Goal: Task Accomplishment & Management: Manage account settings

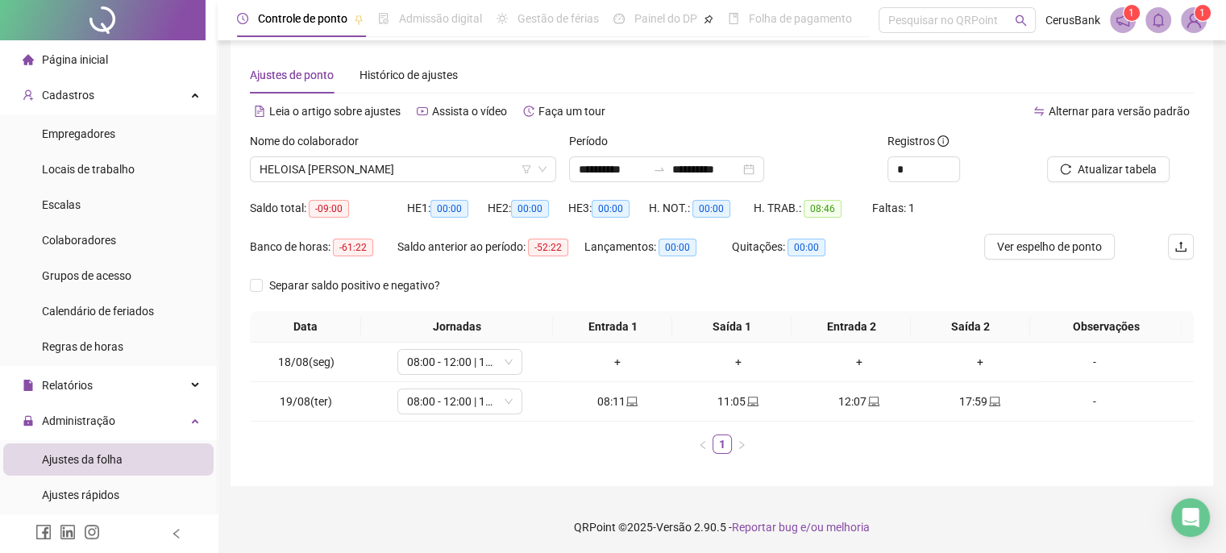
scroll to position [323, 0]
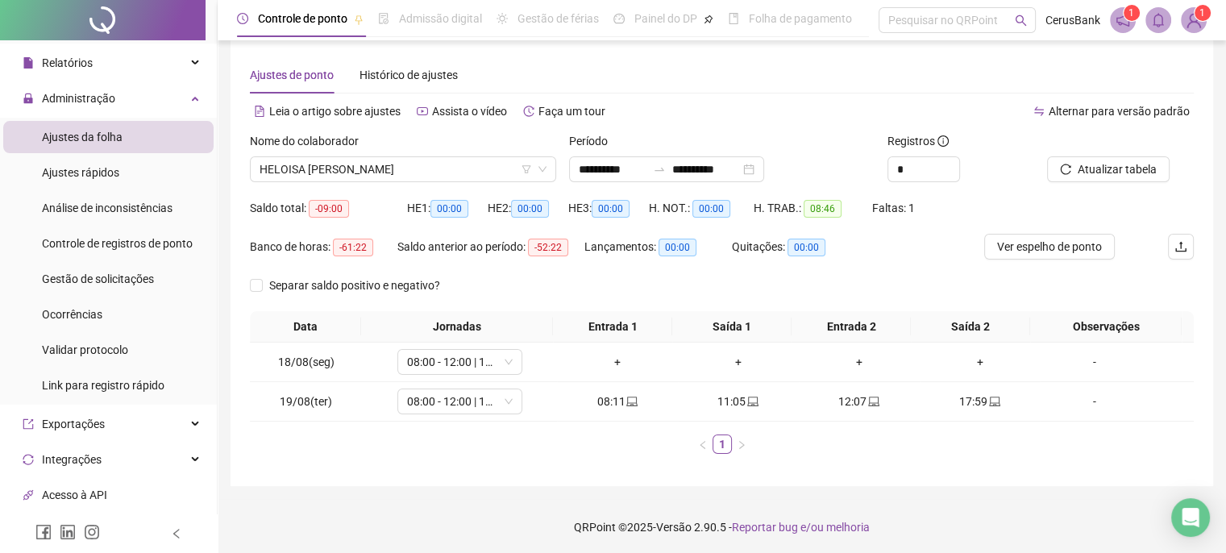
click at [694, 277] on div "Separar saldo positivo e negativo?" at bounding box center [722, 292] width 944 height 39
click at [503, 171] on span "HELOISA [PERSON_NAME]" at bounding box center [403, 169] width 287 height 24
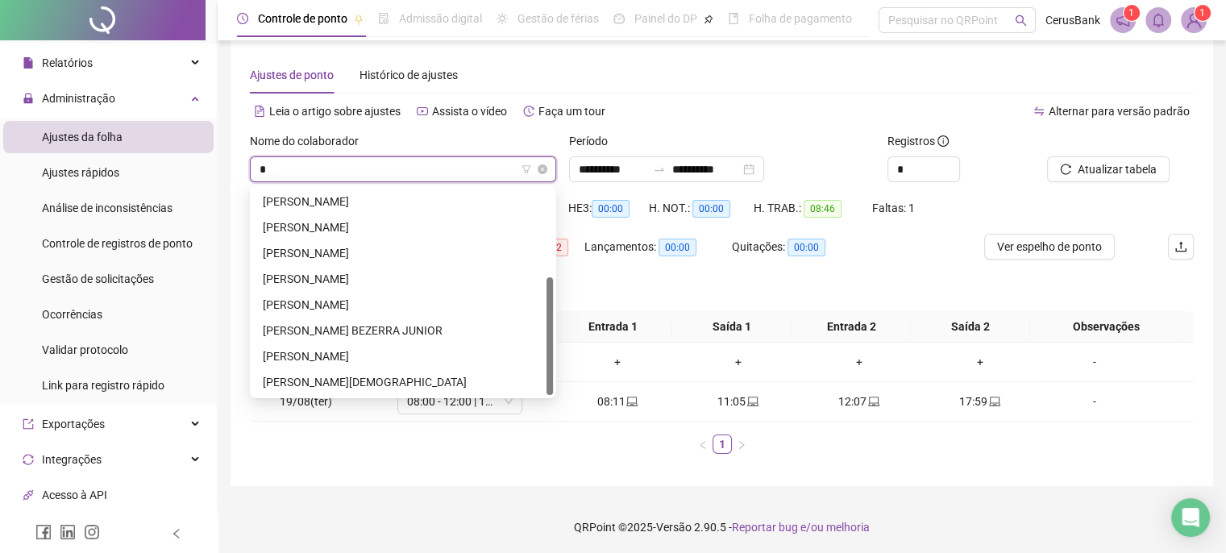
scroll to position [155, 0]
type input "**"
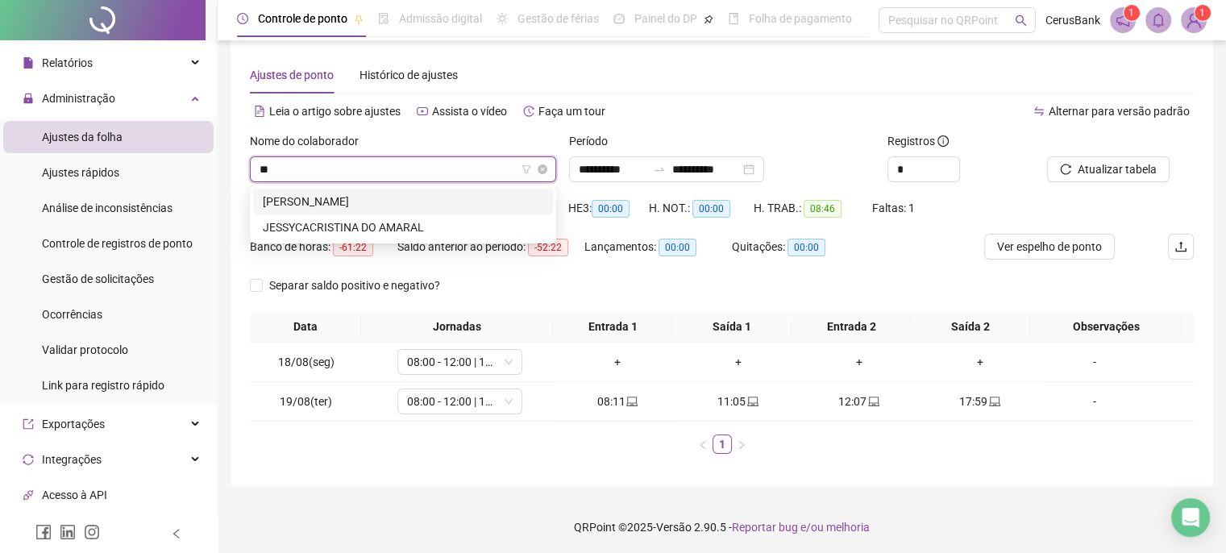
scroll to position [0, 0]
click at [410, 201] on div "JEFFETER NASCIMENTO DE OLIVEIRA" at bounding box center [403, 202] width 281 height 18
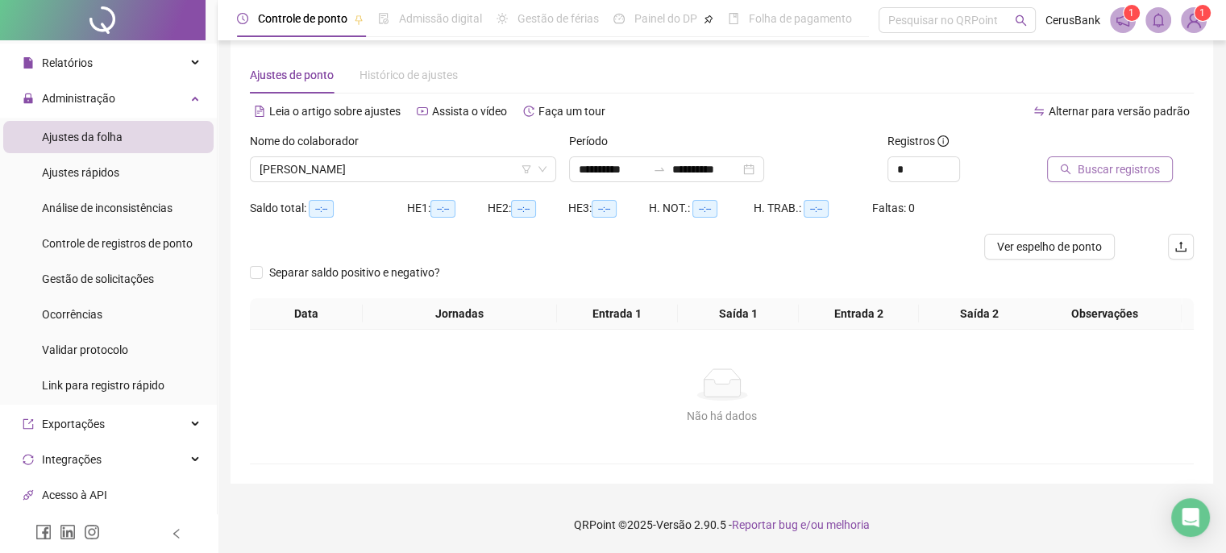
click at [1119, 169] on span "Buscar registros" at bounding box center [1119, 169] width 82 height 18
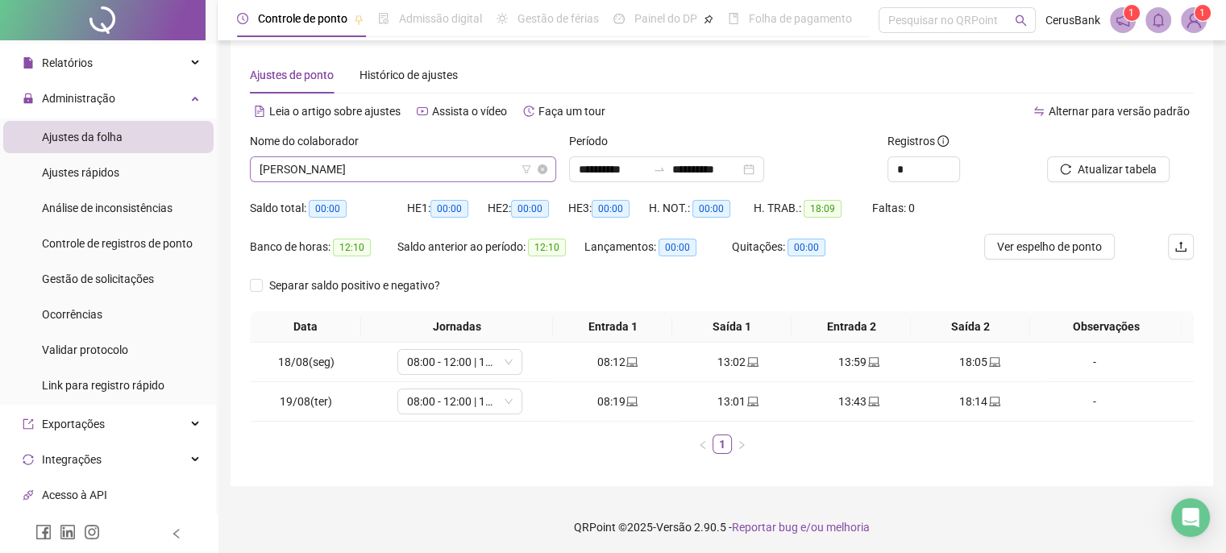
click at [485, 173] on span "JEFFETER NASCIMENTO DE OLIVEIRA" at bounding box center [403, 169] width 287 height 24
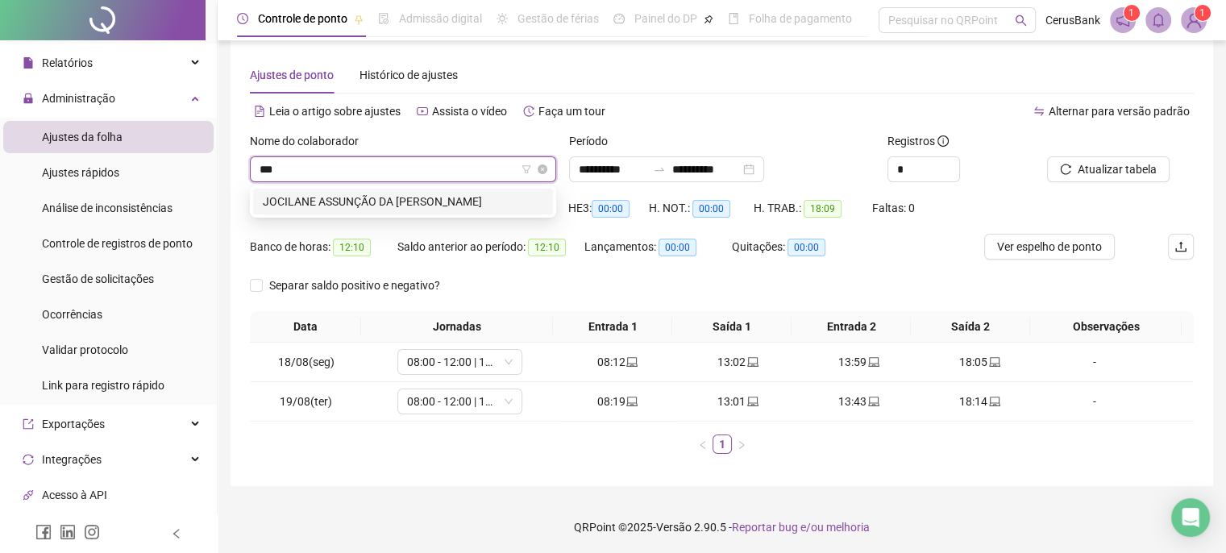
type input "****"
click at [400, 200] on div "JOCILANE ASSUNÇÃO DA SILVA" at bounding box center [403, 202] width 281 height 18
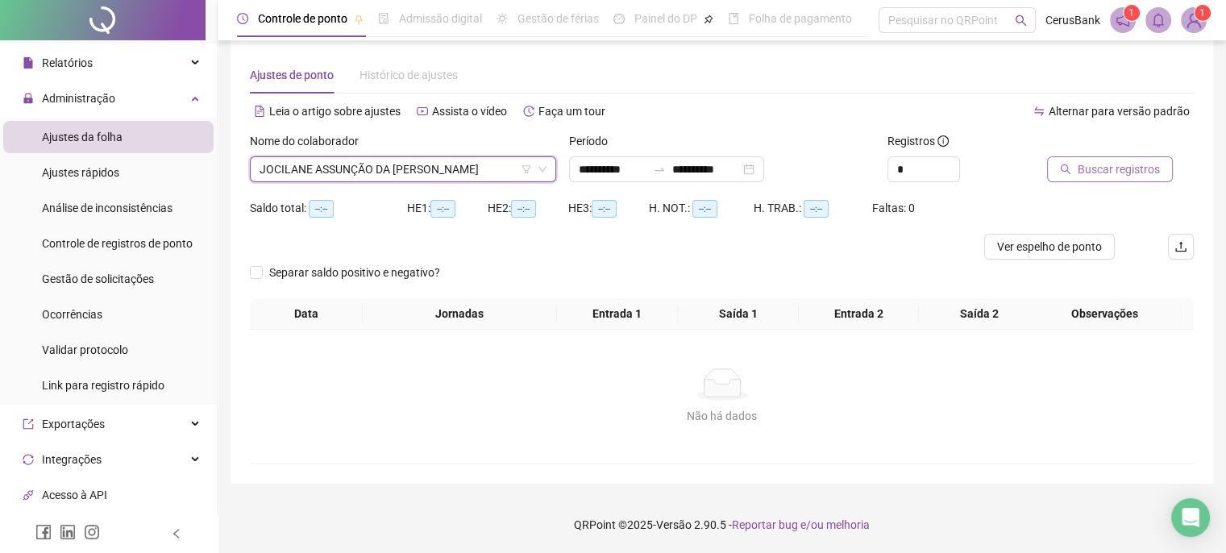
click at [1148, 170] on span "Buscar registros" at bounding box center [1119, 169] width 82 height 18
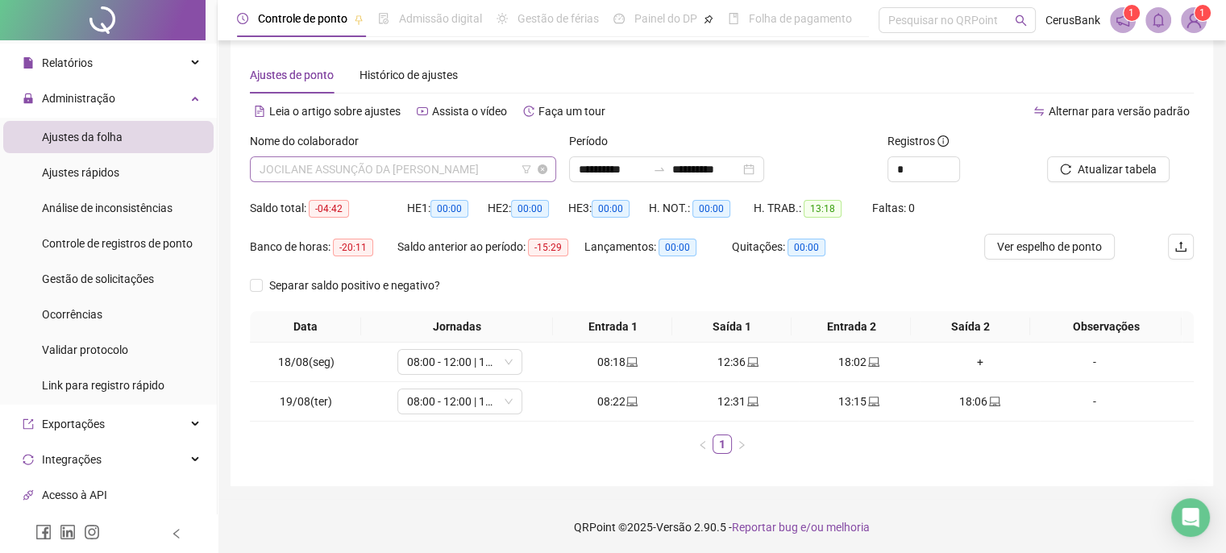
click at [442, 165] on span "JOCILANE ASSUNÇÃO DA SILVA" at bounding box center [403, 169] width 287 height 24
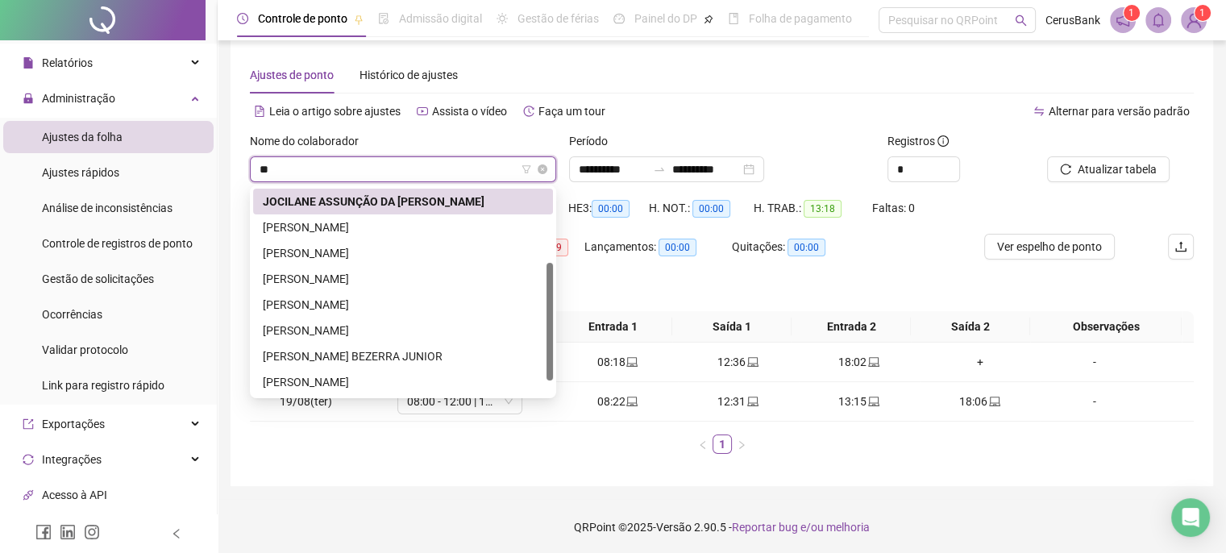
scroll to position [52, 0]
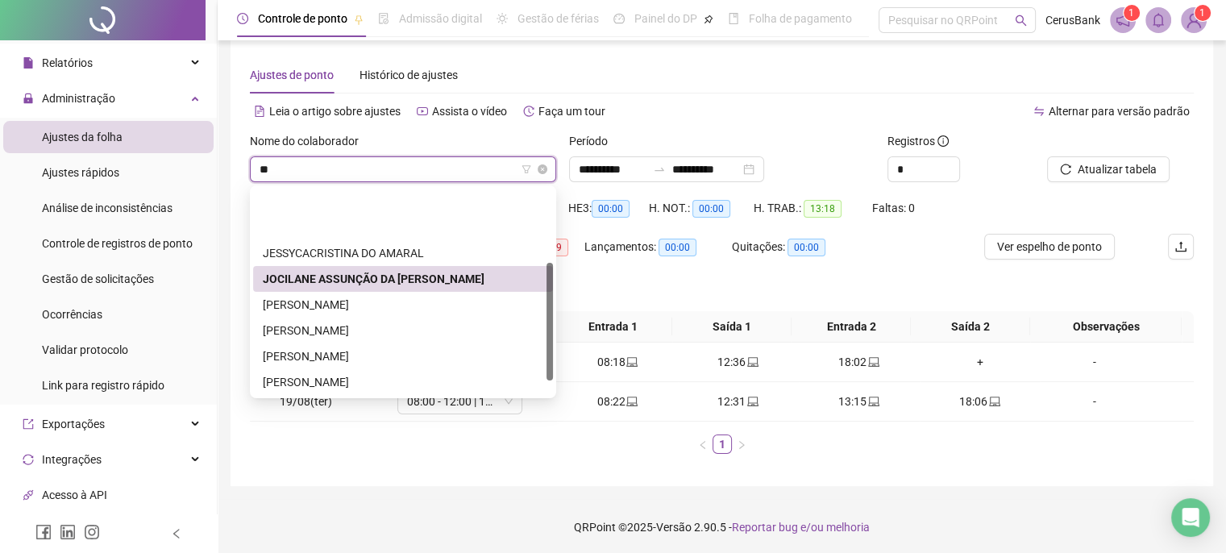
type input "***"
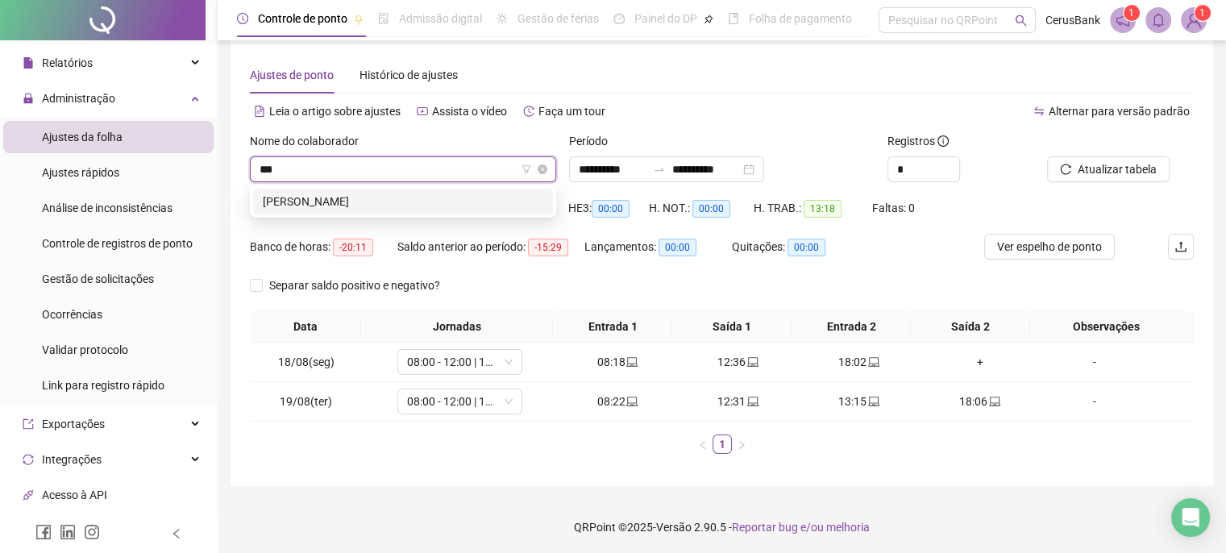
scroll to position [0, 0]
click at [364, 199] on div "JOSIANE PINHEIRO SILVA LINO" at bounding box center [403, 202] width 281 height 18
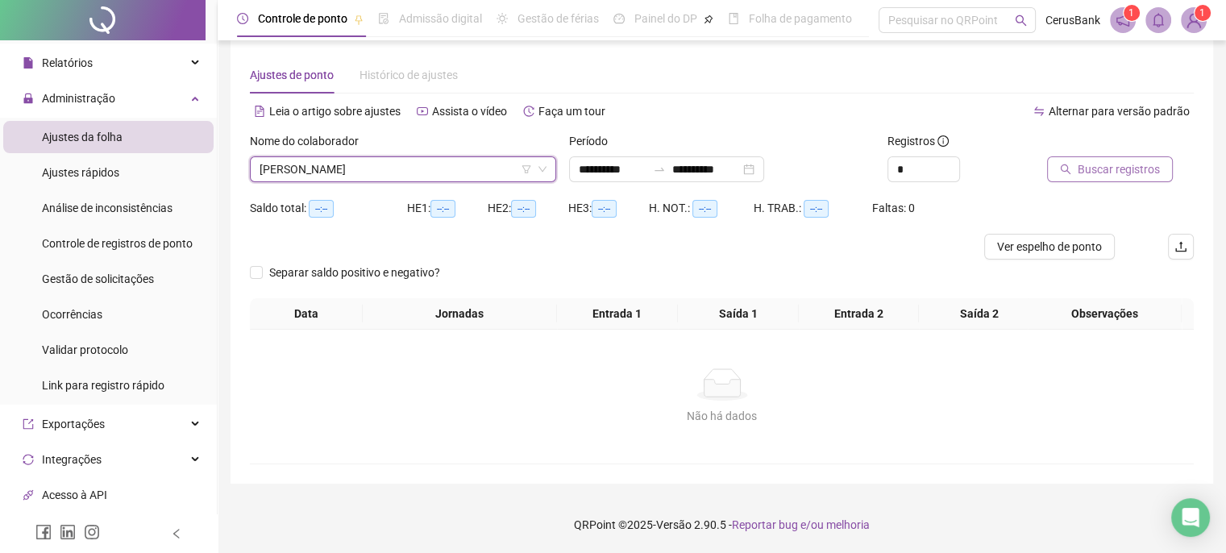
click at [1110, 162] on span "Buscar registros" at bounding box center [1119, 169] width 82 height 18
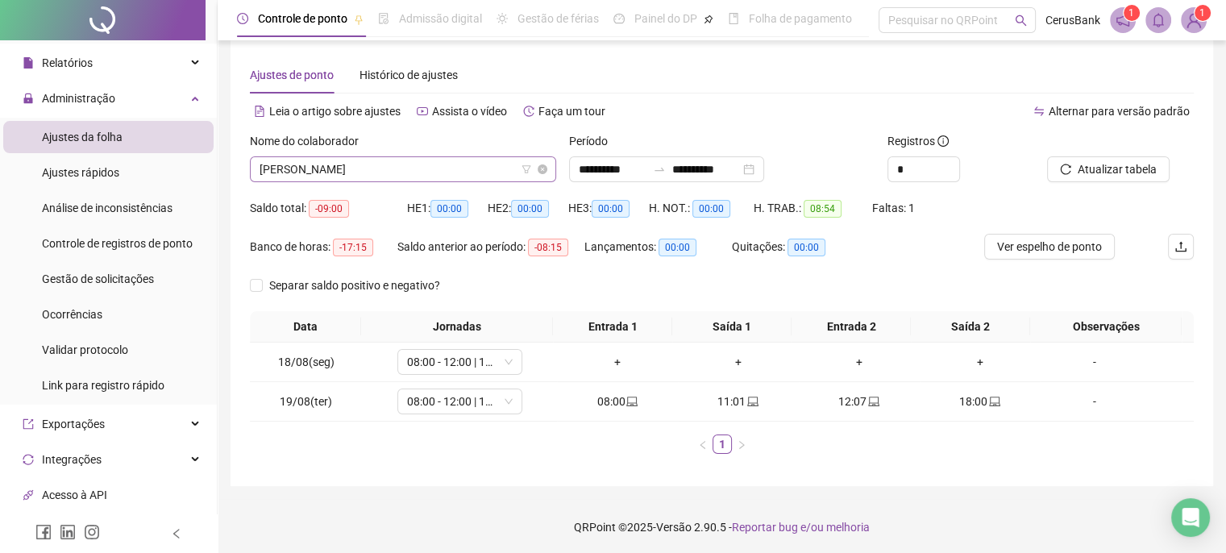
click at [434, 173] on span "JOSIANE PINHEIRO SILVA LINO" at bounding box center [403, 169] width 287 height 24
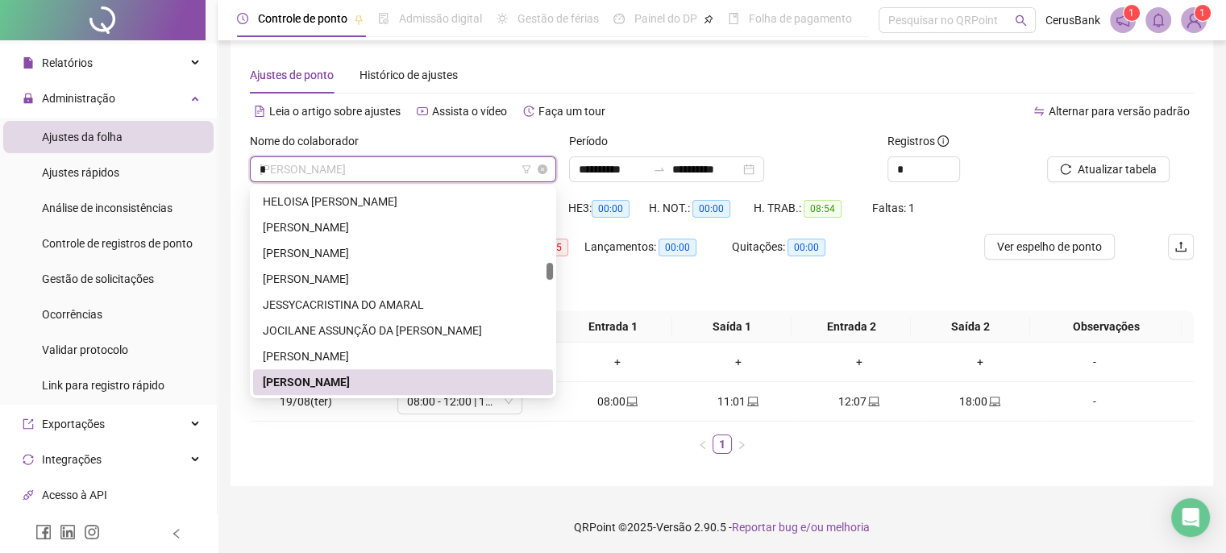
scroll to position [26, 0]
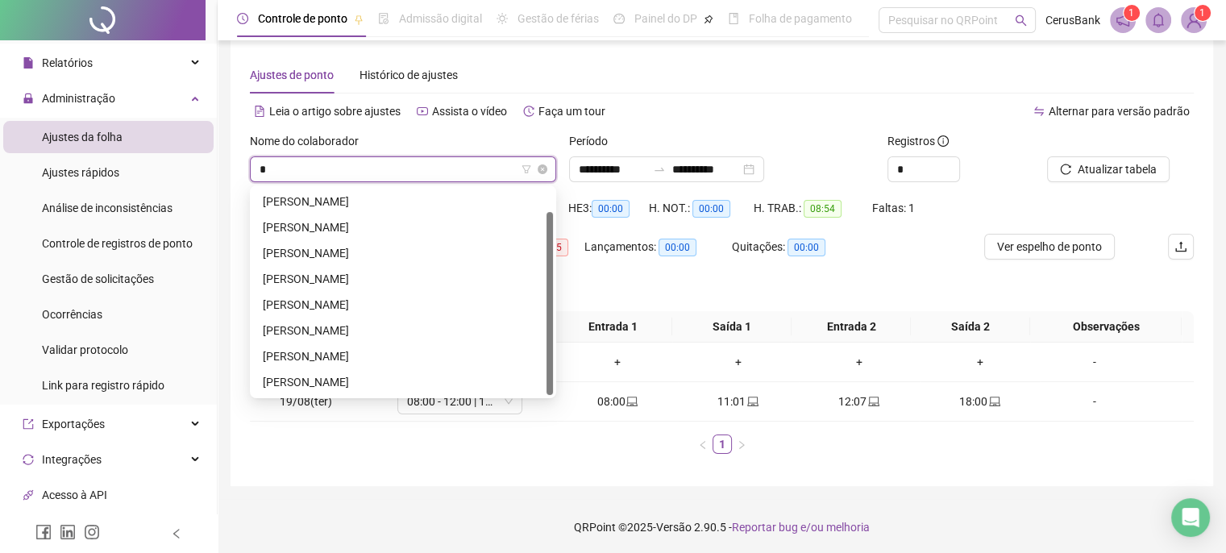
type input "**"
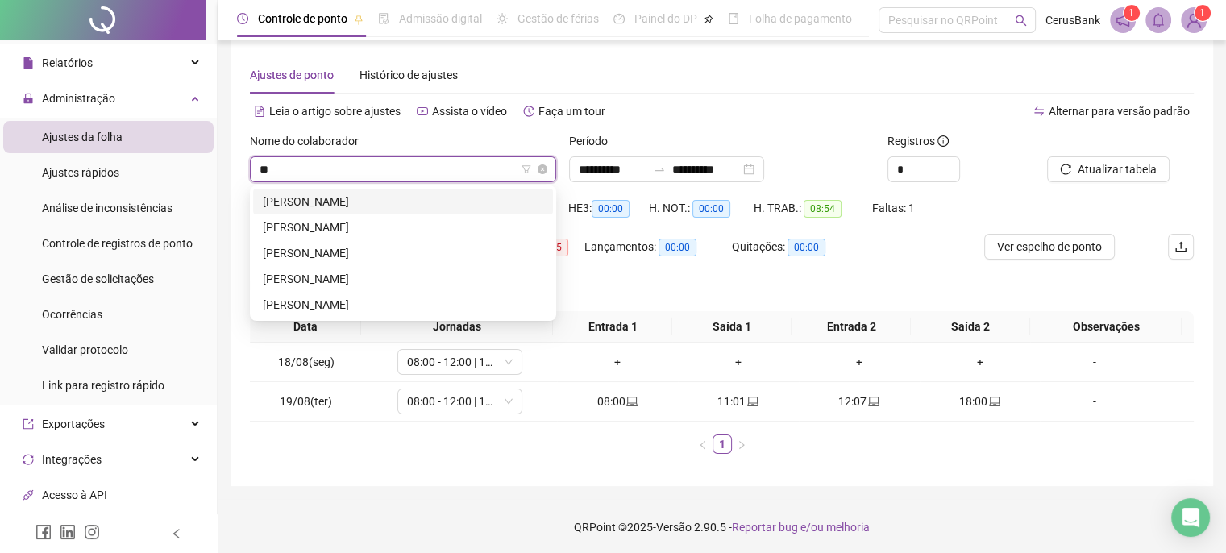
scroll to position [0, 0]
click at [397, 221] on div "KAREN FONSECA DE ALMEIDA" at bounding box center [403, 228] width 281 height 18
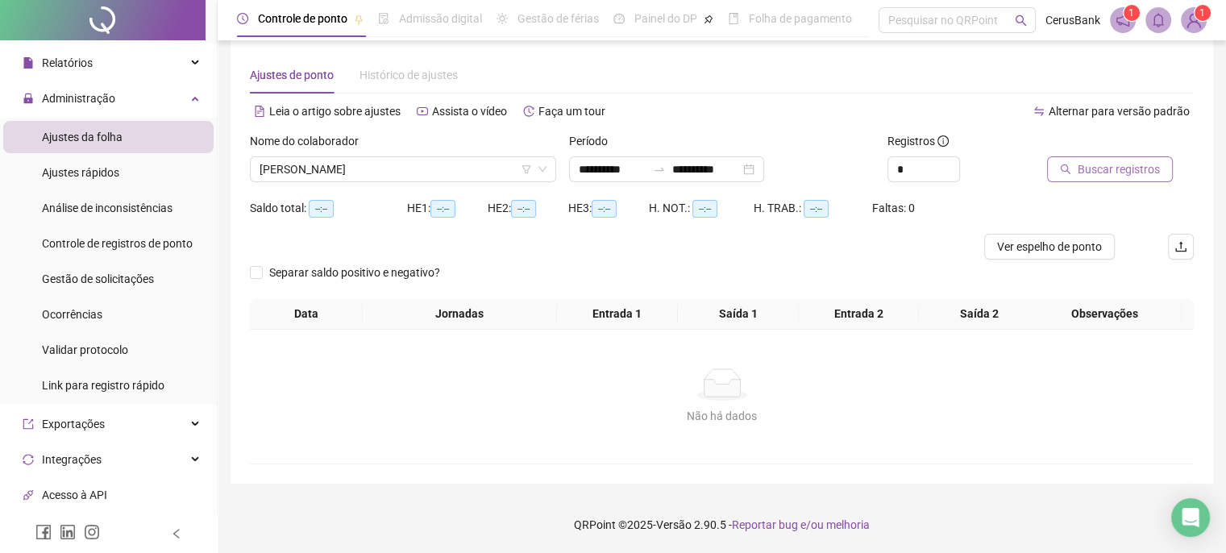
click at [1135, 179] on button "Buscar registros" at bounding box center [1110, 169] width 126 height 26
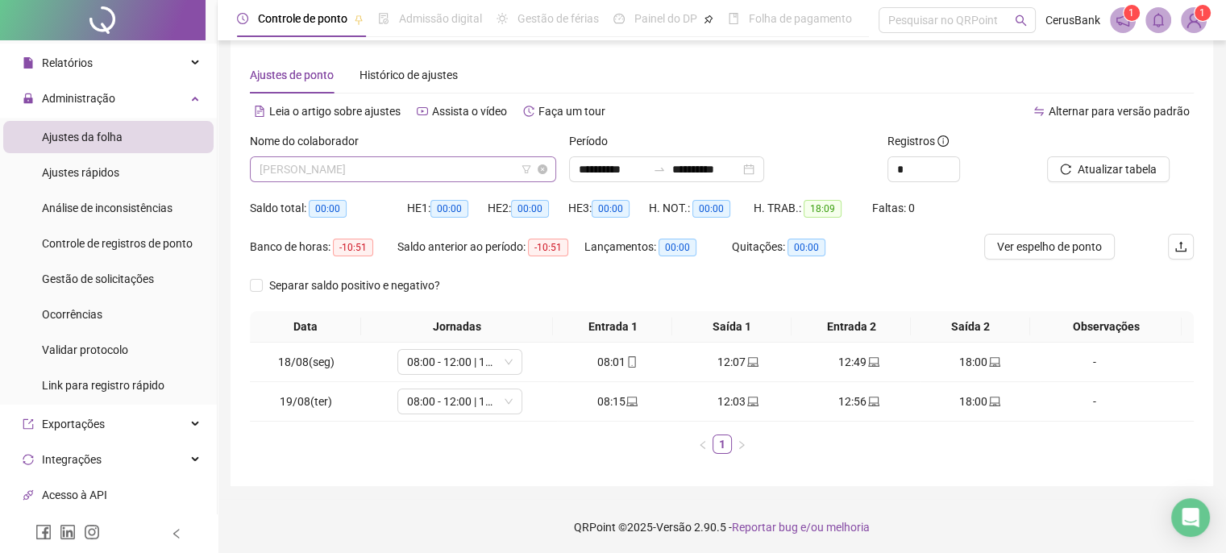
click at [419, 175] on span "KAREN FONSECA DE ALMEIDA" at bounding box center [403, 169] width 287 height 24
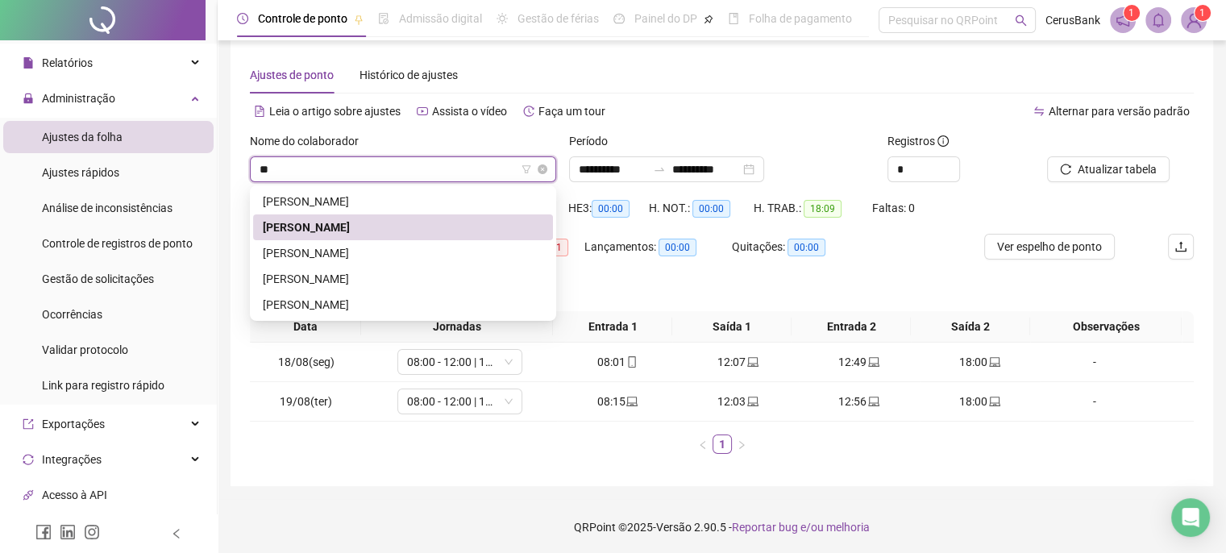
type input "***"
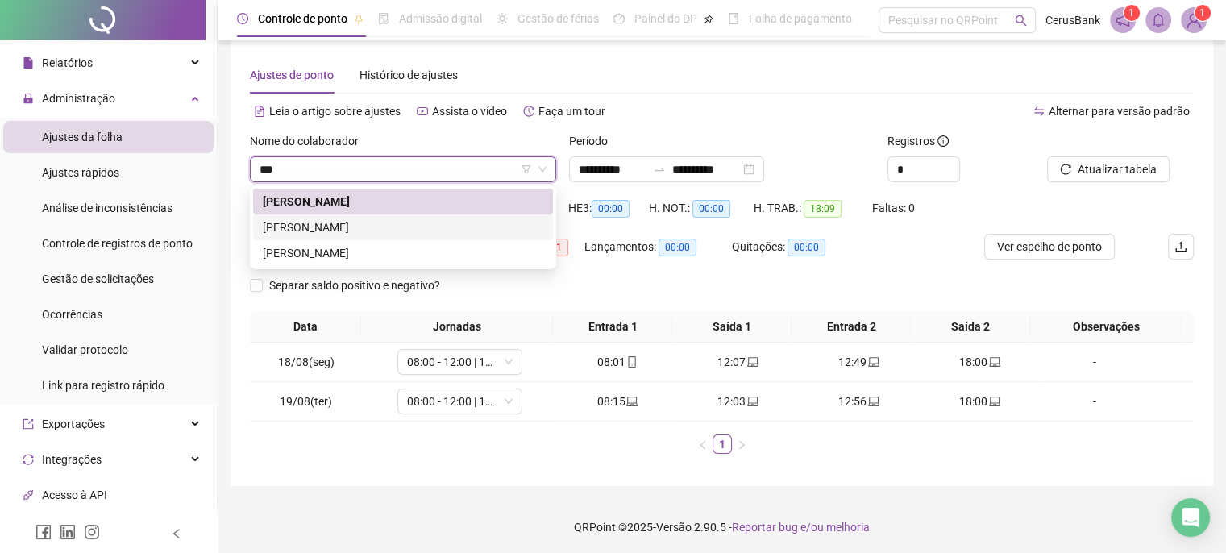
click at [319, 219] on div "KAREN MARIA SOUZA DA SILVA" at bounding box center [403, 228] width 281 height 18
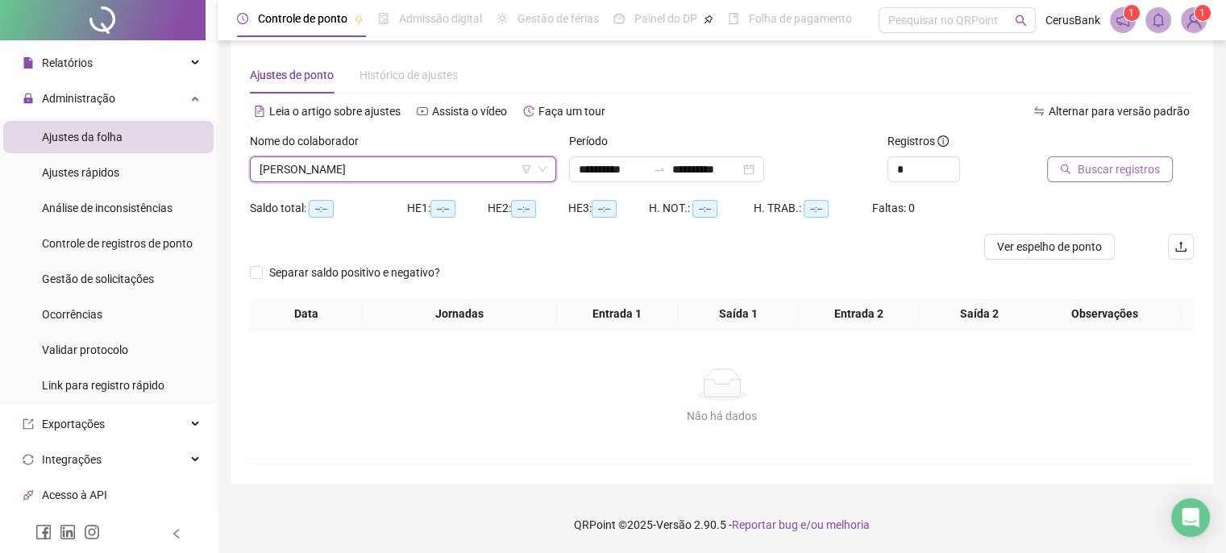
click at [1082, 165] on span "Buscar registros" at bounding box center [1119, 169] width 82 height 18
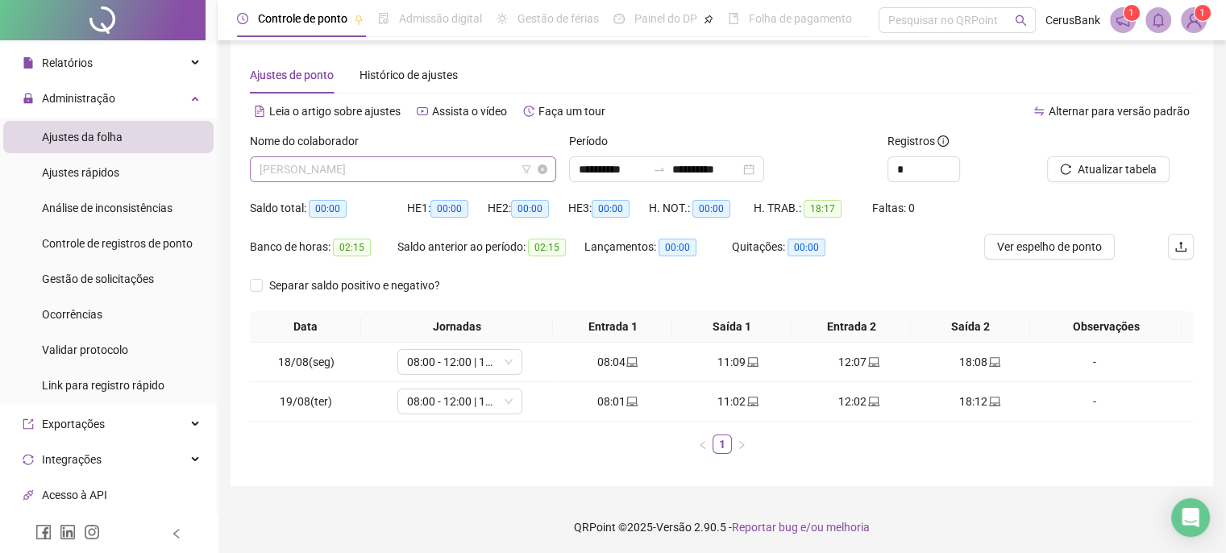
click at [481, 169] on span "KAREN MARIA SOUZA DA SILVA" at bounding box center [403, 169] width 287 height 24
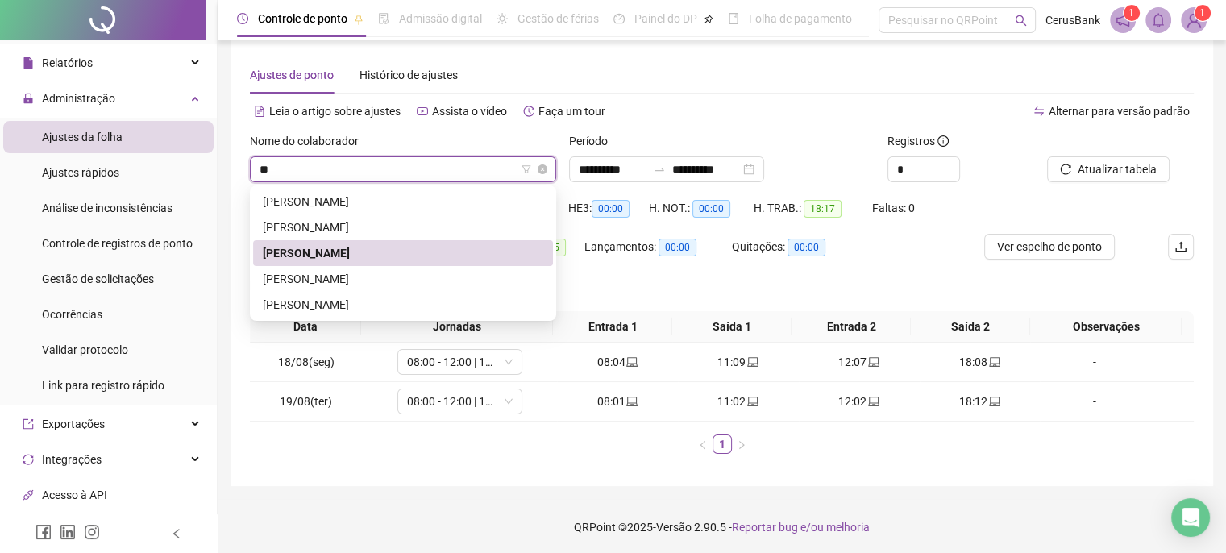
type input "***"
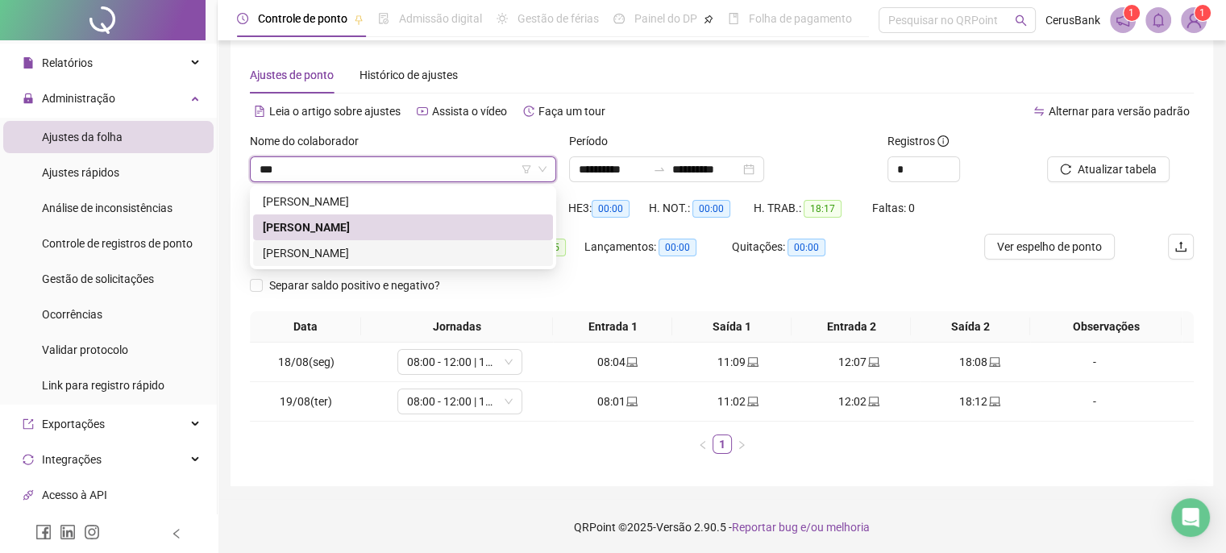
click at [387, 254] on div "KARLA FABIANA SOUSA QUEIROZ" at bounding box center [403, 253] width 281 height 18
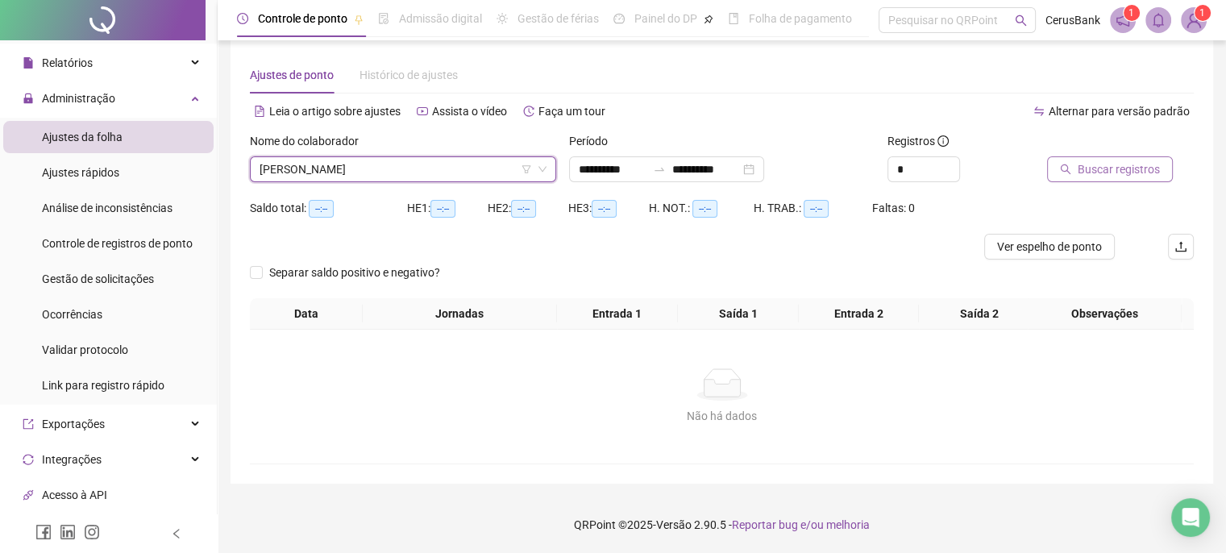
click at [1146, 166] on span "Buscar registros" at bounding box center [1119, 169] width 82 height 18
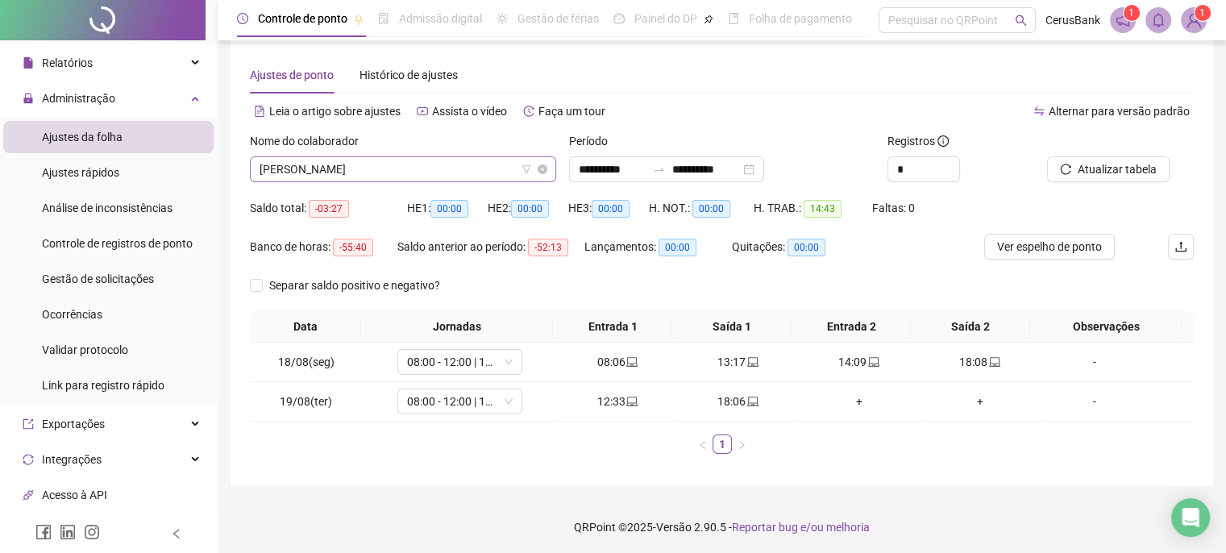
click at [462, 169] on span "KARLA FABIANA SOUSA QUEIROZ" at bounding box center [403, 169] width 287 height 24
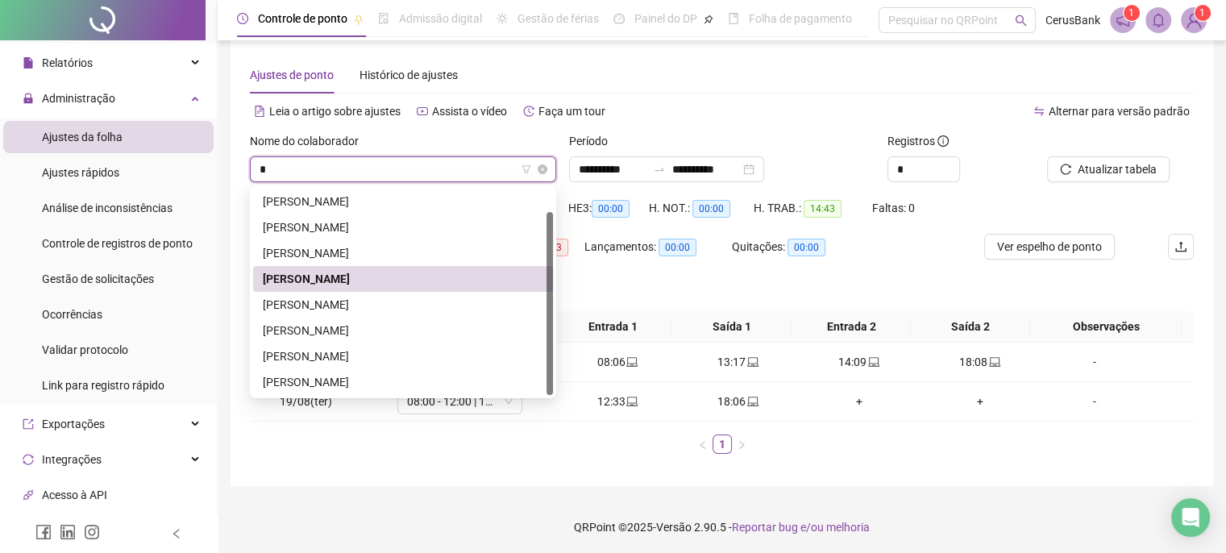
scroll to position [26, 0]
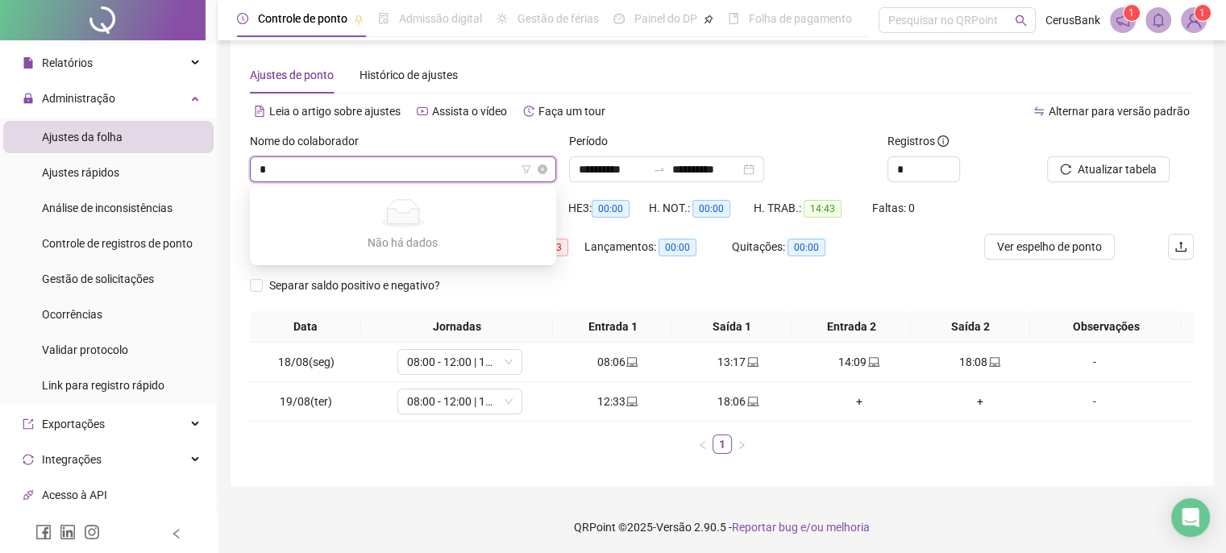
type input "**"
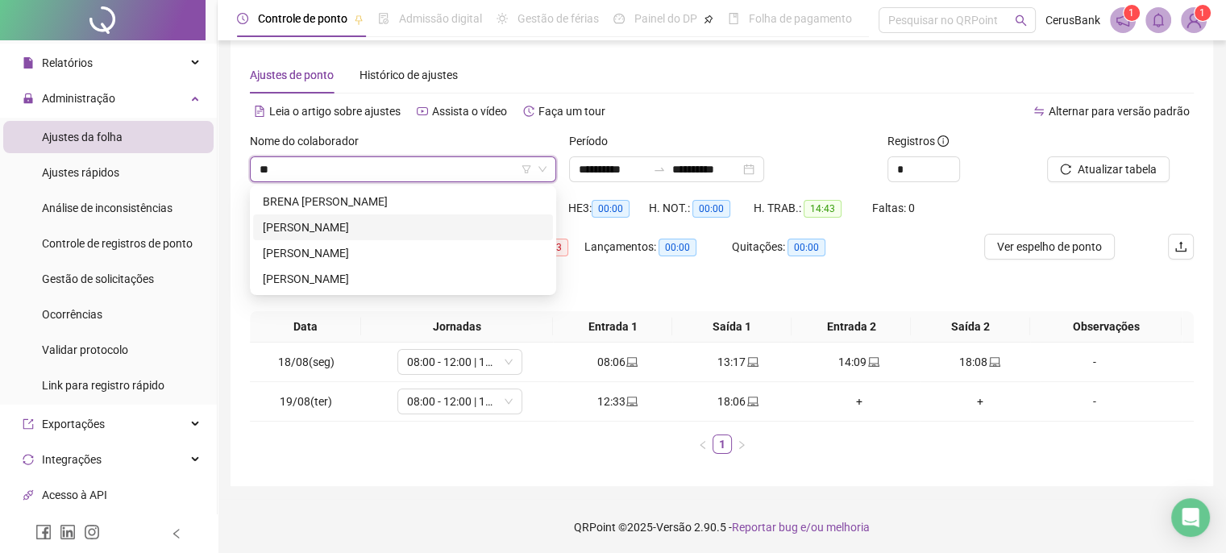
click at [360, 224] on div "KESSYA LARYSA DA SILVA" at bounding box center [403, 228] width 281 height 18
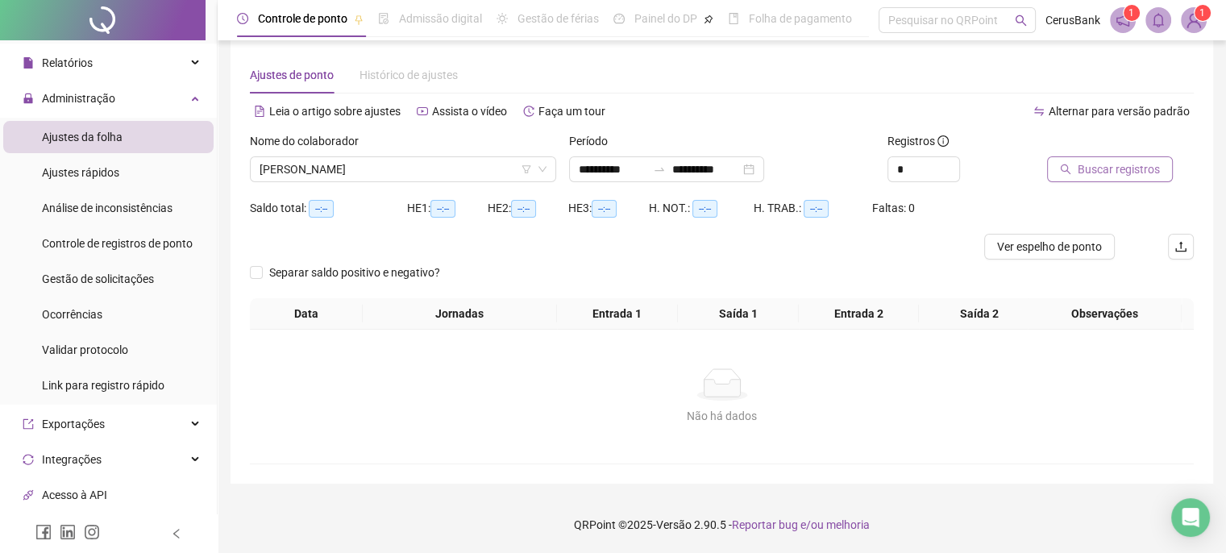
click at [1126, 170] on span "Buscar registros" at bounding box center [1119, 169] width 82 height 18
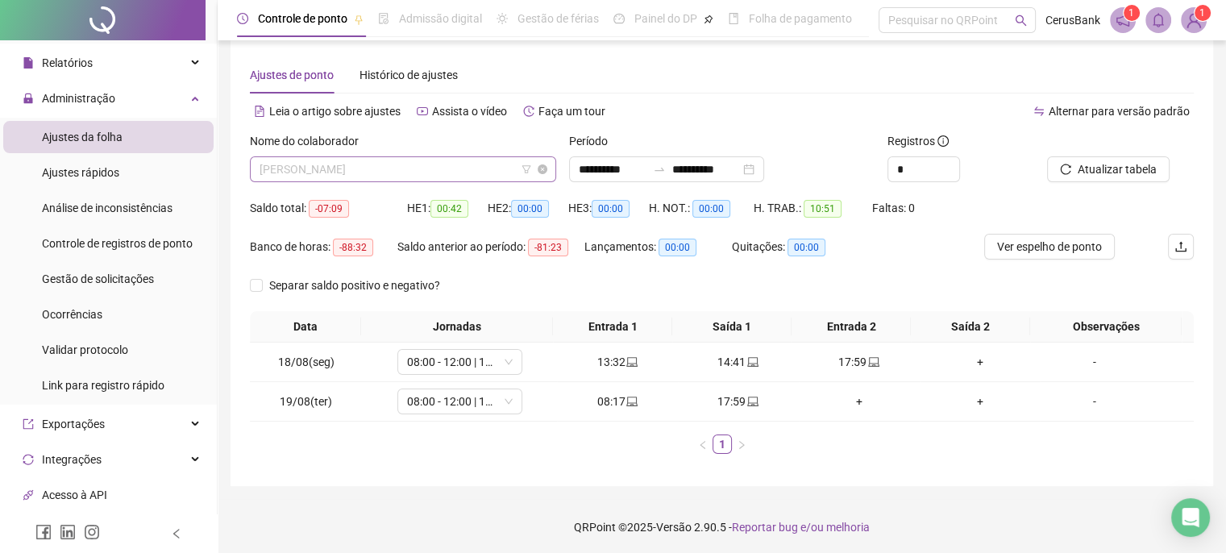
click at [463, 165] on span "KESSYA LARYSA DA SILVA" at bounding box center [403, 169] width 287 height 24
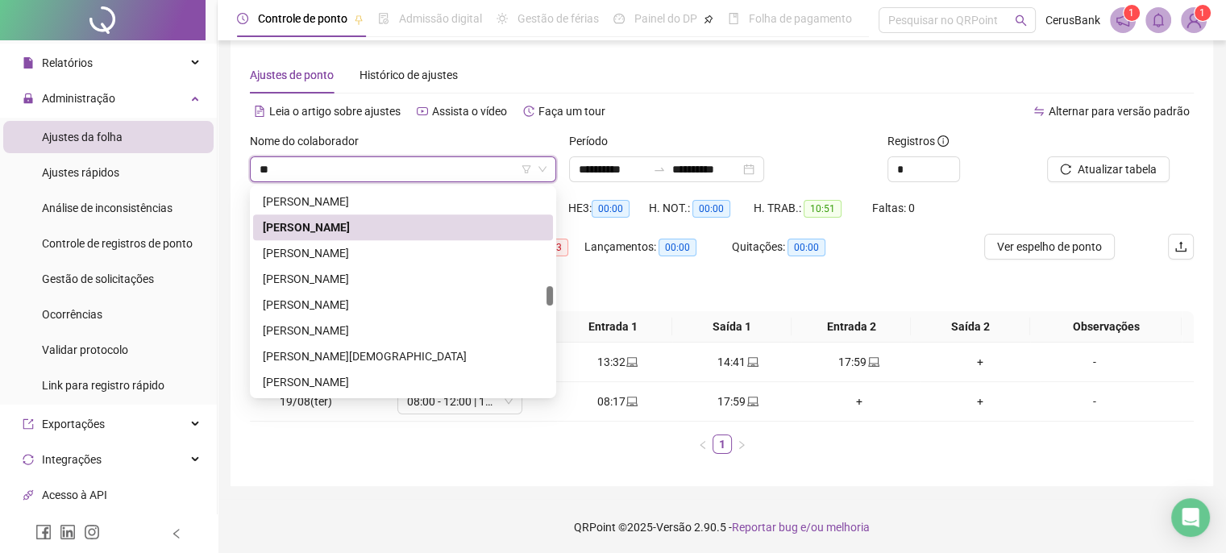
scroll to position [232, 0]
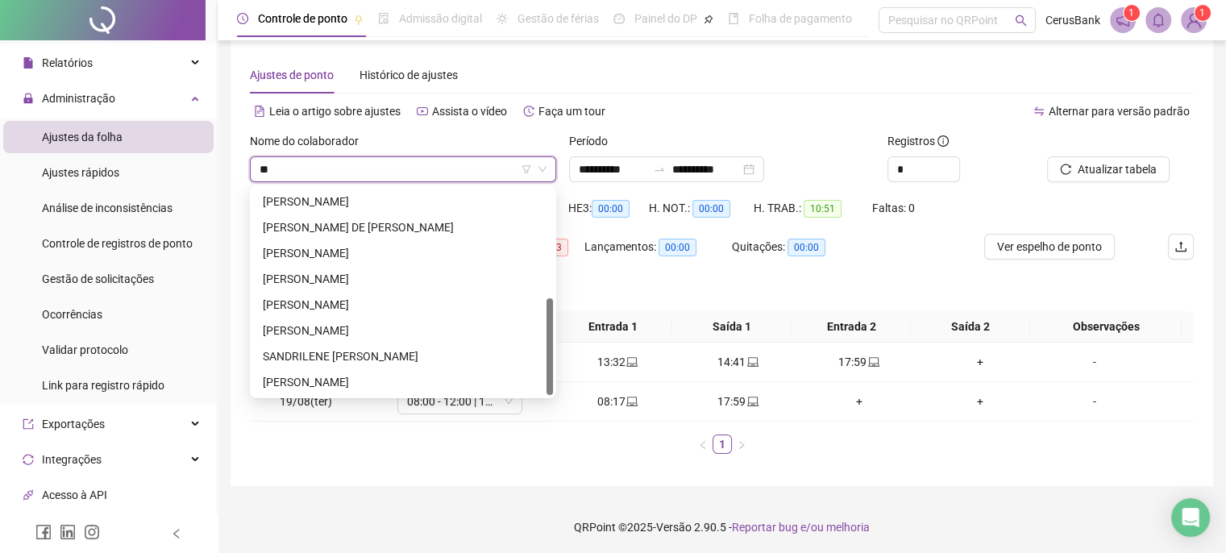
type input "***"
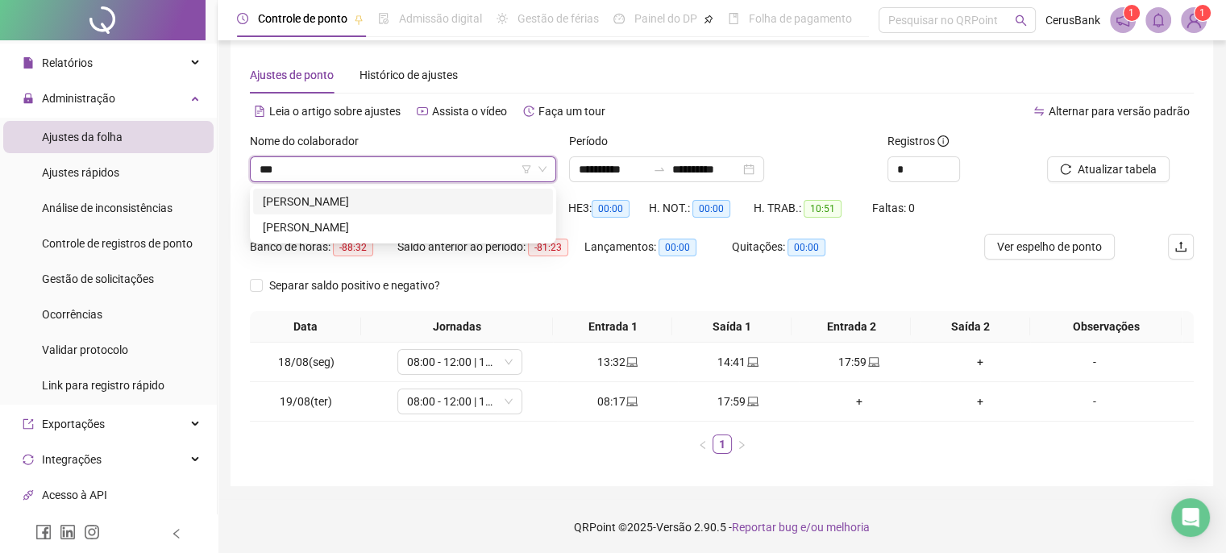
click at [410, 198] on div "LEILA ISABELLA DA SILVA SANTIAGO" at bounding box center [403, 202] width 281 height 18
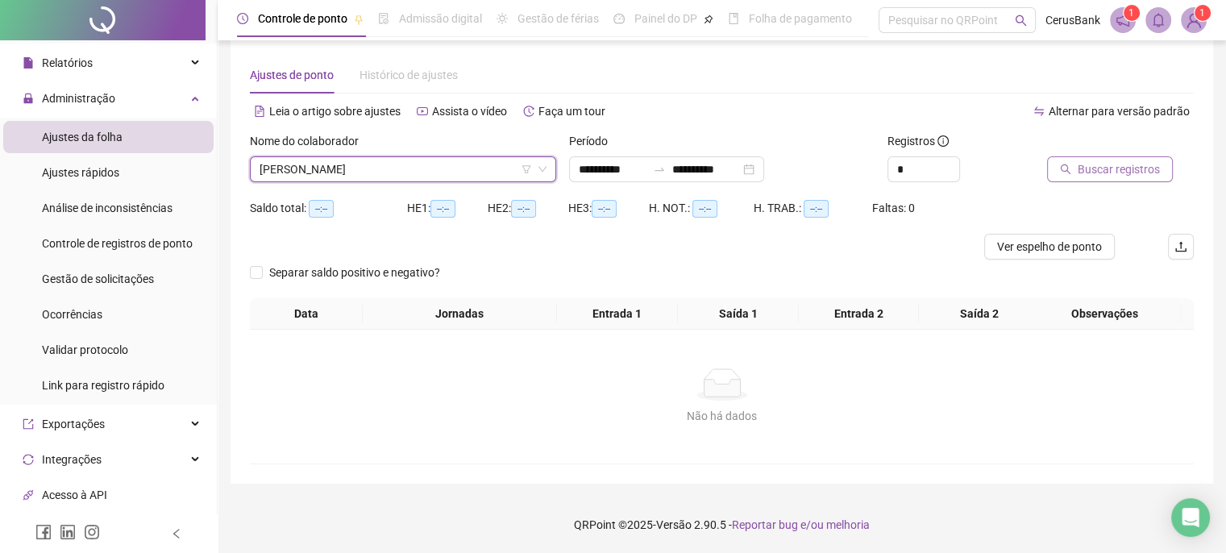
click at [1117, 166] on span "Buscar registros" at bounding box center [1119, 169] width 82 height 18
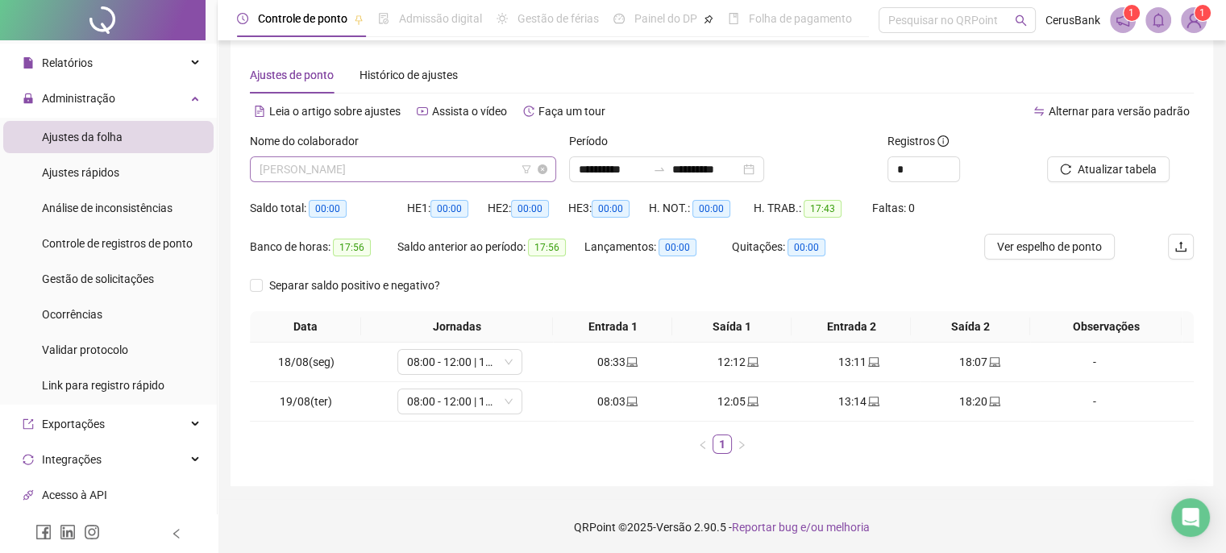
click at [448, 165] on span "LEILA ISABELLA DA SILVA SANTIAGO" at bounding box center [403, 169] width 287 height 24
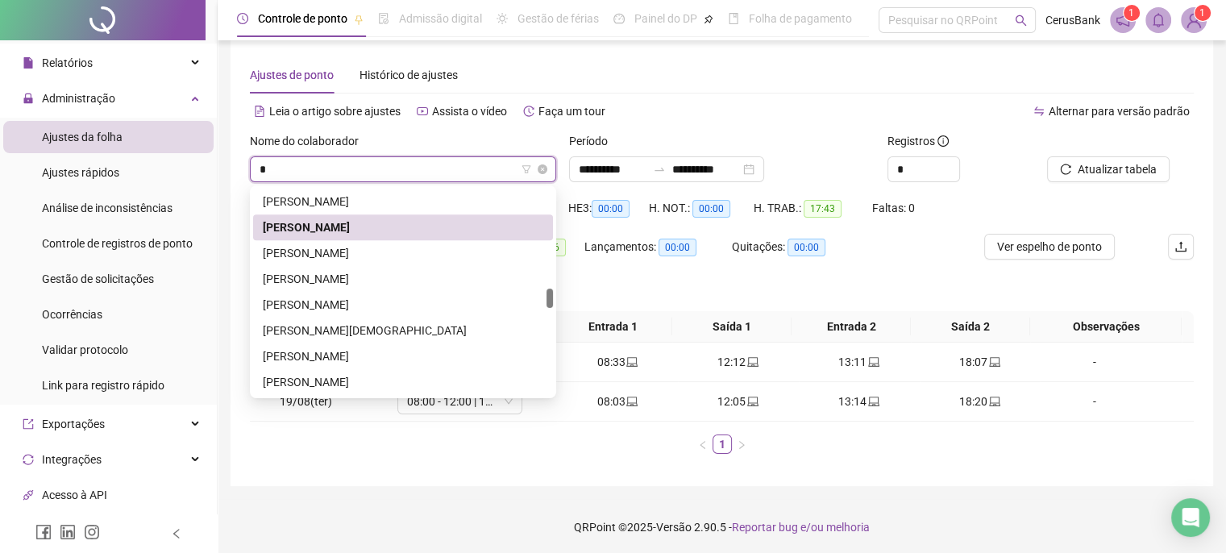
type input "**"
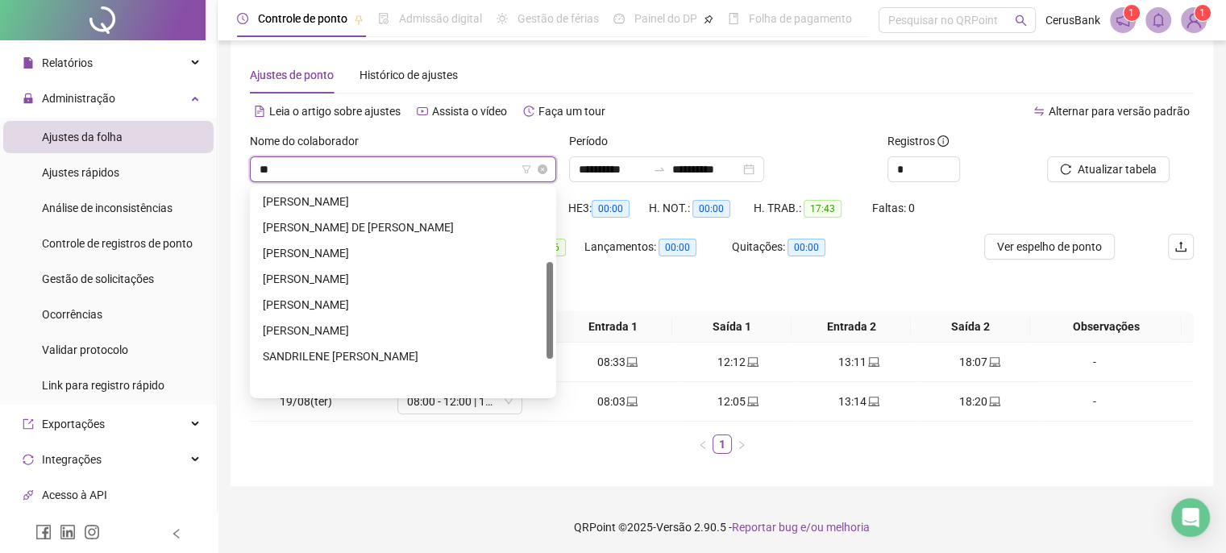
scroll to position [155, 0]
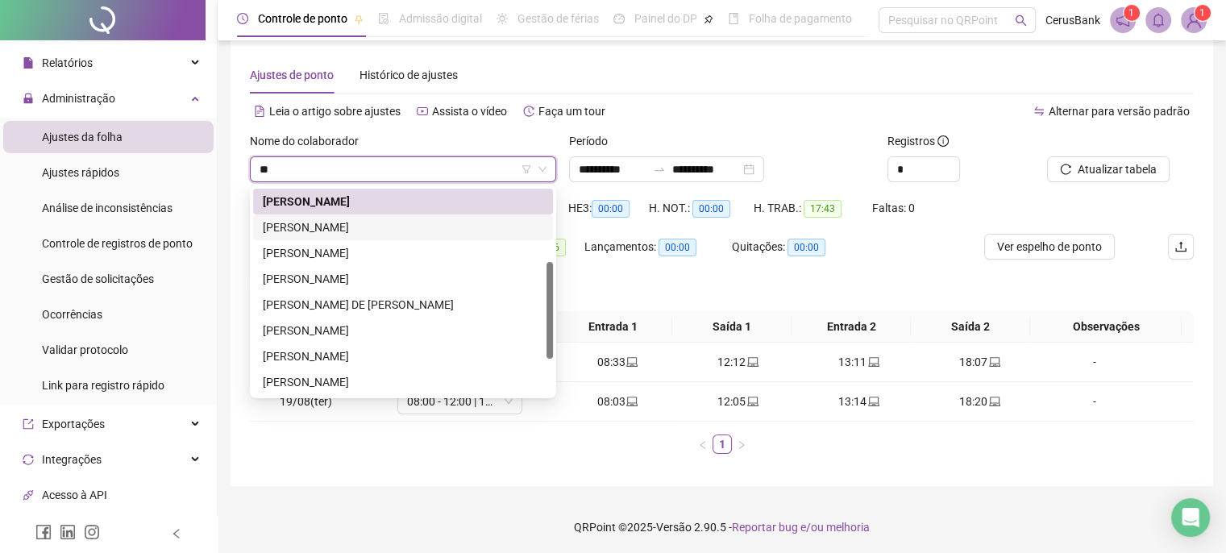
click at [349, 230] on div "LETÍCIA DE OLIVEIRA ARAÚJO" at bounding box center [403, 228] width 281 height 18
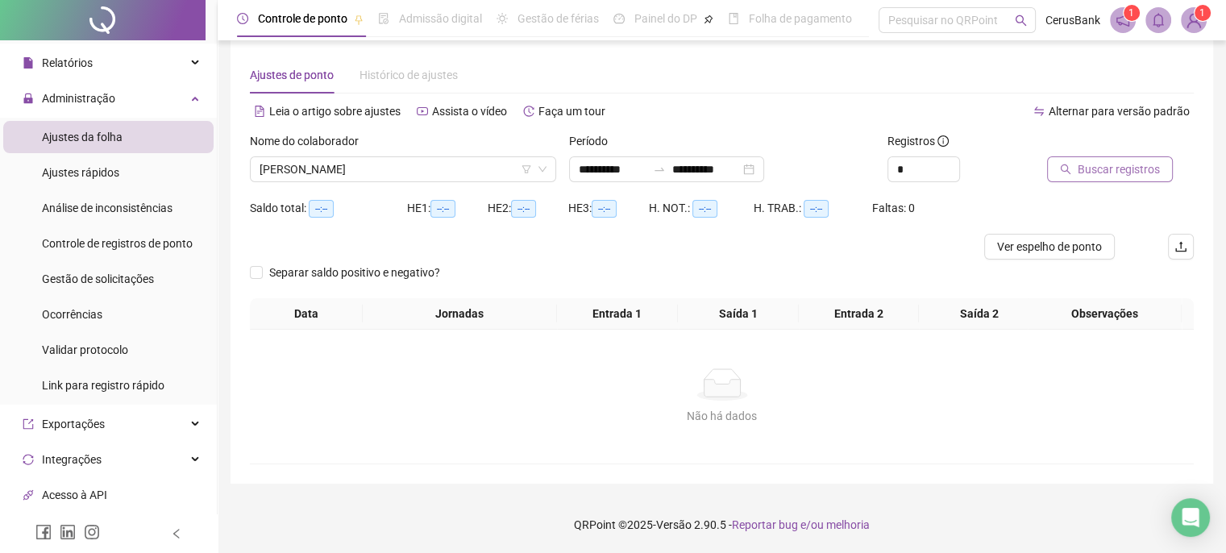
click at [1100, 170] on span "Buscar registros" at bounding box center [1119, 169] width 82 height 18
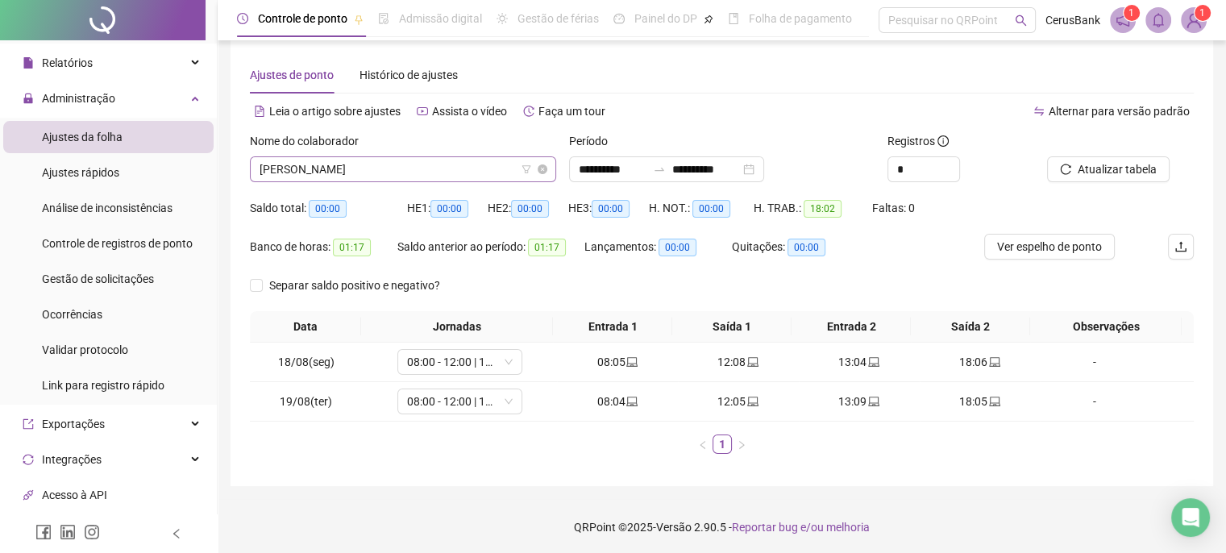
click at [484, 170] on span "LETÍCIA DE OLIVEIRA ARAÚJO" at bounding box center [403, 169] width 287 height 24
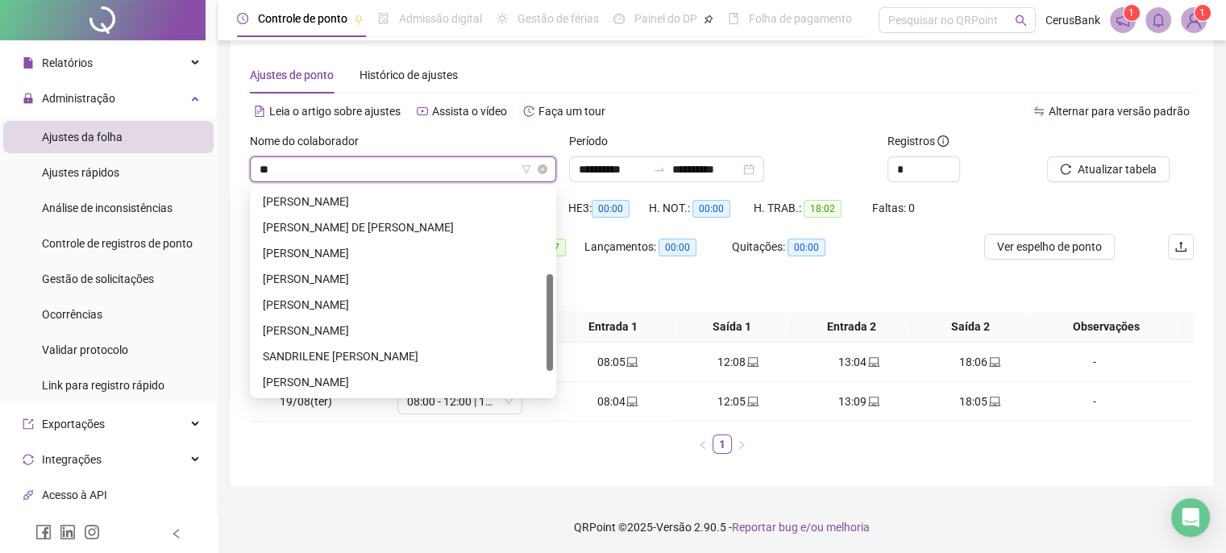
scroll to position [181, 0]
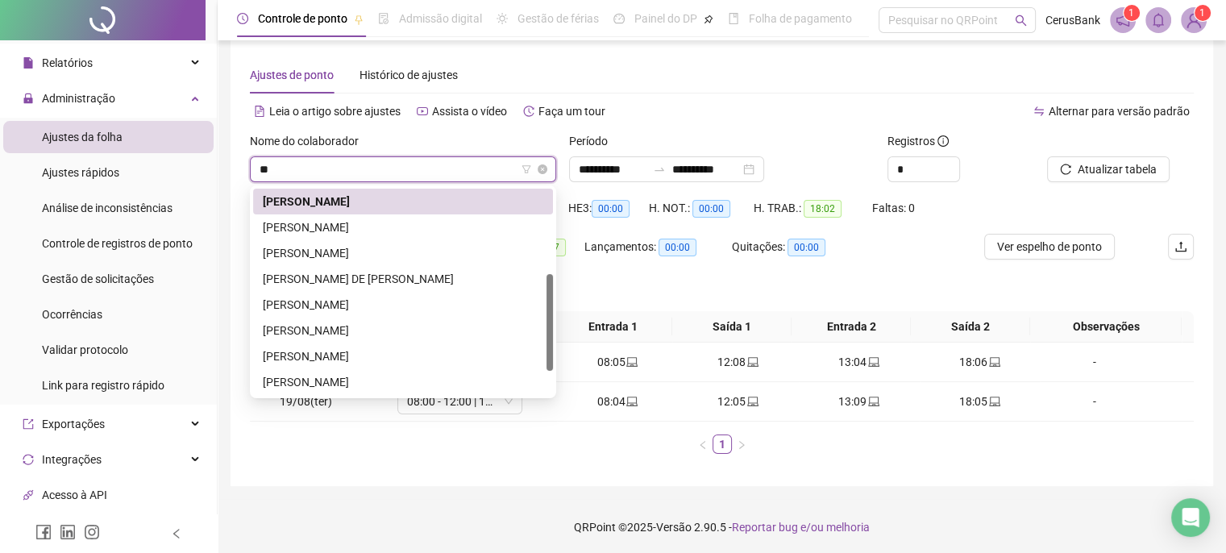
type input "***"
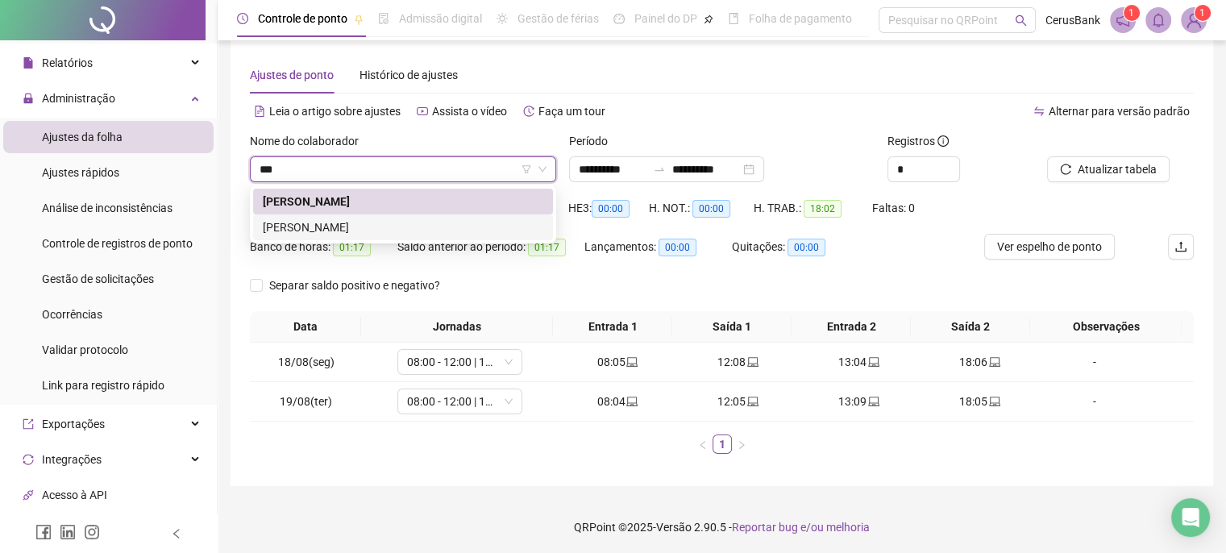
click at [366, 227] on div "LETICIA DOS SANTOS TEIXEIRA" at bounding box center [403, 228] width 281 height 18
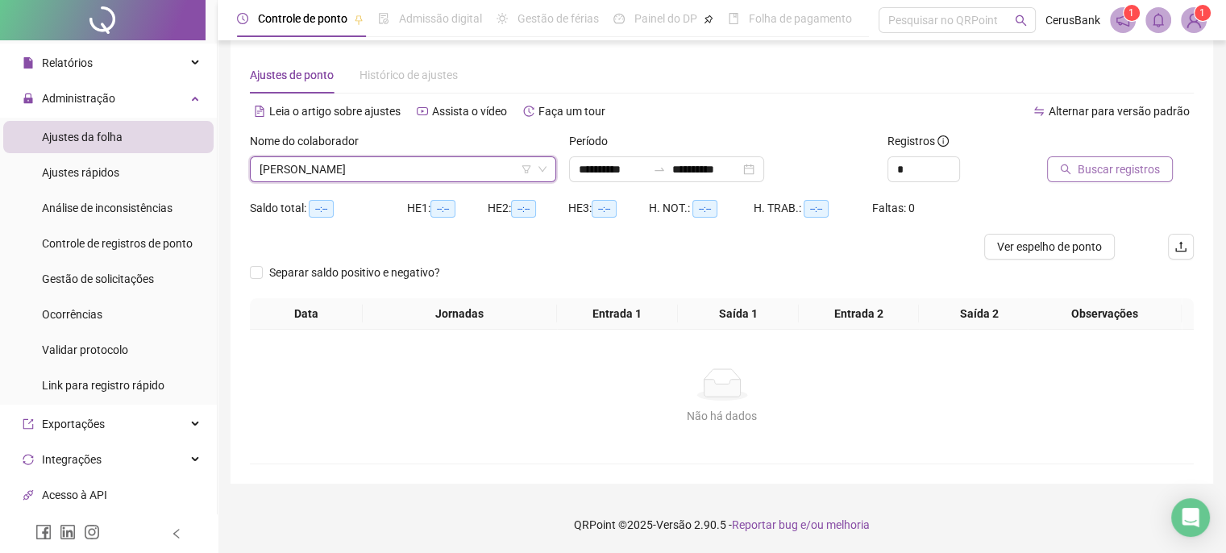
click at [1126, 172] on span "Buscar registros" at bounding box center [1119, 169] width 82 height 18
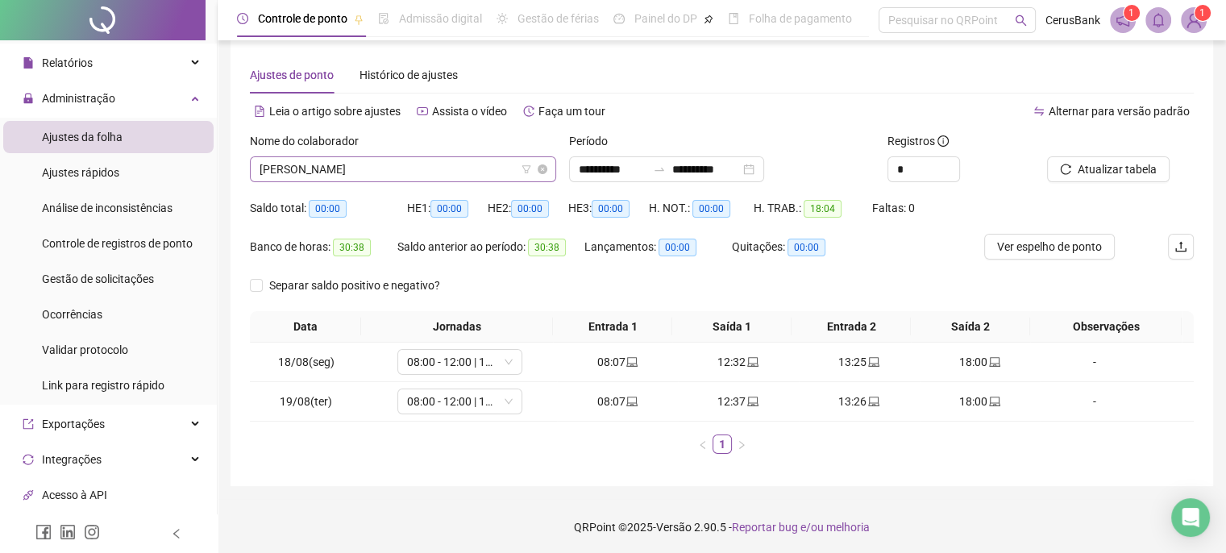
click at [439, 176] on span "LETICIA DOS SANTOS TEIXEIRA" at bounding box center [403, 169] width 287 height 24
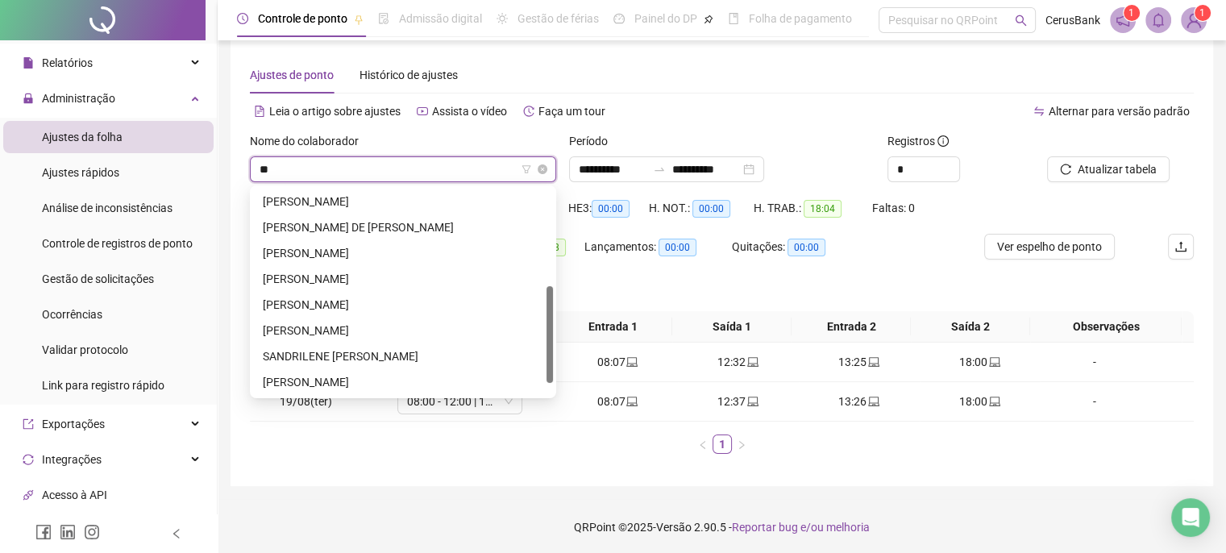
scroll to position [206, 0]
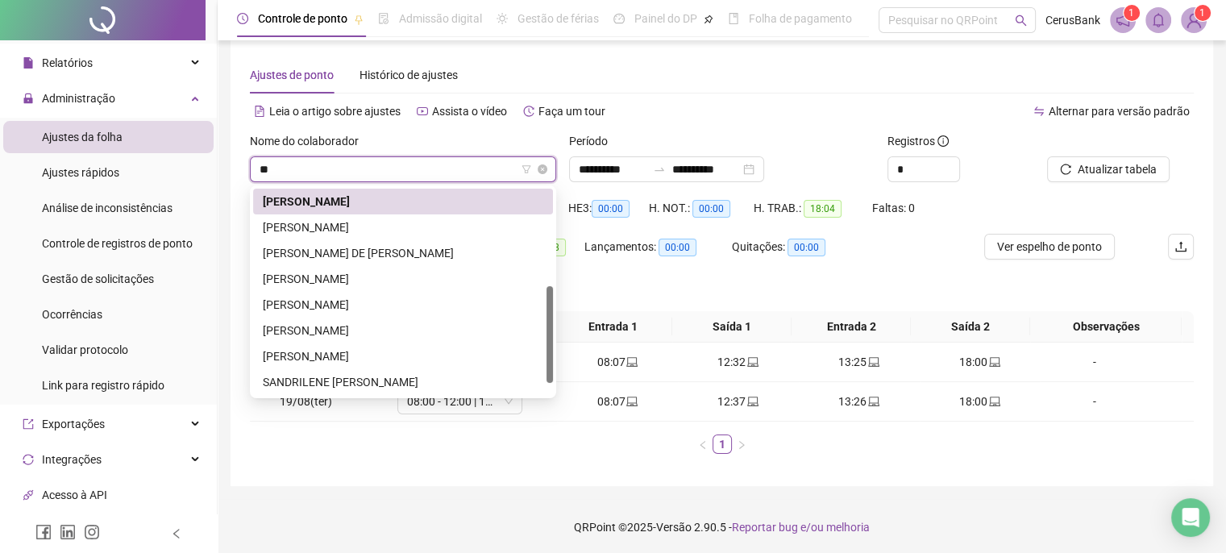
type input "***"
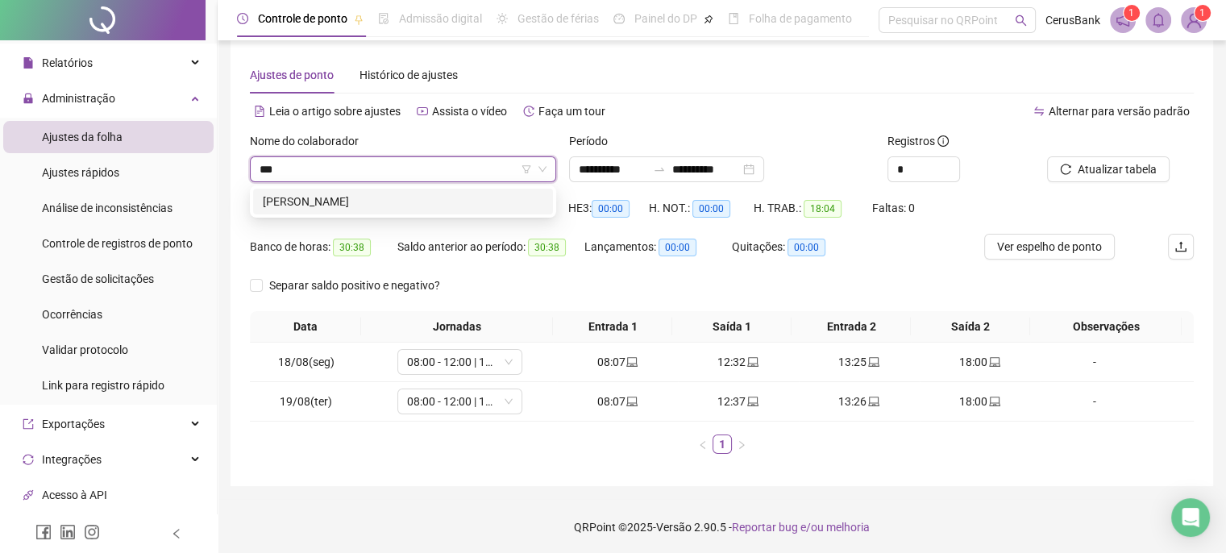
click at [366, 201] on div "LEVI AVILA RIBEIRO" at bounding box center [403, 202] width 281 height 18
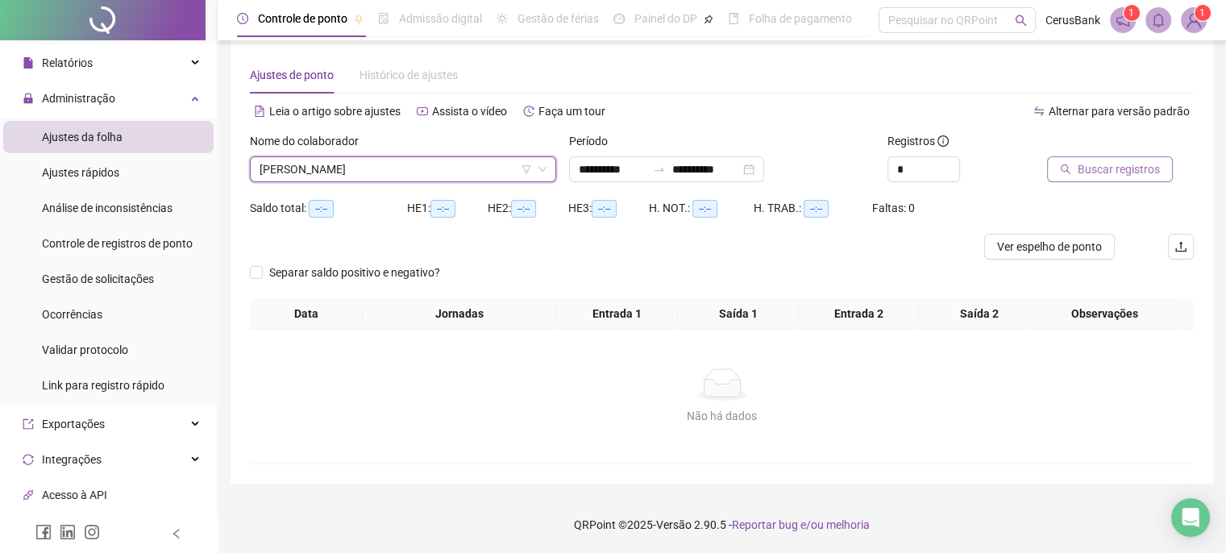
click at [1107, 162] on span "Buscar registros" at bounding box center [1119, 169] width 82 height 18
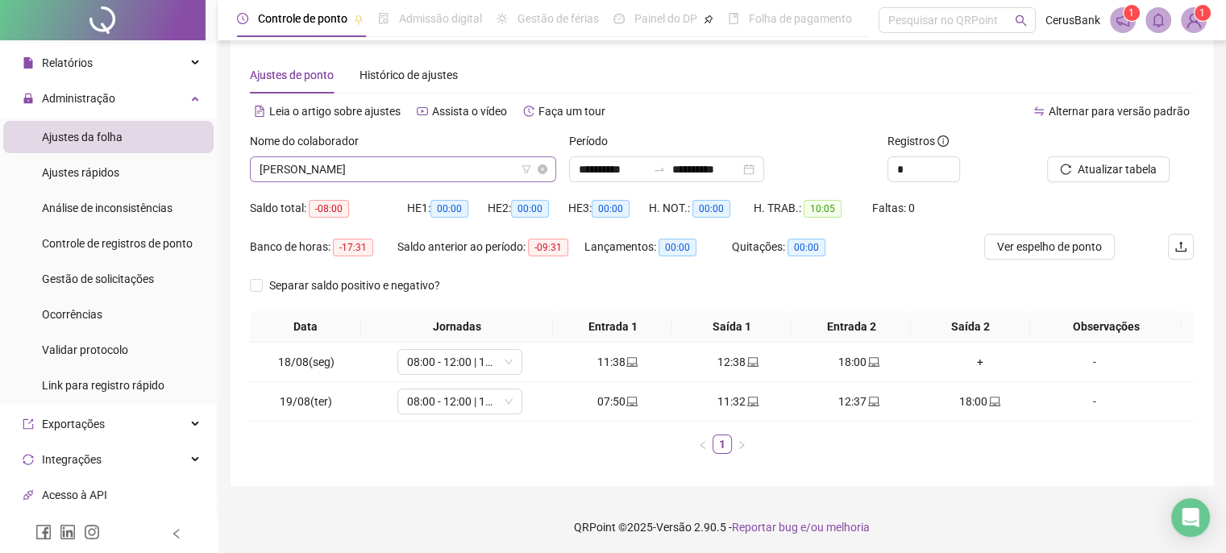
click at [401, 168] on span "LEVI AVILA RIBEIRO" at bounding box center [403, 169] width 287 height 24
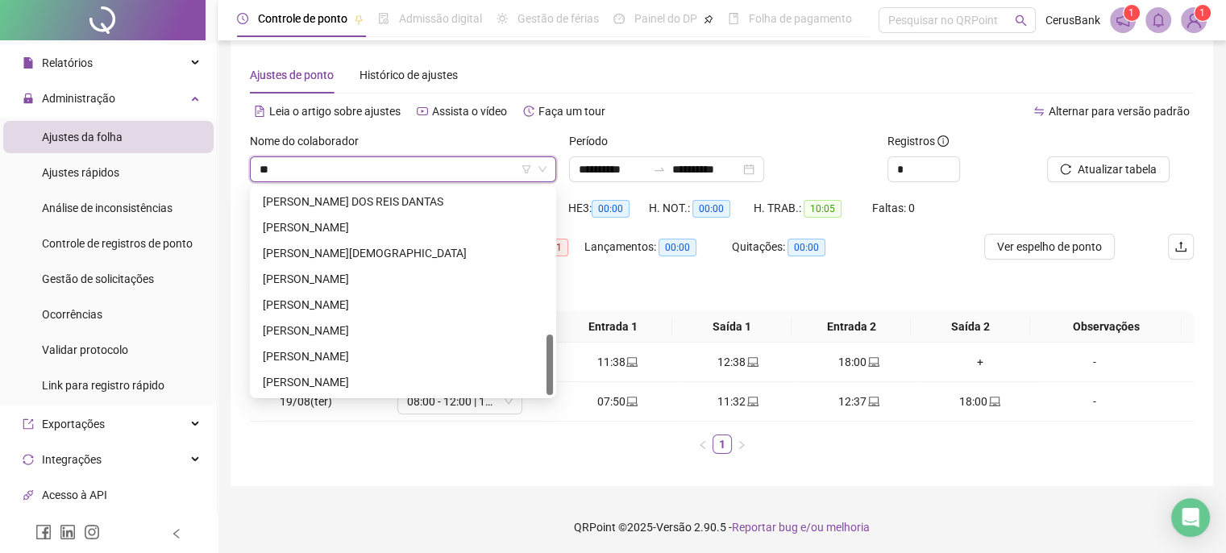
scroll to position [490, 0]
type input "***"
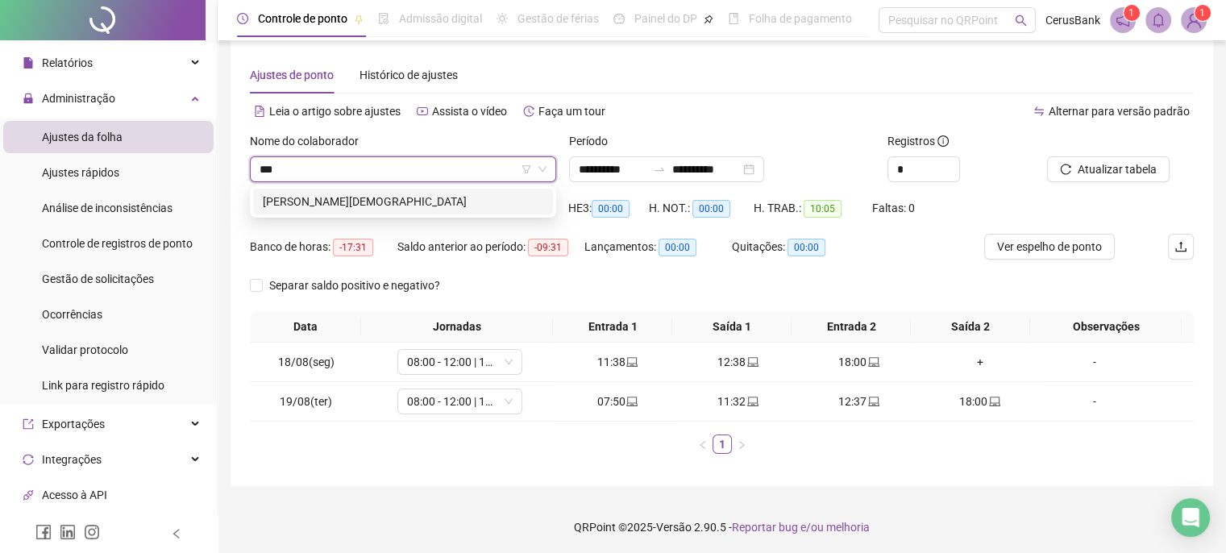
scroll to position [0, 0]
click at [361, 201] on div "LIDIANE BATISTA NUNES DA SILVA" at bounding box center [403, 202] width 281 height 18
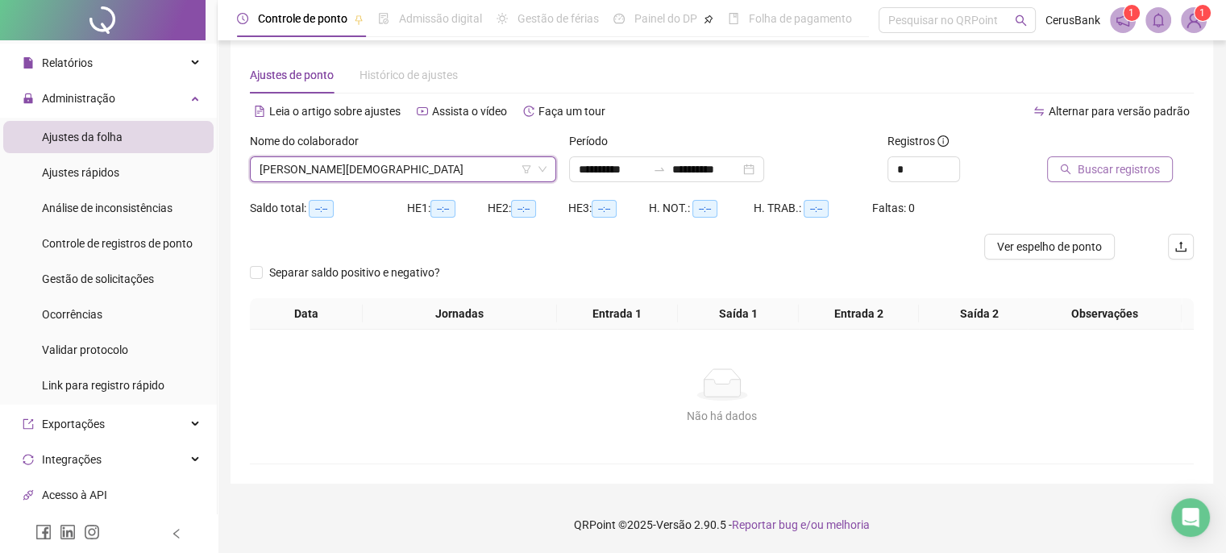
click at [1116, 170] on span "Buscar registros" at bounding box center [1119, 169] width 82 height 18
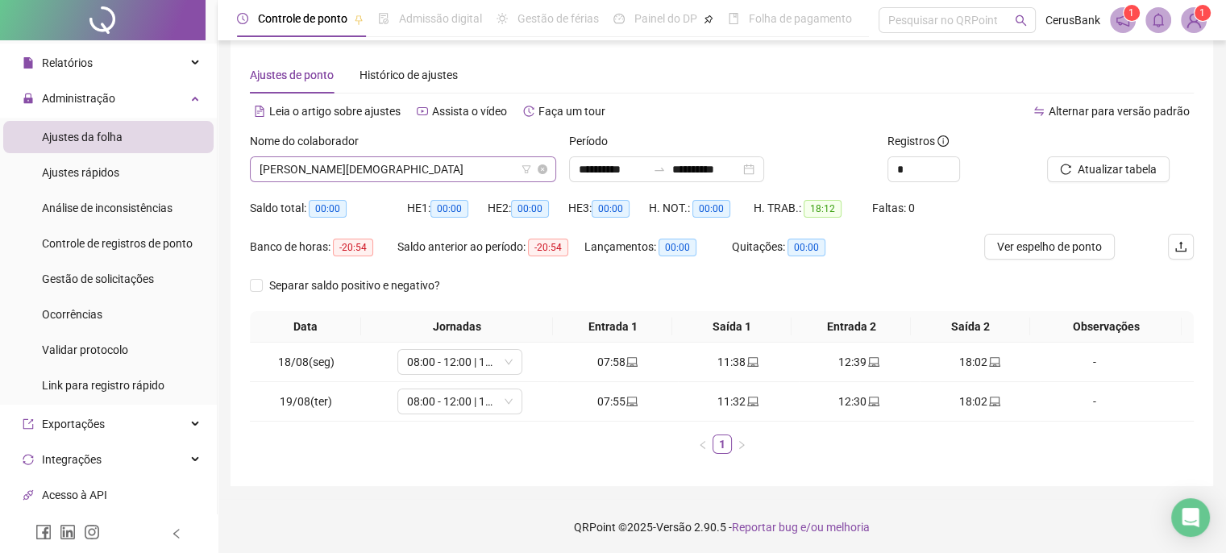
click at [454, 164] on span "LIDIANE BATISTA NUNES DA SILVA" at bounding box center [403, 169] width 287 height 24
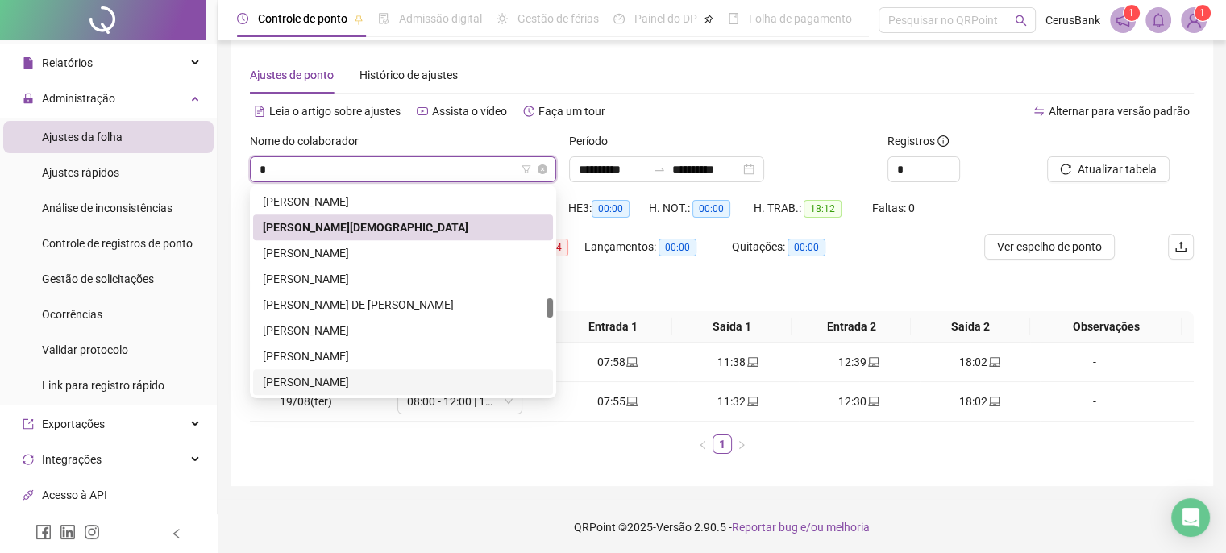
type input "**"
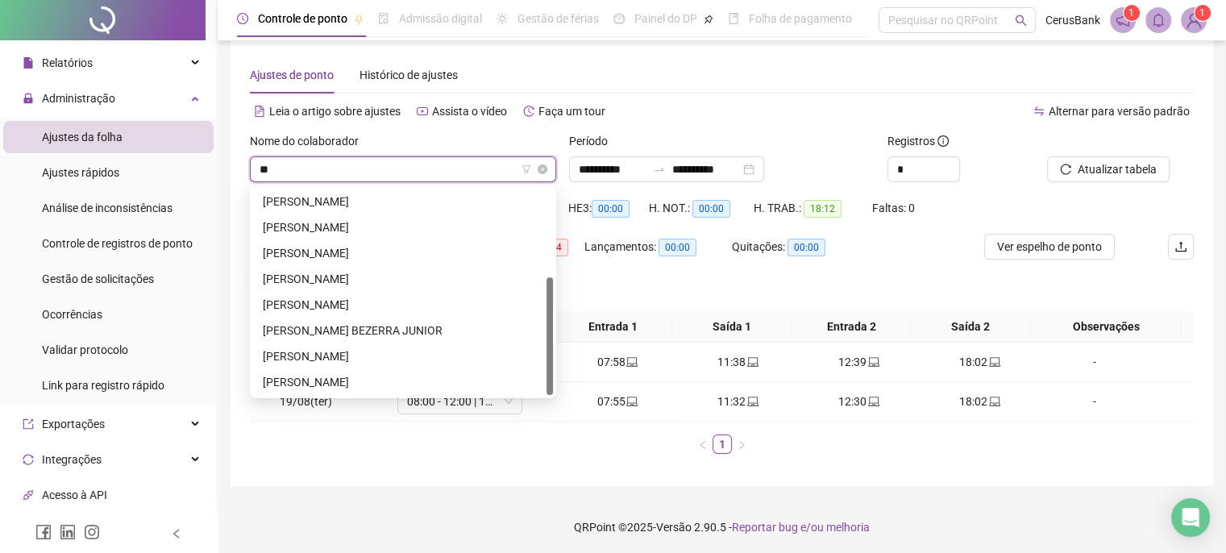
scroll to position [155, 0]
click at [387, 198] on div "LORRANA ROSA DE SOUZA PRATES" at bounding box center [403, 202] width 281 height 18
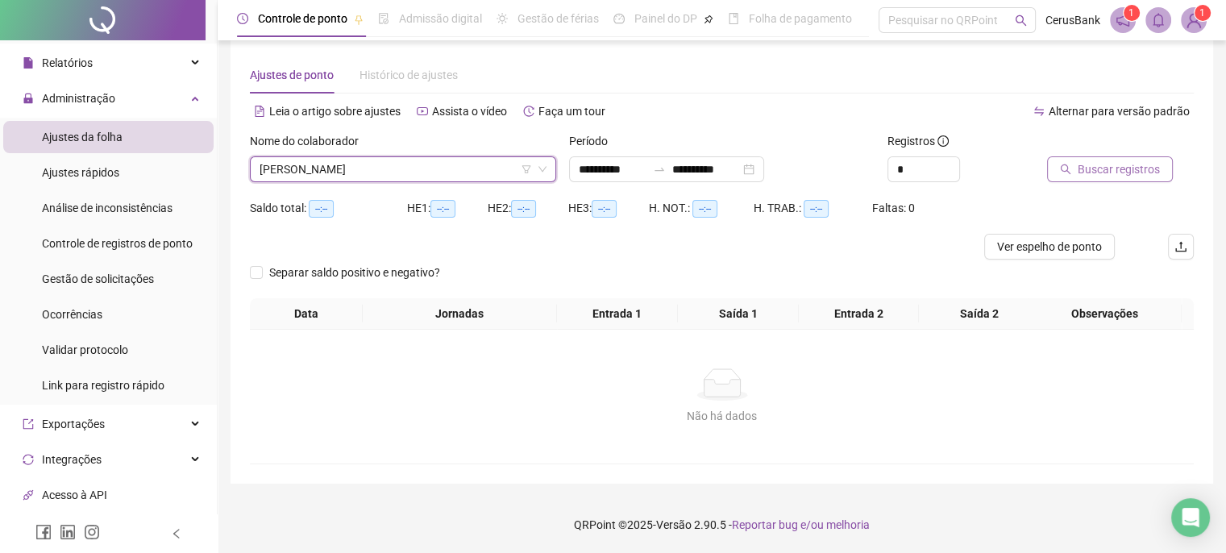
click at [1101, 173] on span "Buscar registros" at bounding box center [1119, 169] width 82 height 18
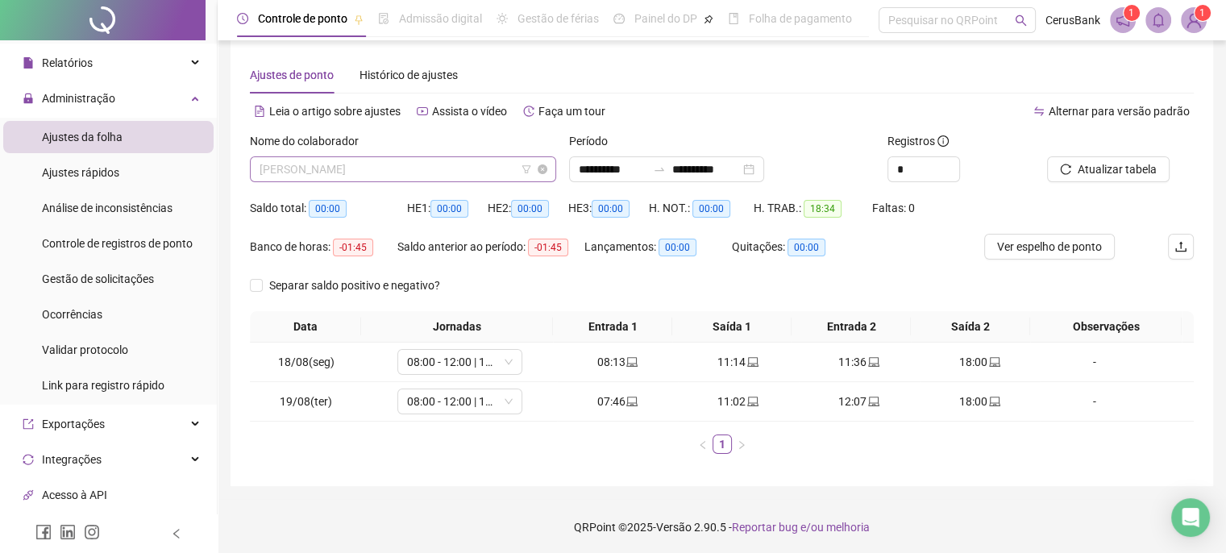
click at [458, 167] on span "LORRANA ROSA DE SOUZA PRATES" at bounding box center [403, 169] width 287 height 24
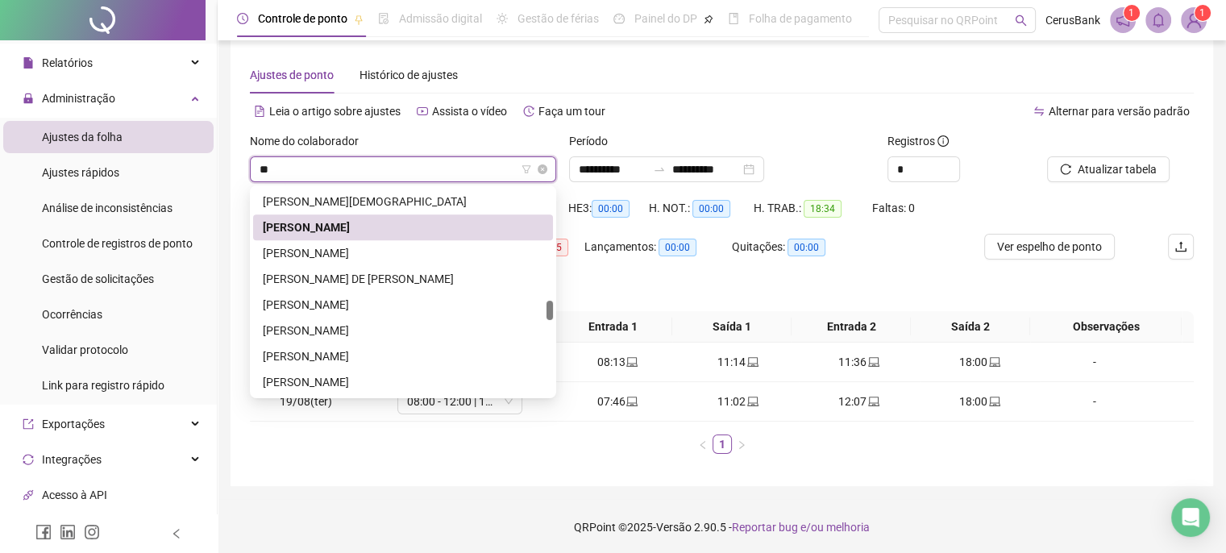
scroll to position [0, 0]
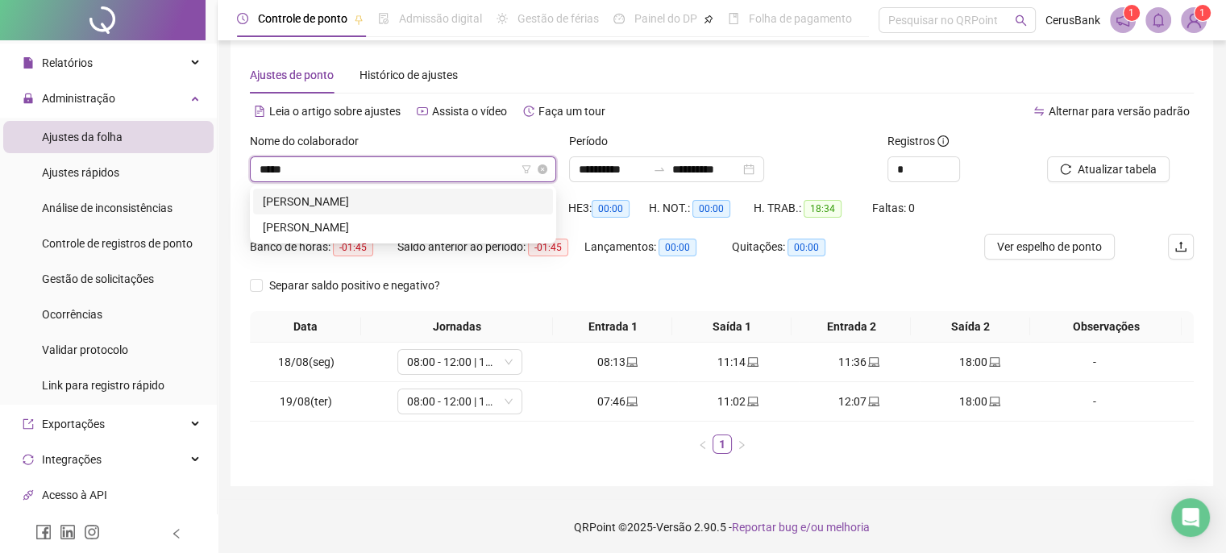
type input "*****"
click at [380, 198] on div "LUCAS DE LIMA PEREIRA" at bounding box center [403, 202] width 281 height 18
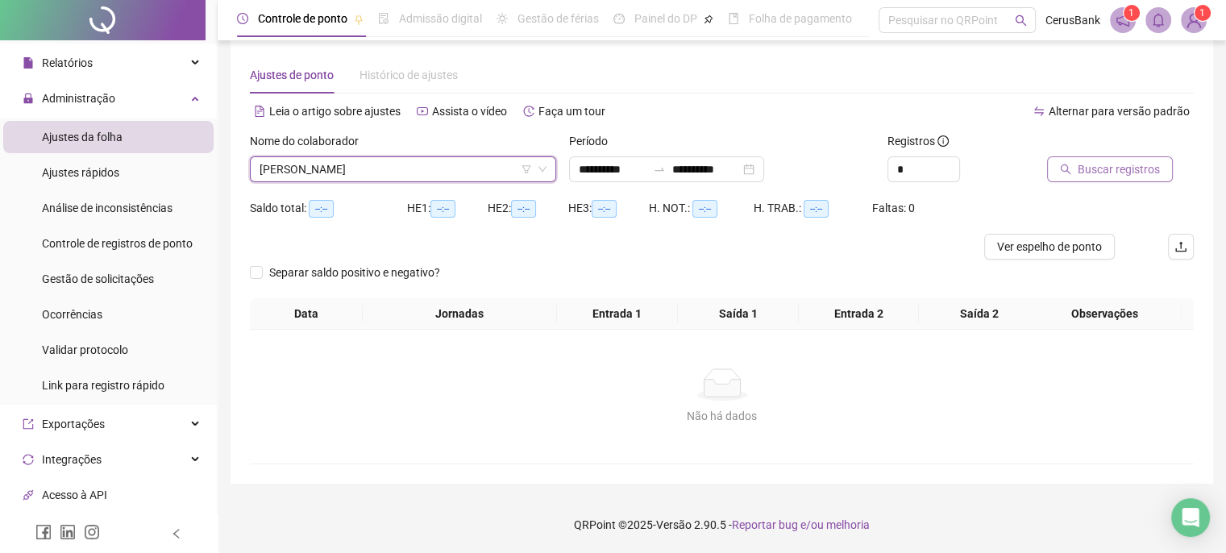
click at [1126, 168] on span "Buscar registros" at bounding box center [1119, 169] width 82 height 18
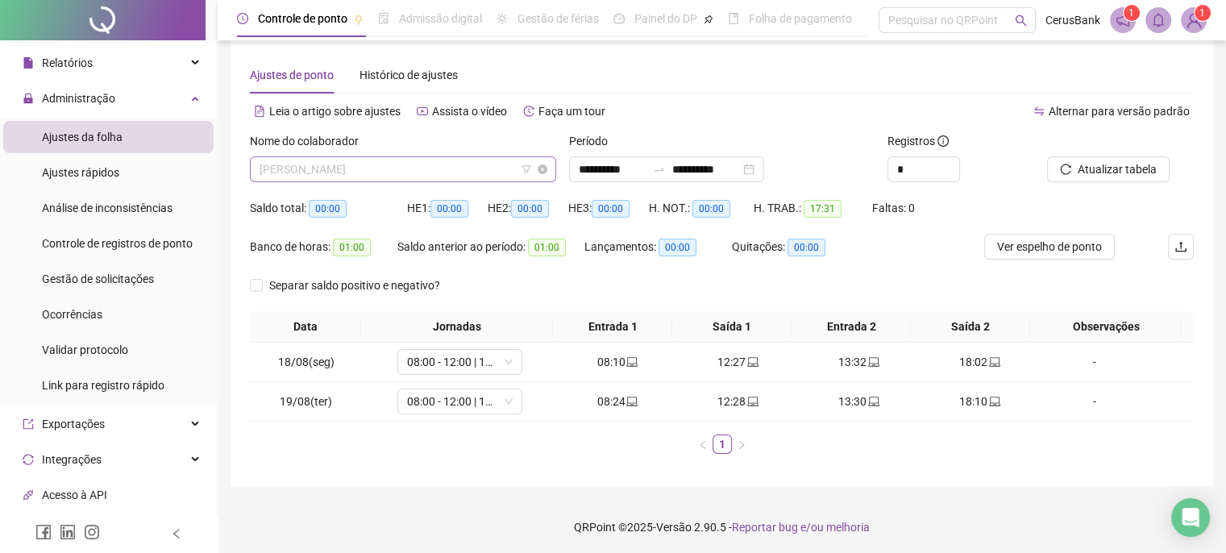
click at [432, 177] on span "LUCAS DE LIMA PEREIRA" at bounding box center [403, 169] width 287 height 24
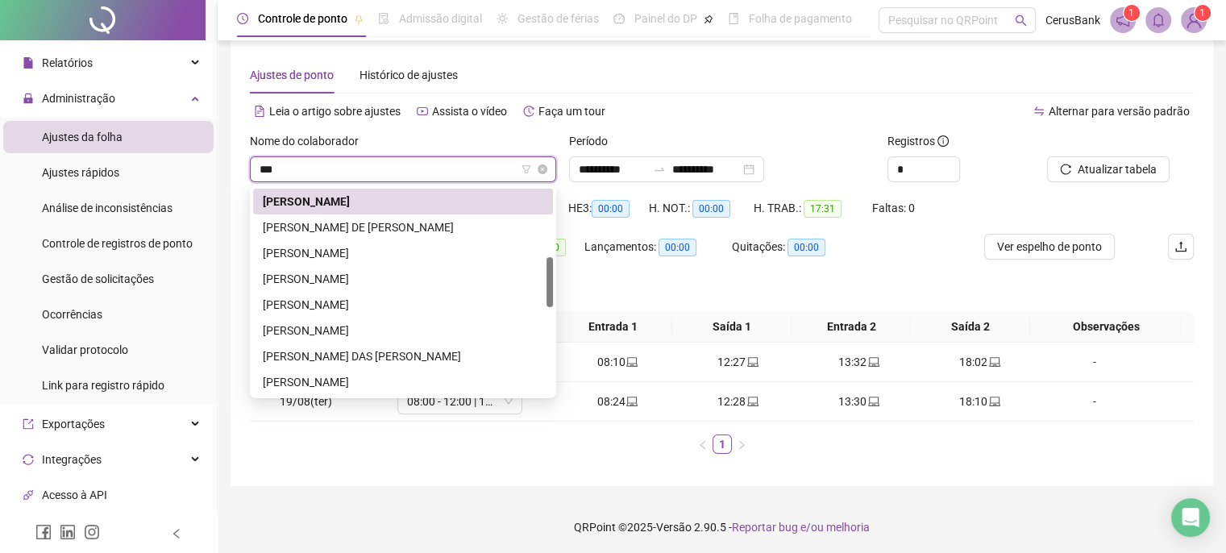
scroll to position [258, 0]
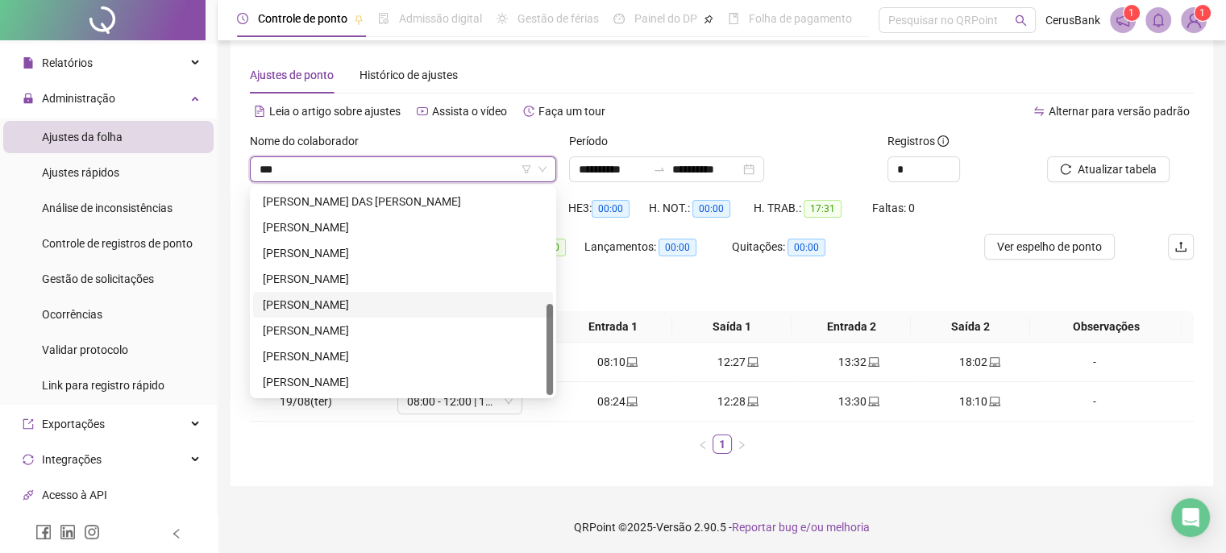
type input "****"
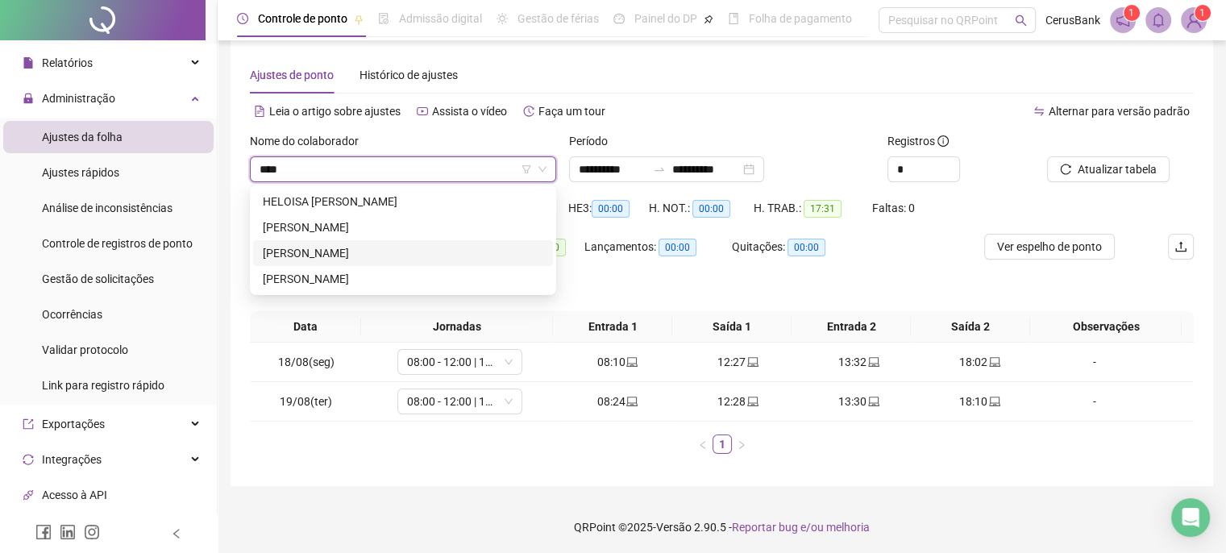
click at [336, 252] on div "MARCIA PEREIRA MAGALHAES" at bounding box center [403, 253] width 281 height 18
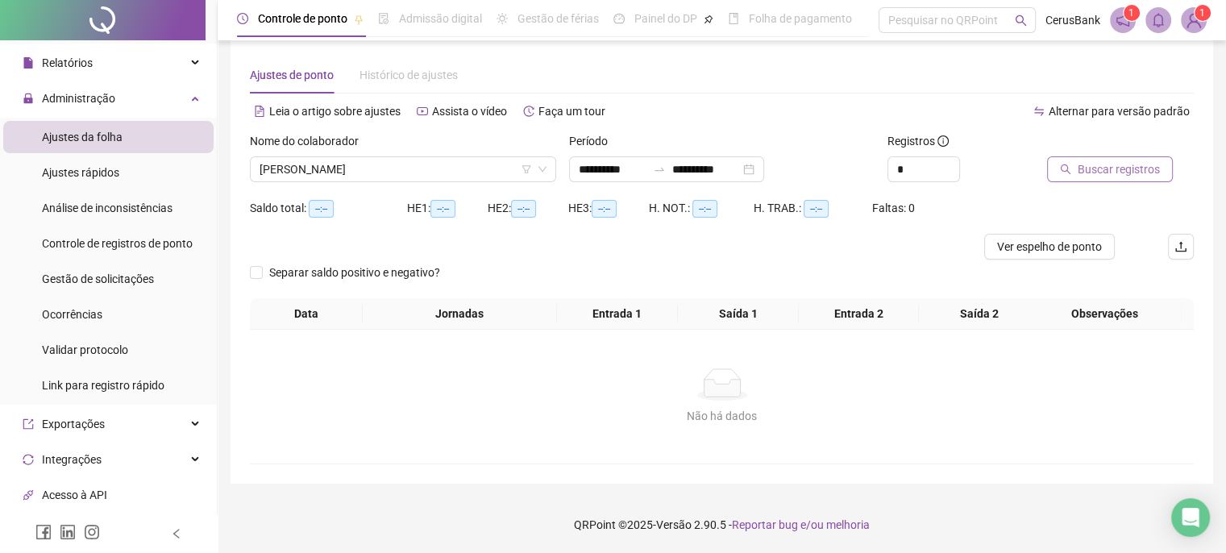
click at [1139, 171] on span "Buscar registros" at bounding box center [1119, 169] width 82 height 18
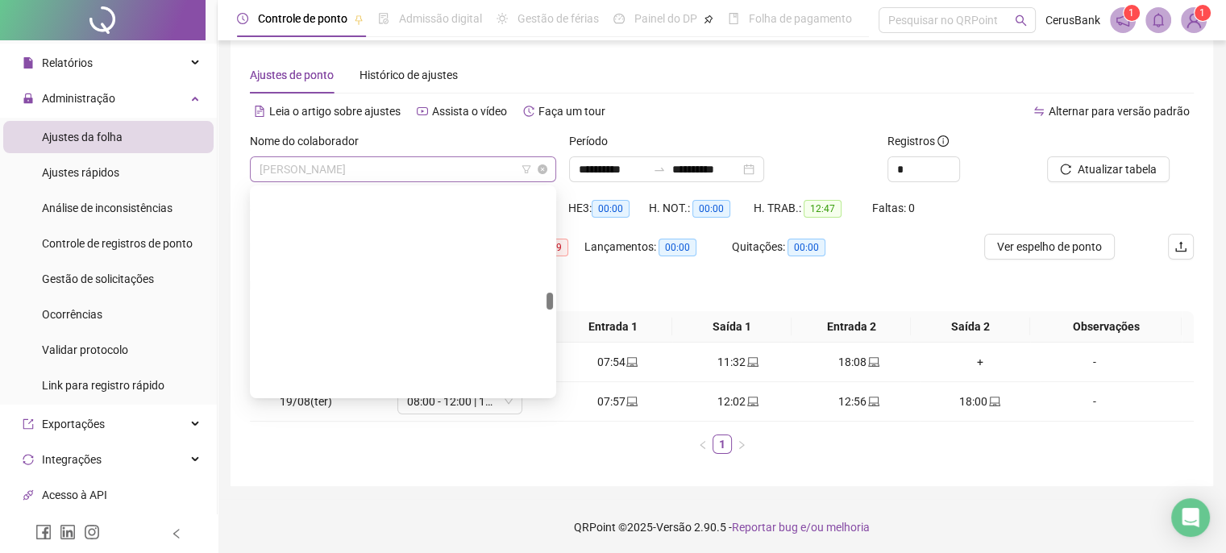
scroll to position [1264, 0]
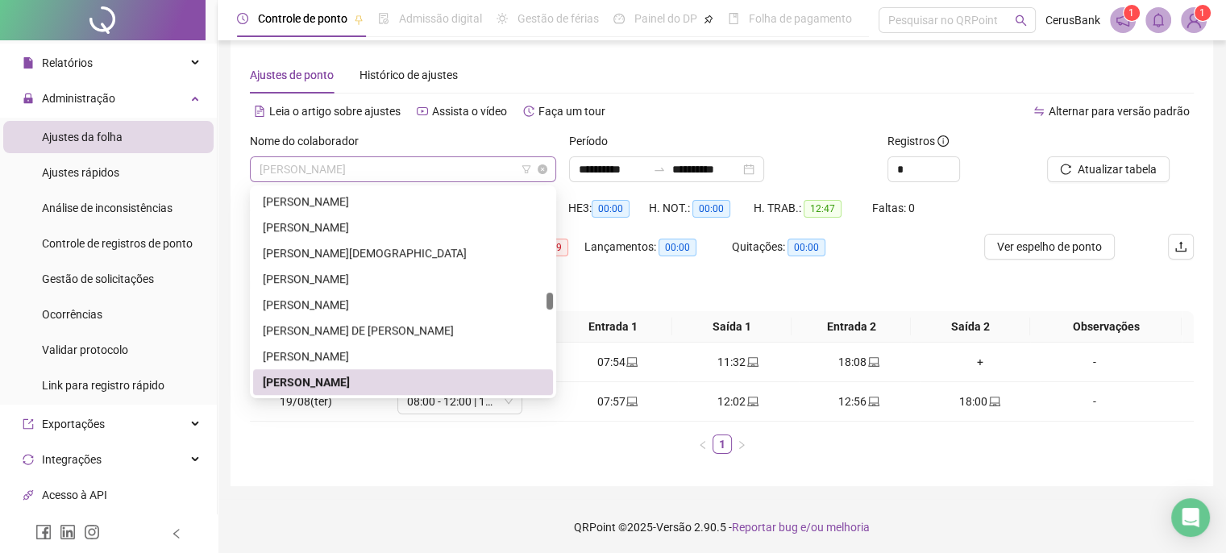
click at [449, 177] on span "MARCIA PEREIRA MAGALHAES" at bounding box center [403, 169] width 287 height 24
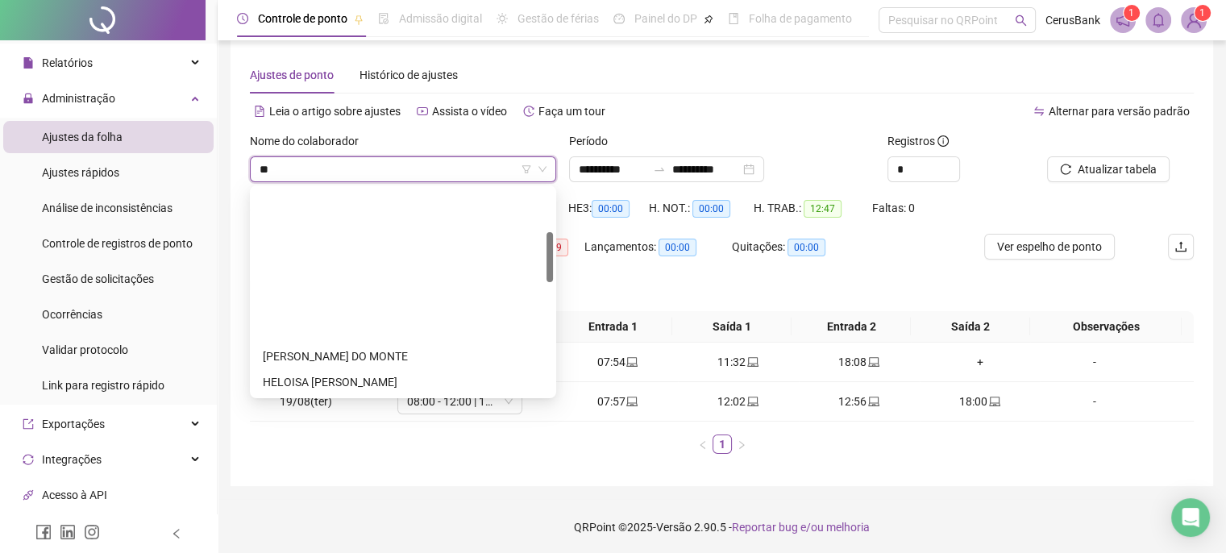
scroll to position [181, 0]
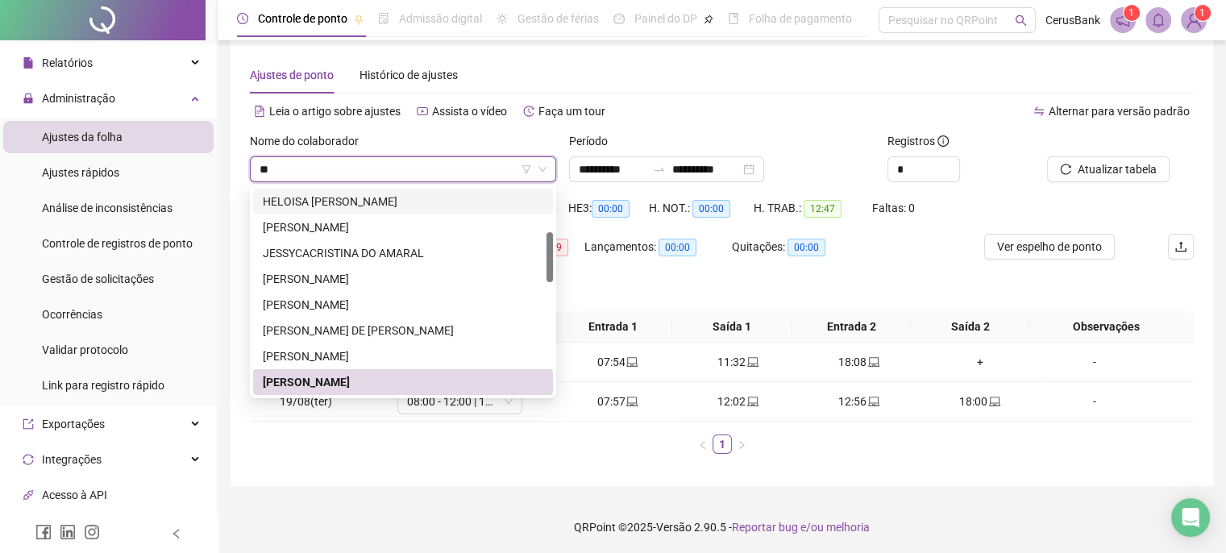
type input "***"
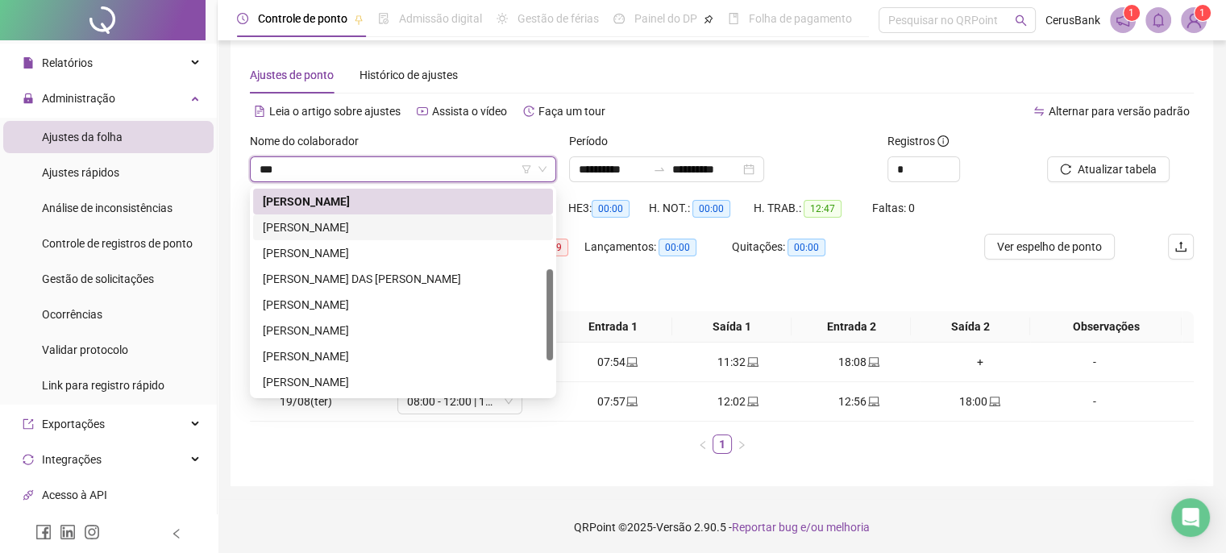
click at [360, 227] on div "MARCOS PABLO FERREIRA MAIA" at bounding box center [403, 228] width 281 height 18
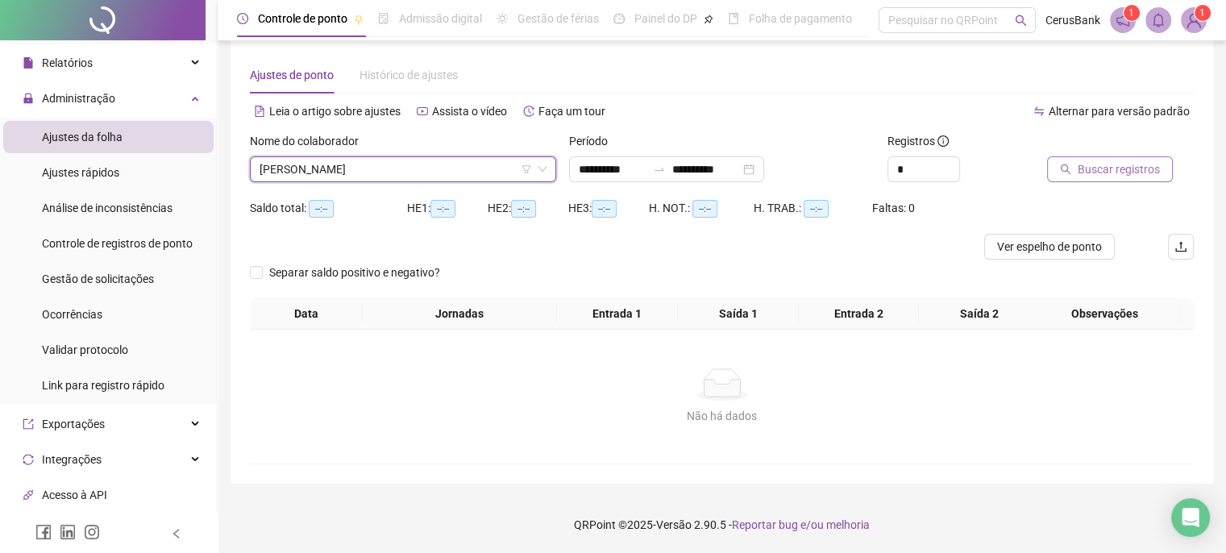
click at [1122, 169] on span "Buscar registros" at bounding box center [1119, 169] width 82 height 18
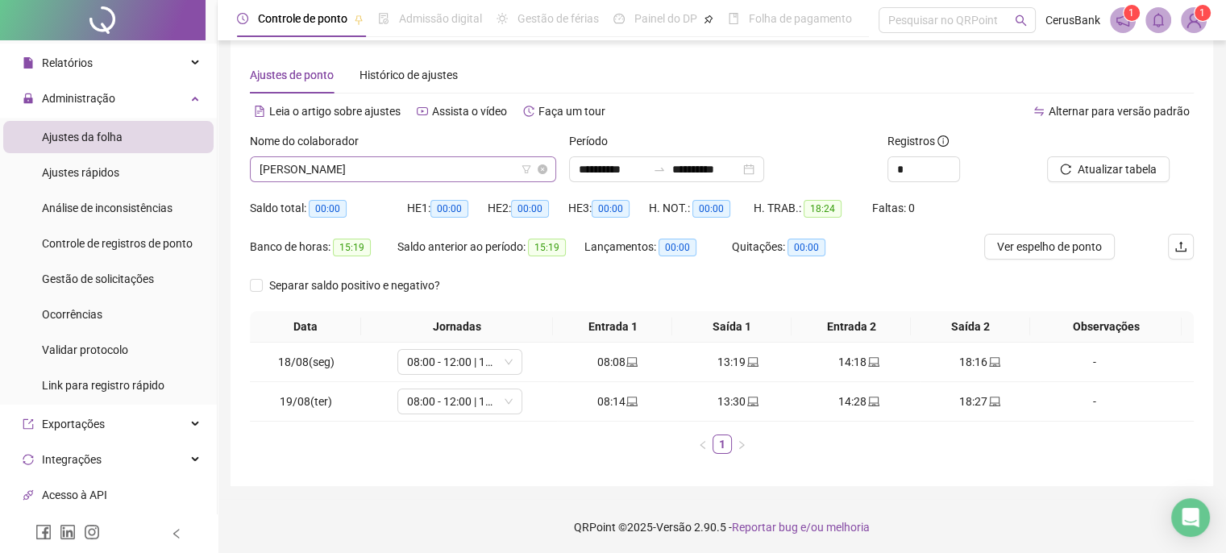
click at [455, 171] on span "MARCOS PABLO FERREIRA MAIA" at bounding box center [403, 169] width 287 height 24
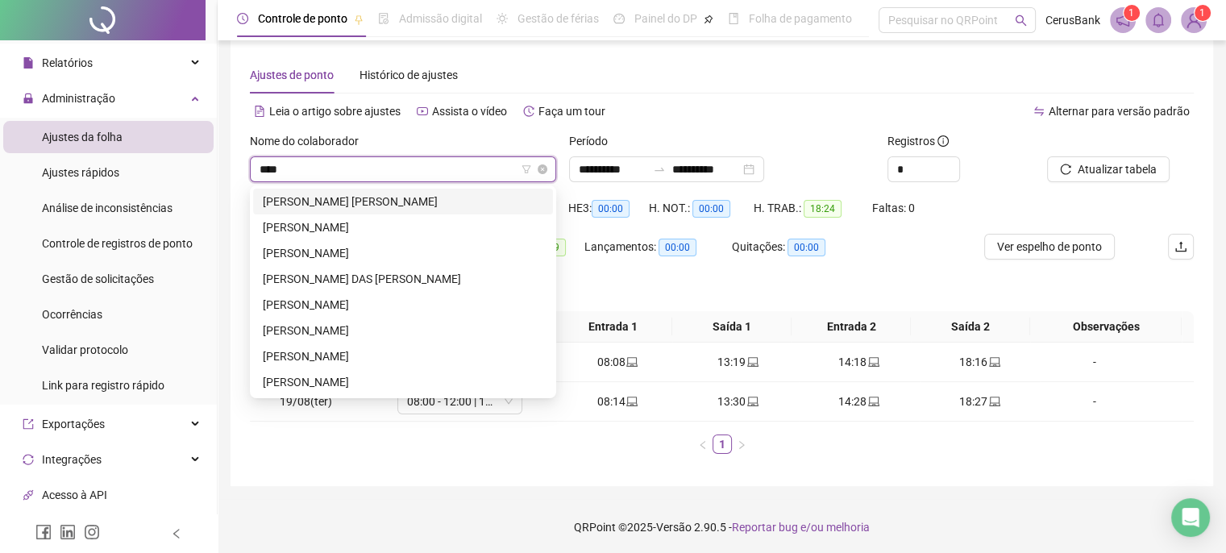
scroll to position [0, 0]
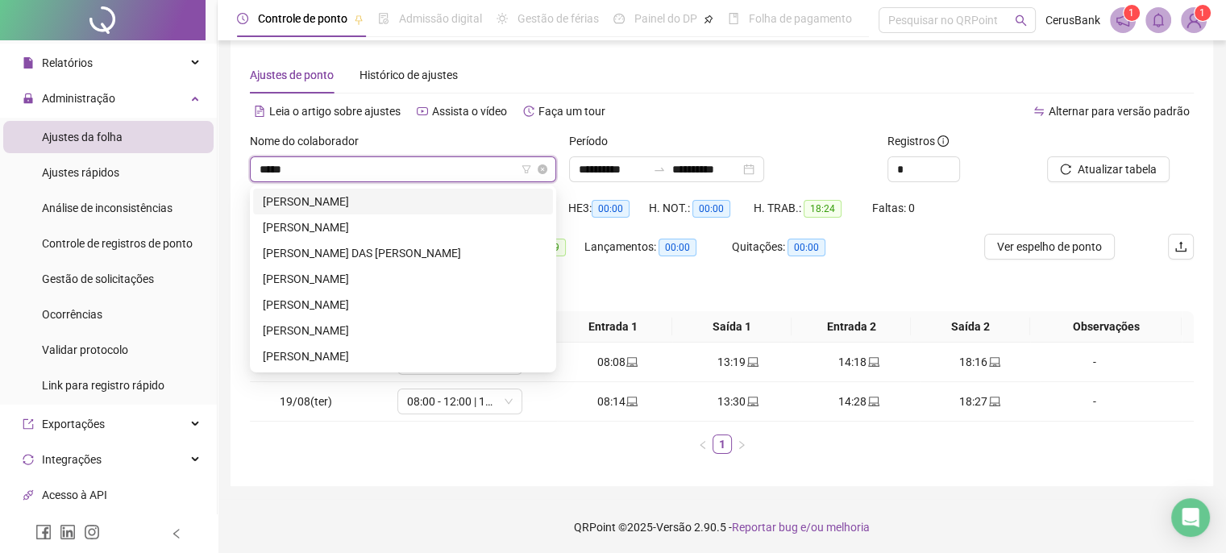
type input "*****"
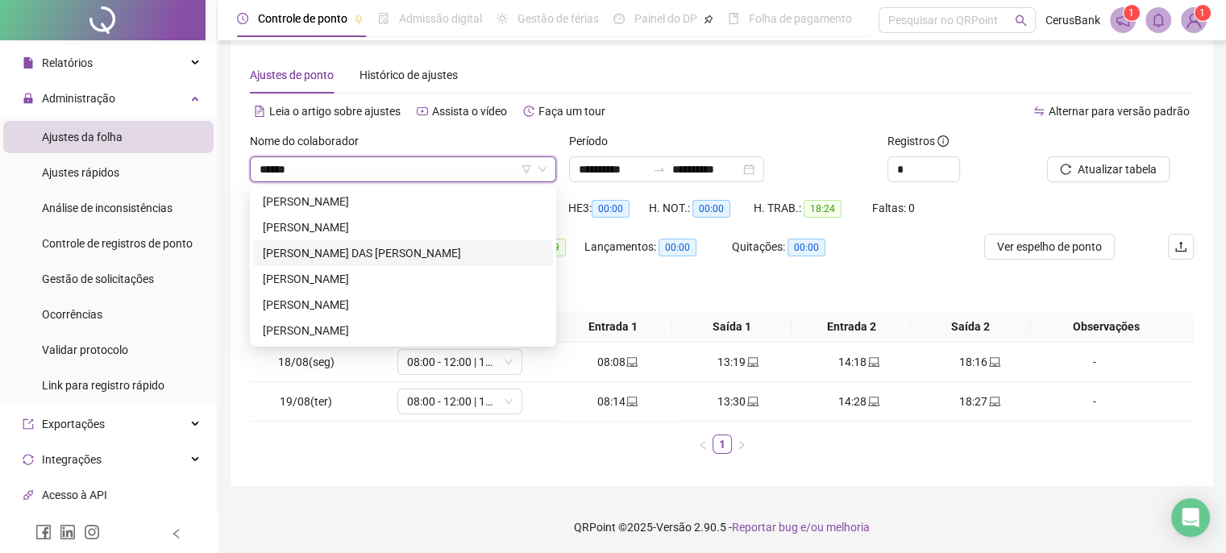
click at [335, 249] on div "MARIA DAS DORES MATIAS DOS SANTOS" at bounding box center [403, 253] width 281 height 18
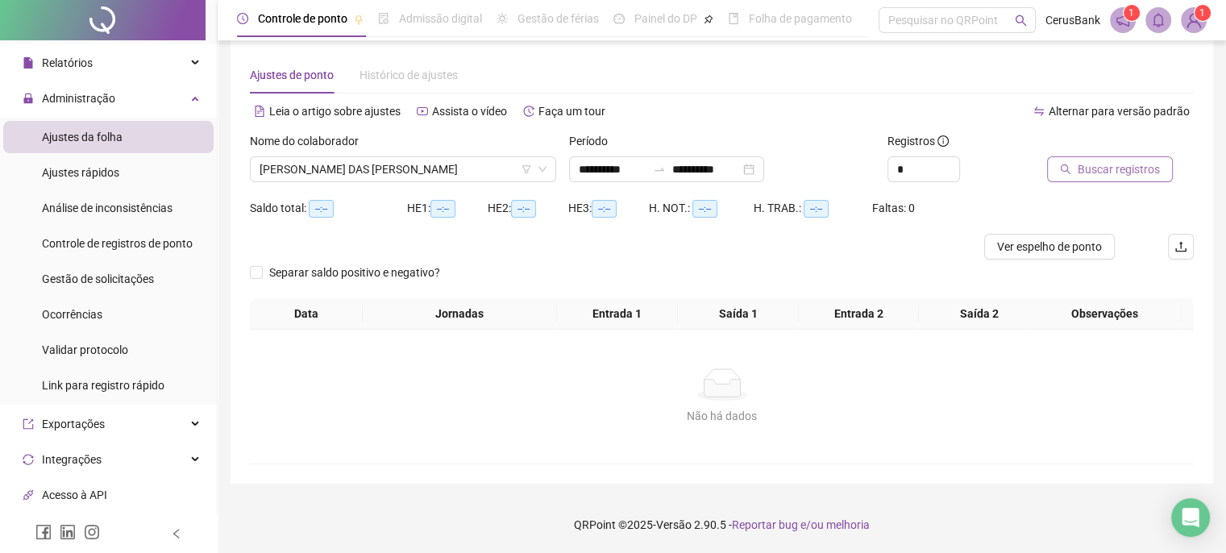
click at [1094, 163] on span "Buscar registros" at bounding box center [1119, 169] width 82 height 18
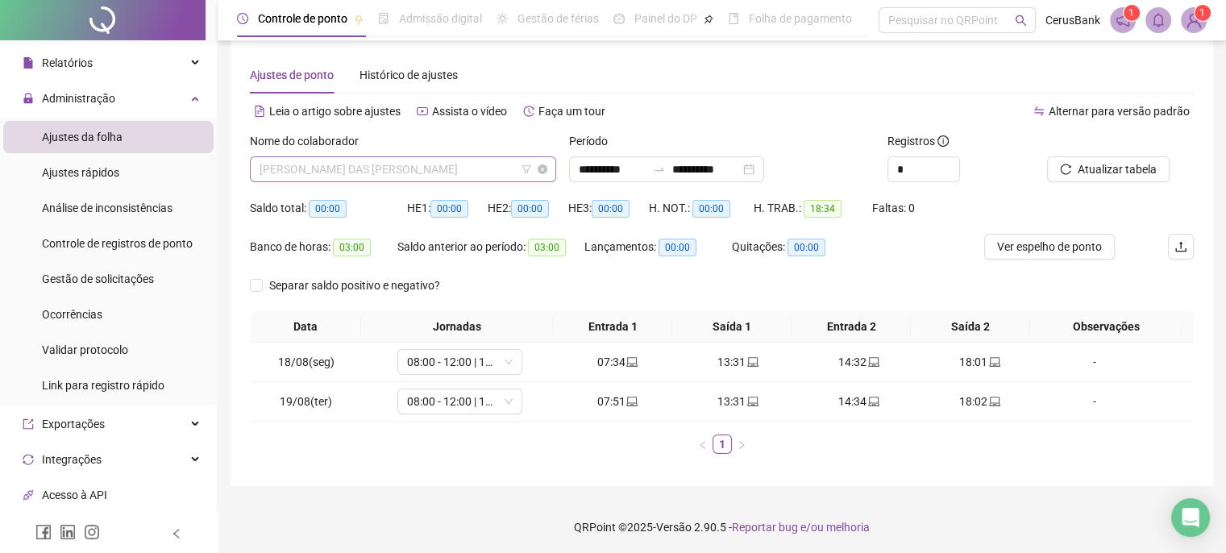
click at [484, 171] on span "MARIA DAS DORES MATIAS DOS SANTOS" at bounding box center [403, 169] width 287 height 24
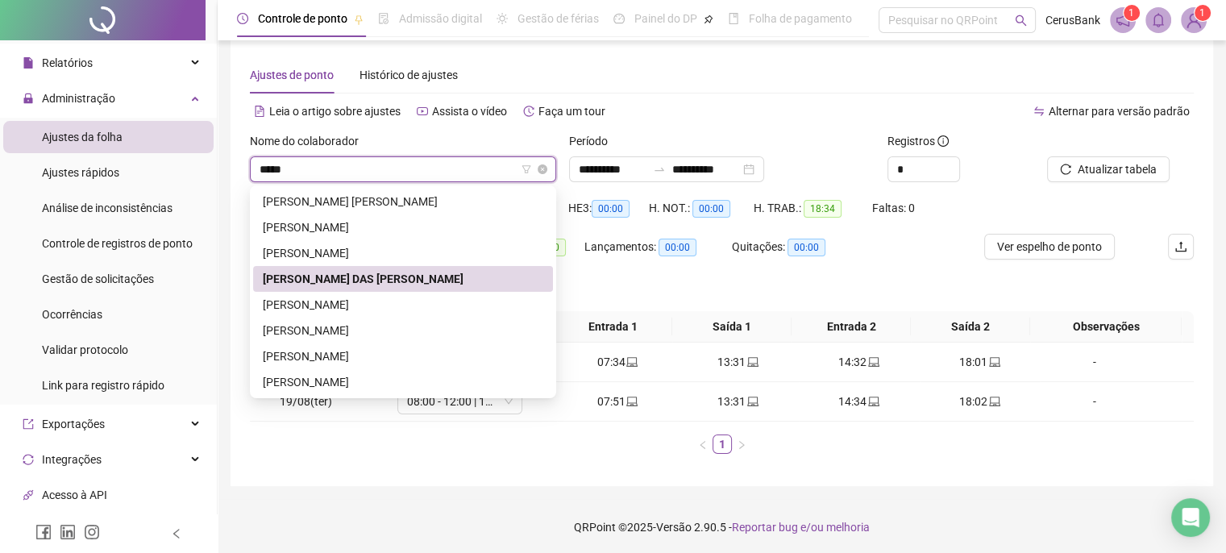
type input "*****"
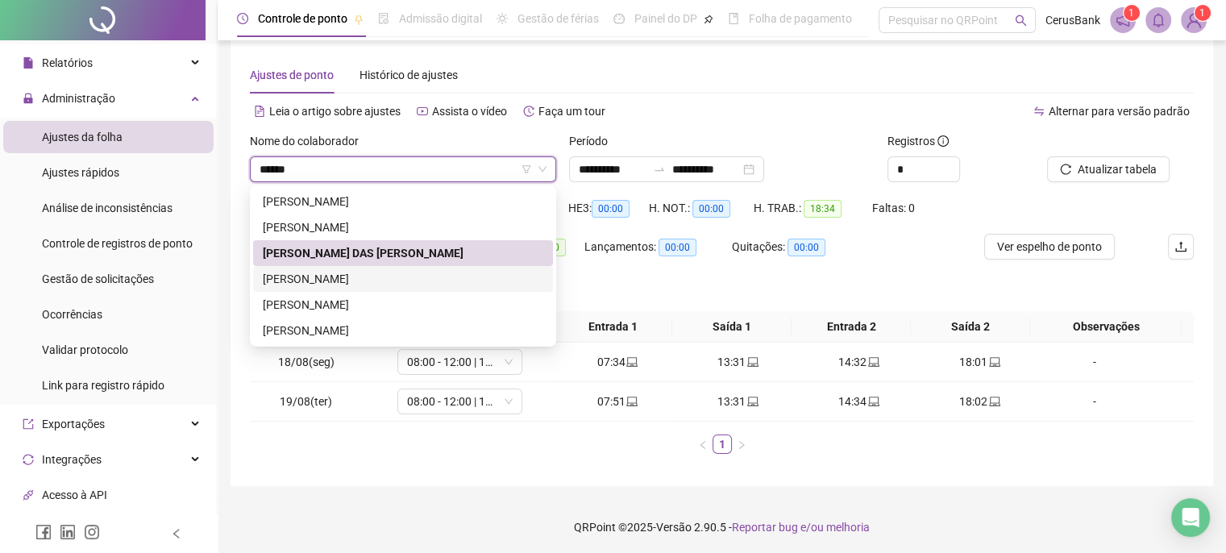
click at [315, 269] on div "MARIA IZIDIA DE FREITAS" at bounding box center [403, 279] width 300 height 26
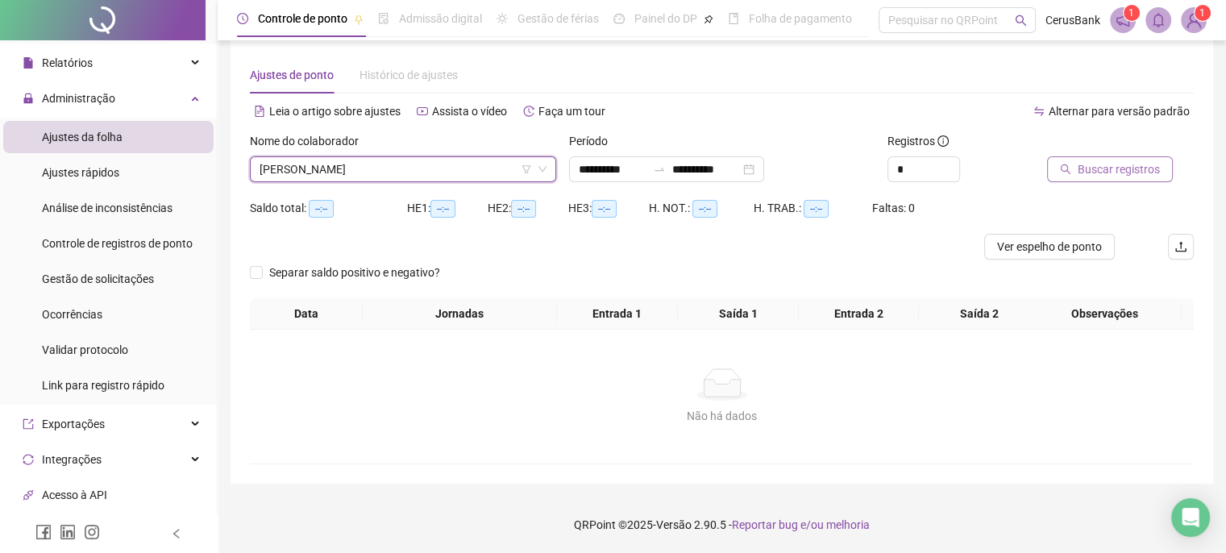
click at [1076, 167] on button "Buscar registros" at bounding box center [1110, 169] width 126 height 26
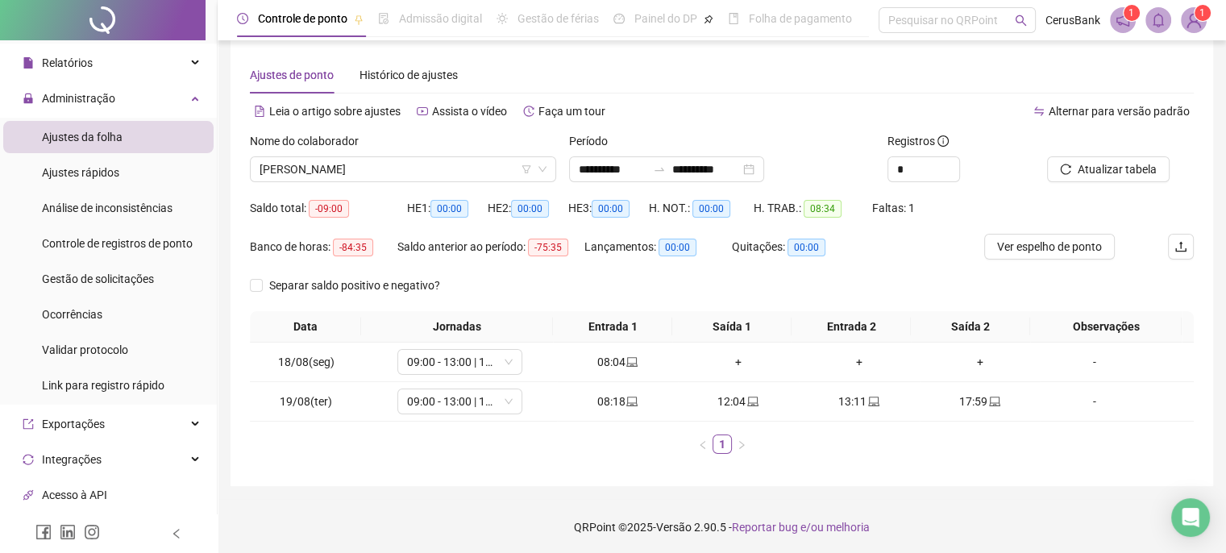
click at [764, 106] on div "Alternar para versão padrão" at bounding box center [959, 111] width 473 height 26
click at [665, 89] on div "Ajustes de ponto Histórico de ajustes" at bounding box center [722, 74] width 944 height 37
click at [433, 169] on span "MARIA IZIDIA DE FREITAS" at bounding box center [403, 169] width 287 height 24
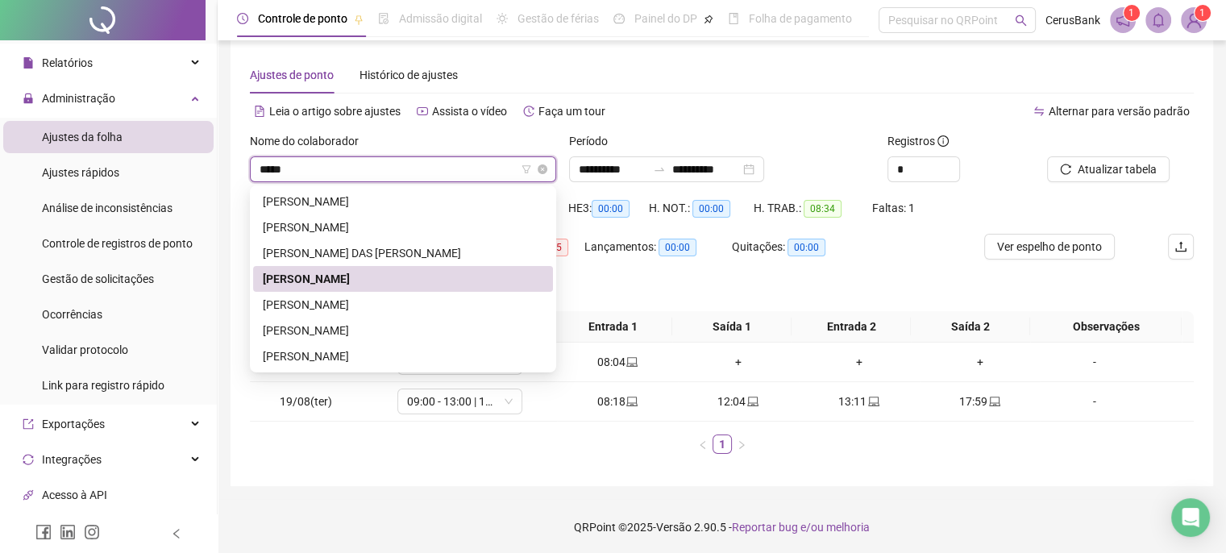
type input "*****"
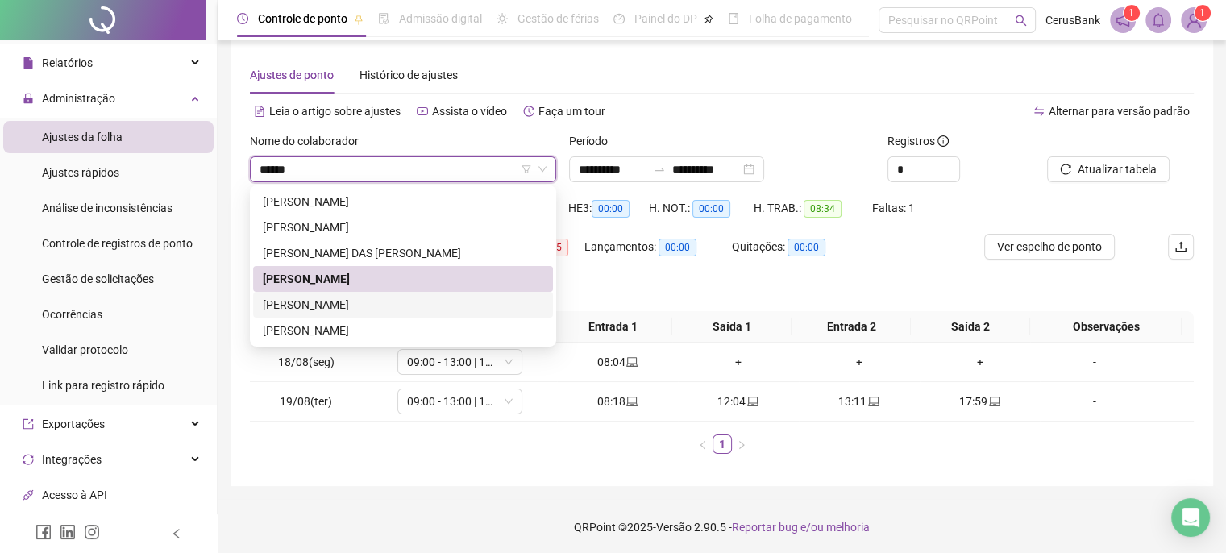
click at [379, 307] on div "MARIA LUCIANA RODRIGUES FERREIRA VIEIRA" at bounding box center [403, 305] width 281 height 18
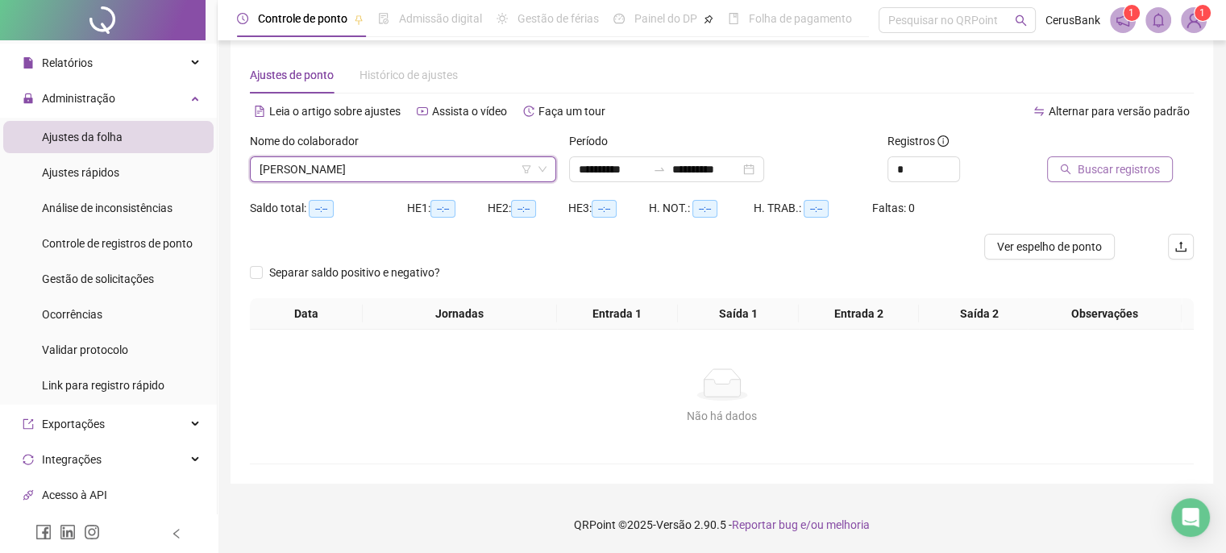
click at [1084, 175] on span "Buscar registros" at bounding box center [1119, 169] width 82 height 18
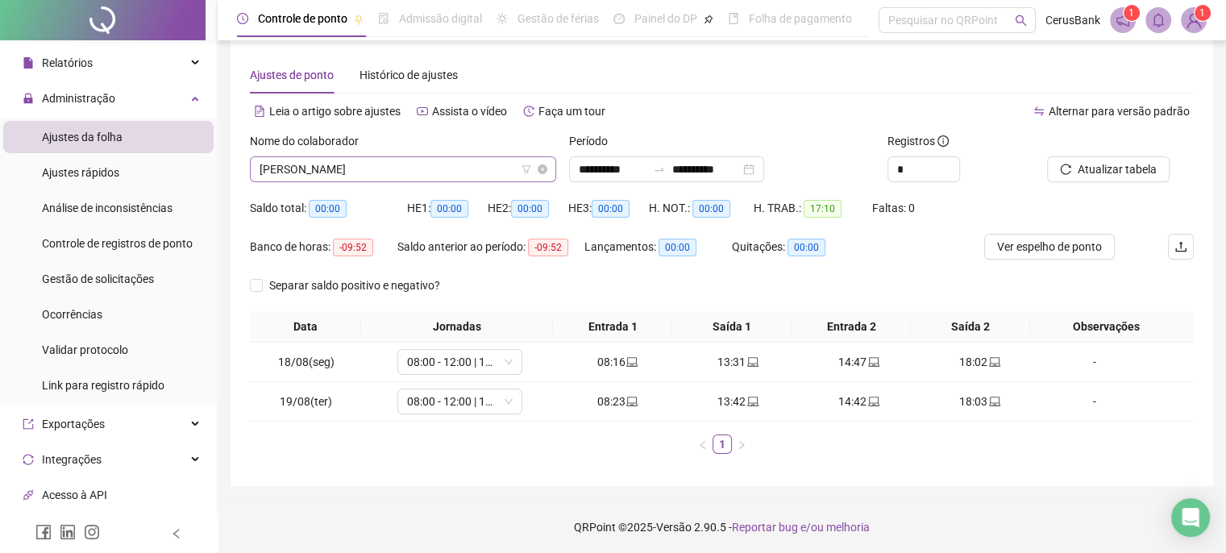
click at [502, 164] on span "MARIA LUCIANA RODRIGUES FERREIRA VIEIRA" at bounding box center [403, 169] width 287 height 24
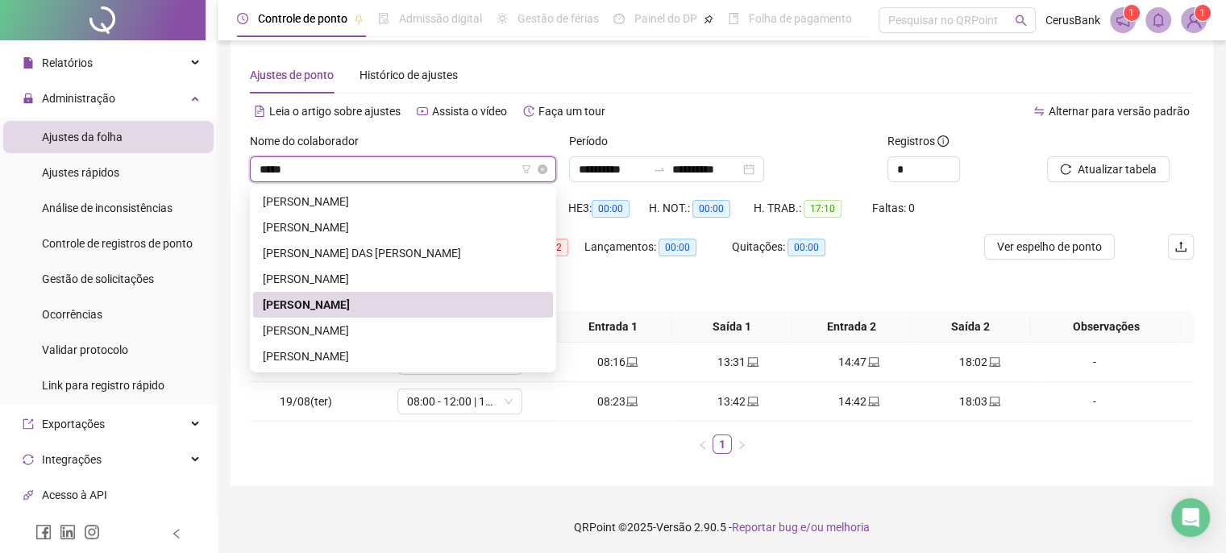
type input "*****"
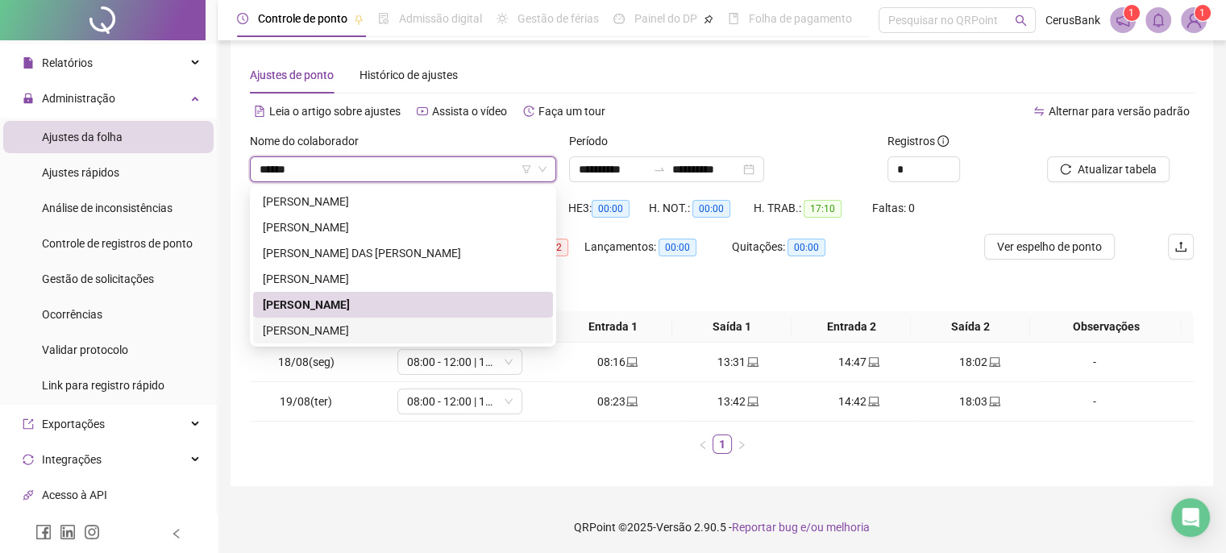
click at [314, 336] on div "MARIA VERA LÚCIA DUARTE" at bounding box center [403, 331] width 281 height 18
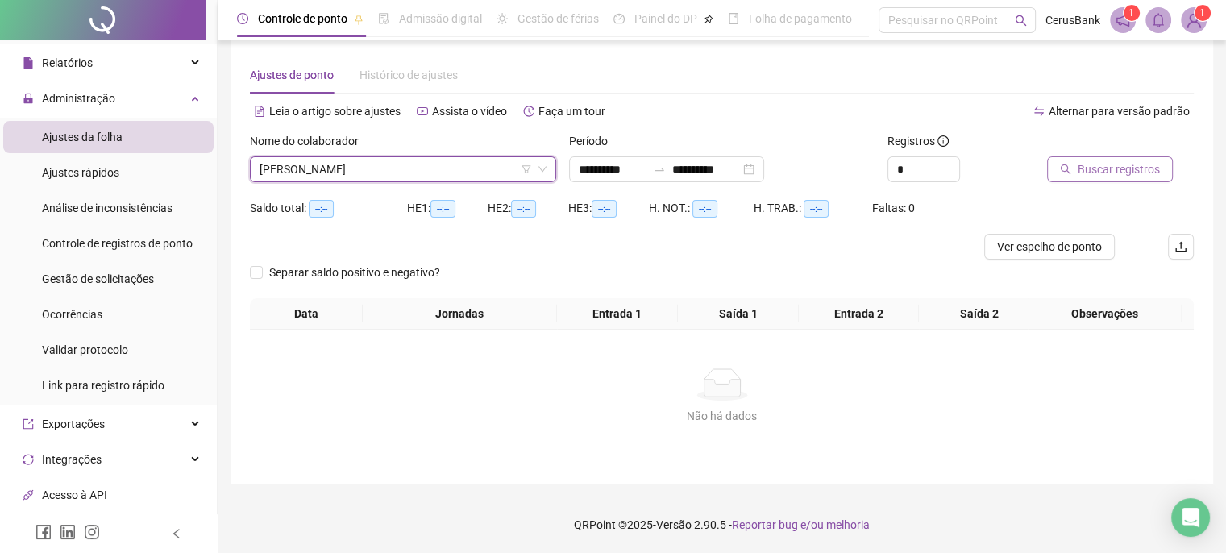
click at [1110, 162] on span "Buscar registros" at bounding box center [1119, 169] width 82 height 18
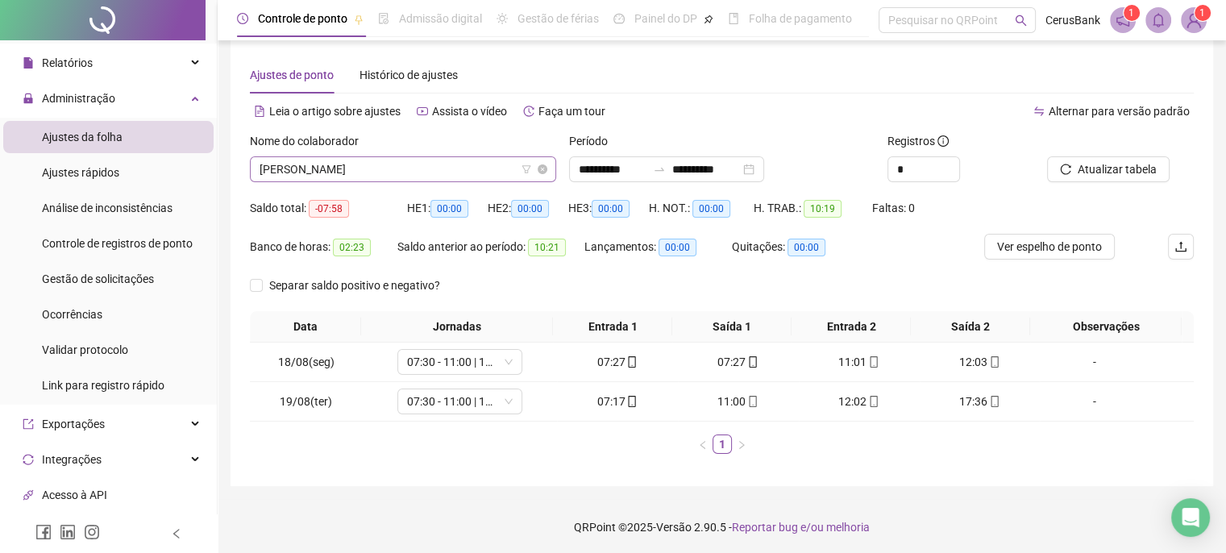
click at [448, 178] on span "MARIA VERA LÚCIA DUARTE" at bounding box center [403, 169] width 287 height 24
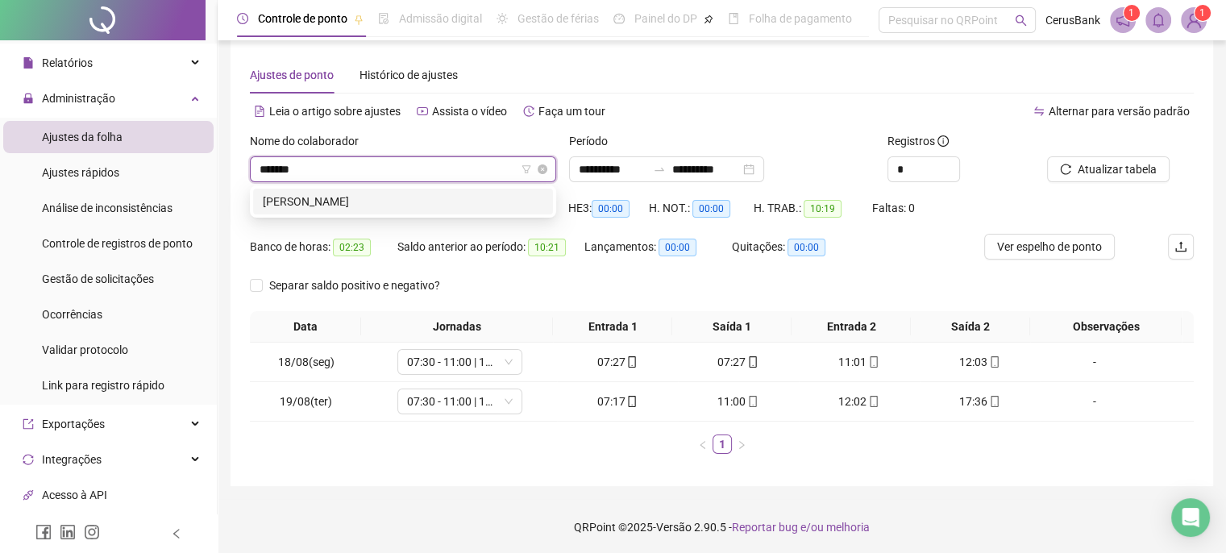
type input "*******"
click at [333, 201] on div "MARIANA SILVA BARBOSA" at bounding box center [403, 202] width 281 height 18
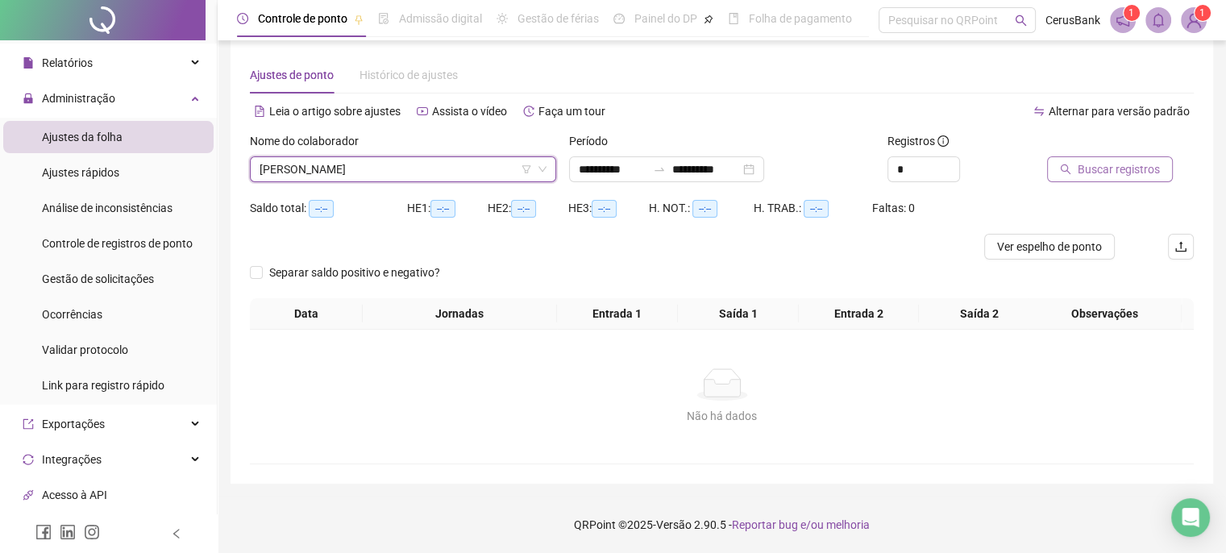
click at [1100, 171] on span "Buscar registros" at bounding box center [1119, 169] width 82 height 18
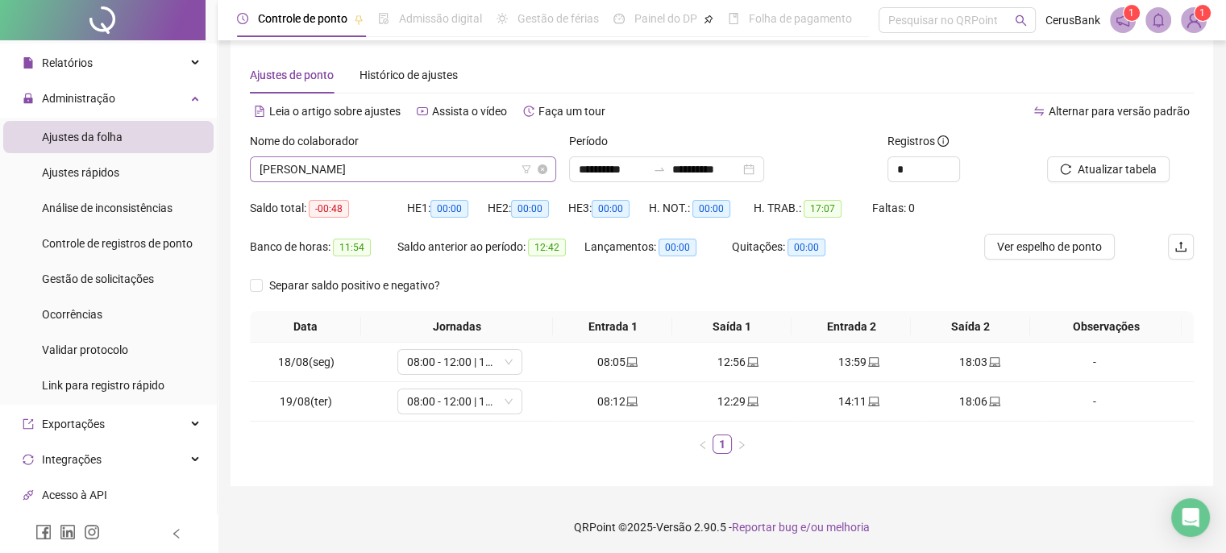
scroll to position [1419, 0]
click at [403, 173] on span "MARIANA SILVA BARBOSA" at bounding box center [403, 169] width 287 height 24
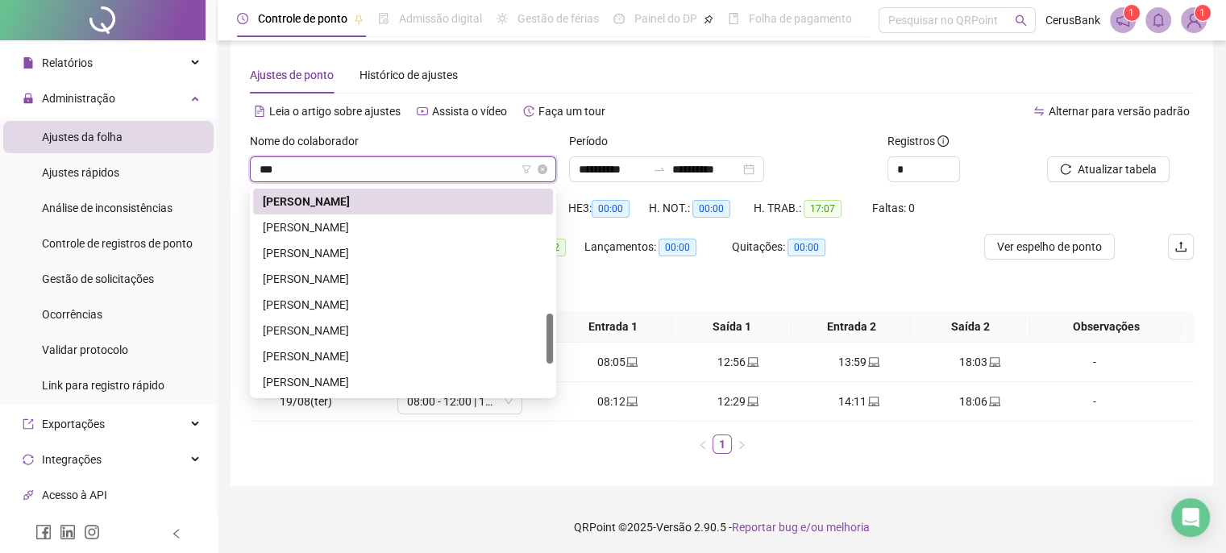
scroll to position [0, 0]
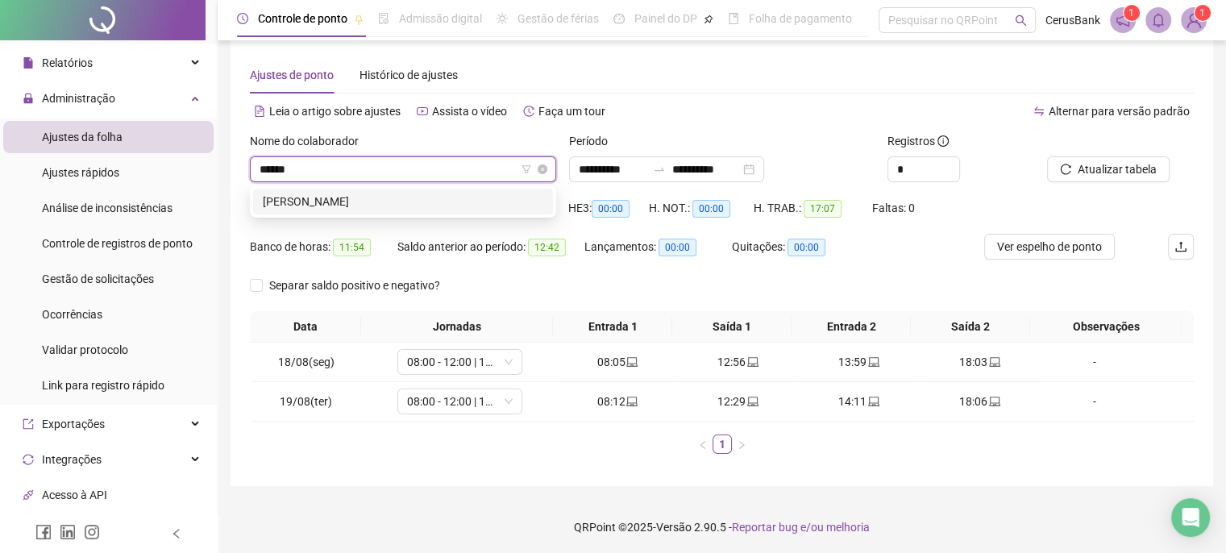
type input "*******"
click at [358, 205] on div "MATHEUS VIEIRA CARPES" at bounding box center [403, 202] width 281 height 18
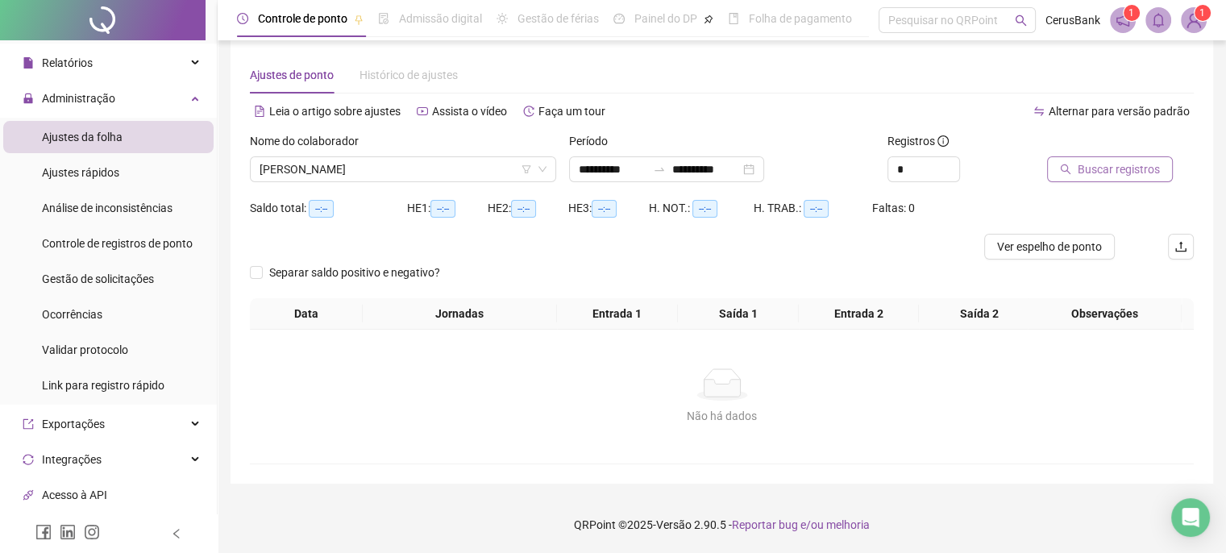
click at [1121, 172] on span "Buscar registros" at bounding box center [1119, 169] width 82 height 18
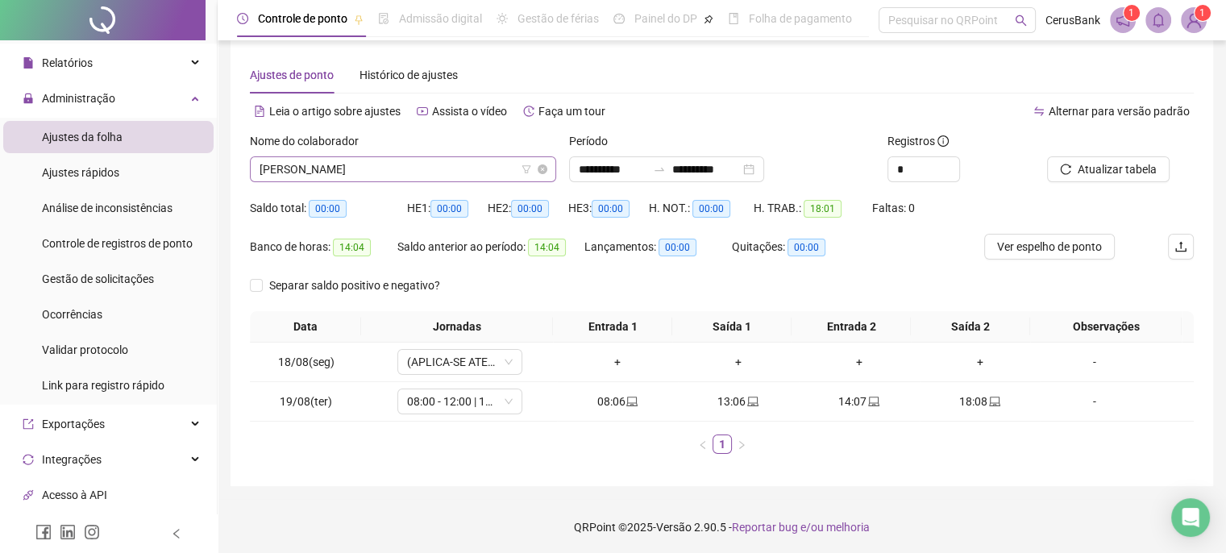
click at [410, 170] on span "MATHEUS VIEIRA CARPES" at bounding box center [403, 169] width 287 height 24
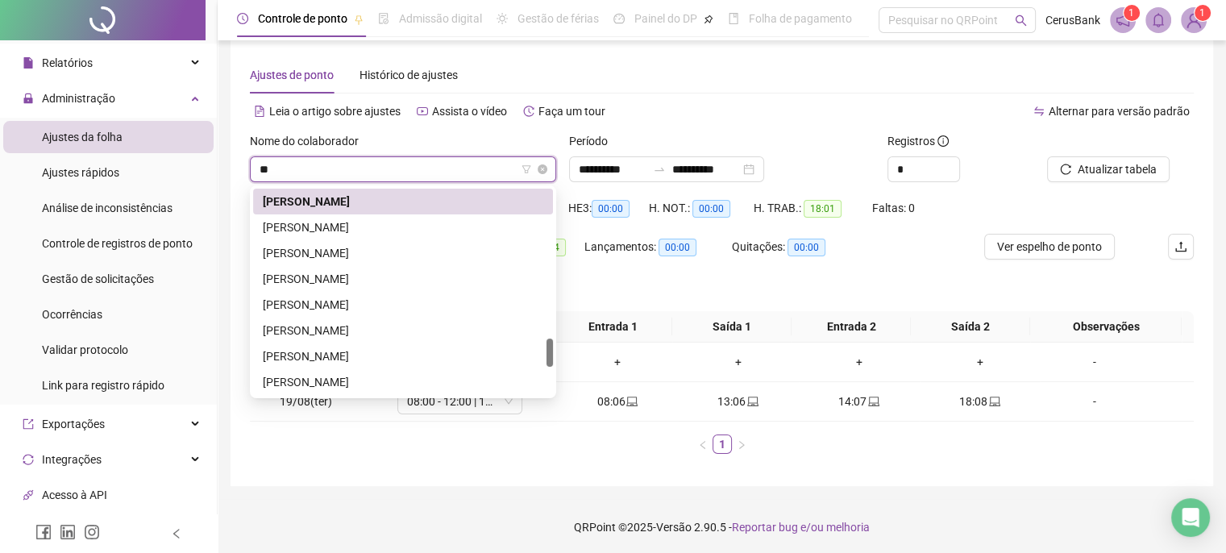
scroll to position [593, 0]
type input "***"
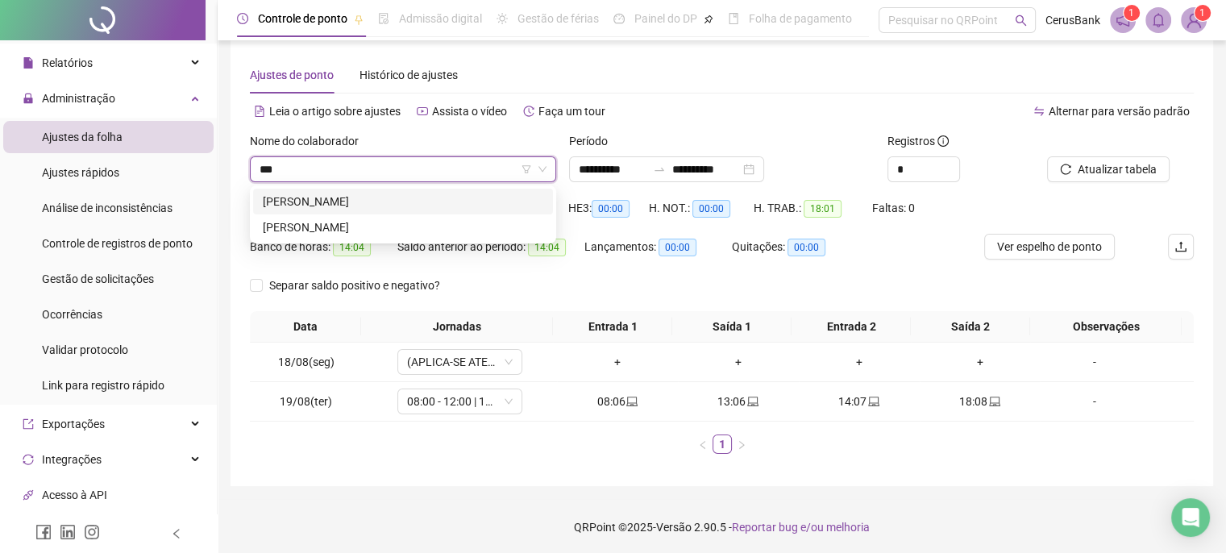
click at [339, 201] on div "MAYARA FEIJO CHAVES" at bounding box center [403, 202] width 281 height 18
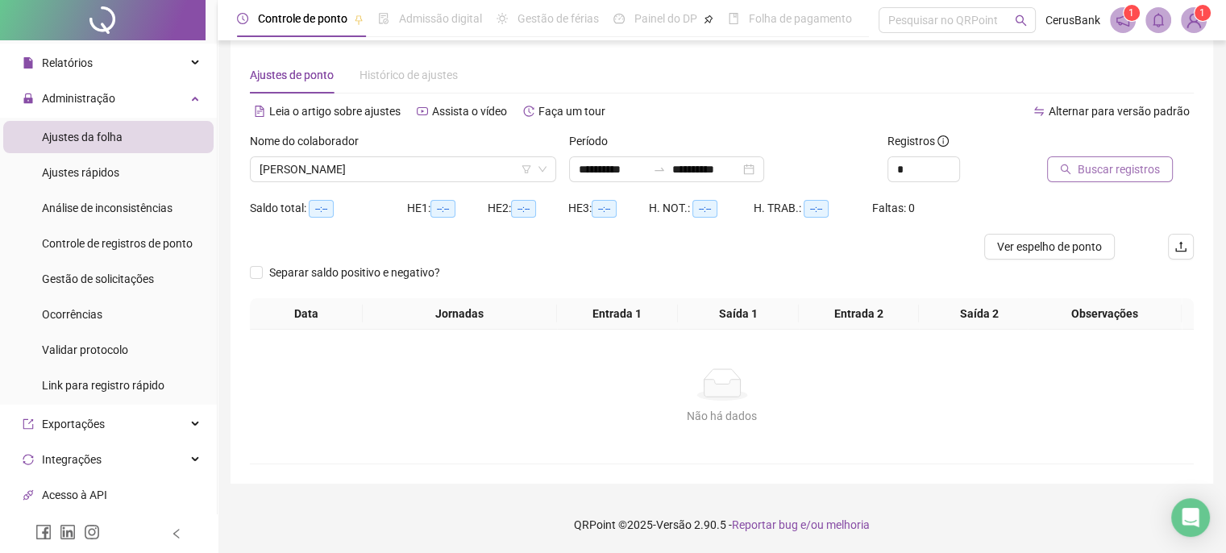
click at [1129, 170] on span "Buscar registros" at bounding box center [1119, 169] width 82 height 18
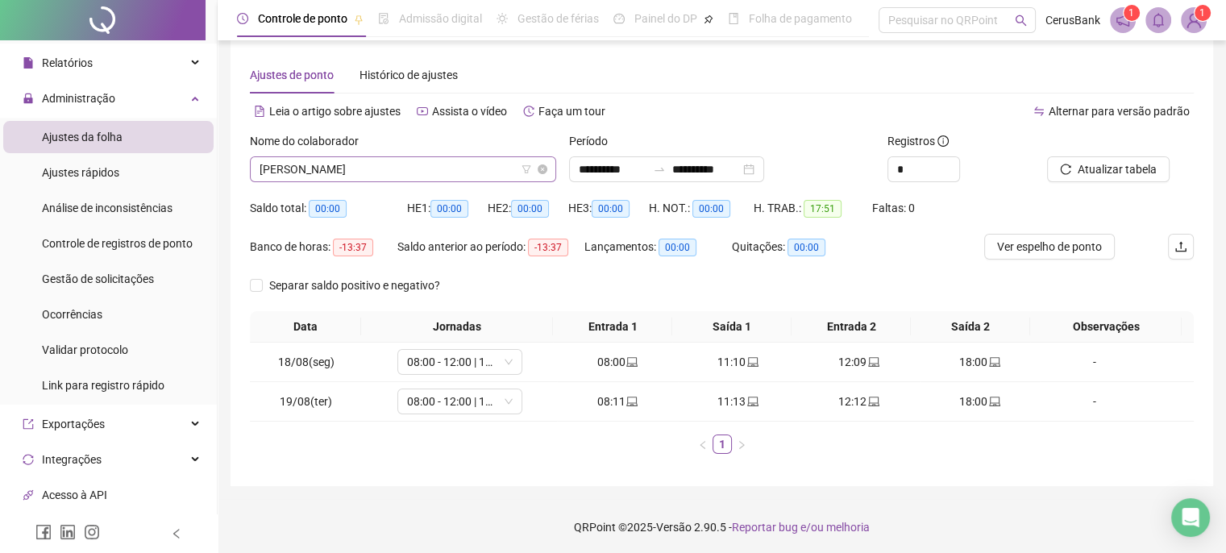
click at [329, 173] on span "MAYARA FEIJO CHAVES" at bounding box center [403, 169] width 287 height 24
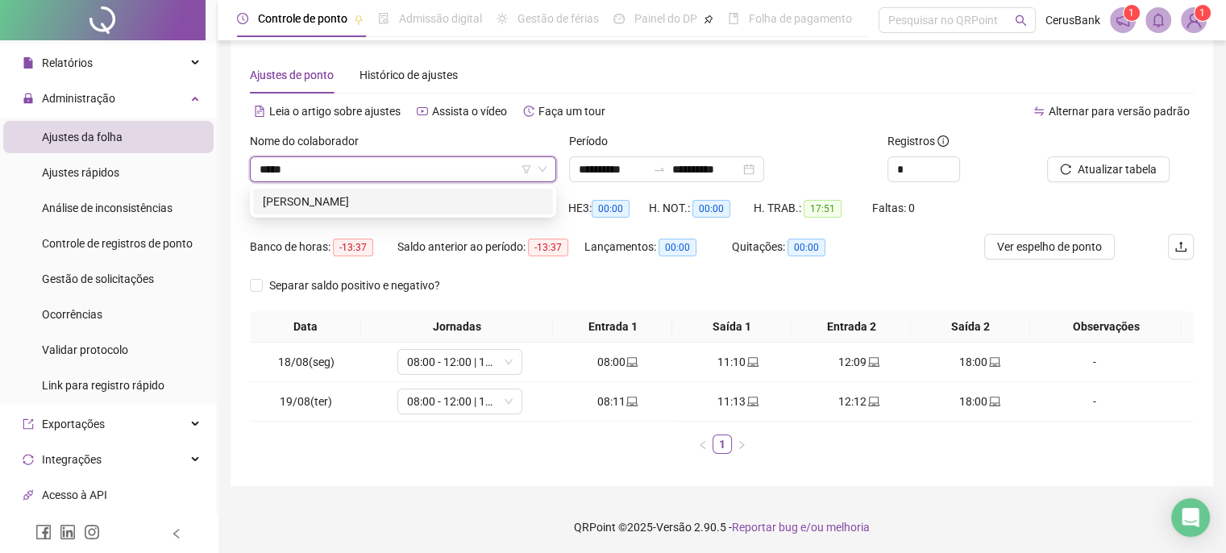
type input "*****"
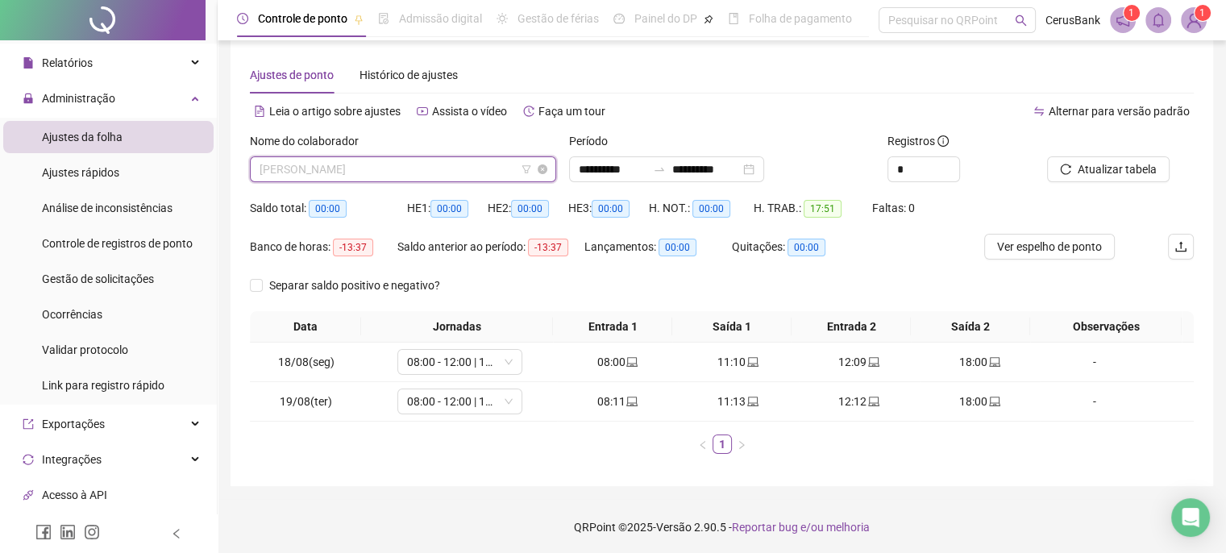
click at [429, 164] on span "MAYARA FEIJO CHAVES" at bounding box center [403, 169] width 287 height 24
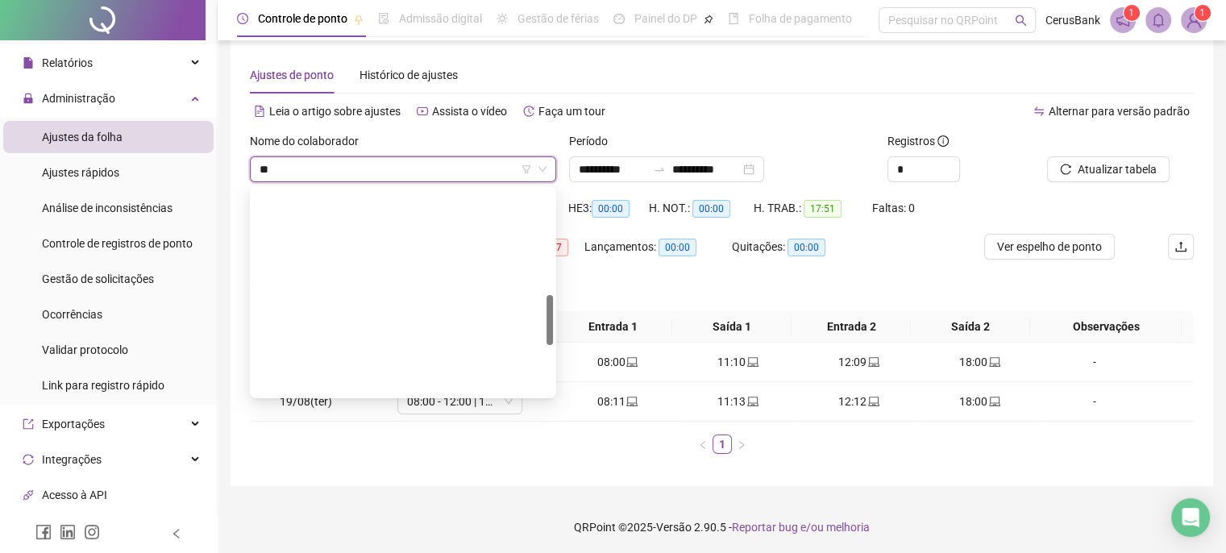
scroll to position [439, 0]
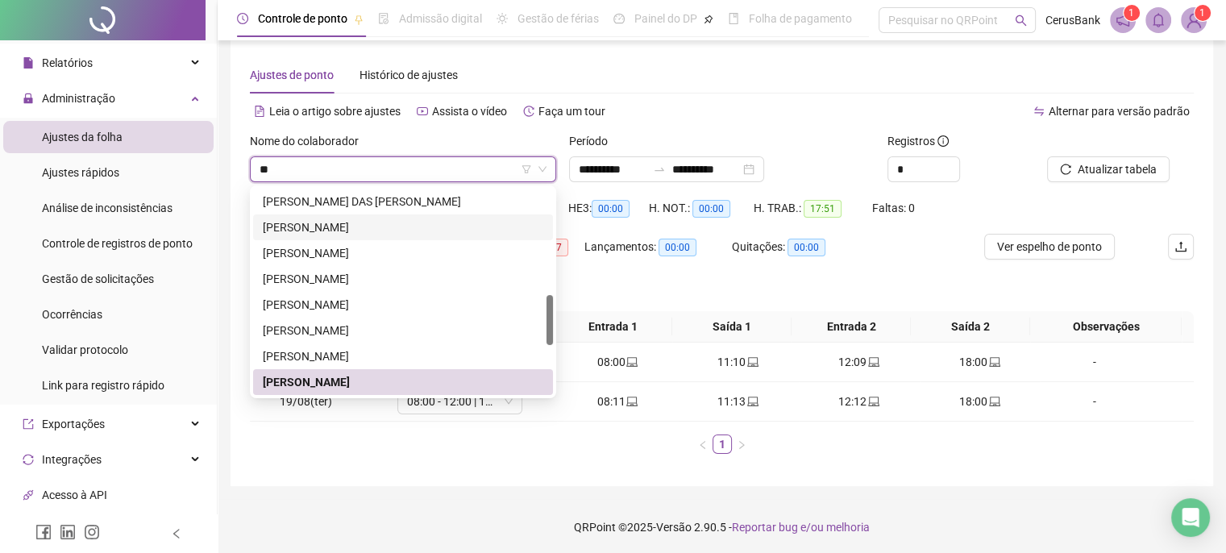
type input "***"
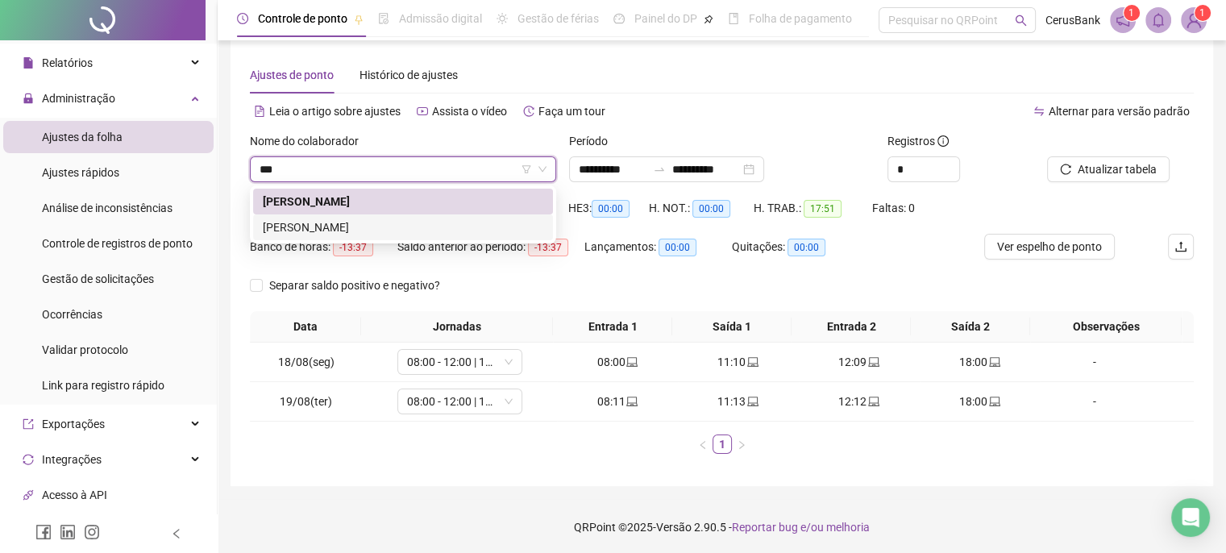
click at [348, 228] on div "MAYNARA SIEBRA SILVA DE MORAES" at bounding box center [403, 228] width 281 height 18
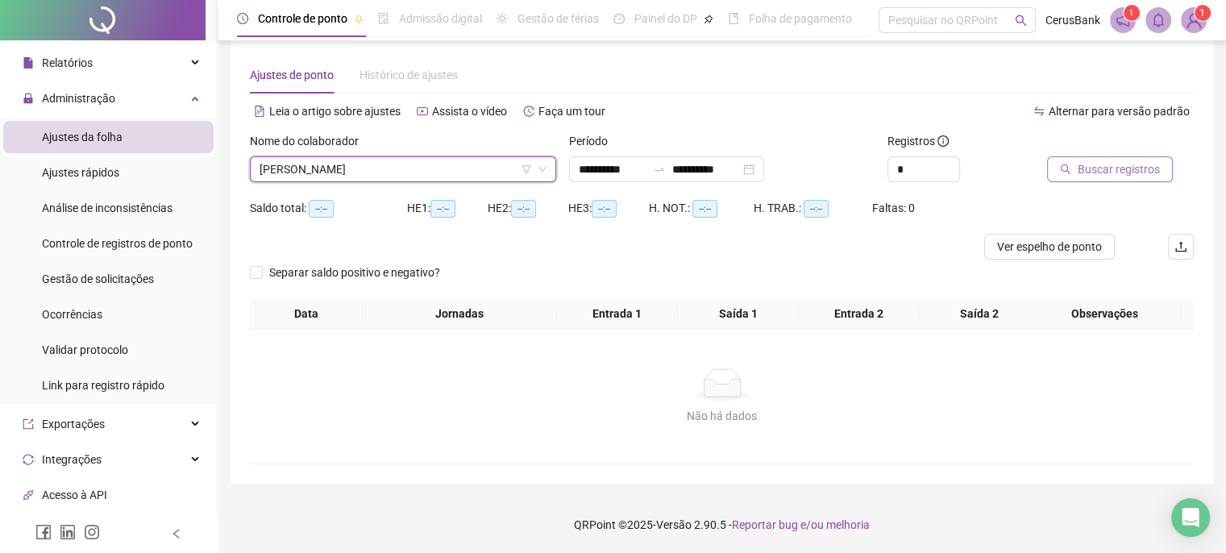
click at [1092, 169] on span "Buscar registros" at bounding box center [1119, 169] width 82 height 18
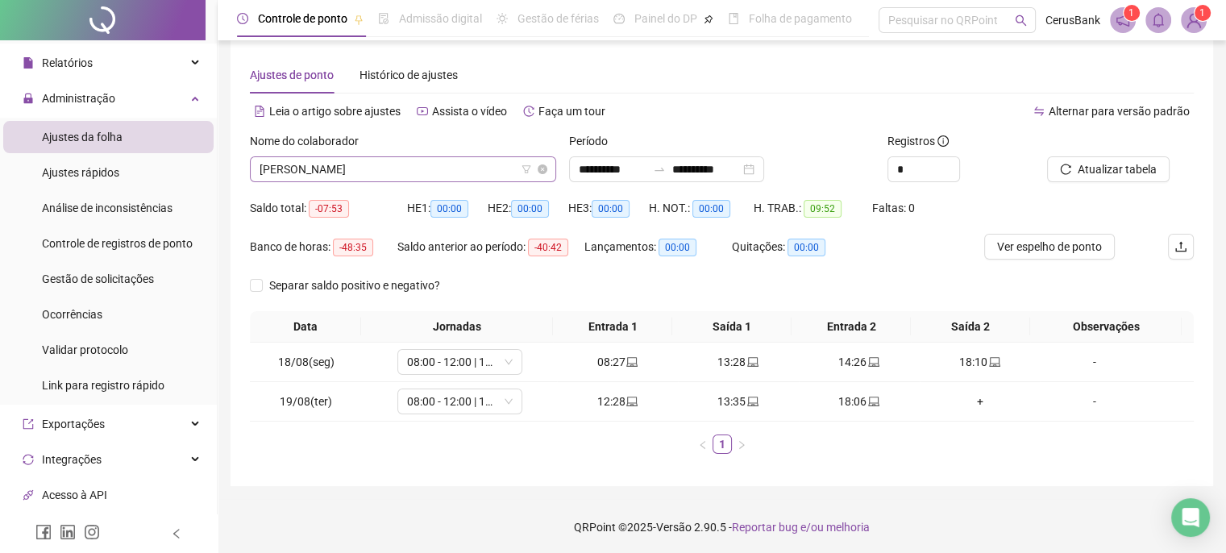
click at [481, 175] on span "MAYNARA SIEBRA SILVA DE MORAES" at bounding box center [403, 169] width 287 height 24
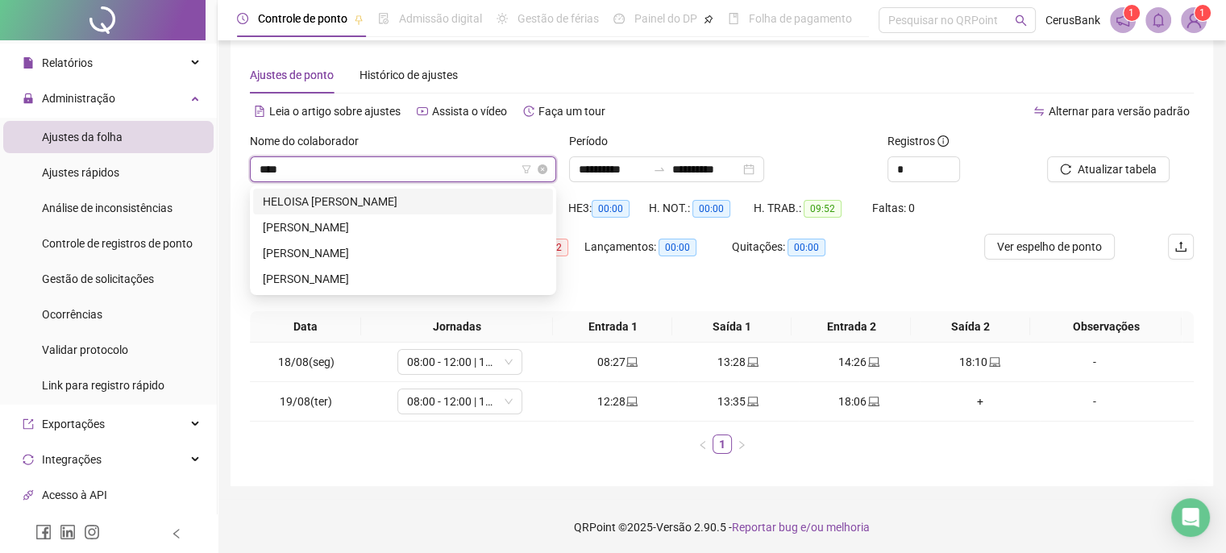
type input "*****"
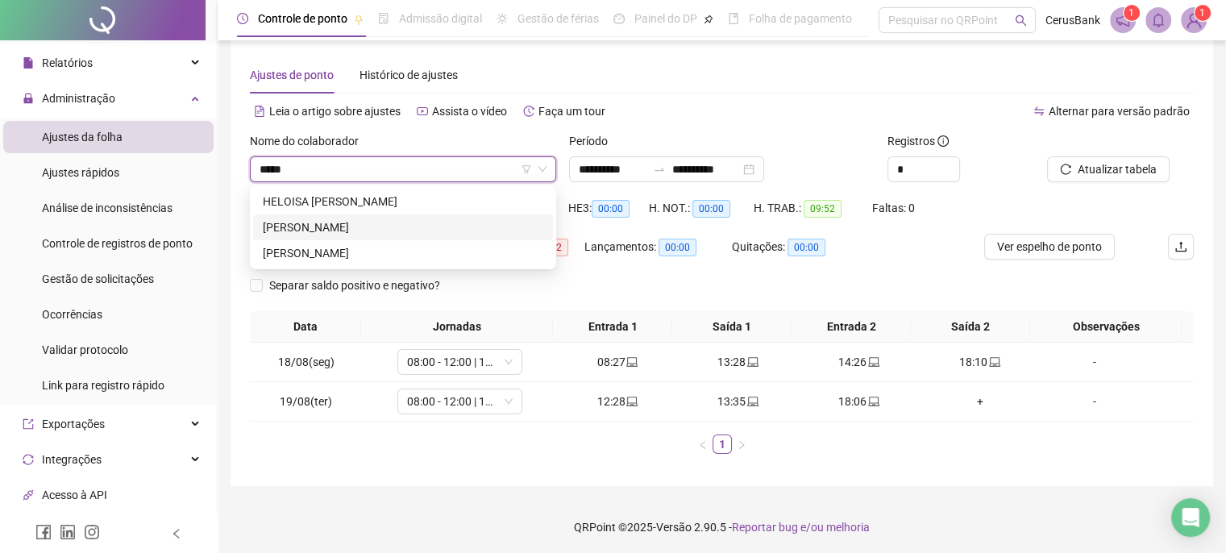
click at [384, 225] on div "MARCIA COELHO LOPES" at bounding box center [403, 228] width 281 height 18
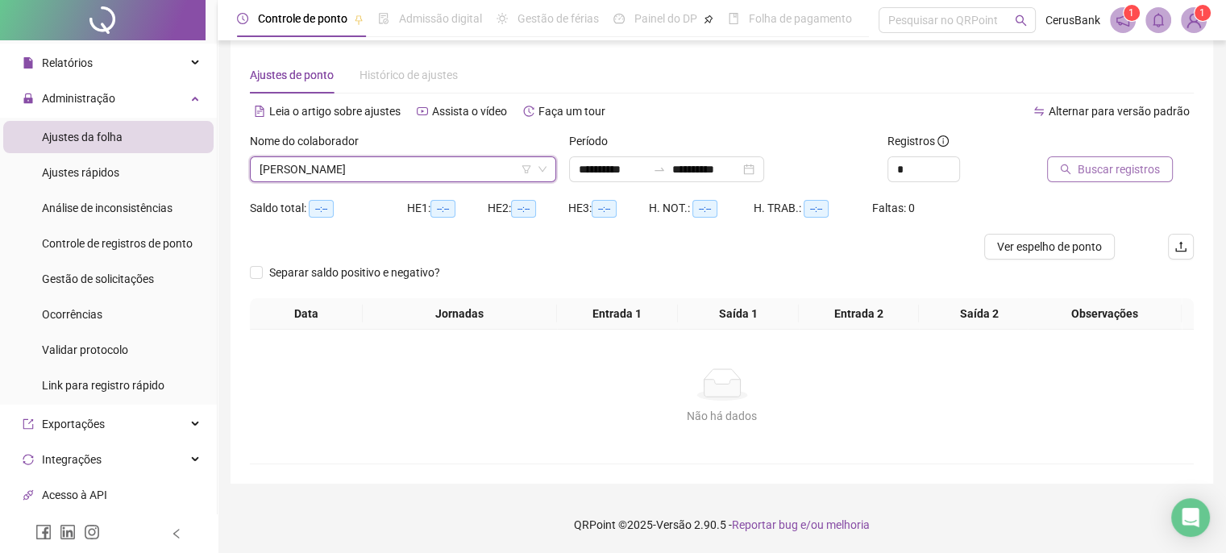
click at [1132, 173] on span "Buscar registros" at bounding box center [1119, 169] width 82 height 18
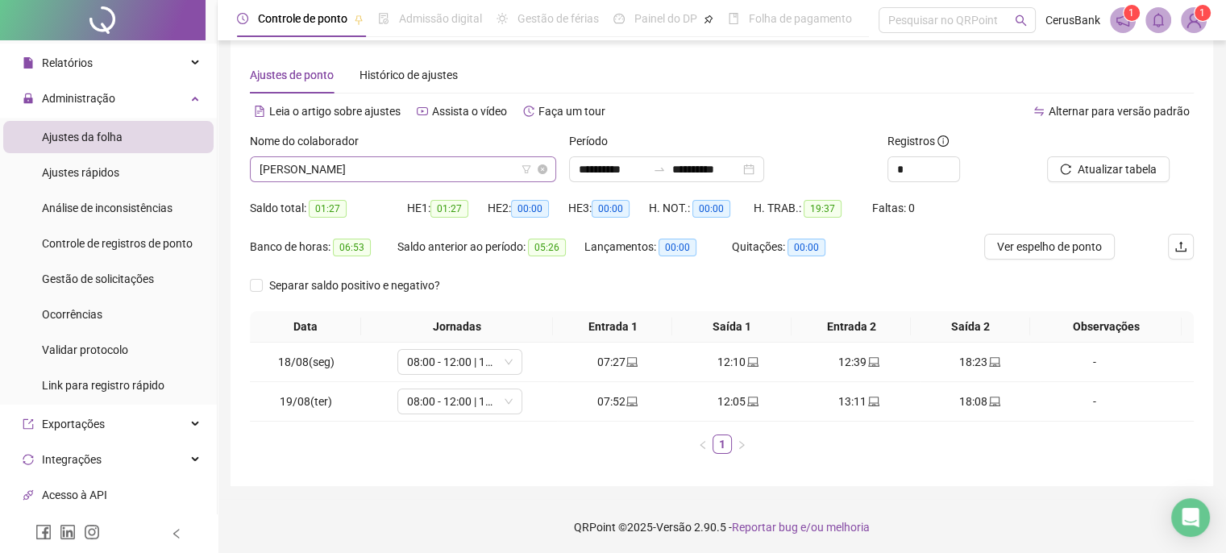
click at [420, 164] on span "MARCIA COELHO LOPES" at bounding box center [403, 169] width 287 height 24
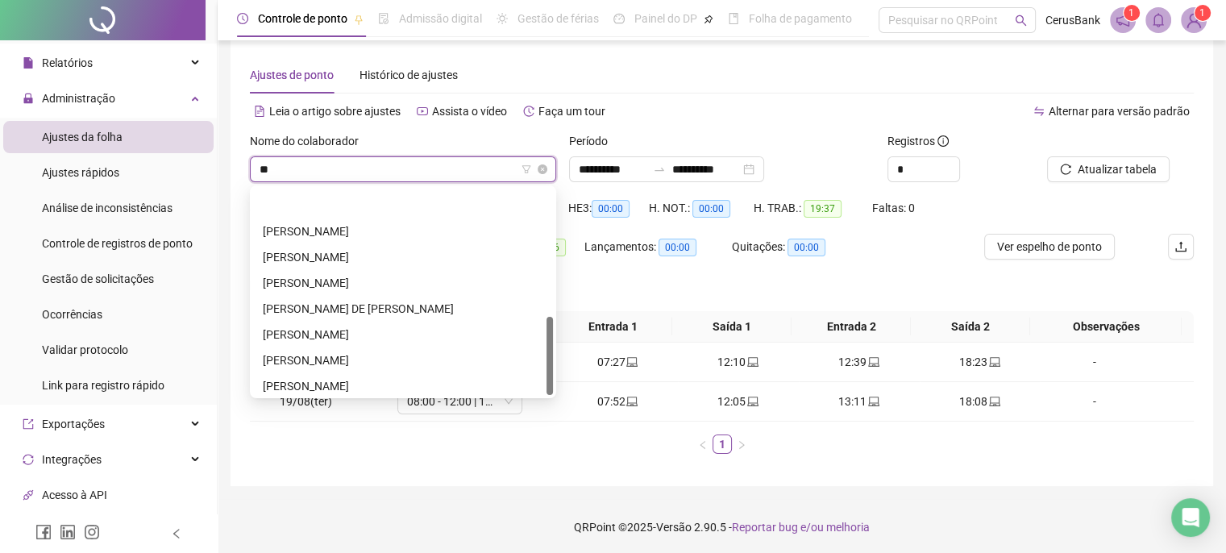
type input "***"
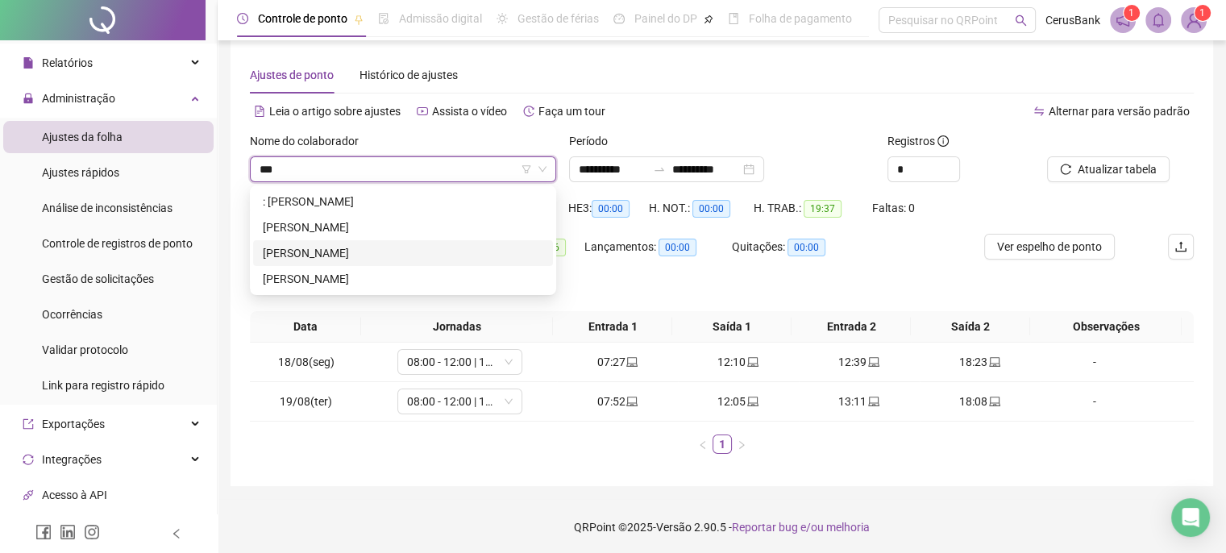
click at [351, 256] on div "MEIRIELY LIMA FREITAS" at bounding box center [403, 253] width 281 height 18
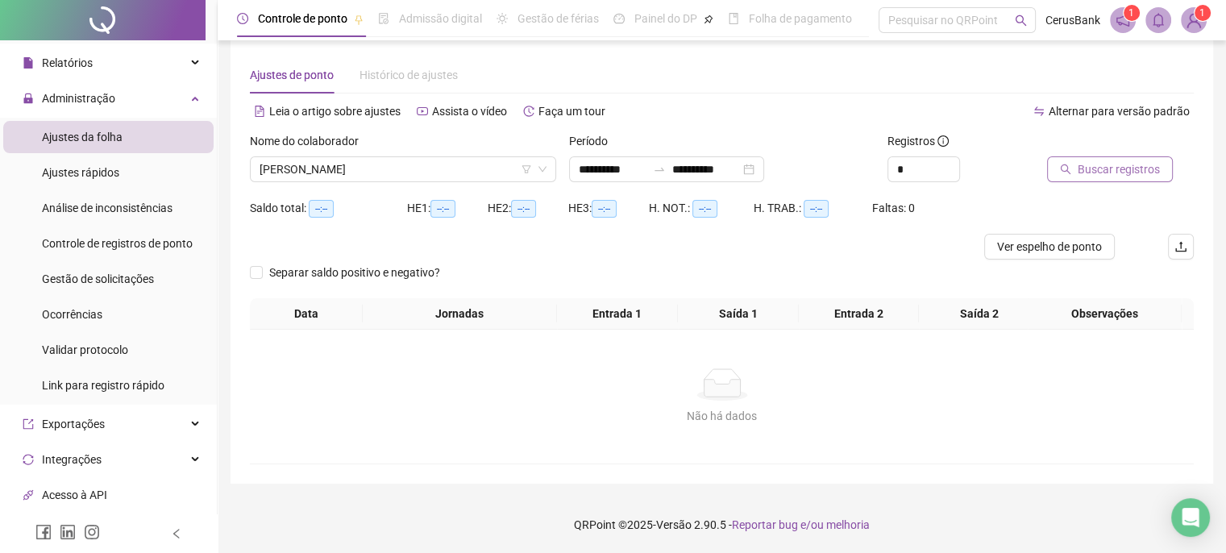
click at [1135, 167] on span "Buscar registros" at bounding box center [1119, 169] width 82 height 18
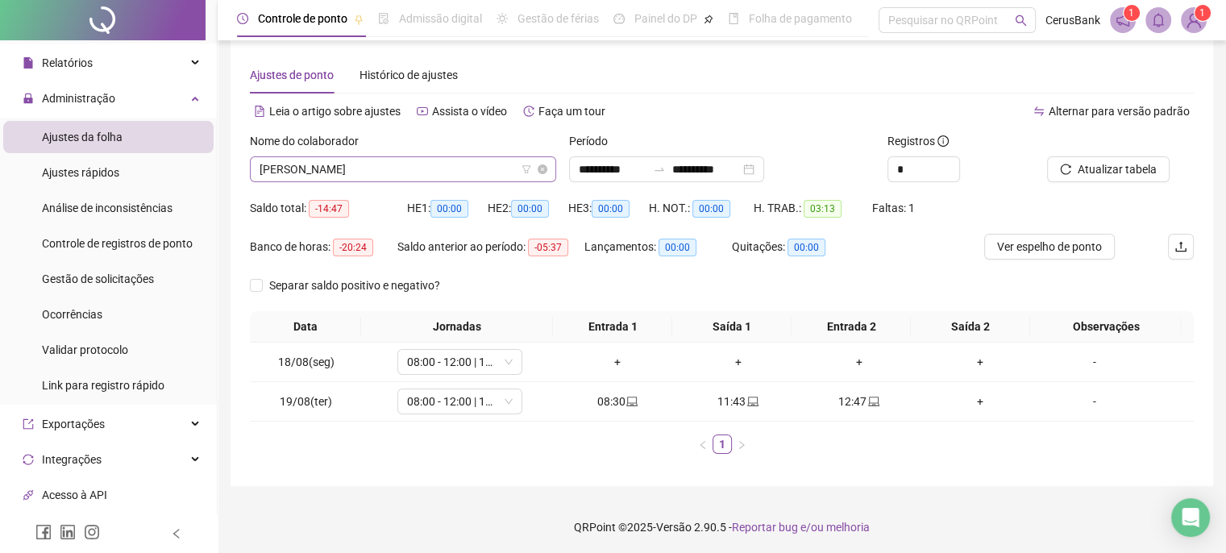
click at [423, 162] on span "MEIRIELY LIMA FREITAS" at bounding box center [403, 169] width 287 height 24
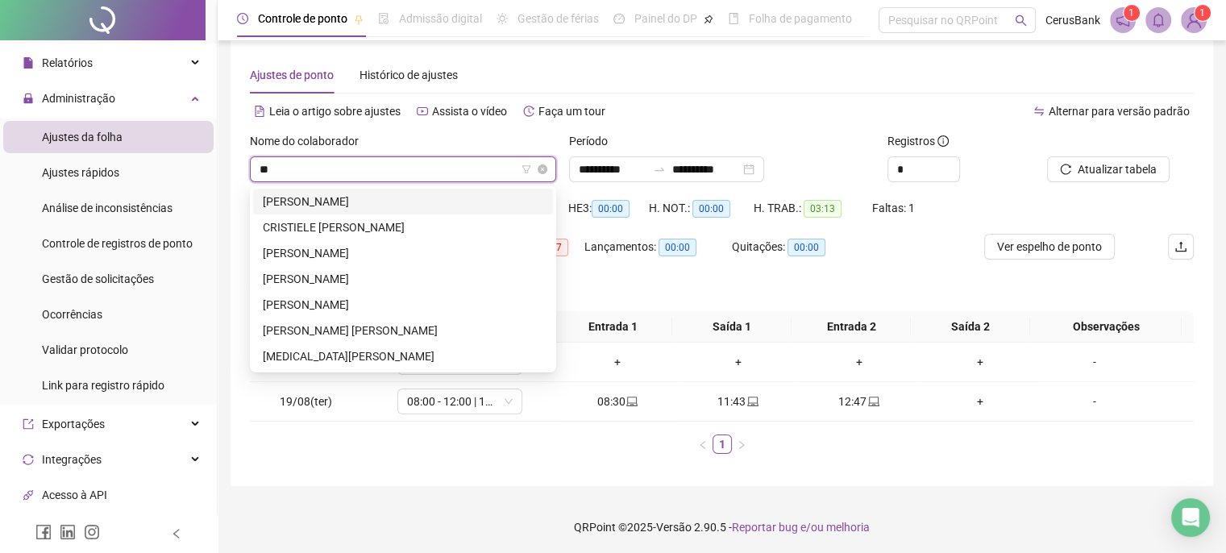
type input "***"
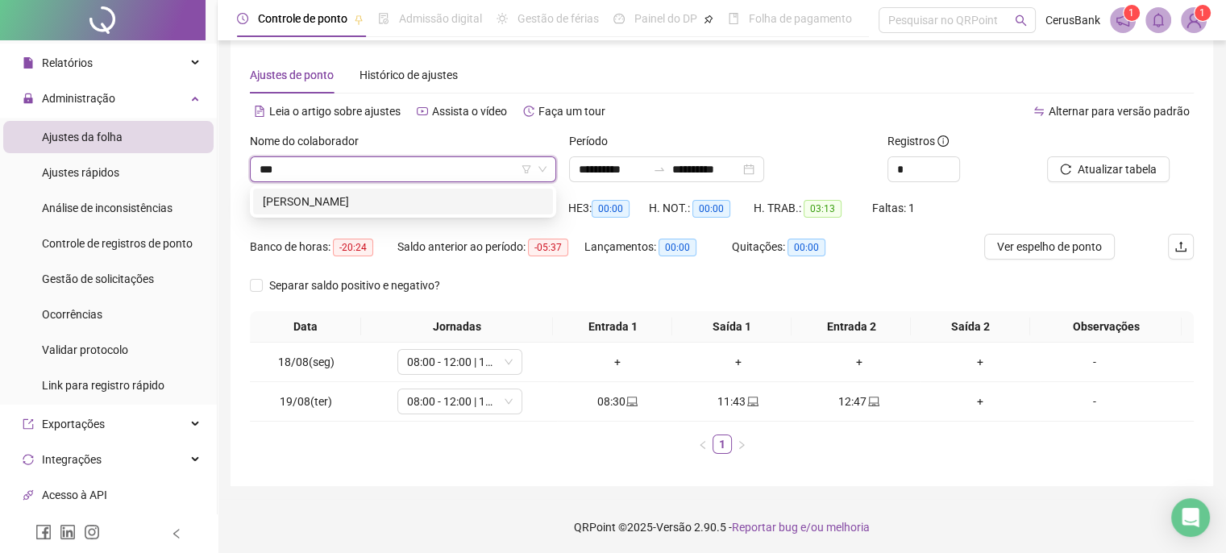
click at [384, 201] on div "MICHAEL JONAS NASCIMENTO ROCHA" at bounding box center [403, 202] width 281 height 18
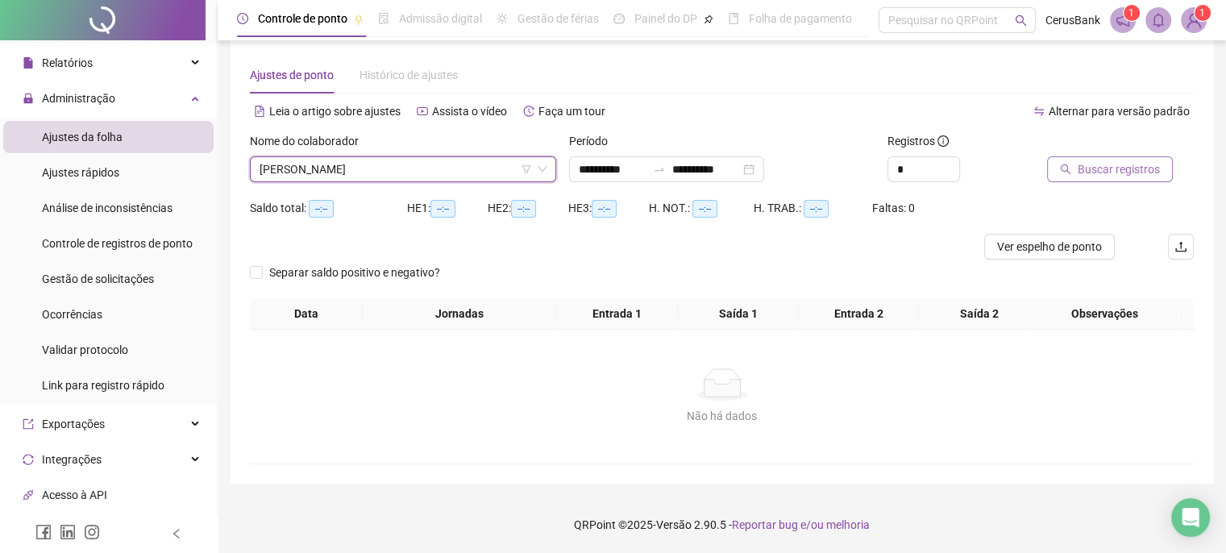
click at [1100, 173] on span "Buscar registros" at bounding box center [1119, 169] width 82 height 18
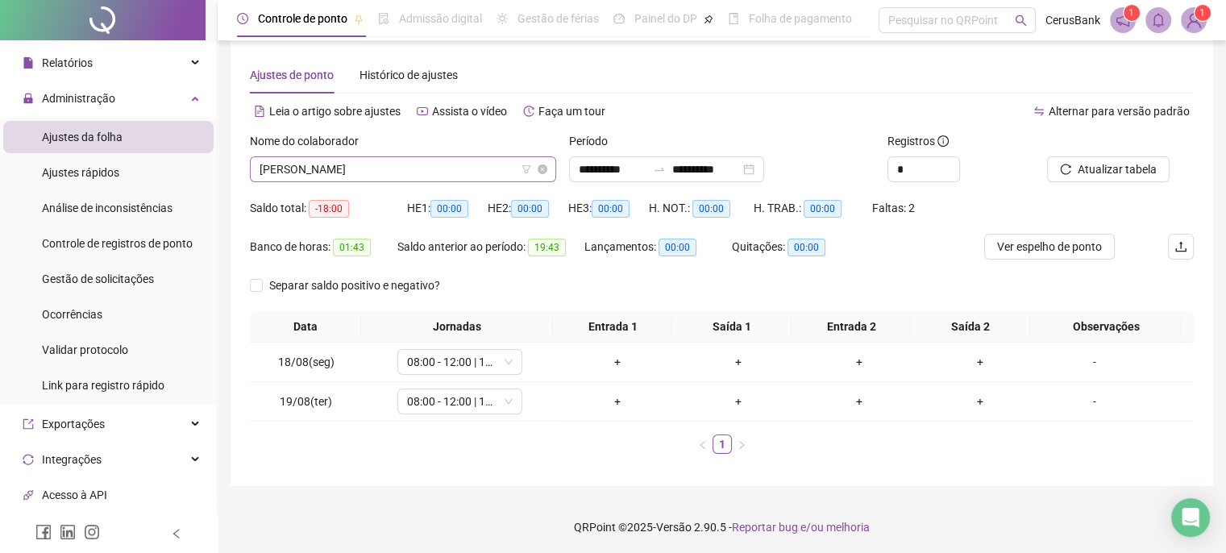
click at [474, 165] on span "MICHAEL JONAS NASCIMENTO ROCHA" at bounding box center [403, 169] width 287 height 24
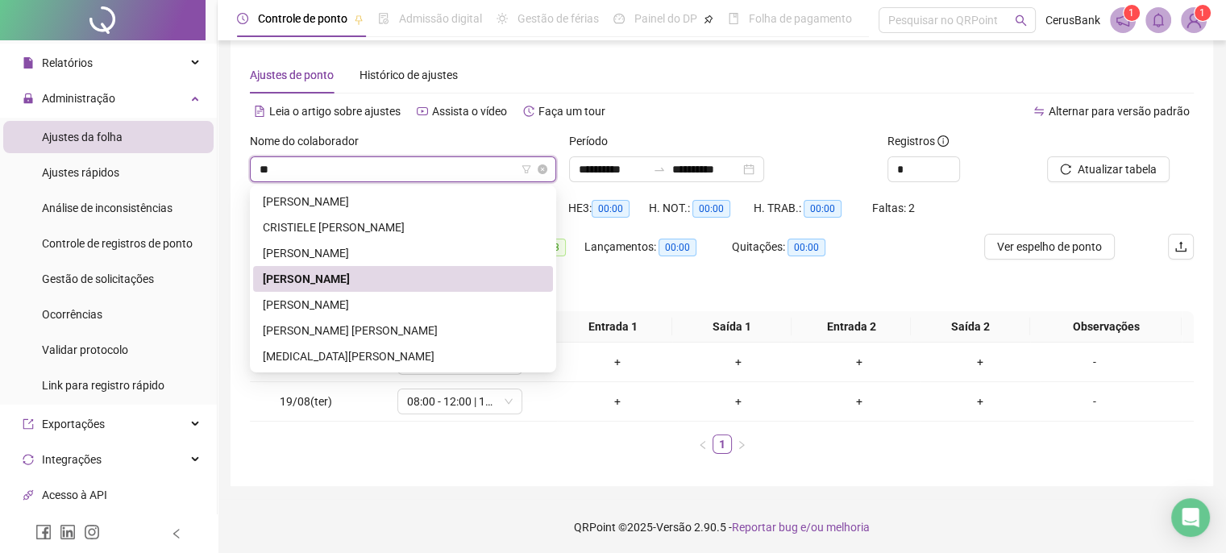
type input "***"
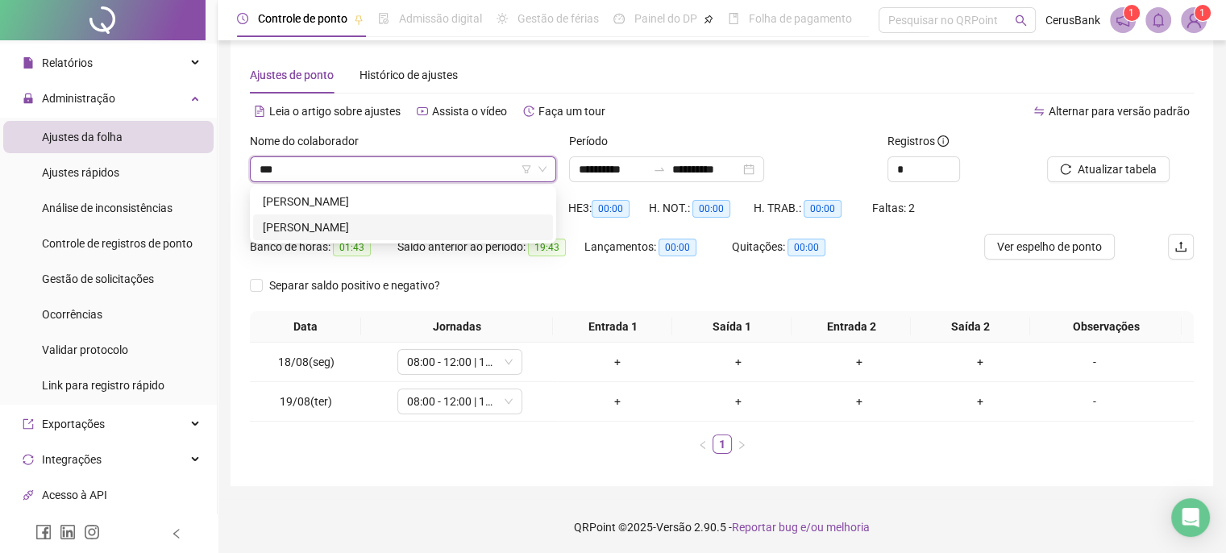
click at [333, 227] on div "MIKAELLE THIFANY BANDEIRA LOPES" at bounding box center [403, 228] width 281 height 18
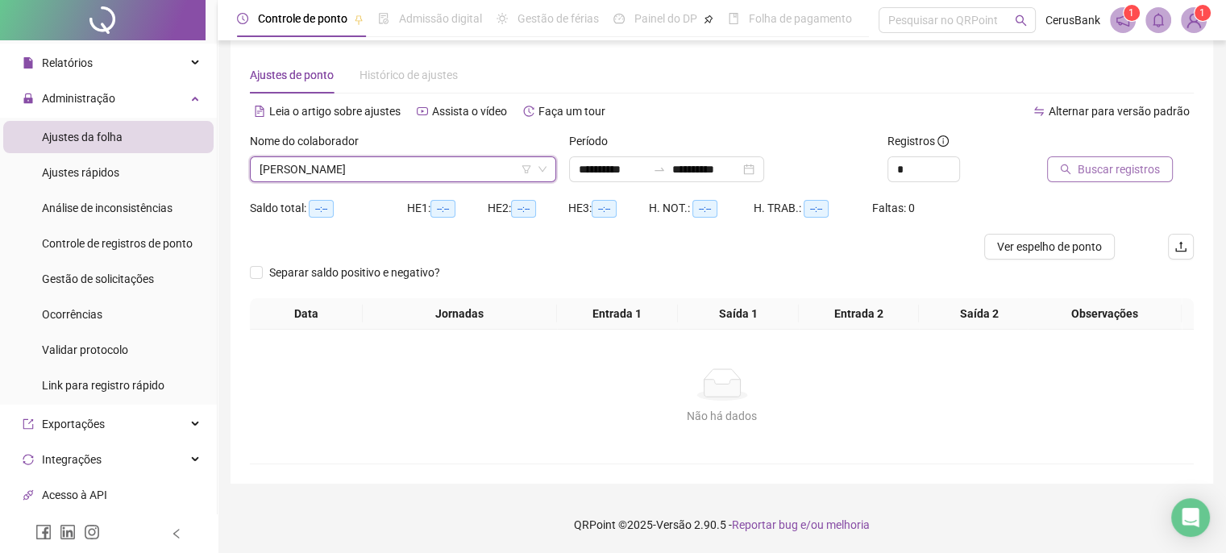
click at [1100, 166] on span "Buscar registros" at bounding box center [1119, 169] width 82 height 18
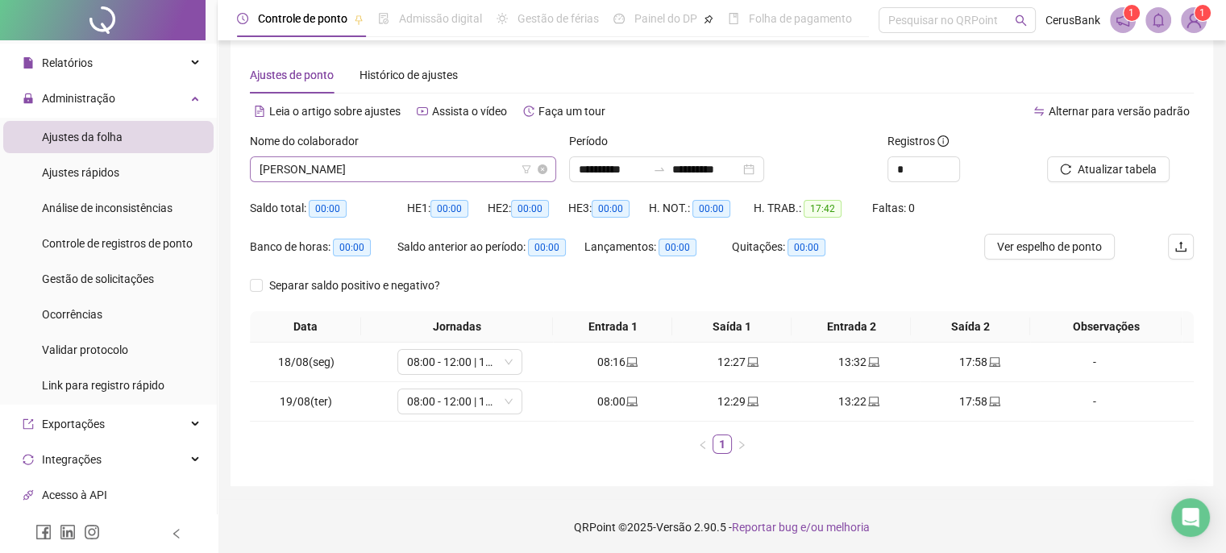
click at [457, 166] on span "MIKAELLE THIFANY BANDEIRA LOPES" at bounding box center [403, 169] width 287 height 24
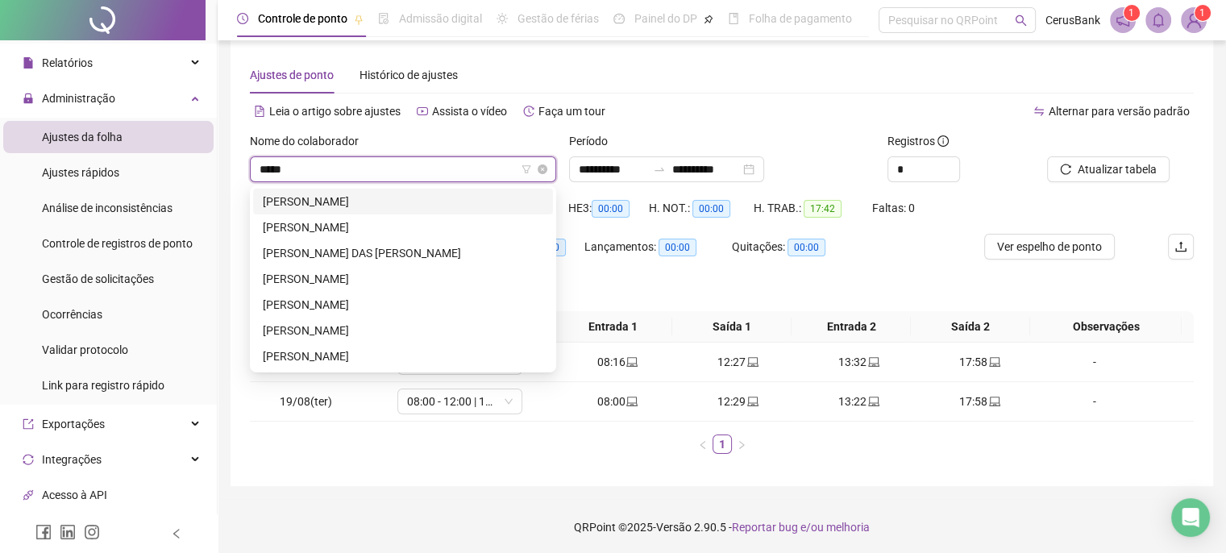
type input "*****"
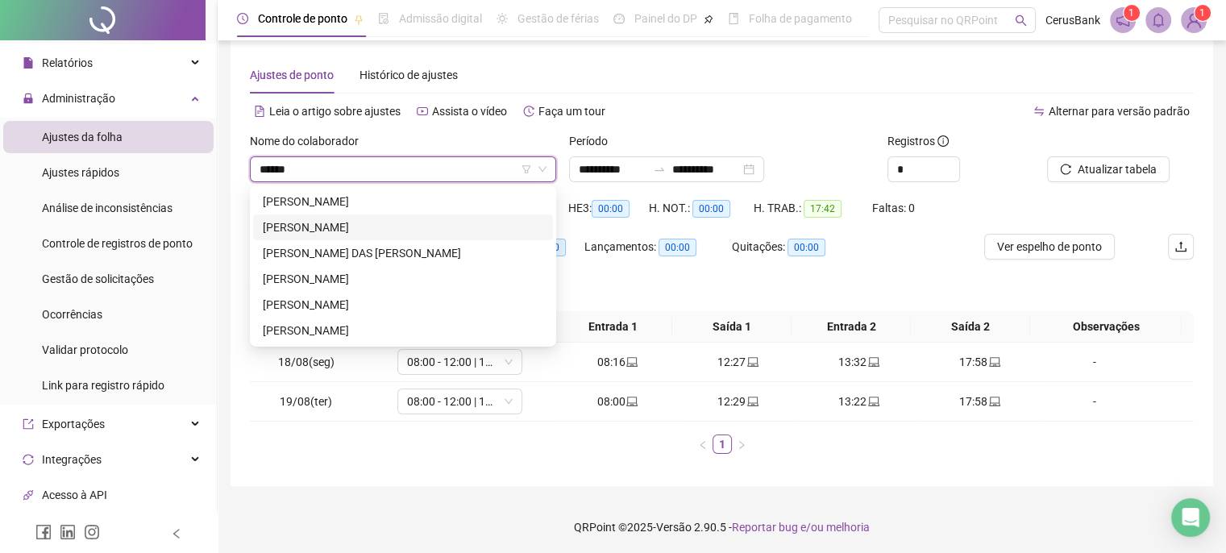
click at [354, 225] on div "MARIA BEATRIZ BARBOSA DE SOUSA" at bounding box center [403, 228] width 281 height 18
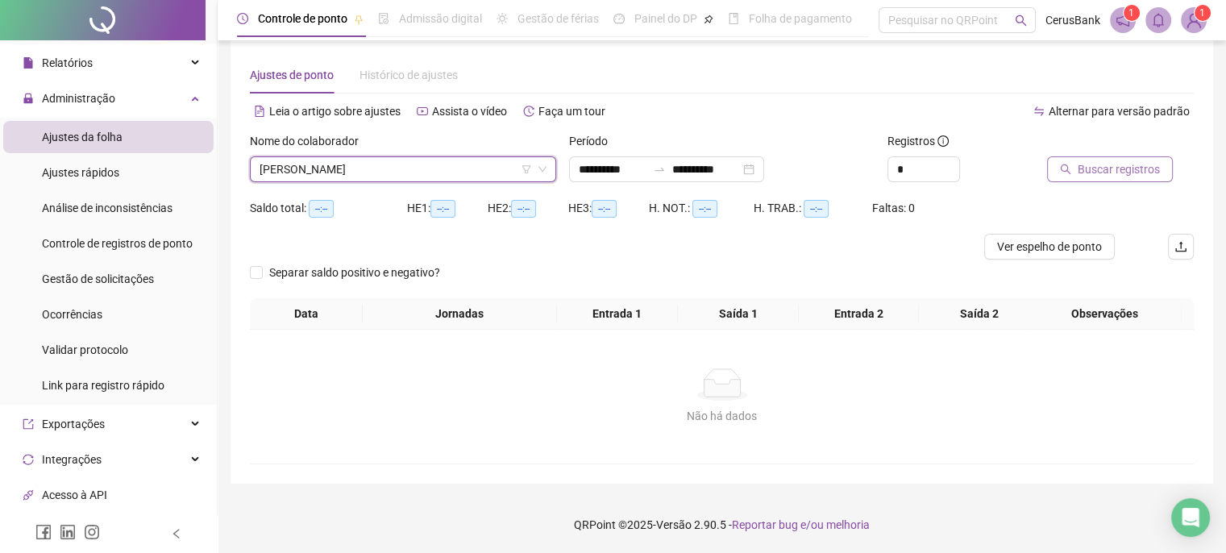
click at [1139, 175] on span "Buscar registros" at bounding box center [1119, 169] width 82 height 18
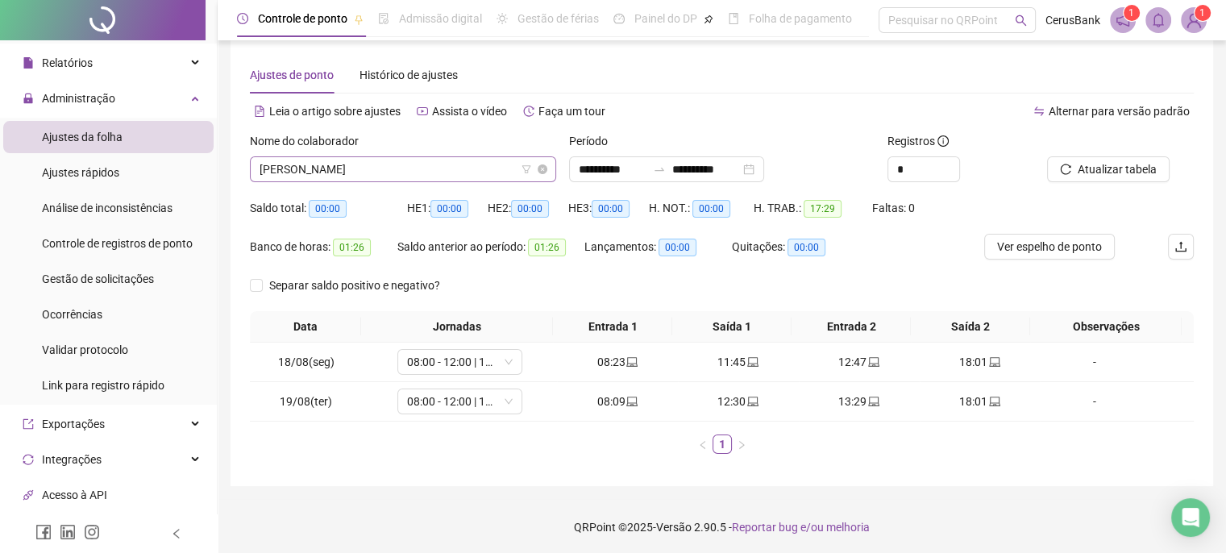
click at [486, 164] on span "MARIA BEATRIZ BARBOSA DE SOUSA" at bounding box center [403, 169] width 287 height 24
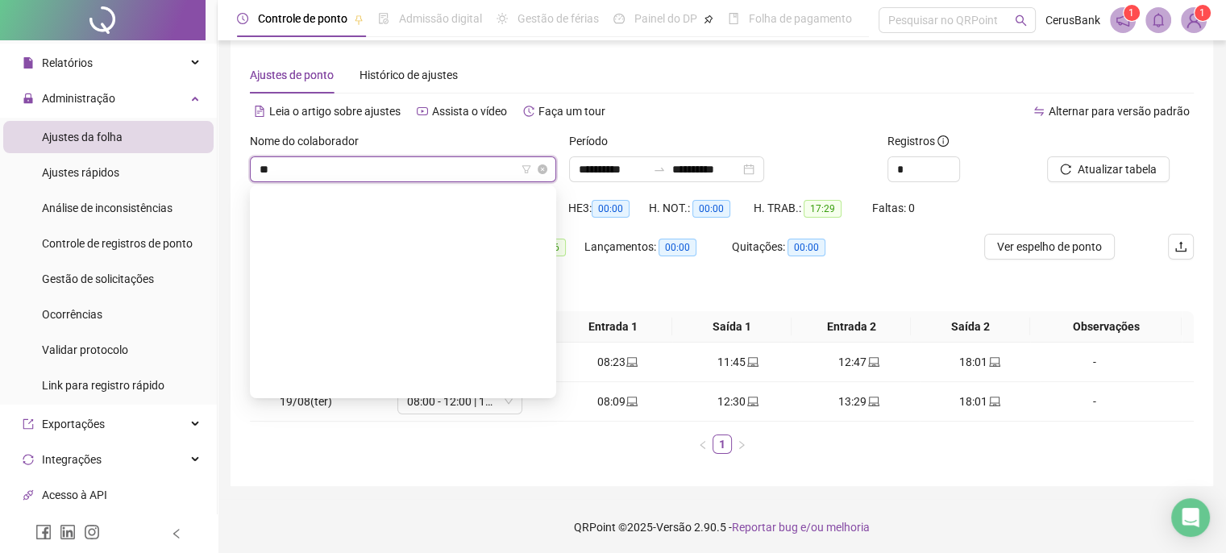
scroll to position [361, 0]
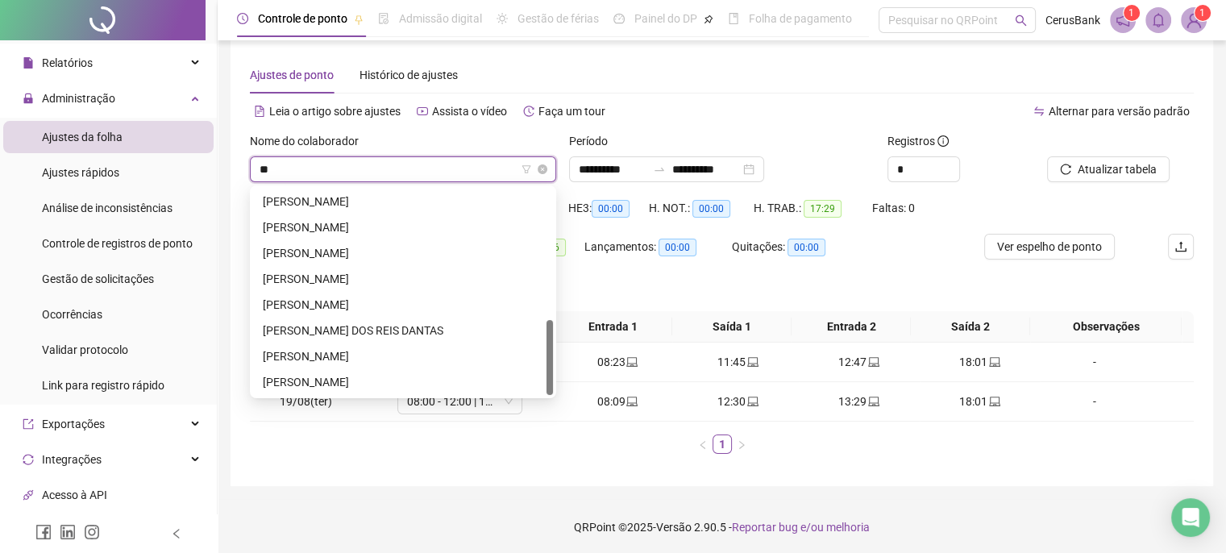
type input "***"
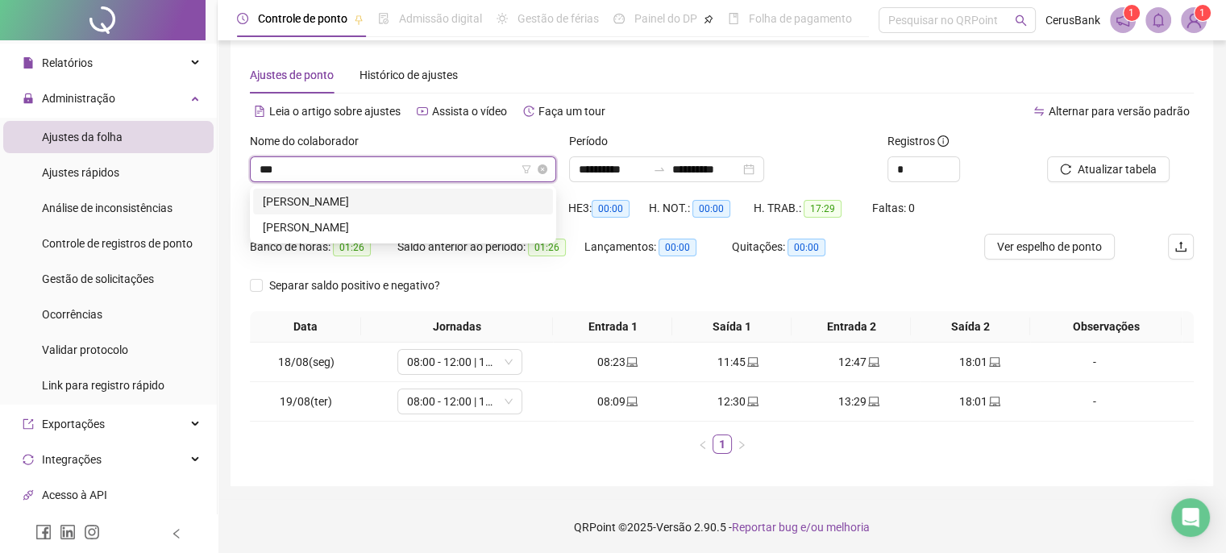
scroll to position [0, 0]
click at [381, 231] on div "NATHALIA SANTOS CALAZANS" at bounding box center [403, 228] width 281 height 18
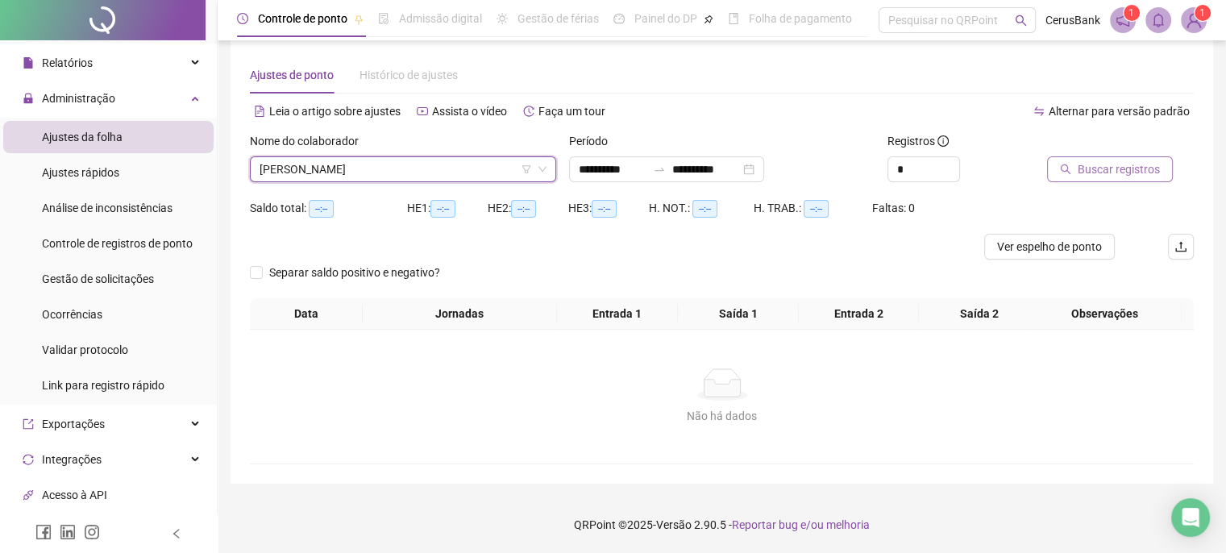
click at [1120, 172] on span "Buscar registros" at bounding box center [1119, 169] width 82 height 18
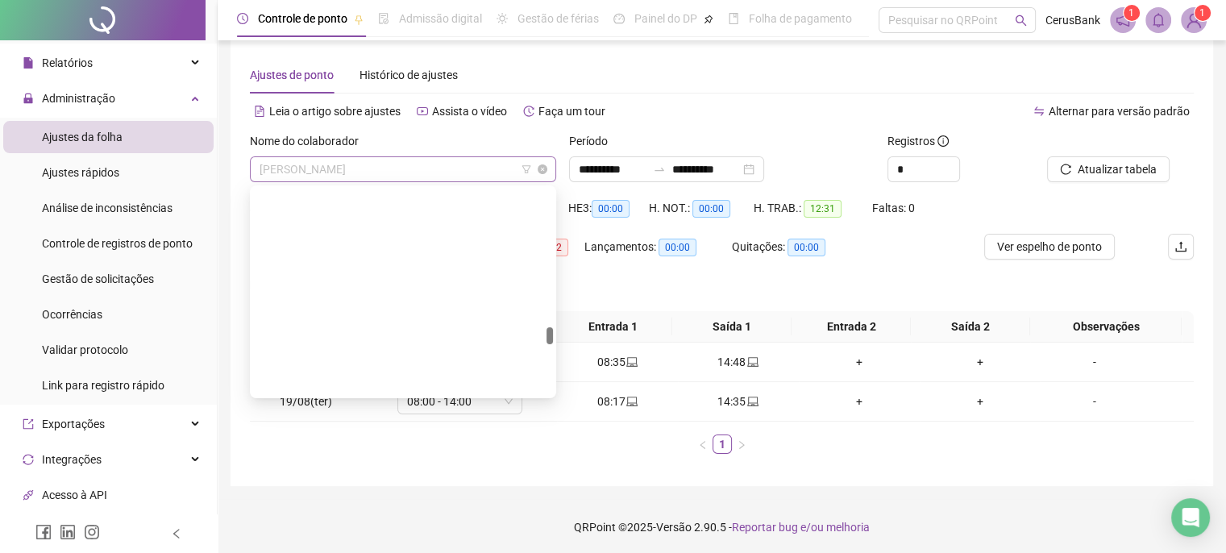
scroll to position [1677, 0]
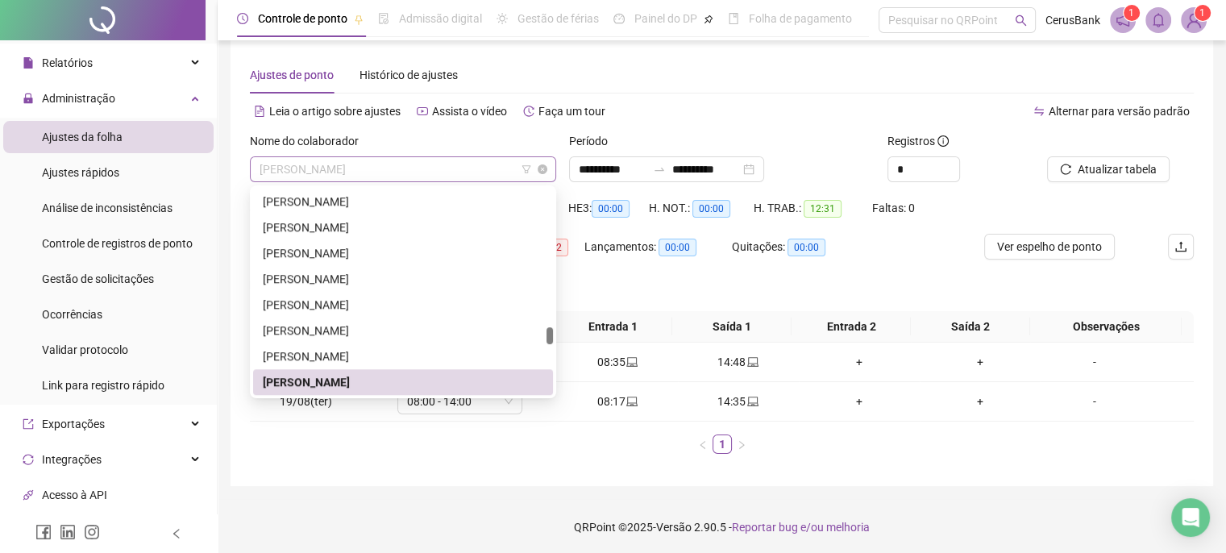
click at [453, 174] on span "NATHALIA SANTOS CALAZANS" at bounding box center [403, 169] width 287 height 24
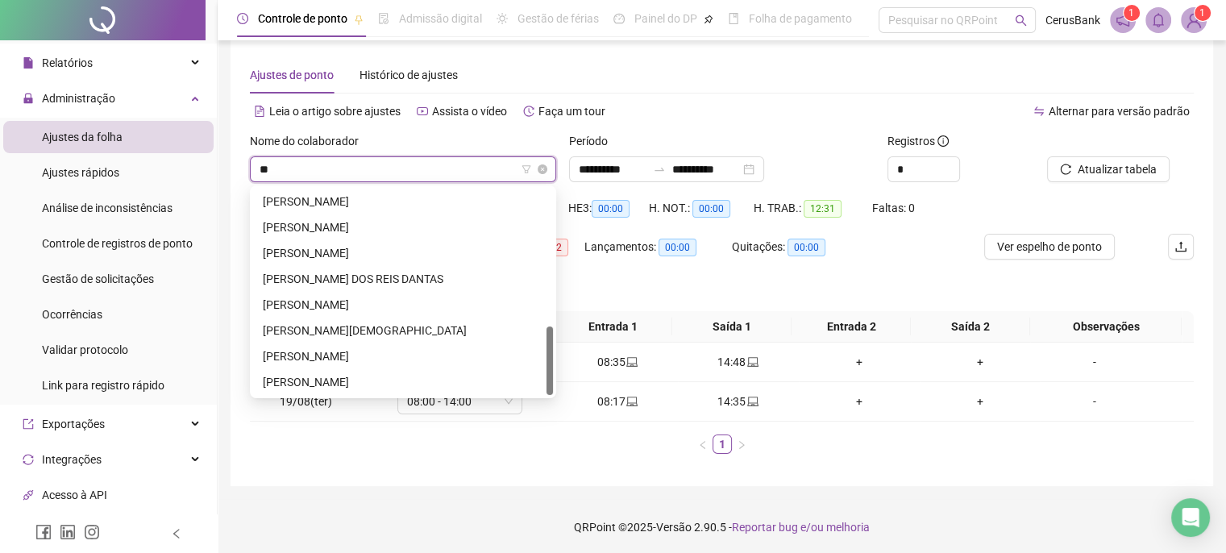
scroll to position [0, 0]
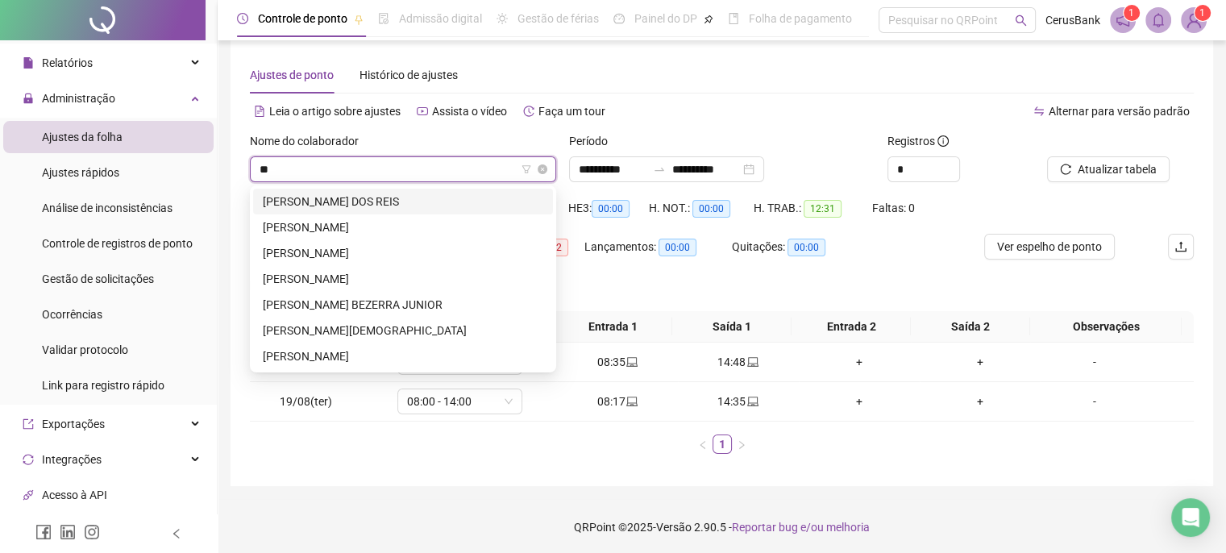
type input "***"
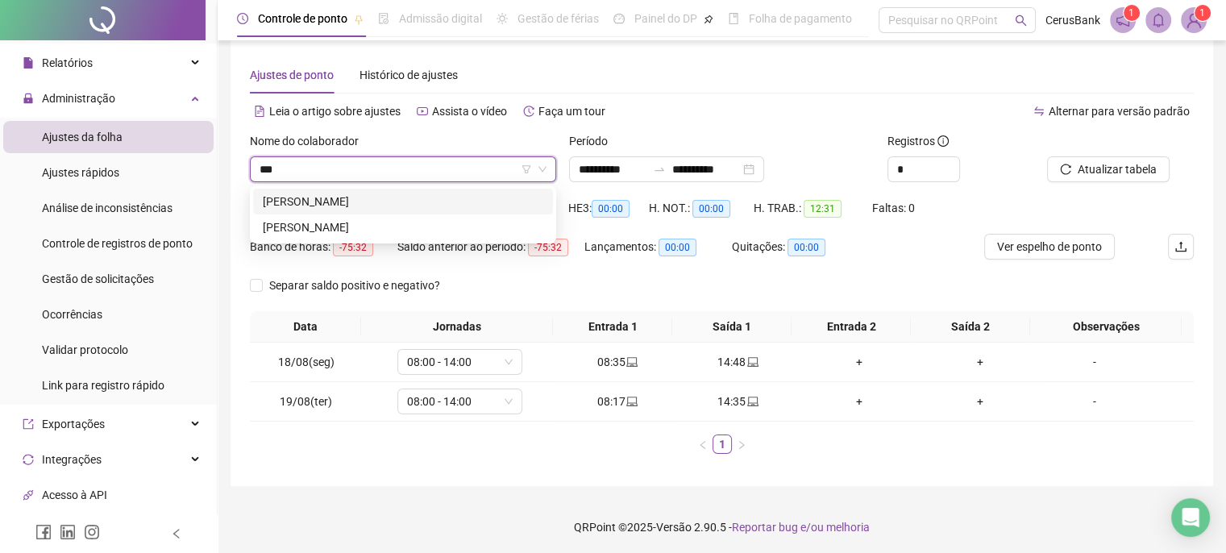
click at [347, 194] on div "PALOMA DA SILVA LOPES" at bounding box center [403, 202] width 281 height 18
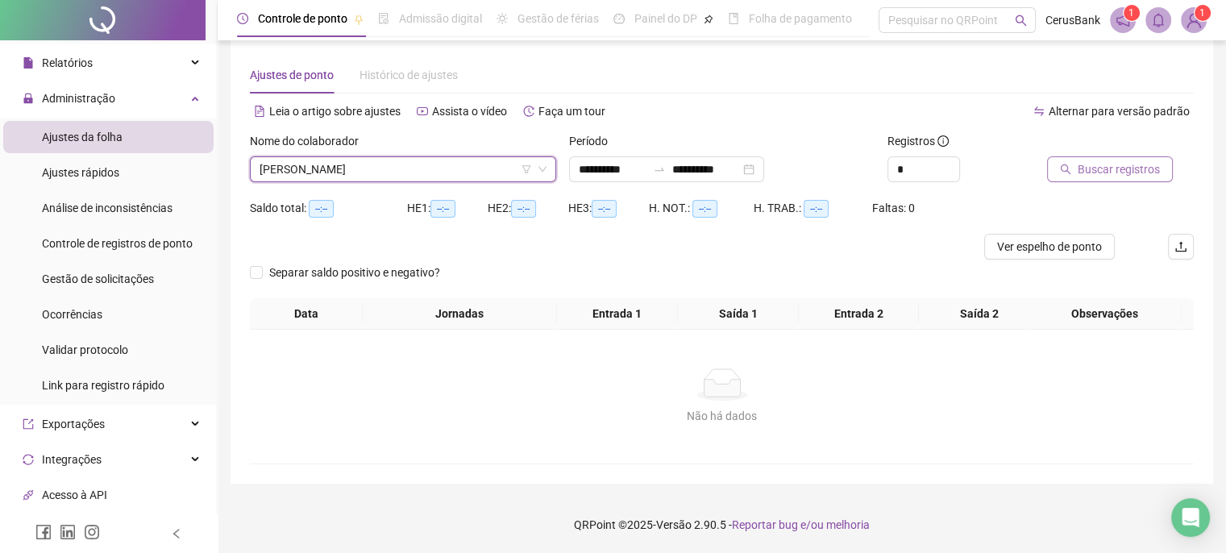
click at [1124, 165] on span "Buscar registros" at bounding box center [1119, 169] width 82 height 18
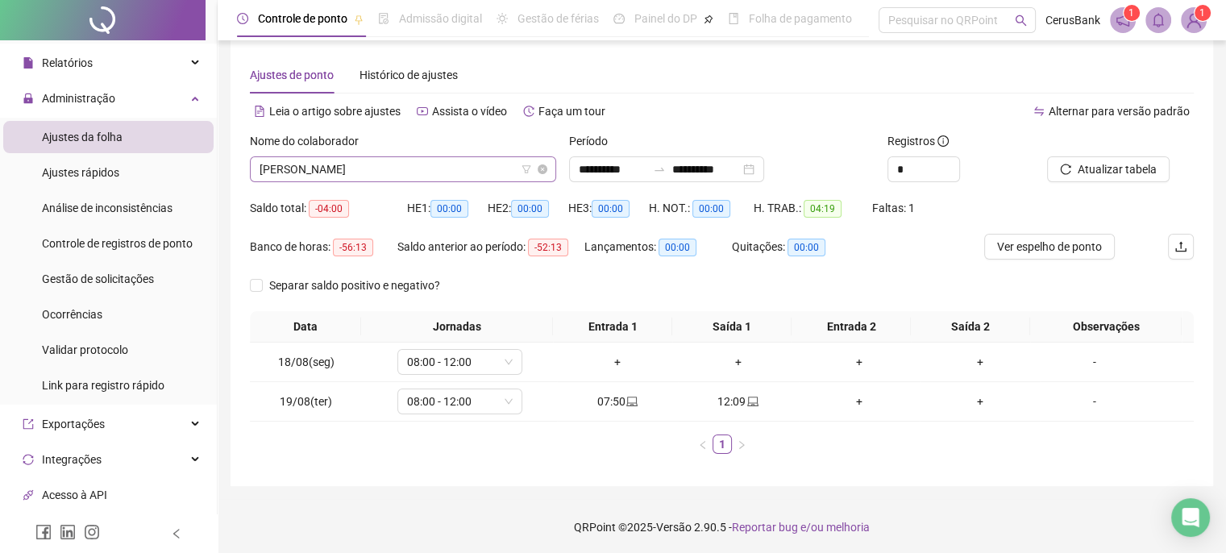
scroll to position [1703, 0]
click at [433, 170] on span "PALOMA DA SILVA LOPES" at bounding box center [403, 169] width 287 height 24
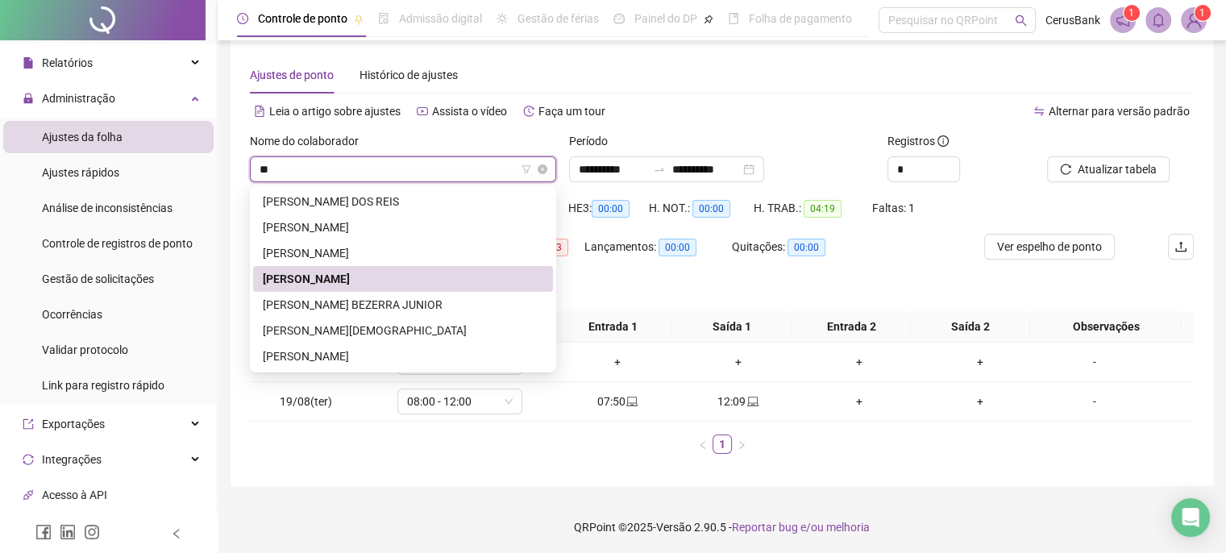
scroll to position [0, 0]
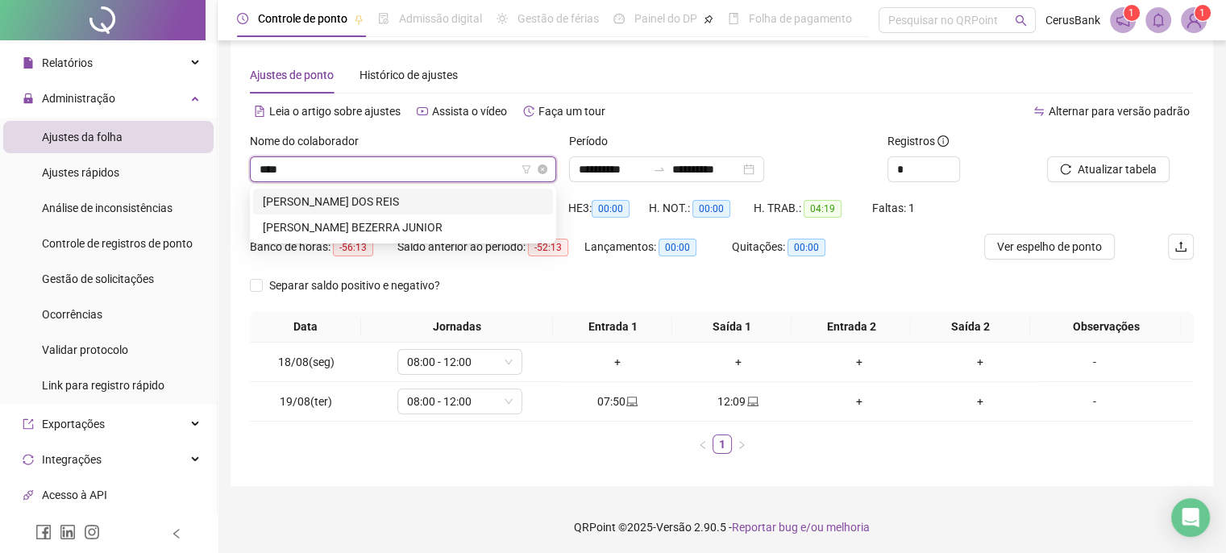
type input "*****"
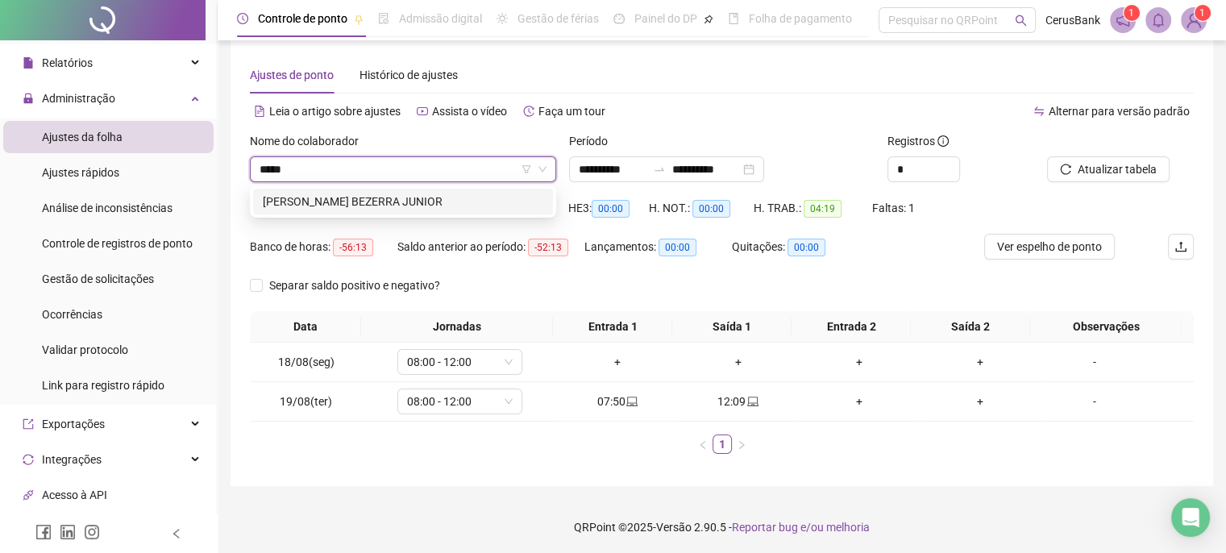
click at [387, 201] on div "PAULO ROBSON BARBOSA BEZERRA JUNIOR" at bounding box center [403, 202] width 281 height 18
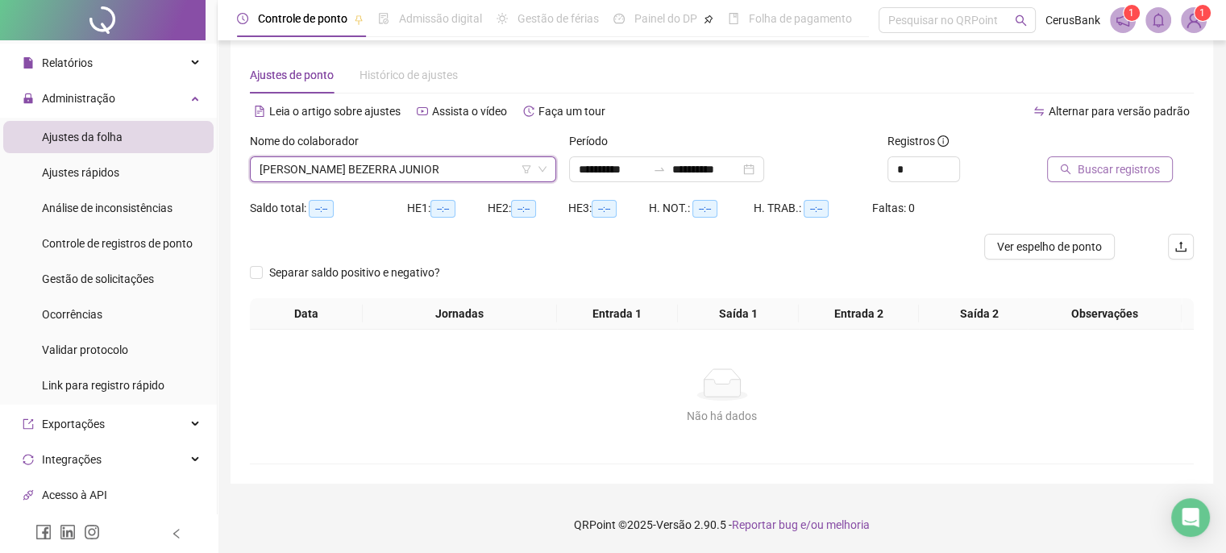
click at [1102, 168] on span "Buscar registros" at bounding box center [1119, 169] width 82 height 18
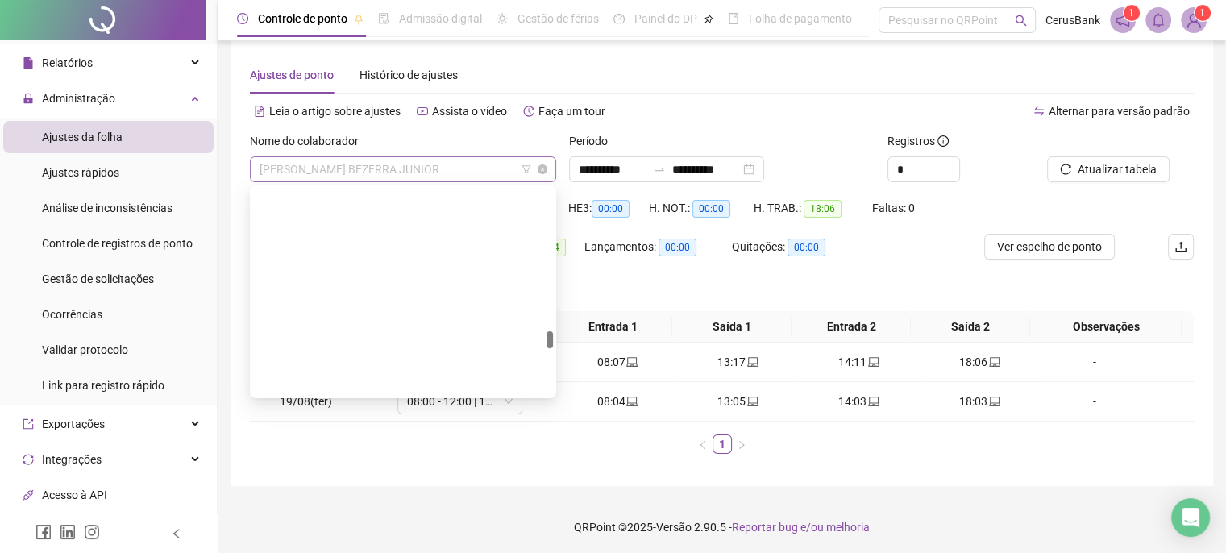
click at [492, 161] on span "PAULO ROBSON BARBOSA BEZERRA JUNIOR" at bounding box center [403, 169] width 287 height 24
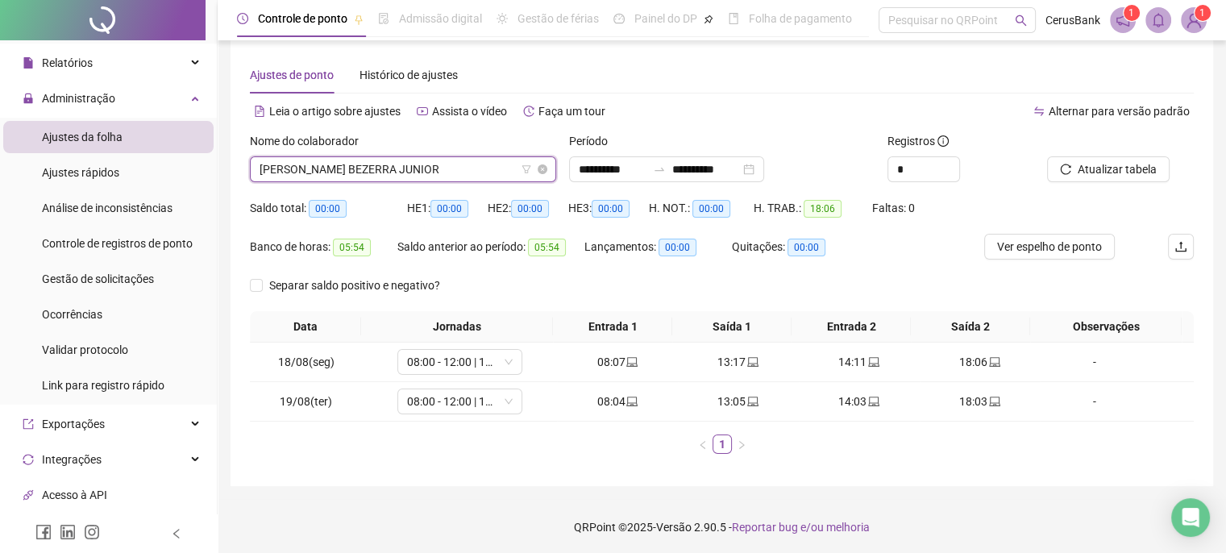
click at [474, 169] on span "PAULO ROBSON BARBOSA BEZERRA JUNIOR" at bounding box center [403, 169] width 287 height 24
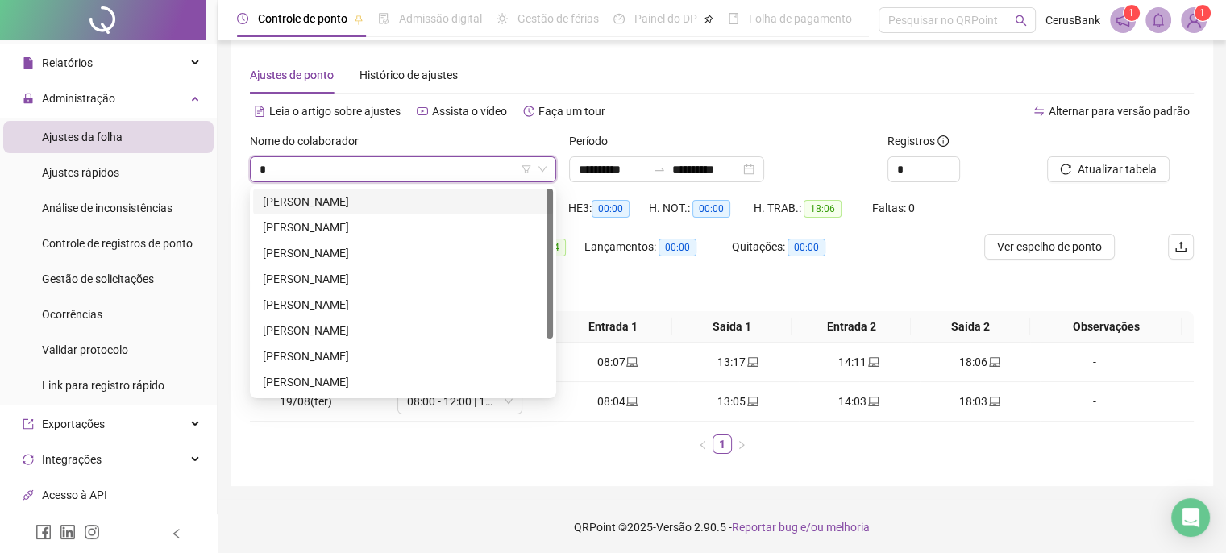
scroll to position [206, 0]
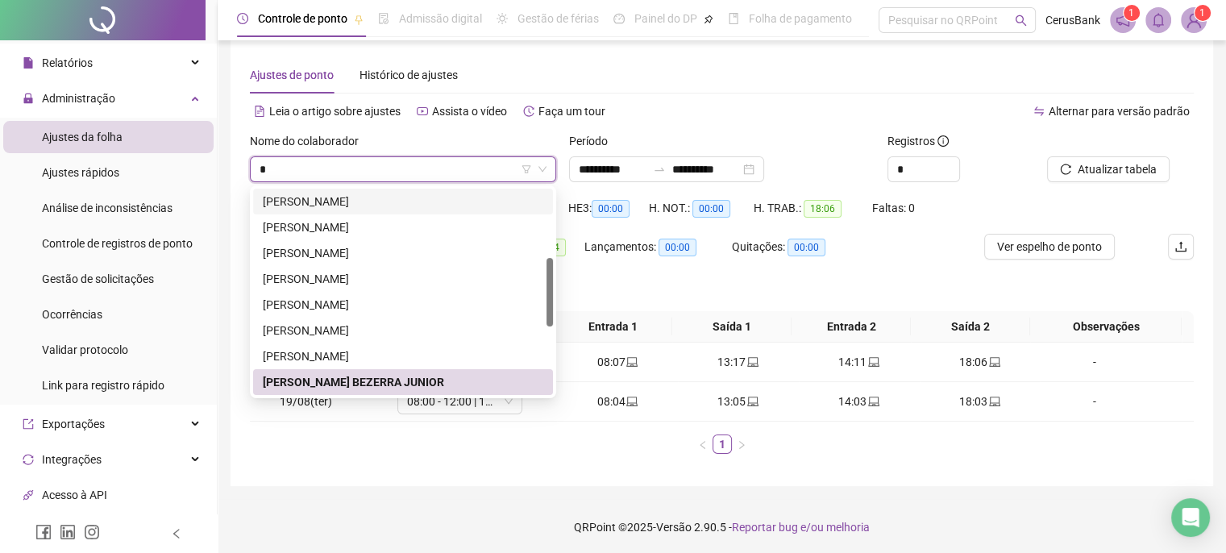
type input "*"
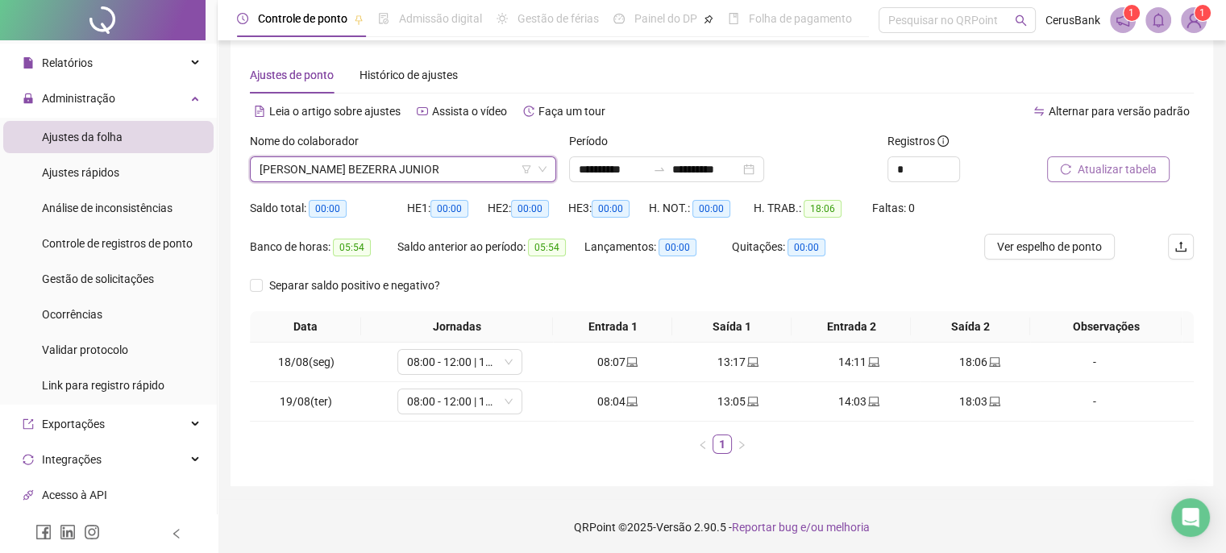
click at [1093, 168] on span "Atualizar tabela" at bounding box center [1117, 169] width 79 height 18
click at [486, 168] on span "PAULO ROBSON BARBOSA BEZERRA JUNIOR" at bounding box center [403, 169] width 287 height 24
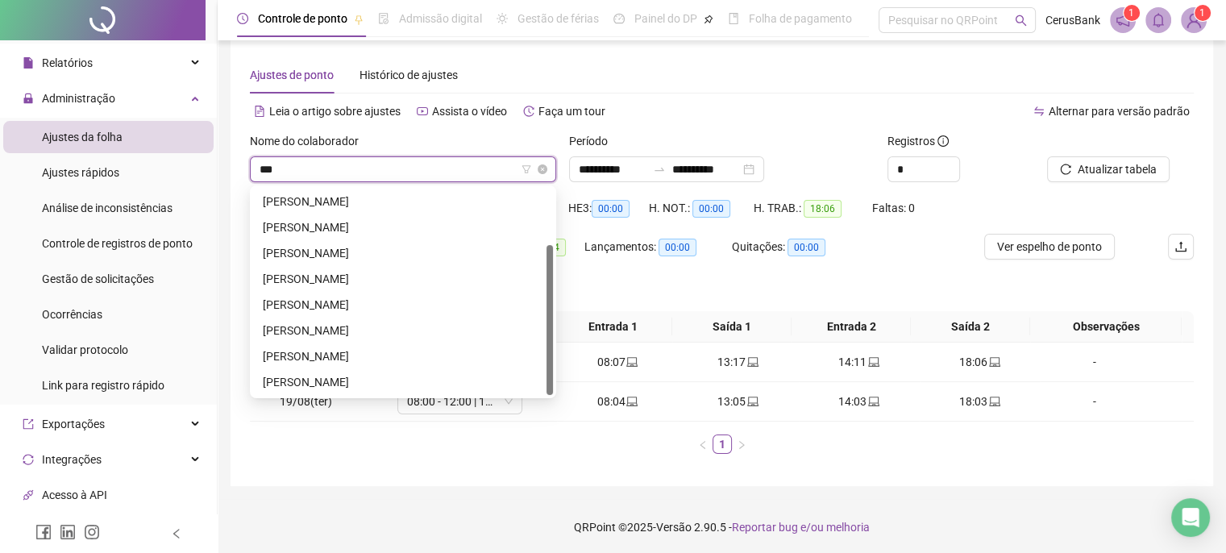
scroll to position [0, 0]
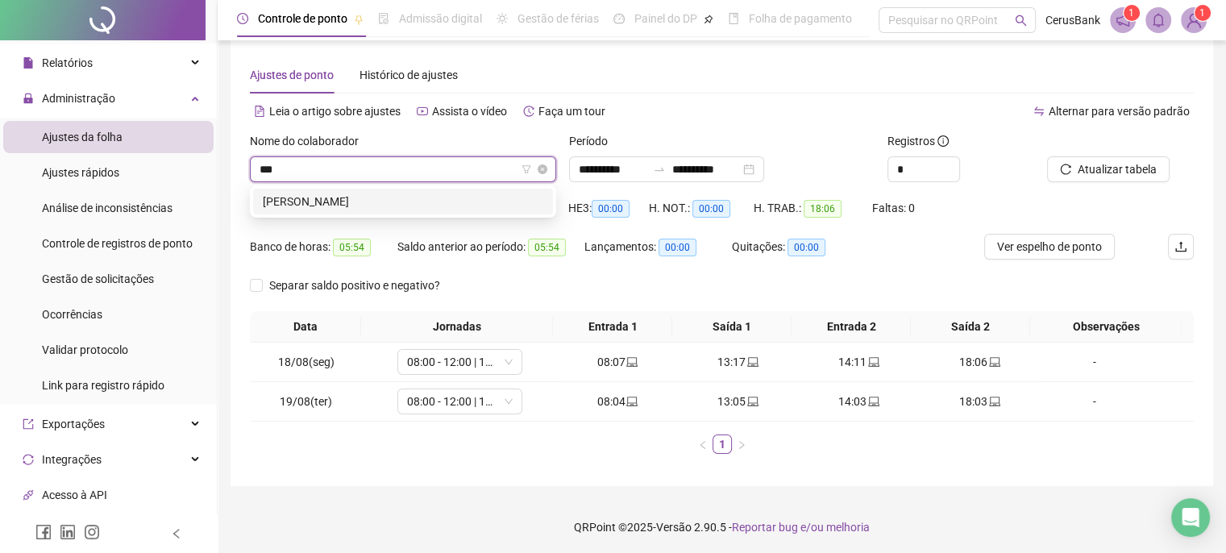
type input "****"
click at [387, 200] on div "PEDRO LUCAS DA SILVA SANTOS" at bounding box center [403, 202] width 281 height 18
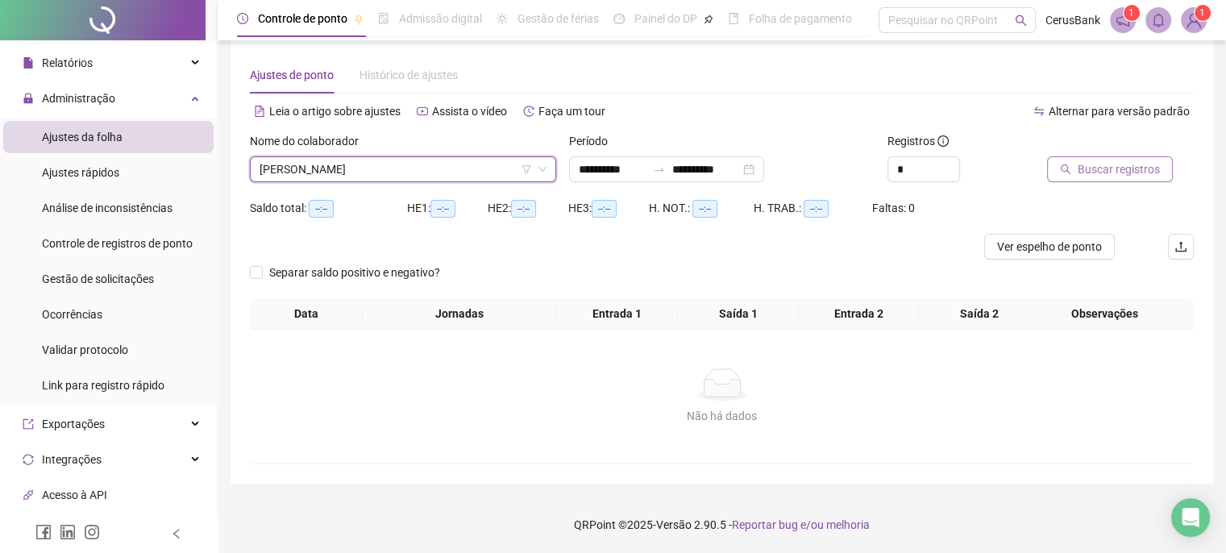
click at [1116, 169] on span "Buscar registros" at bounding box center [1119, 169] width 82 height 18
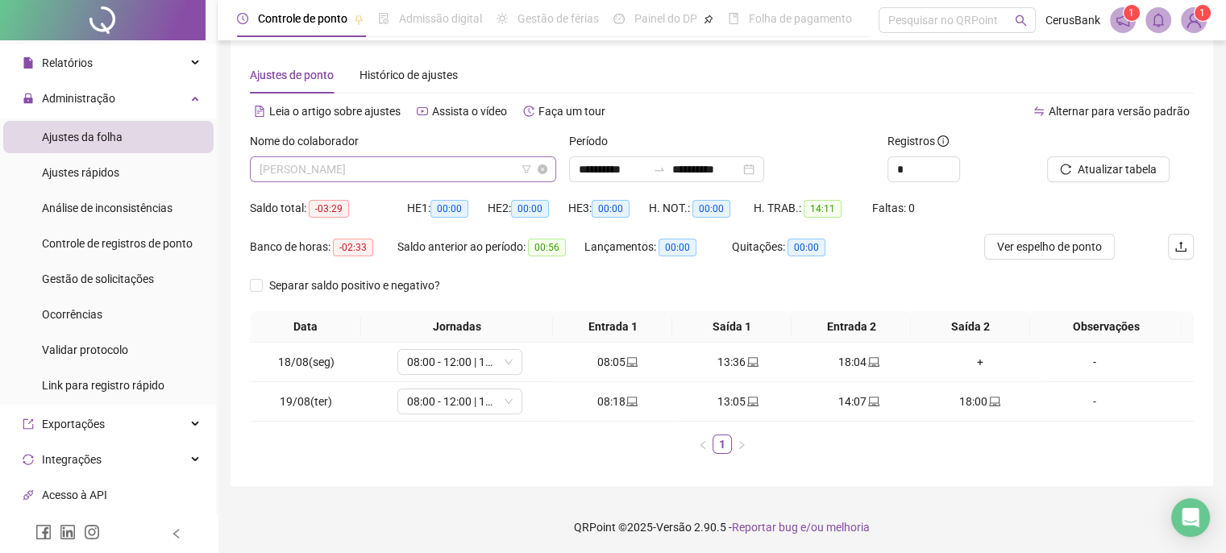
click at [467, 170] on span "PEDRO LUCAS DA SILVA SANTOS" at bounding box center [403, 169] width 287 height 24
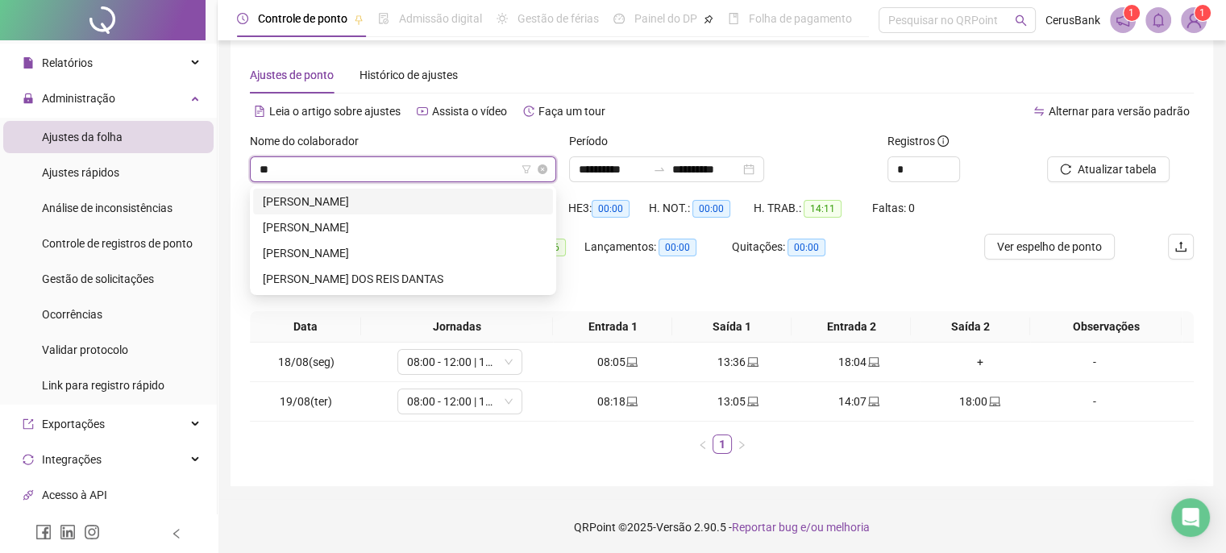
type input "***"
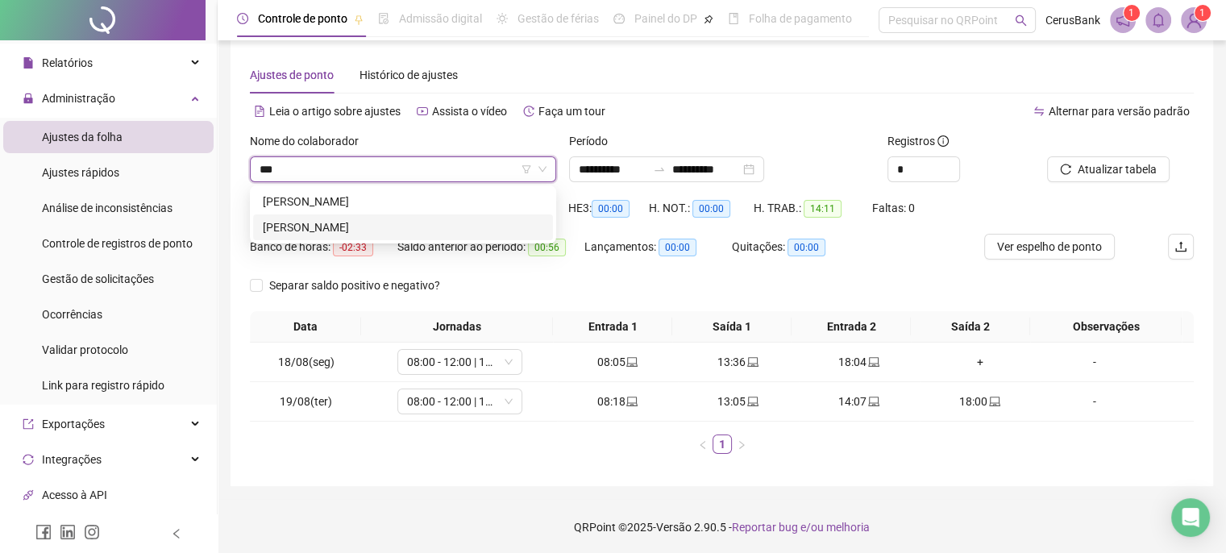
click at [377, 225] on div "PRISCILLA ALVES DE OLIVEIRA CARLESSO JANUÁRIO" at bounding box center [403, 228] width 281 height 18
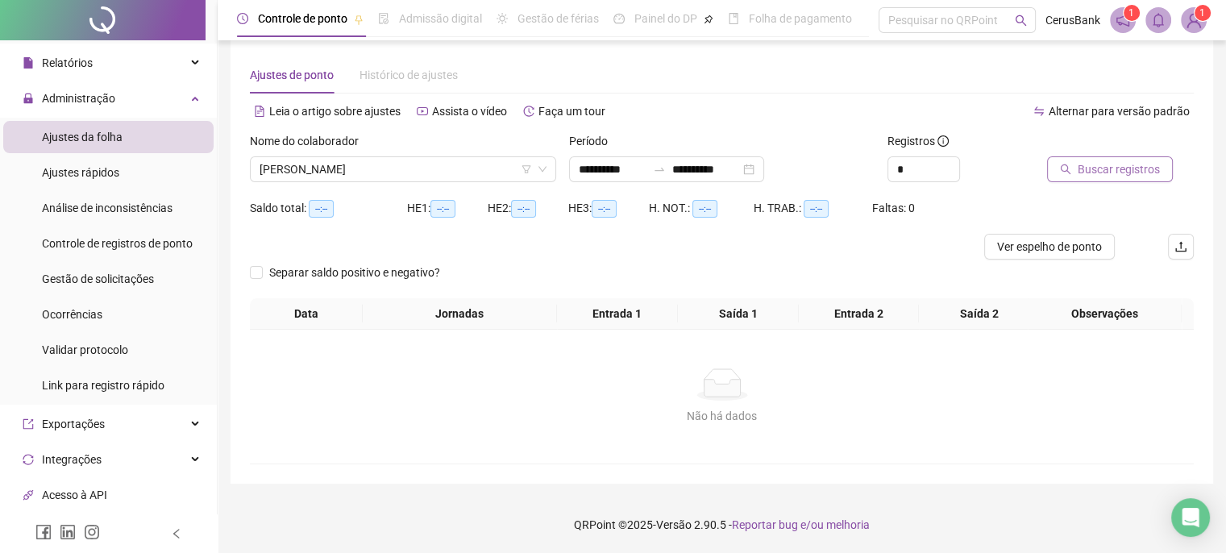
click at [1118, 167] on span "Buscar registros" at bounding box center [1119, 169] width 82 height 18
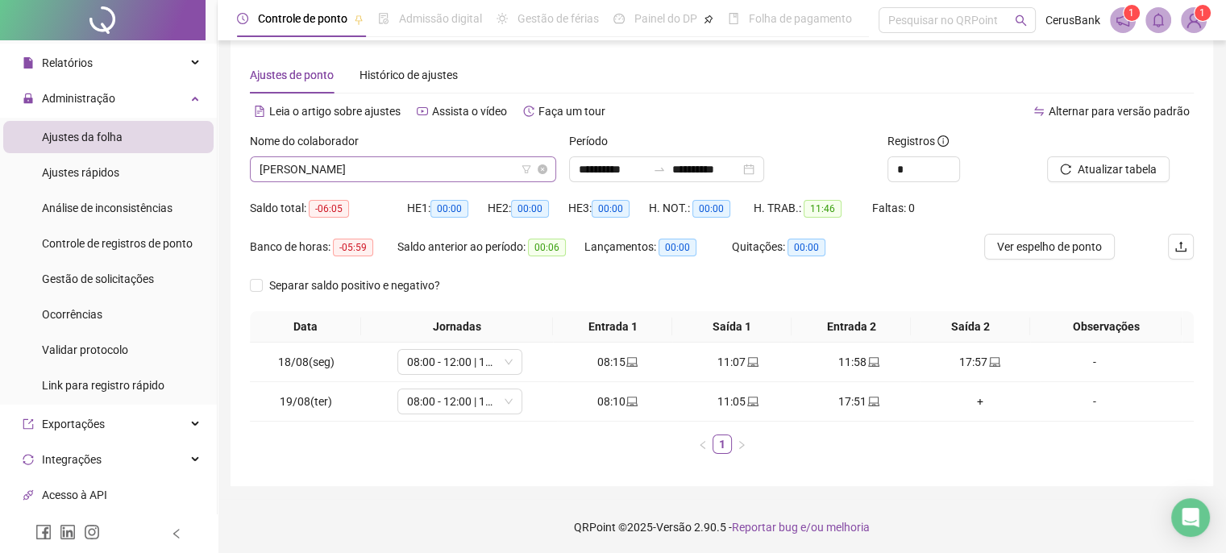
drag, startPoint x: 526, startPoint y: 172, endPoint x: 522, endPoint y: 163, distance: 9.7
click at [522, 163] on span "PRISCILLA ALVES DE OLIVEIRA CARLESSO JANUÁRIO" at bounding box center [403, 169] width 287 height 24
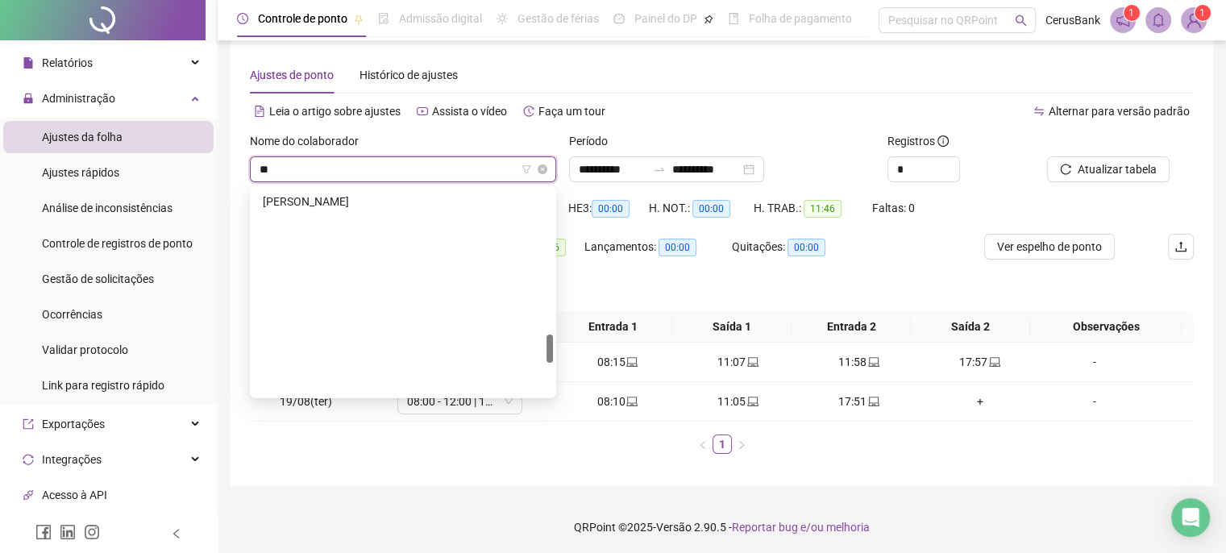
scroll to position [1058, 0]
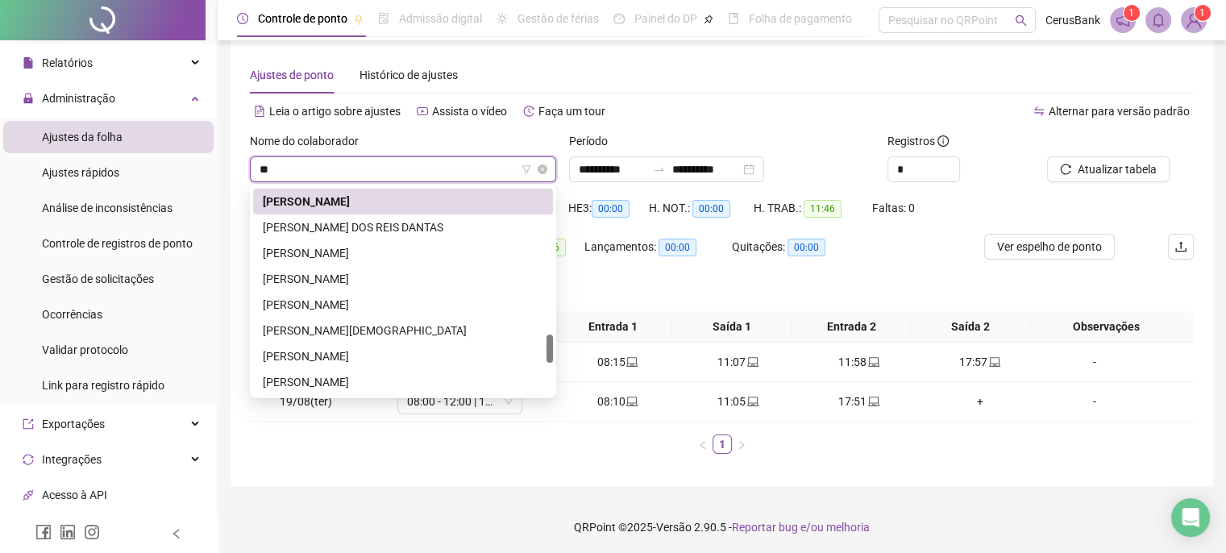
type input "***"
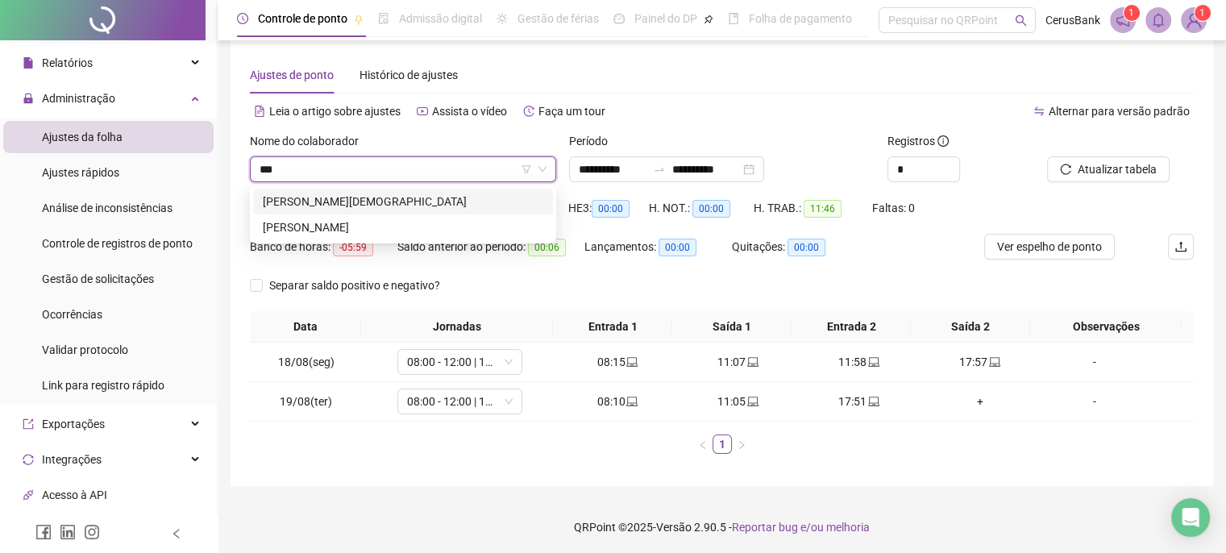
click at [356, 194] on div "RAQUEL ARAUJO OLIVEIRA PASTOR" at bounding box center [403, 202] width 281 height 18
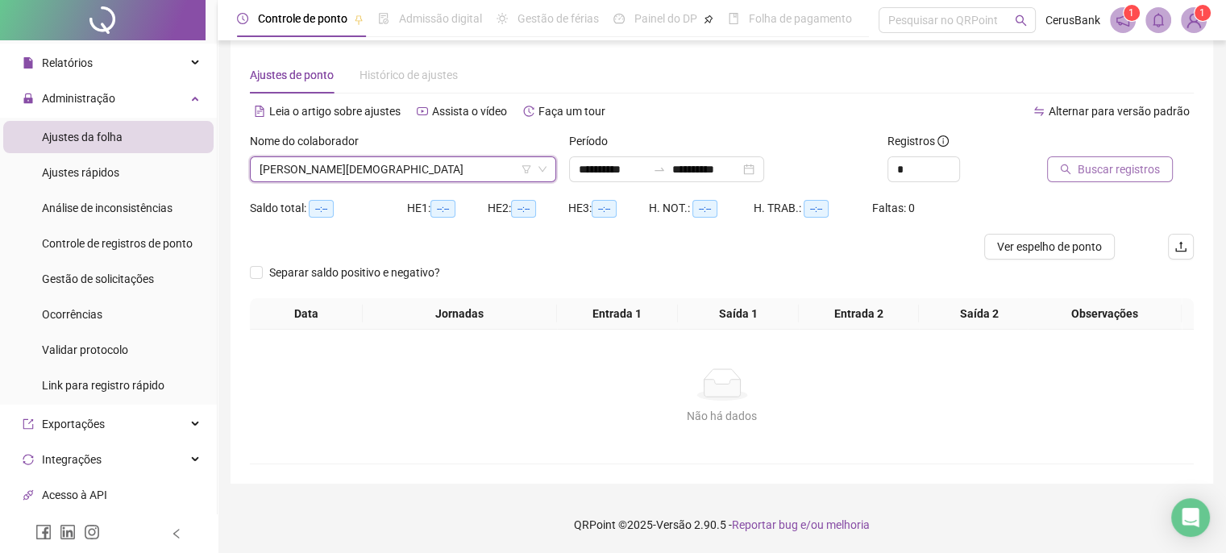
click at [1078, 160] on span "Buscar registros" at bounding box center [1119, 169] width 82 height 18
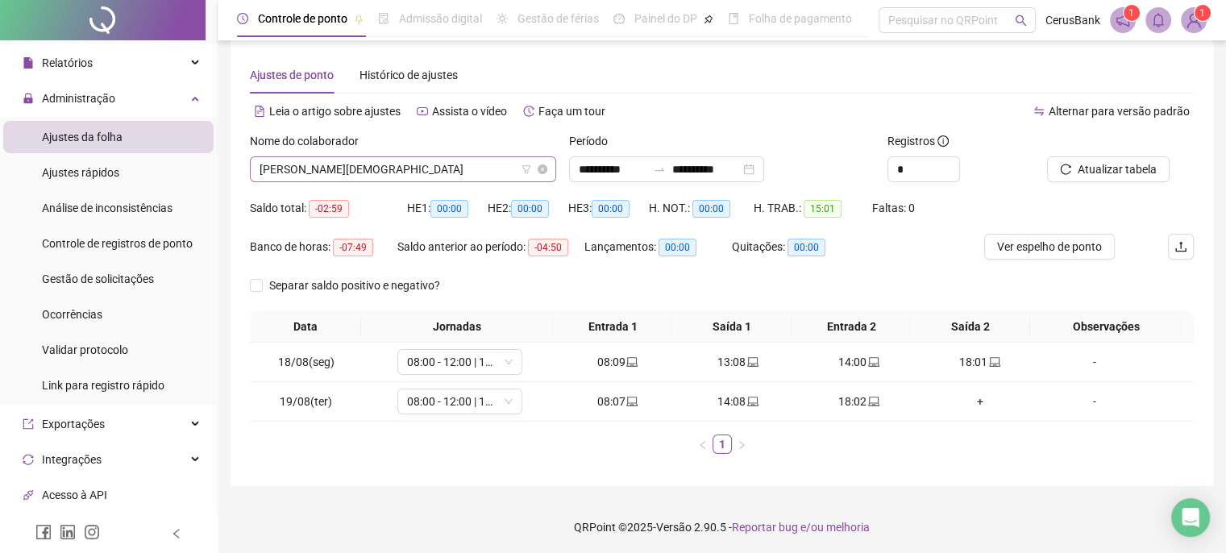
click at [479, 172] on span "RAQUEL ARAUJO OLIVEIRA PASTOR" at bounding box center [403, 169] width 287 height 24
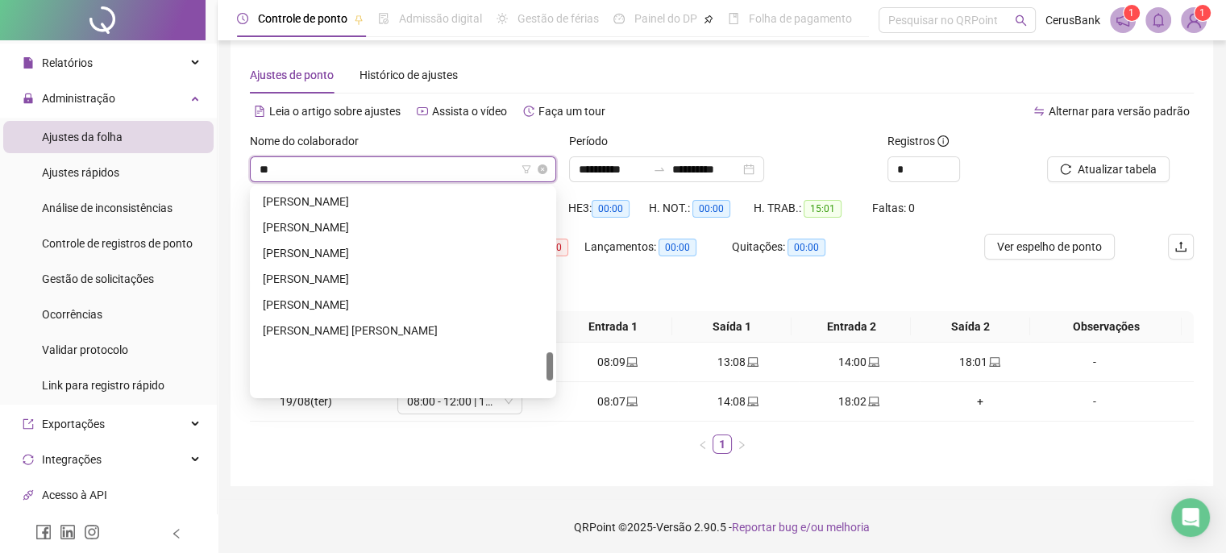
scroll to position [1187, 0]
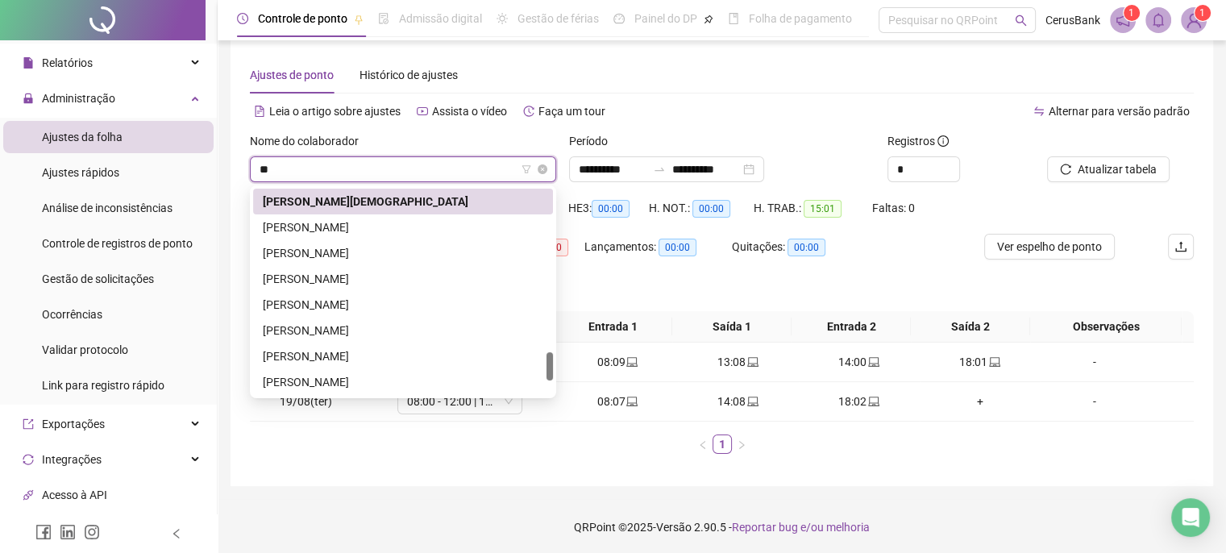
type input "***"
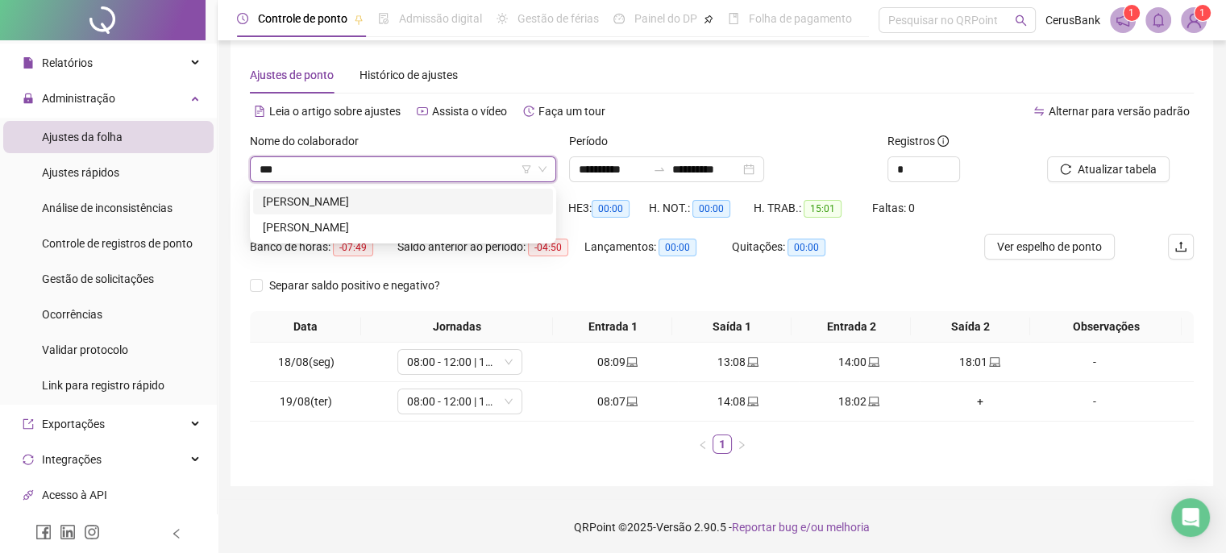
click at [339, 202] on div "RAFAELA SALES OLIVEIRA" at bounding box center [403, 202] width 281 height 18
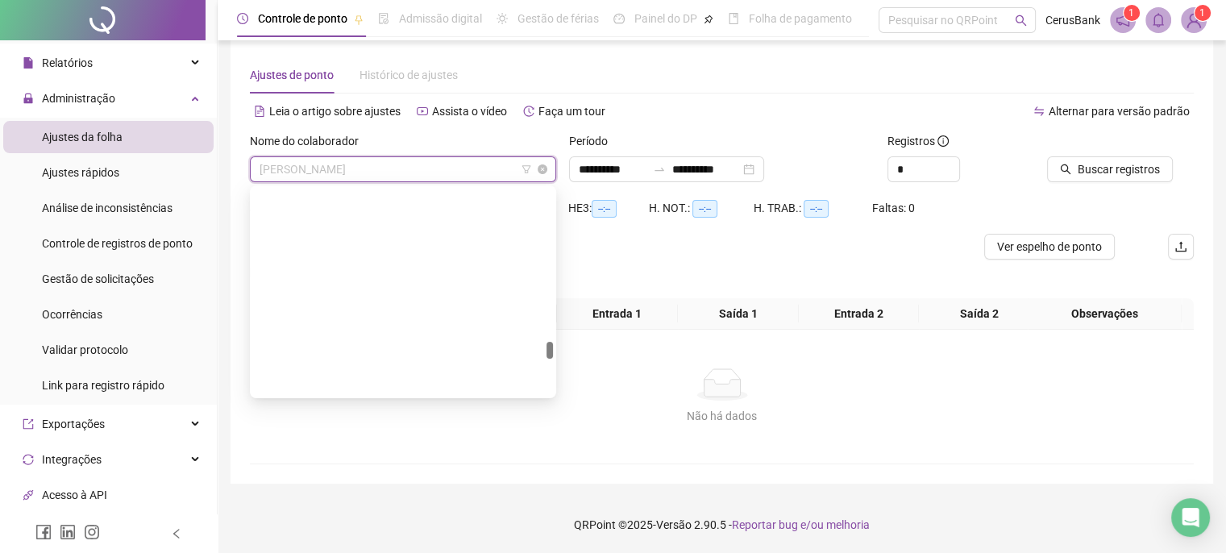
scroll to position [1858, 0]
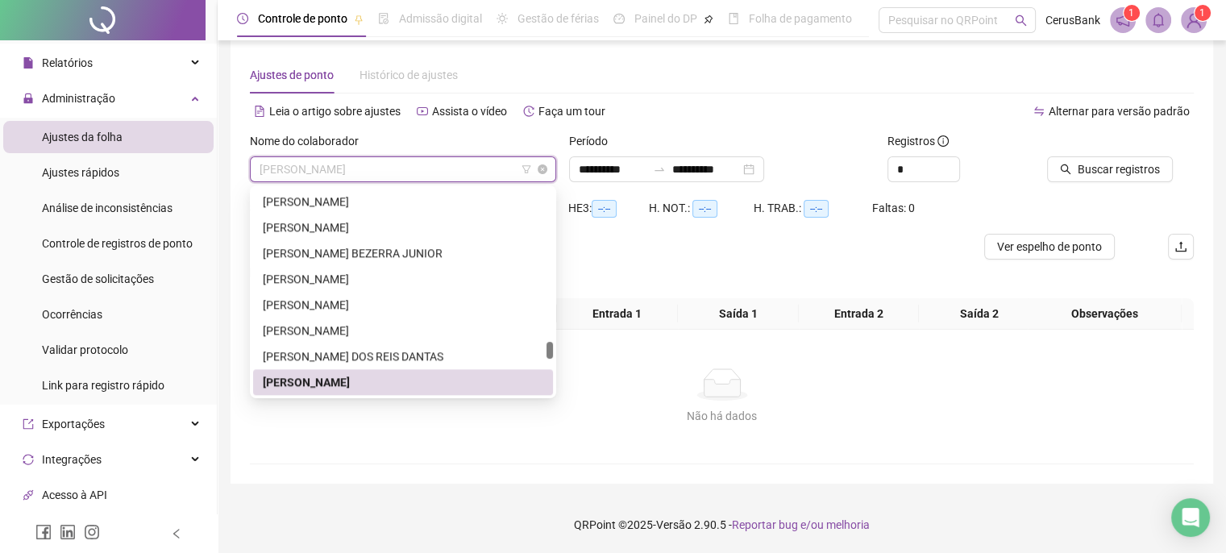
click at [427, 172] on span "RAFAELA SALES OLIVEIRA" at bounding box center [403, 169] width 287 height 24
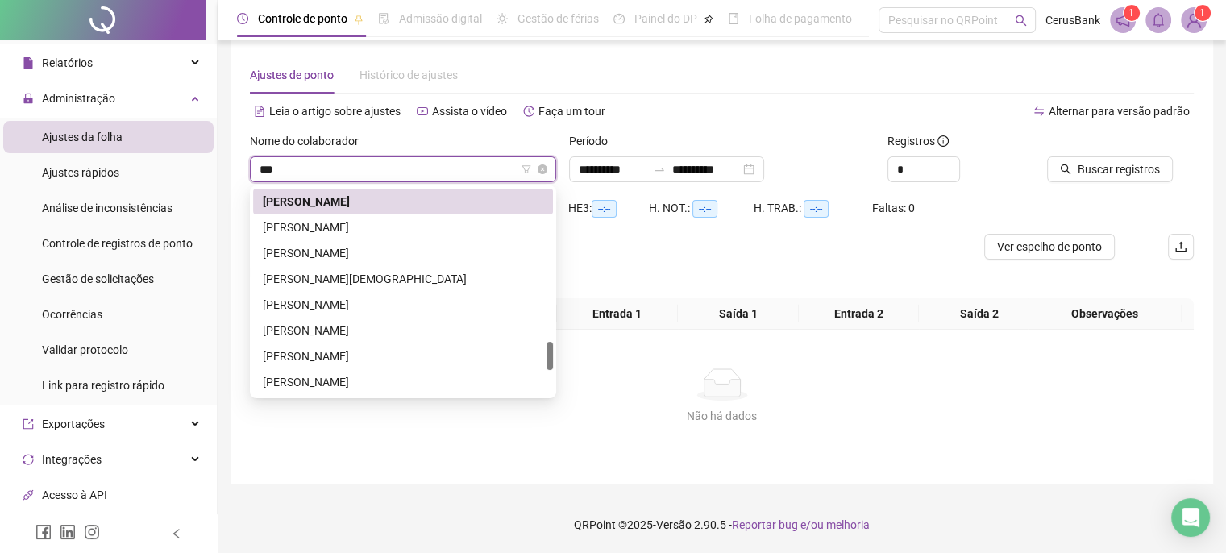
scroll to position [0, 0]
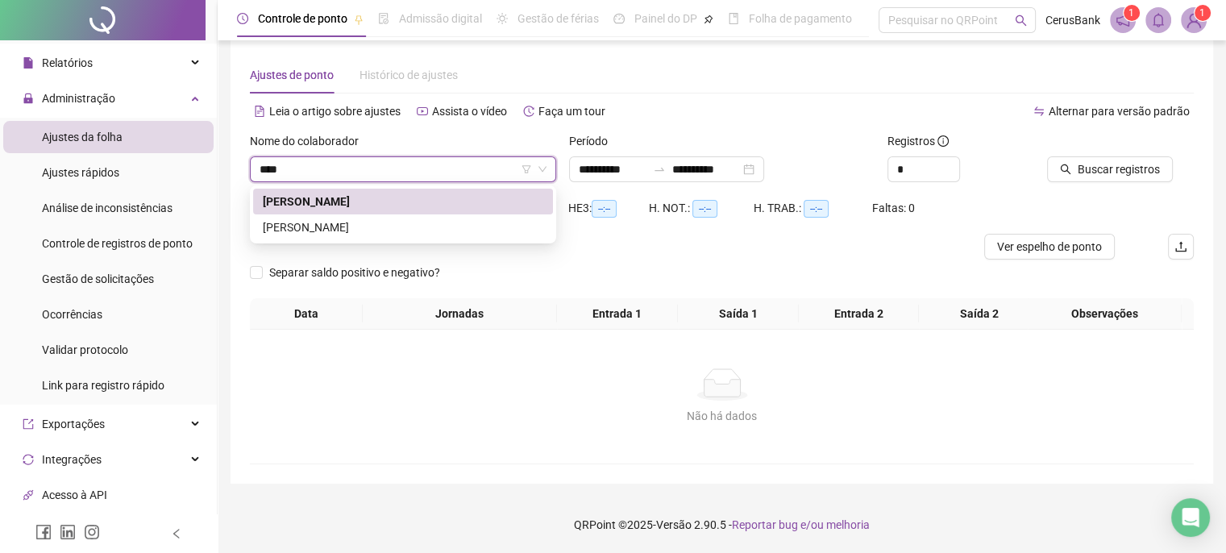
type input "****"
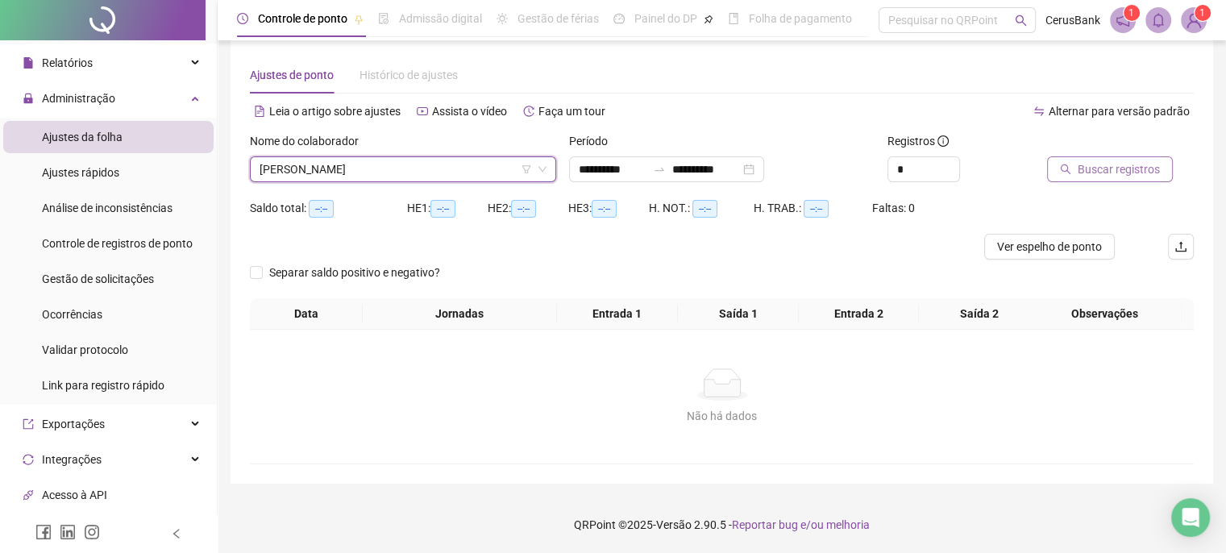
click at [1129, 168] on span "Buscar registros" at bounding box center [1119, 169] width 82 height 18
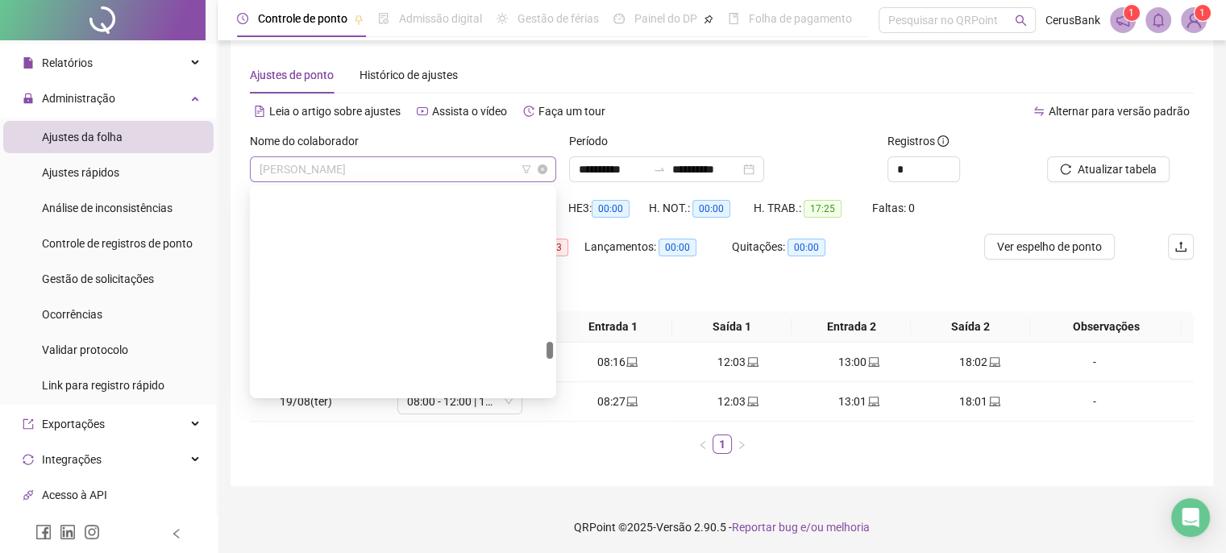
scroll to position [1858, 0]
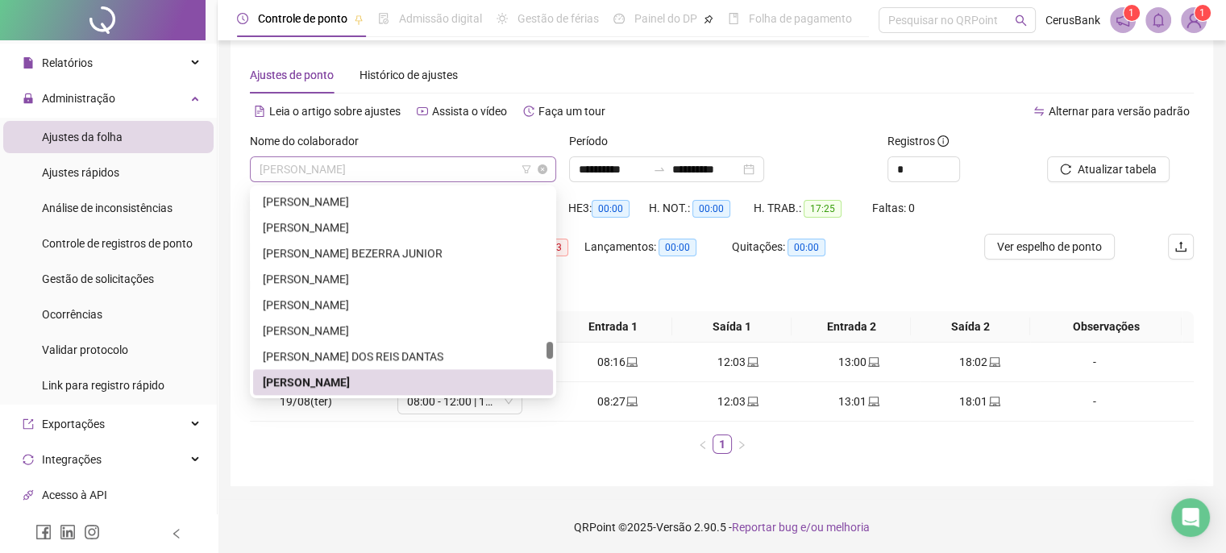
click at [442, 159] on span "RAFAELA SALES OLIVEIRA" at bounding box center [403, 169] width 287 height 24
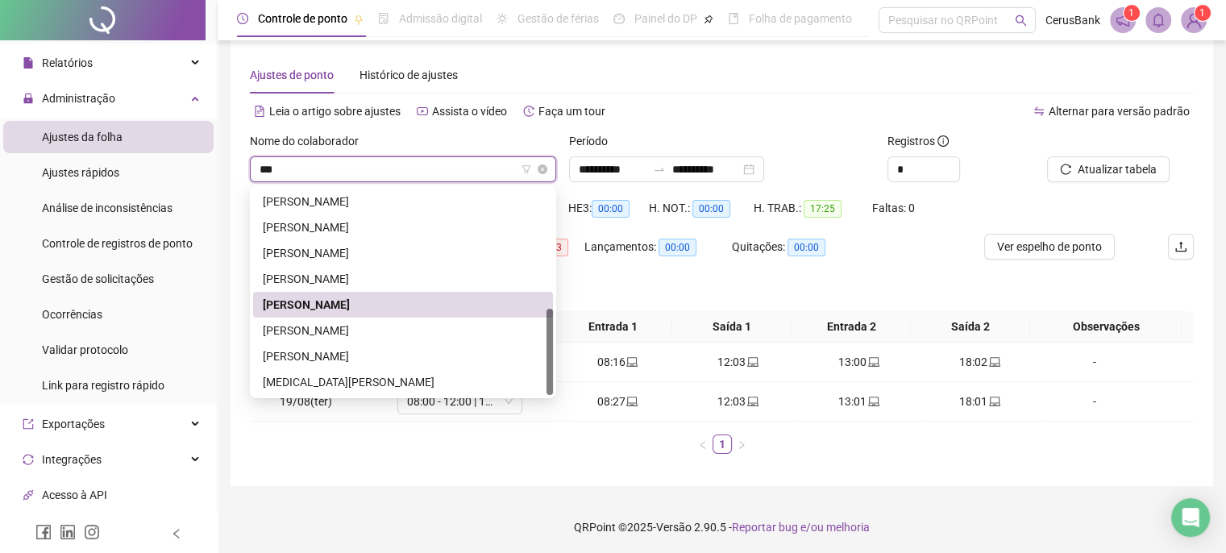
scroll to position [0, 0]
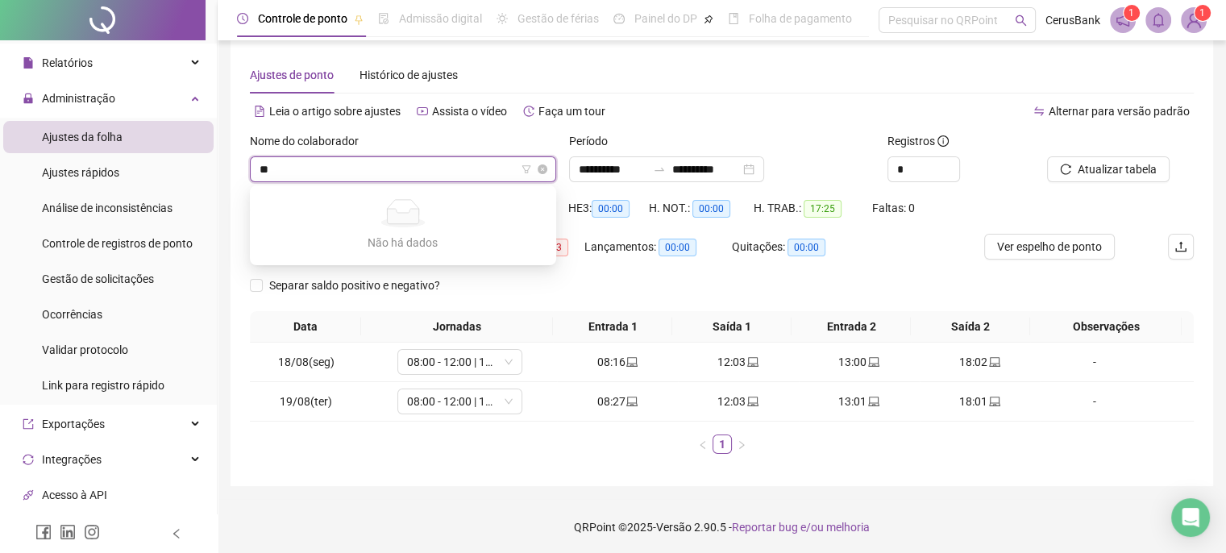
type input "*"
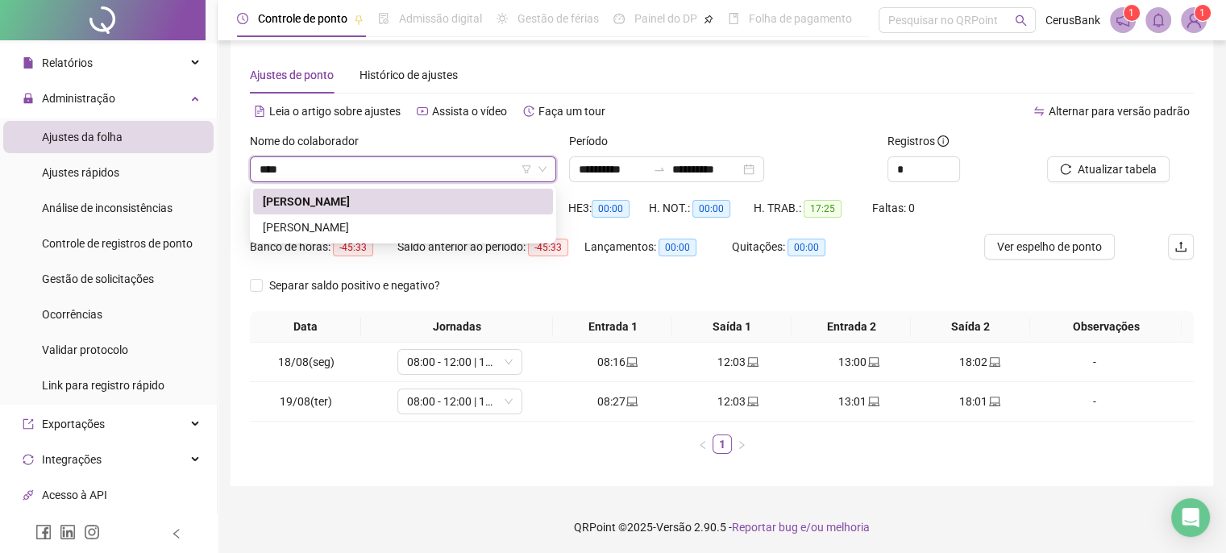
type input "****"
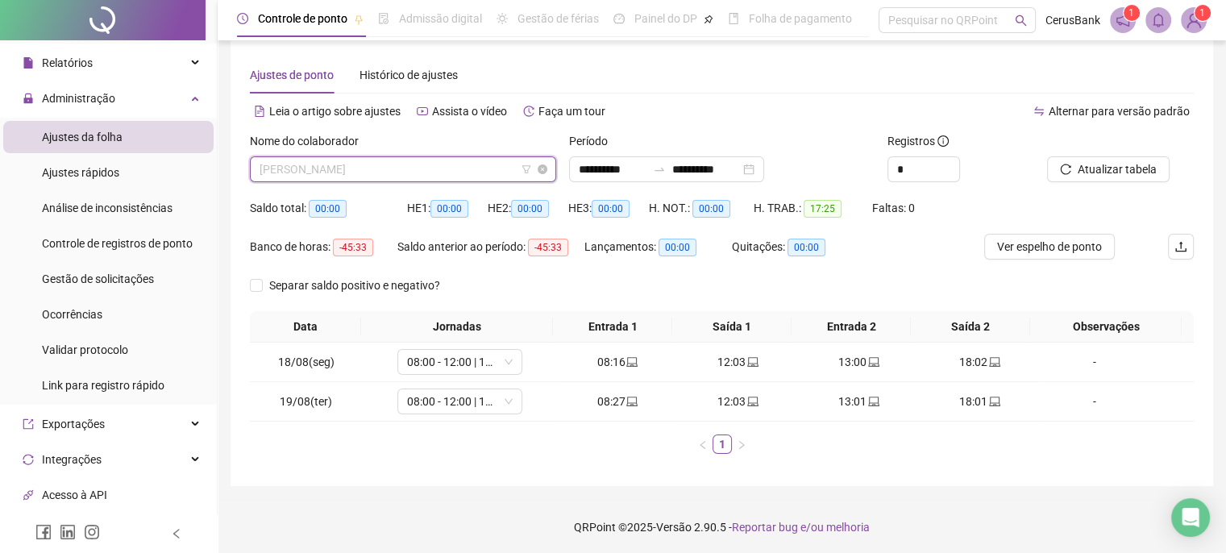
scroll to position [1858, 0]
click at [439, 169] on span "RAFAELA SALES OLIVEIRA" at bounding box center [403, 169] width 287 height 24
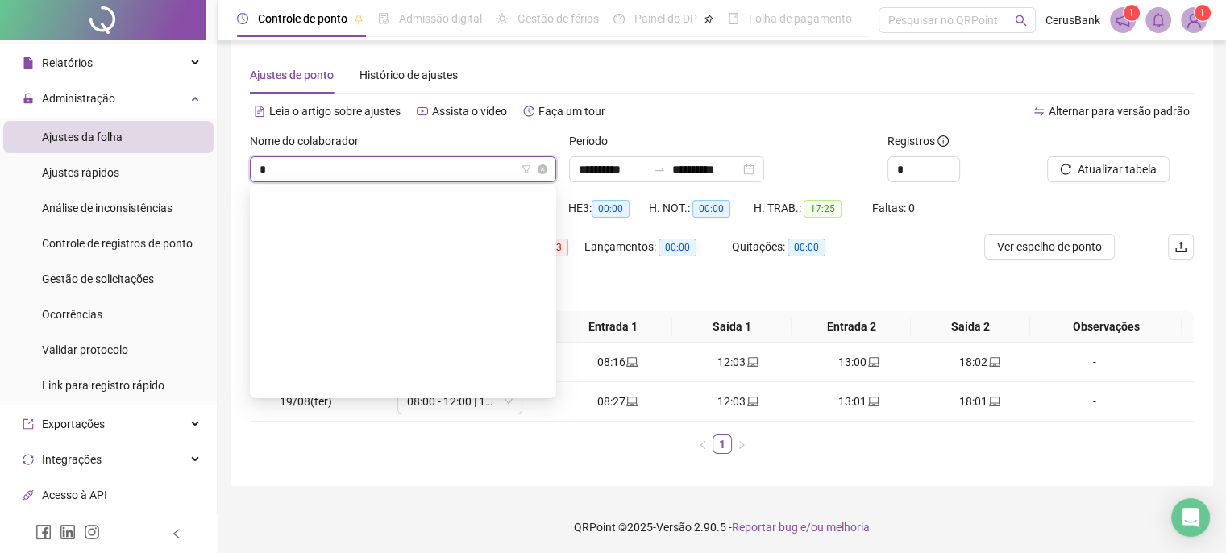
type input "**"
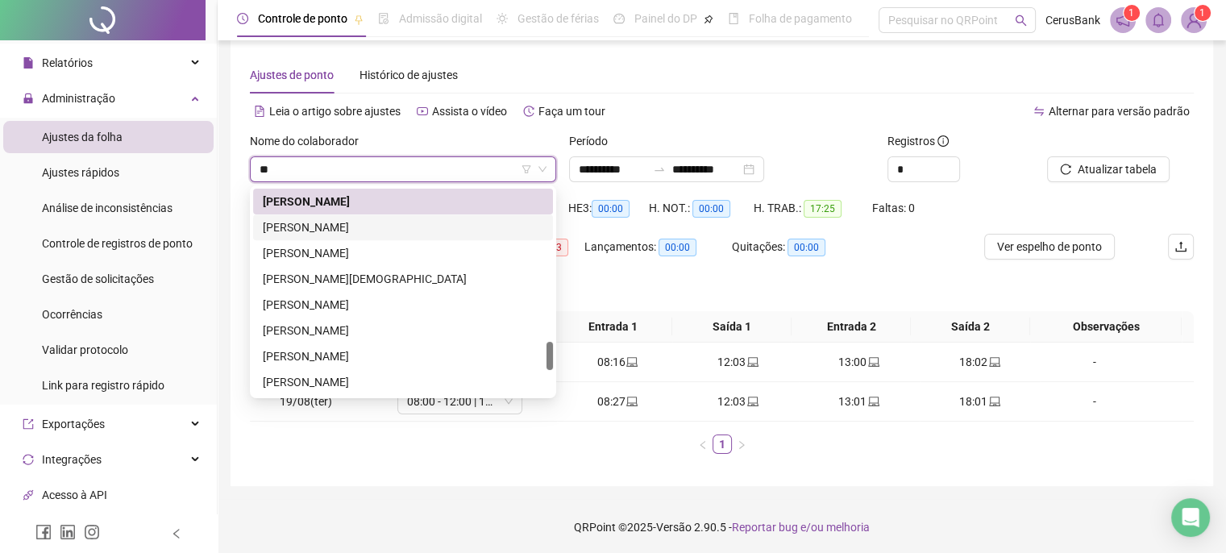
click at [375, 223] on div "RAFAELE SANTOS LOPES" at bounding box center [403, 228] width 281 height 18
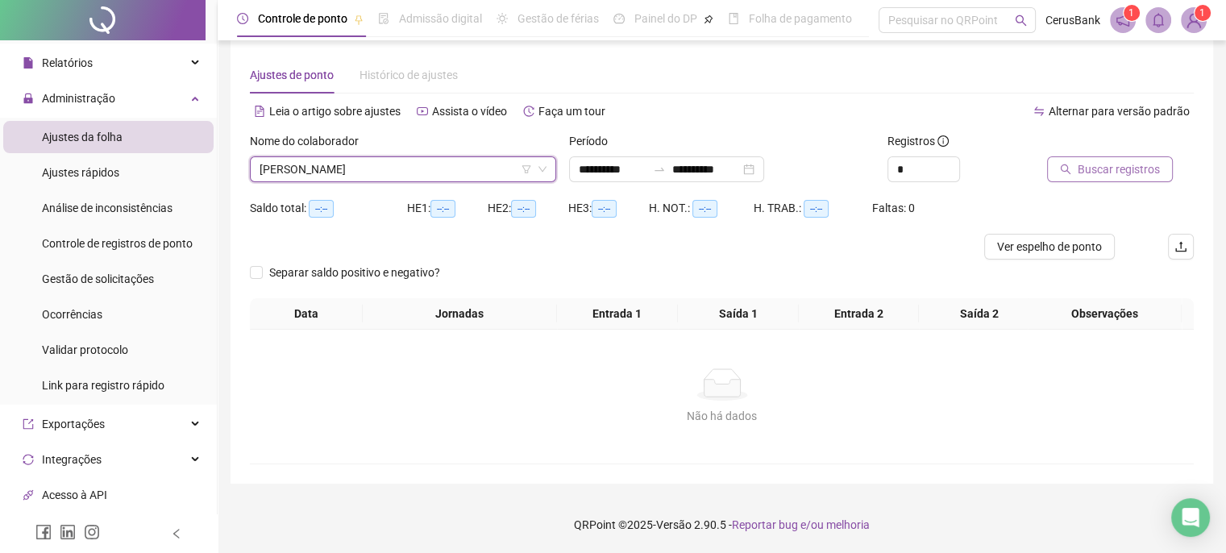
click at [1100, 169] on span "Buscar registros" at bounding box center [1119, 169] width 82 height 18
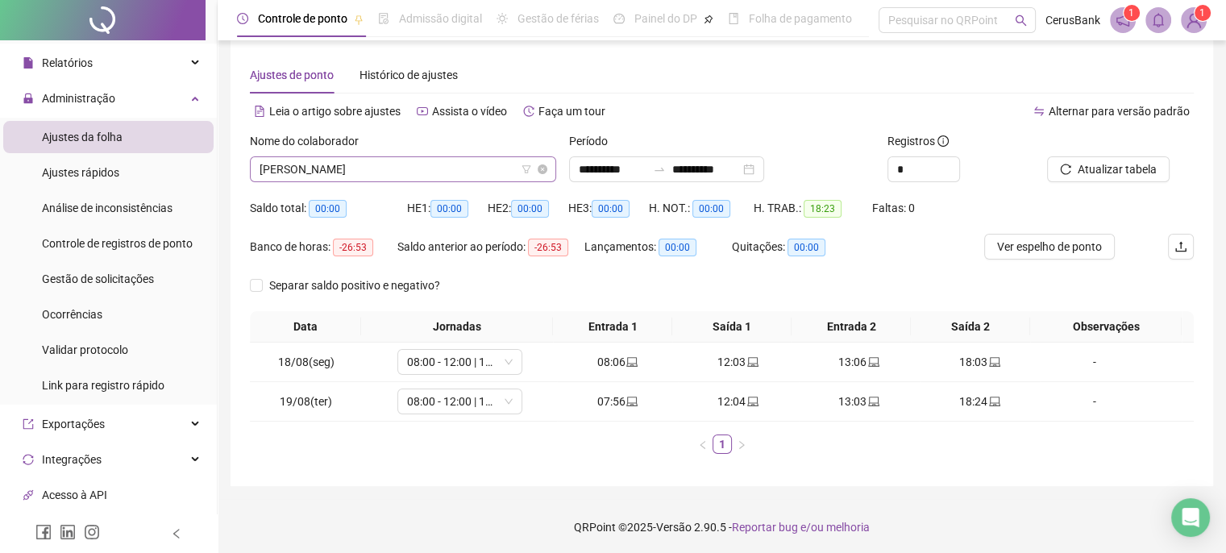
click at [428, 160] on span "RAFAELE SANTOS LOPES" at bounding box center [403, 169] width 287 height 24
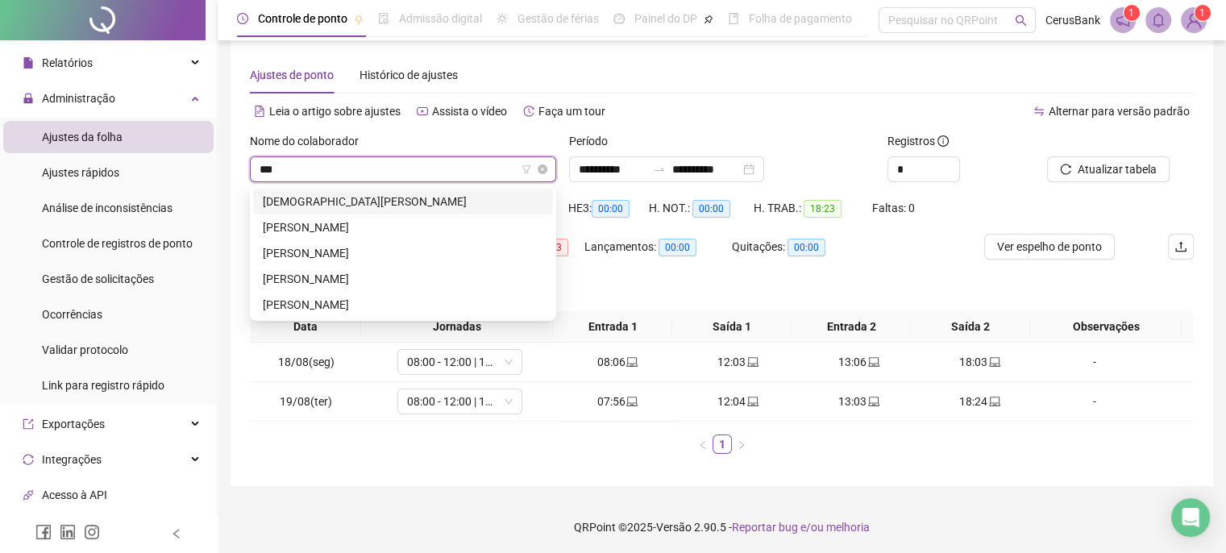
scroll to position [0, 0]
type input "***"
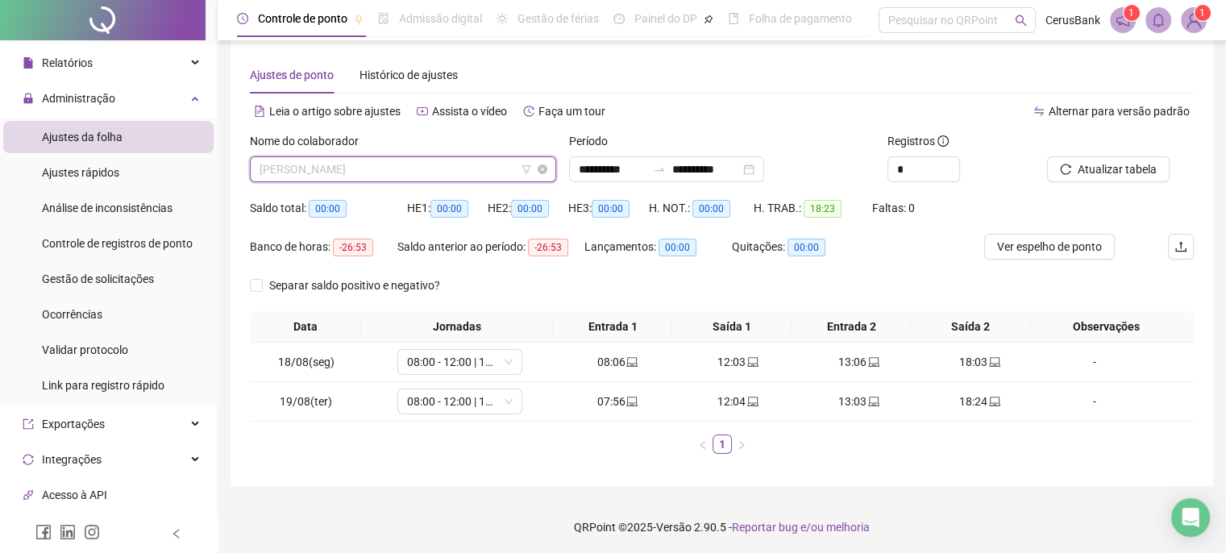
scroll to position [1884, 0]
drag, startPoint x: 381, startPoint y: 175, endPoint x: 385, endPoint y: 165, distance: 10.2
click at [383, 172] on span "RAFAELE SANTOS LOPES" at bounding box center [403, 169] width 287 height 24
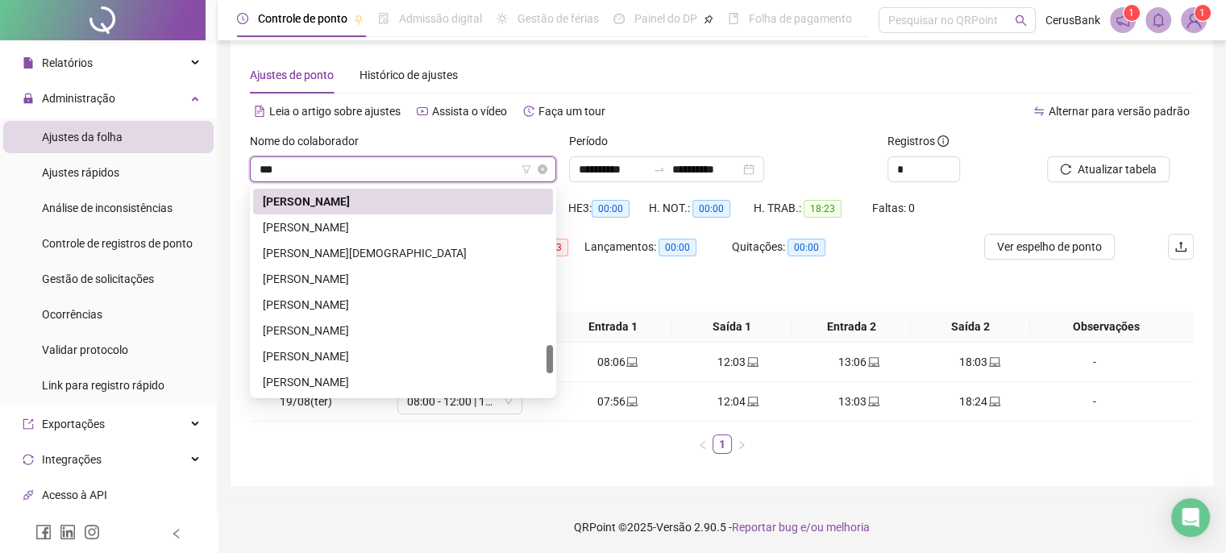
scroll to position [0, 0]
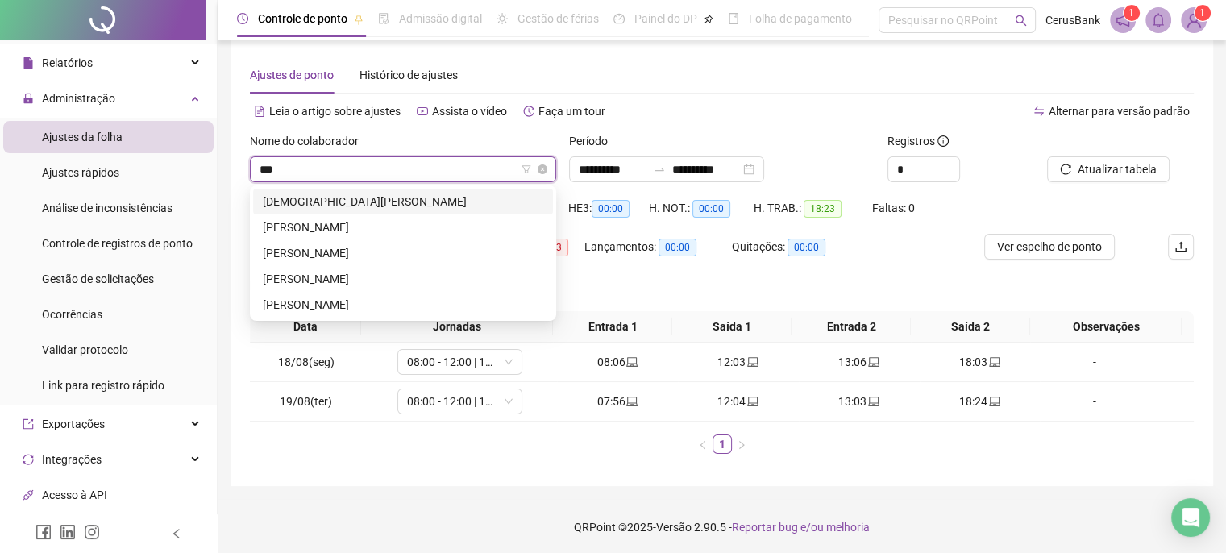
type input "****"
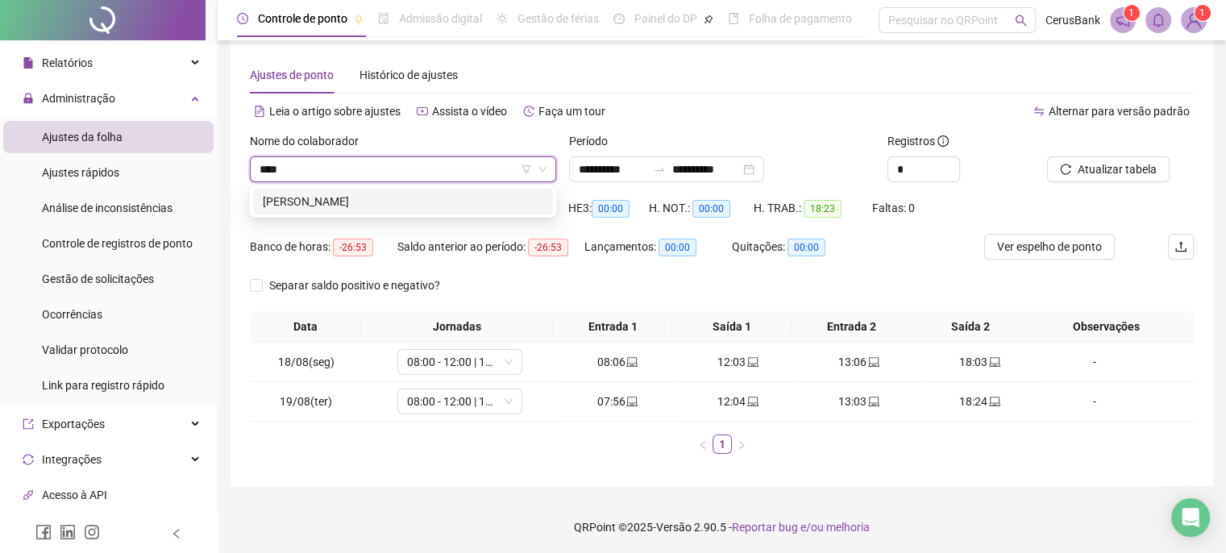
click at [344, 203] on div "RANY CANDIDO CARVALHO" at bounding box center [403, 202] width 281 height 18
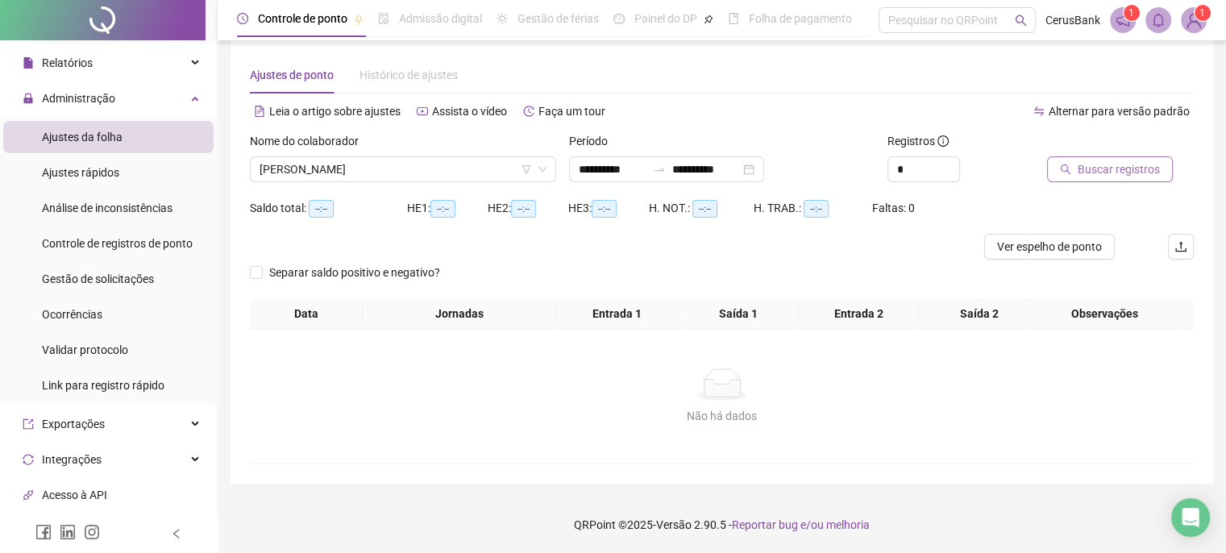
click at [1107, 172] on span "Buscar registros" at bounding box center [1119, 169] width 82 height 18
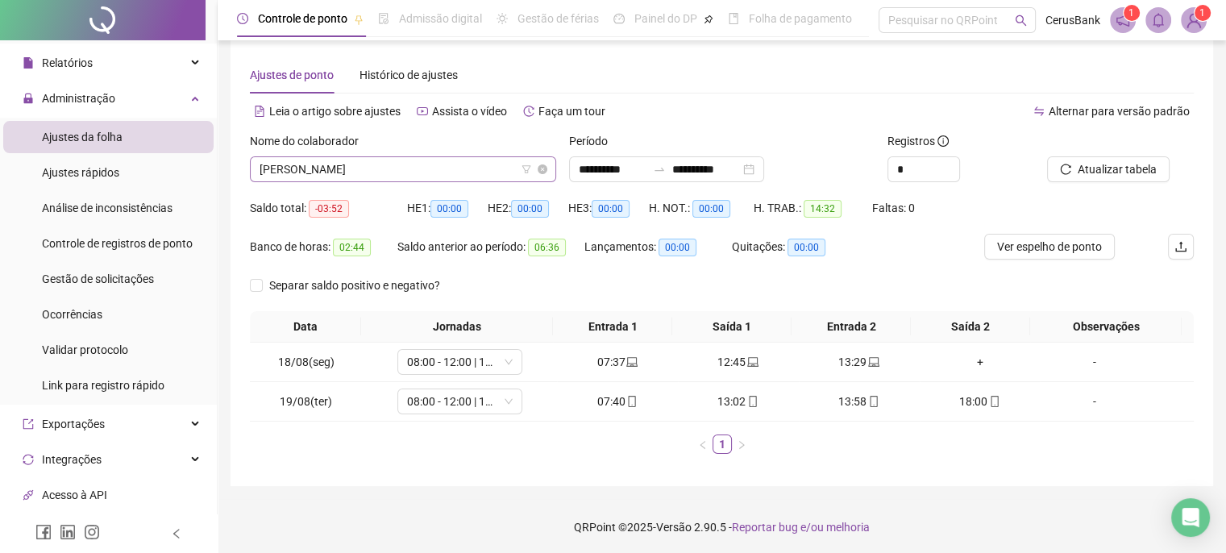
click at [448, 165] on span "RANY CANDIDO CARVALHO" at bounding box center [403, 169] width 287 height 24
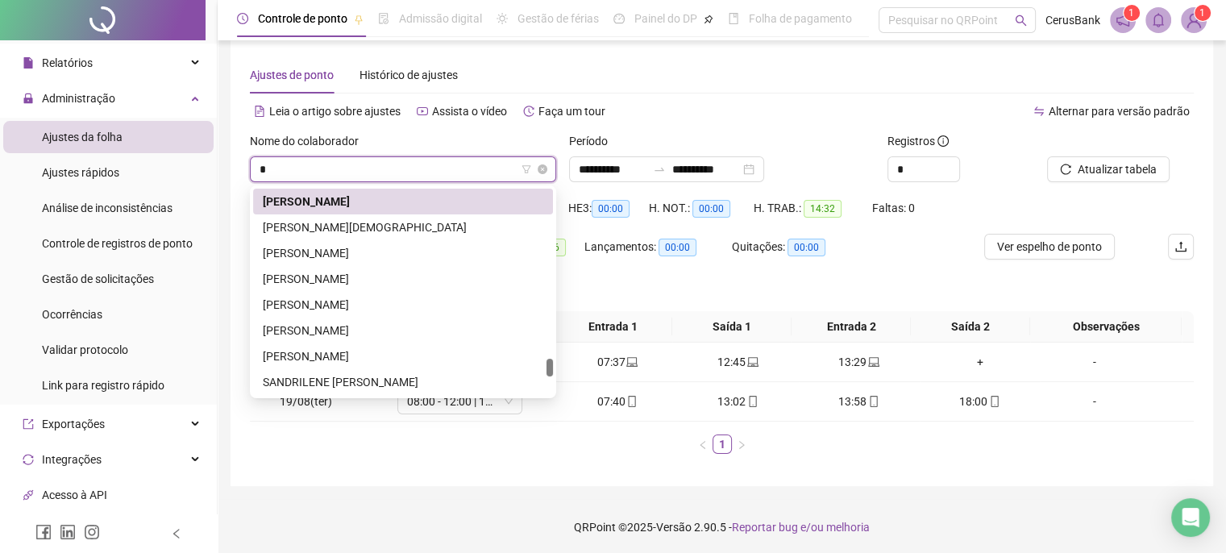
type input "**"
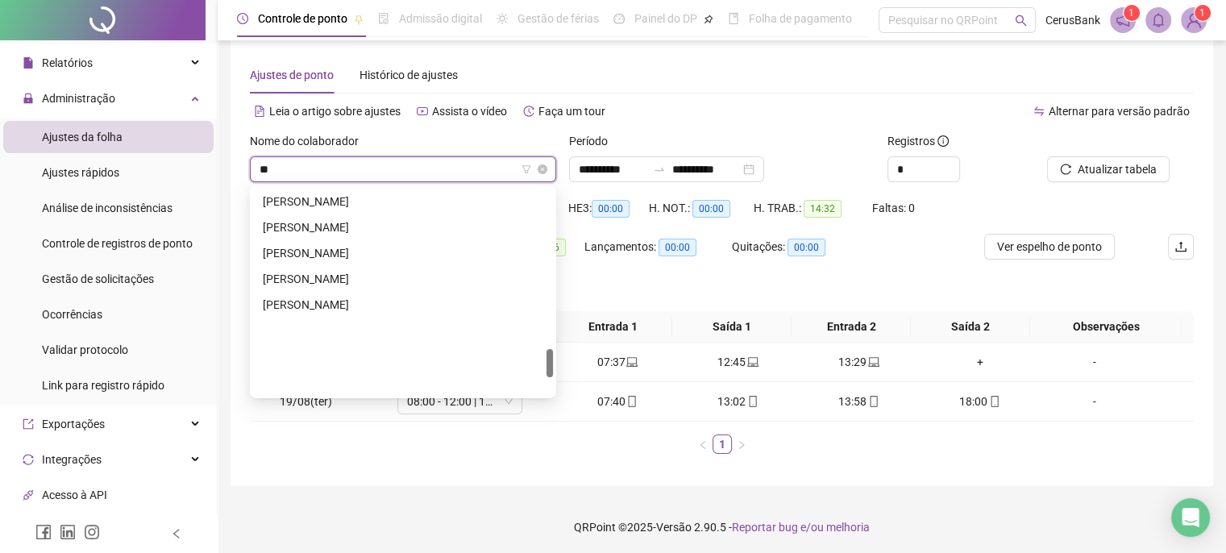
scroll to position [1161, 0]
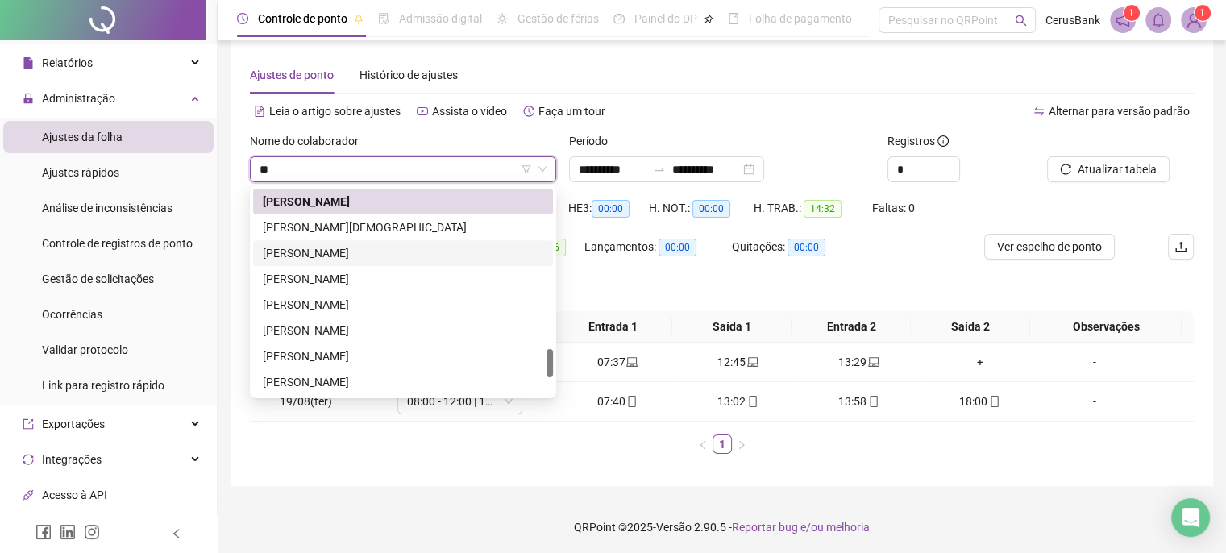
click at [361, 254] on div "RAQUEL LIMA DE SOUSA ALMEIDA" at bounding box center [403, 253] width 281 height 18
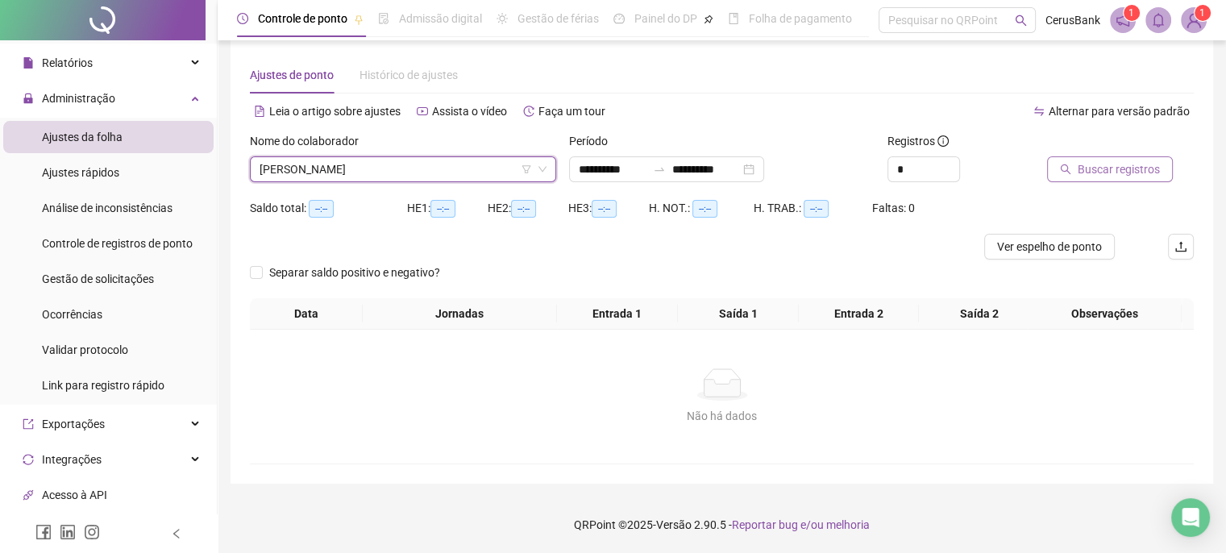
click at [1093, 175] on span "Buscar registros" at bounding box center [1119, 169] width 82 height 18
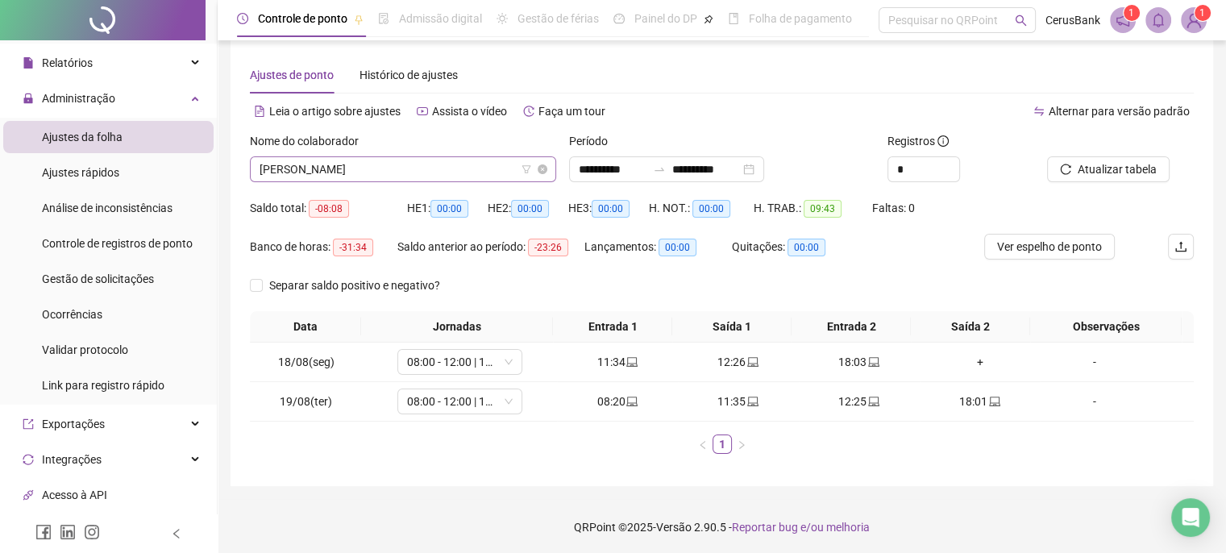
click at [458, 160] on span "RAQUEL LIMA DE SOUSA ALMEIDA" at bounding box center [403, 169] width 287 height 24
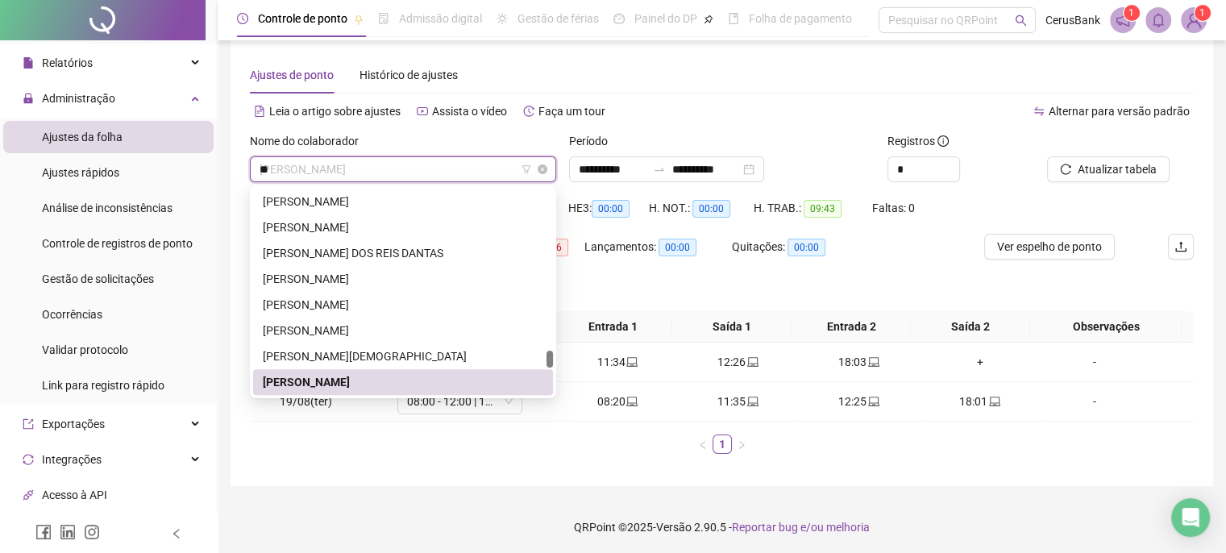
scroll to position [0, 0]
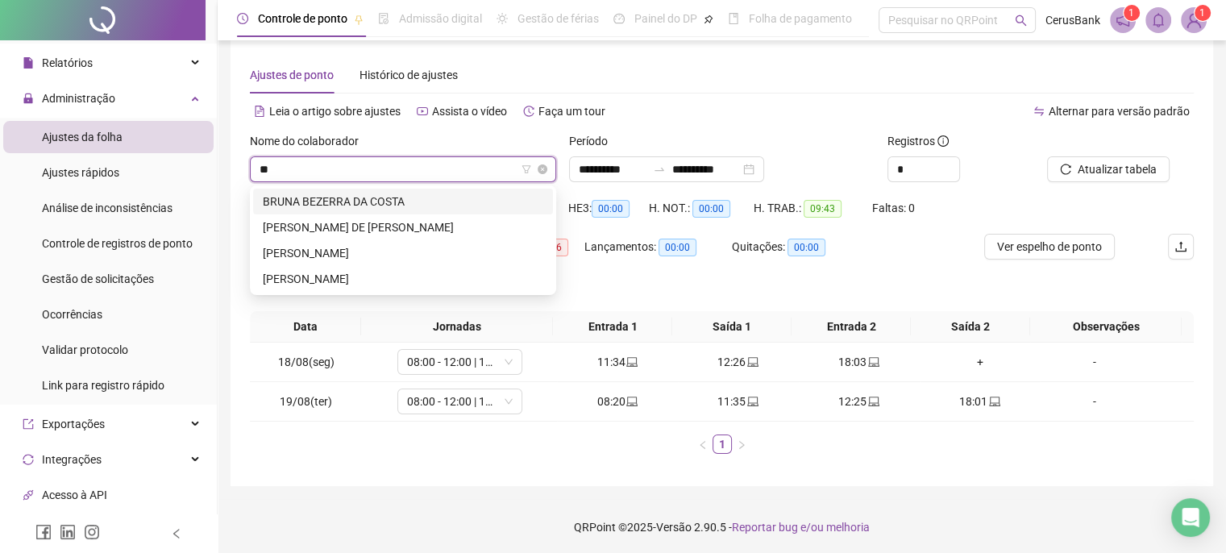
type input "***"
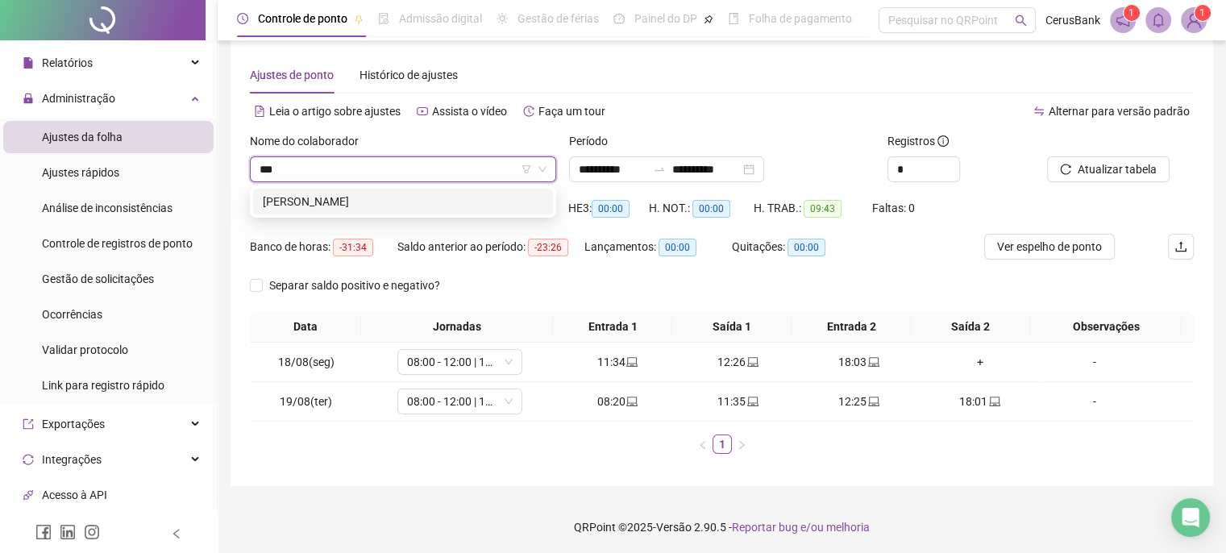
click at [385, 202] on div "RUTH OLIVEIRA DA SILVA" at bounding box center [403, 202] width 281 height 18
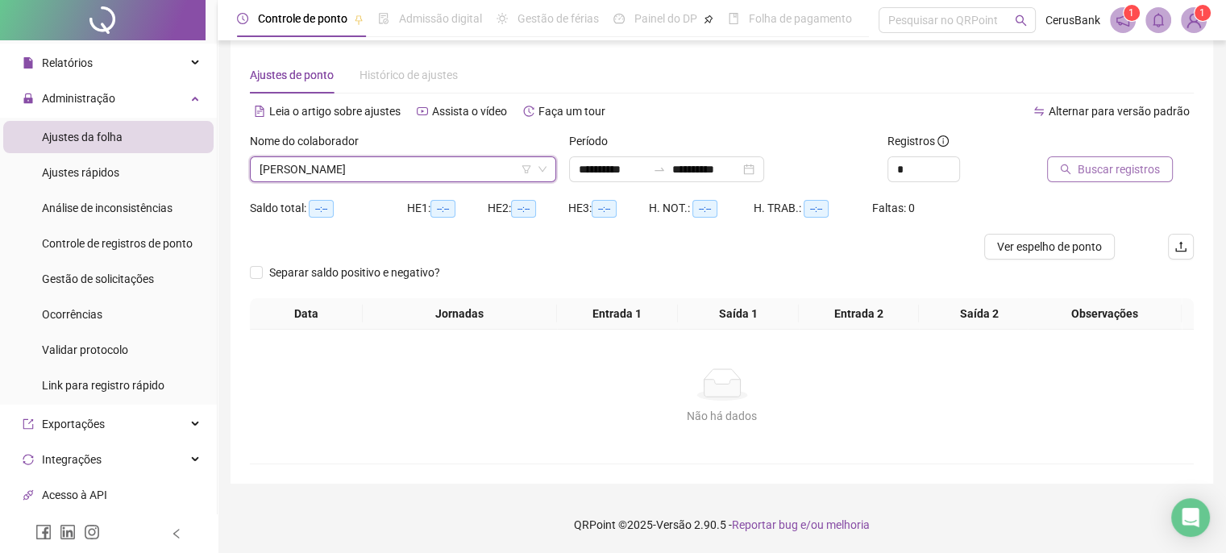
click at [1099, 173] on span "Buscar registros" at bounding box center [1119, 169] width 82 height 18
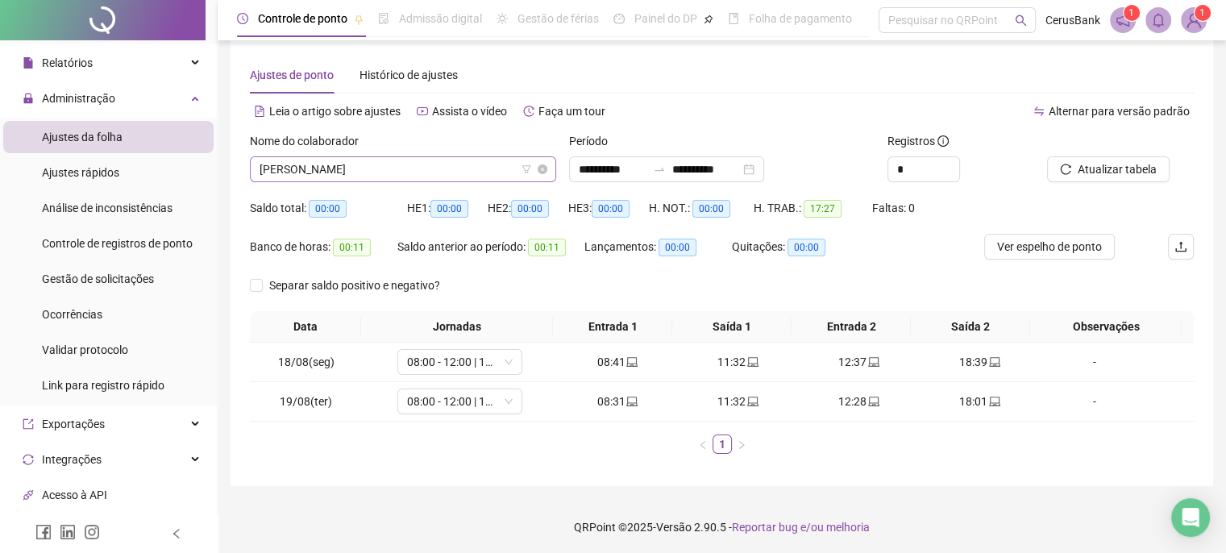
click at [414, 168] on span "RUTH OLIVEIRA DA SILVA" at bounding box center [403, 169] width 287 height 24
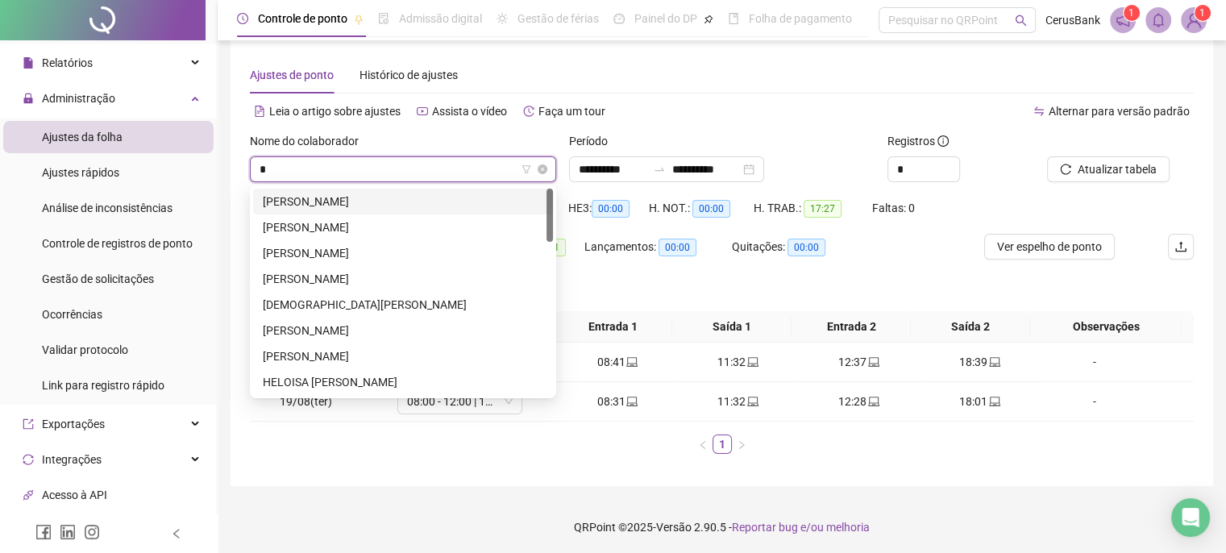
scroll to position [1755, 0]
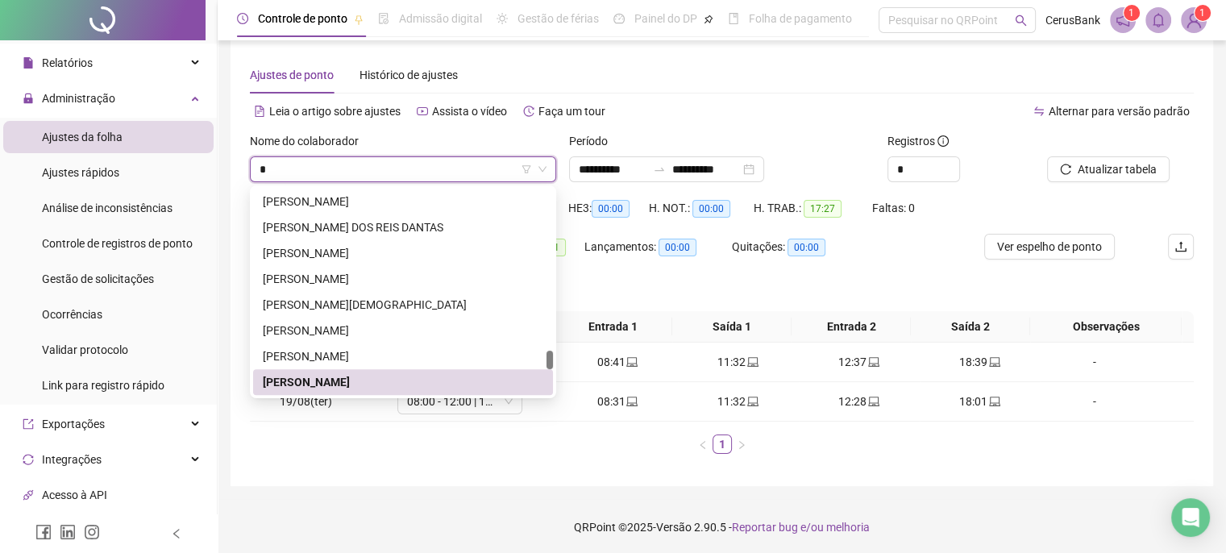
type input "*"
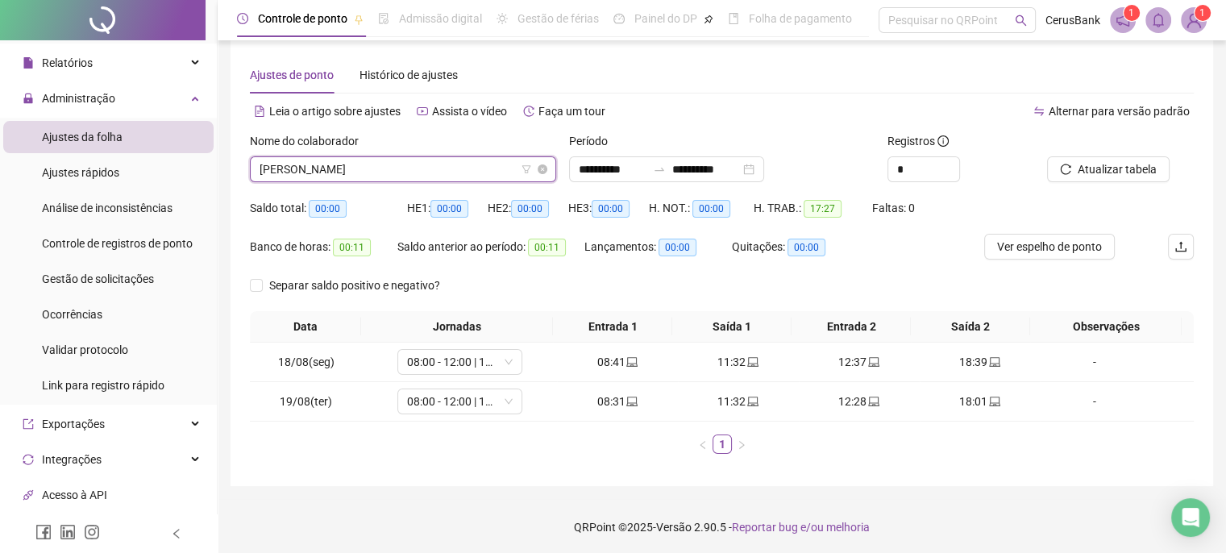
click at [410, 170] on span "RUTH OLIVEIRA DA SILVA" at bounding box center [403, 169] width 287 height 24
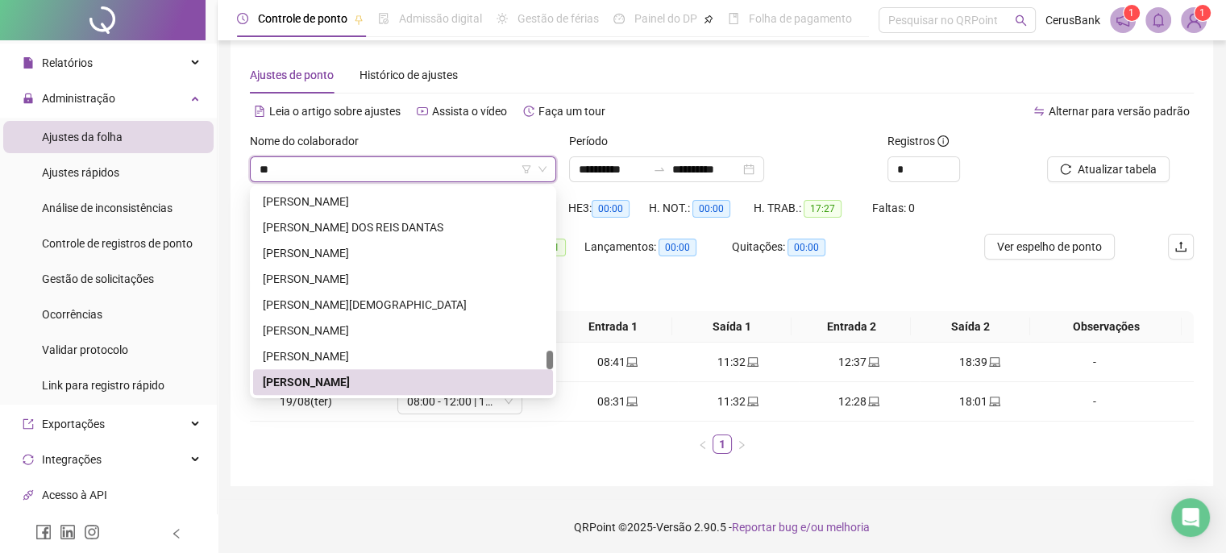
scroll to position [593, 0]
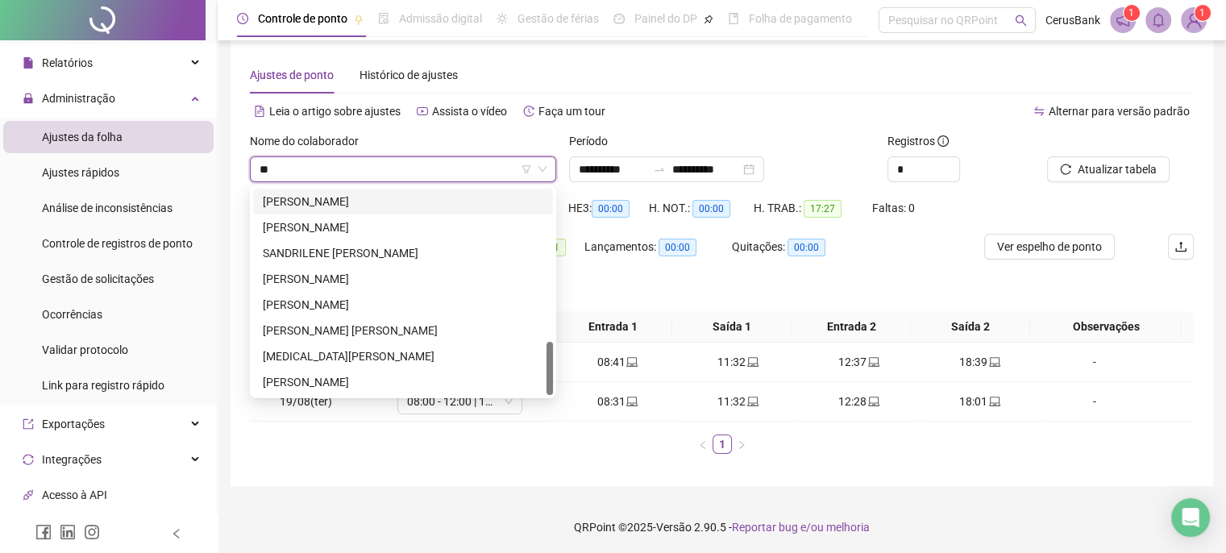
type input "**"
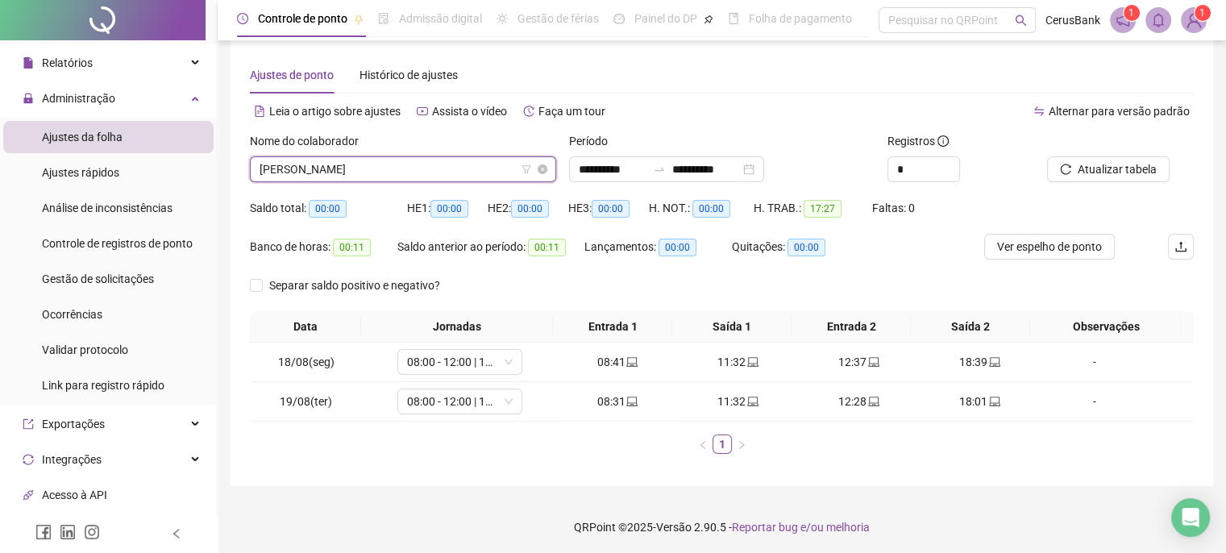
click at [425, 175] on span "RUTH OLIVEIRA DA SILVA" at bounding box center [403, 169] width 287 height 24
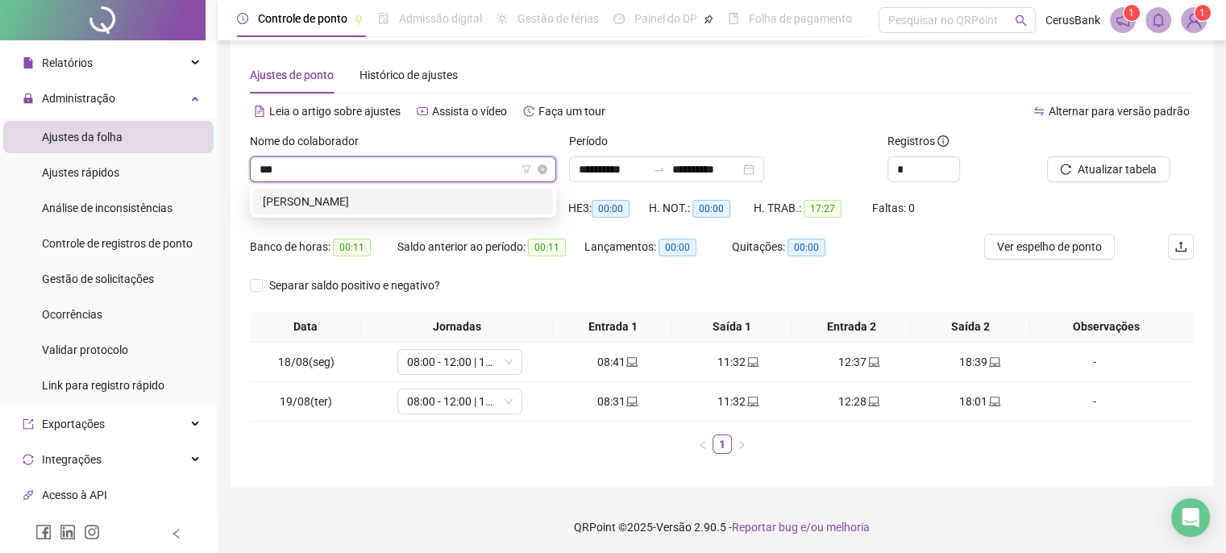
scroll to position [0, 0]
type input "***"
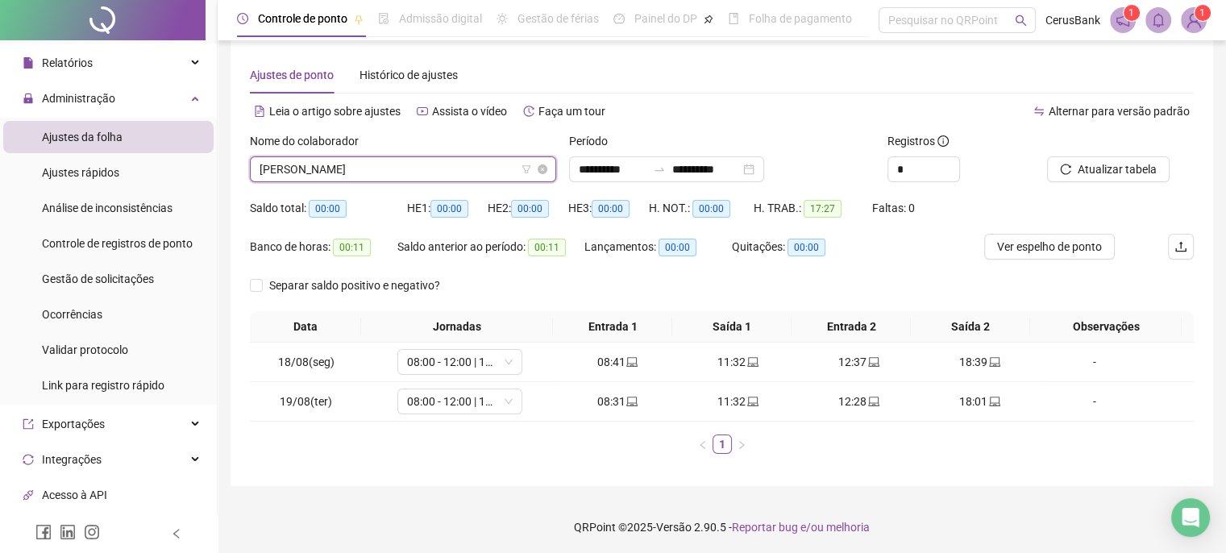
click at [439, 170] on span "RUTH OLIVEIRA DA SILVA" at bounding box center [403, 169] width 287 height 24
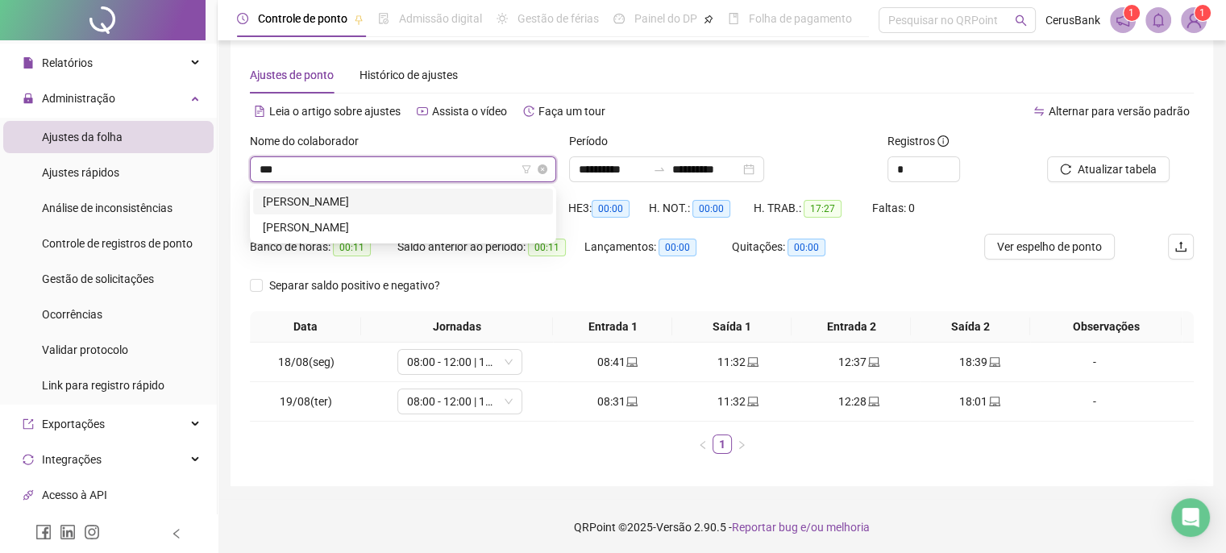
type input "****"
click at [326, 226] on div "SAMARA KELLY PEREIRA DA SILVA" at bounding box center [403, 228] width 281 height 18
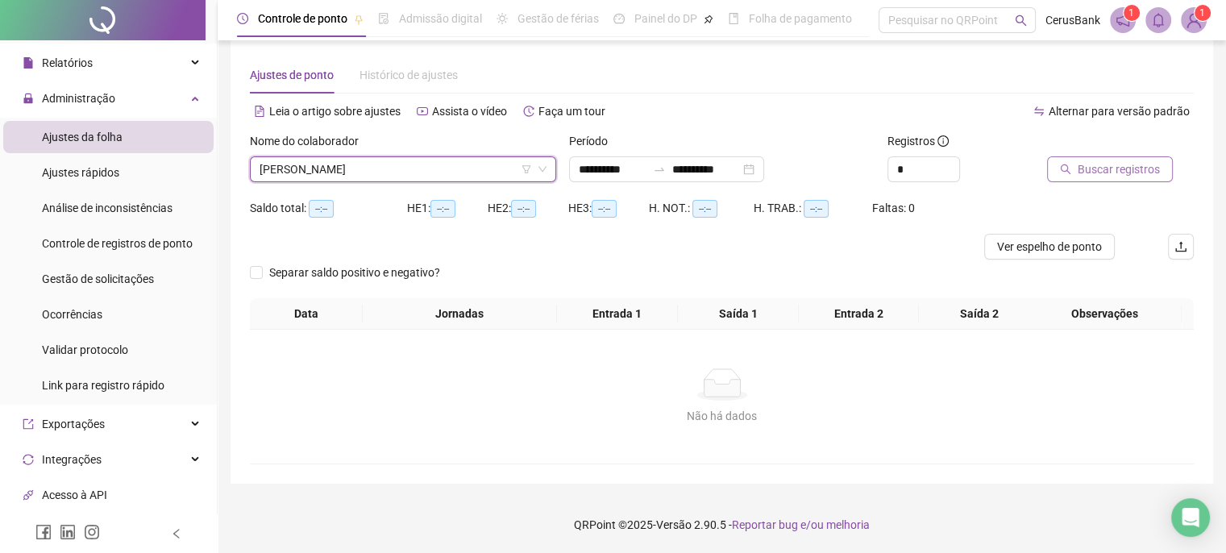
click at [1135, 165] on span "Buscar registros" at bounding box center [1119, 169] width 82 height 18
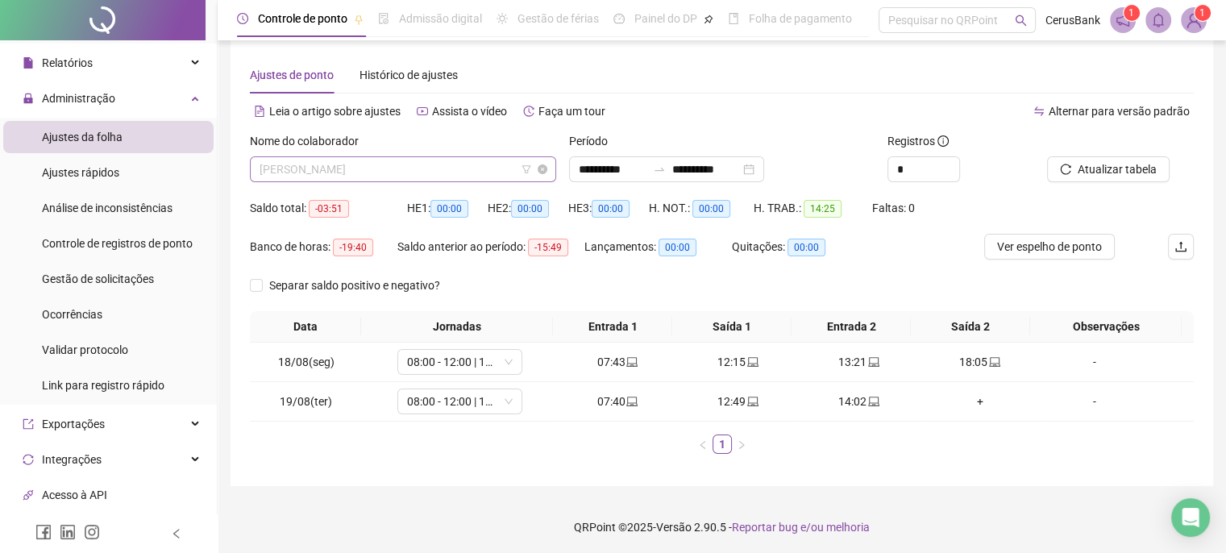
click at [475, 169] on span "SAMARA KELLY PEREIRA DA SILVA" at bounding box center [403, 169] width 287 height 24
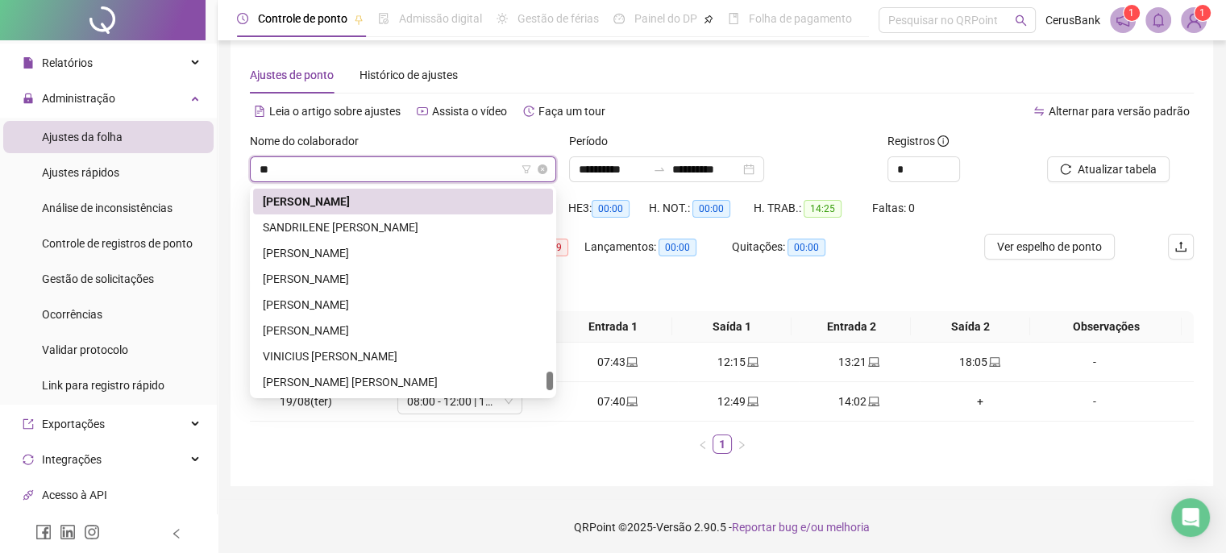
scroll to position [593, 0]
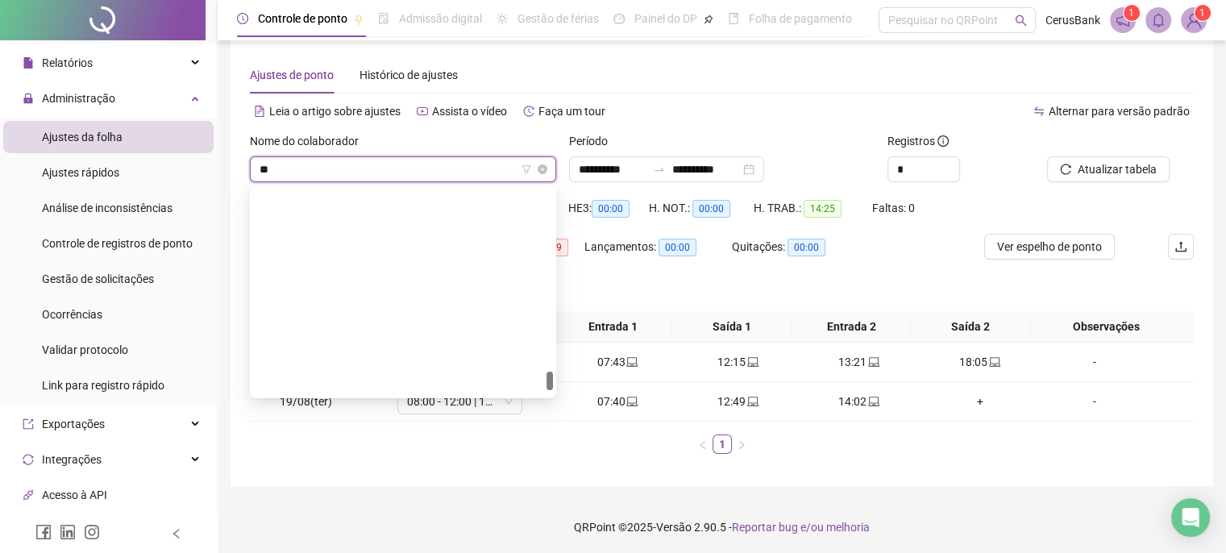
type input "***"
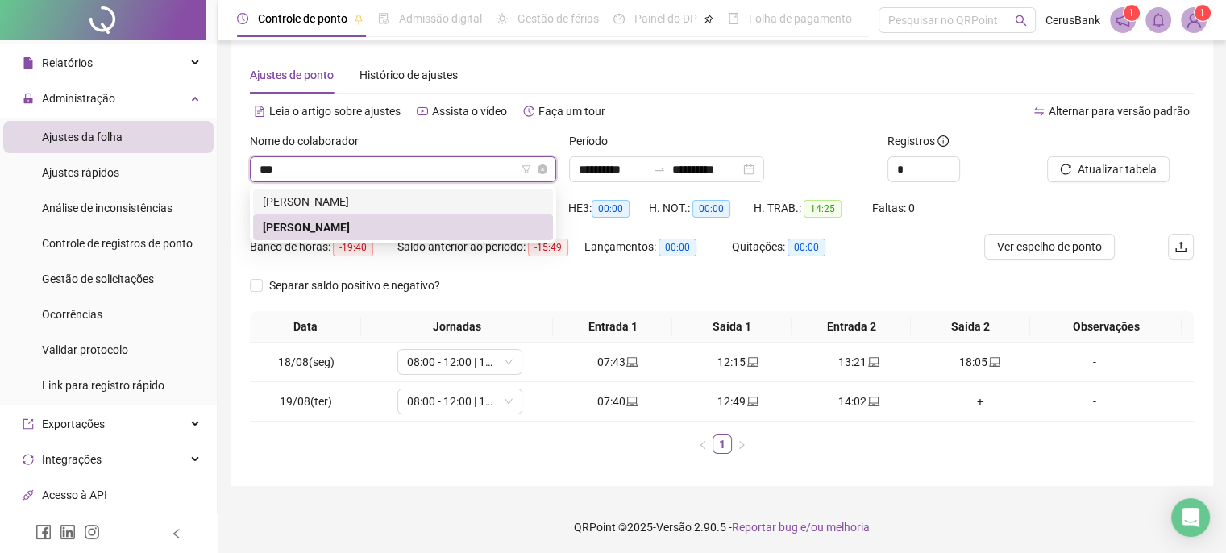
scroll to position [0, 0]
click at [323, 194] on div "SAMARA DE OLIVEIRA NASCIMENTO" at bounding box center [403, 202] width 281 height 18
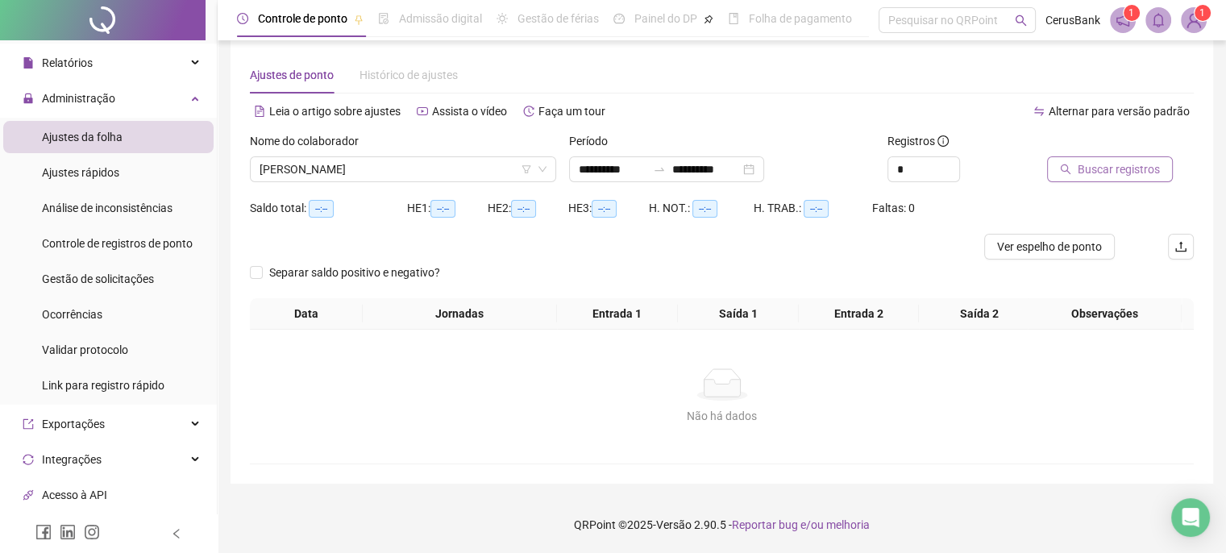
click at [1085, 166] on span "Buscar registros" at bounding box center [1119, 169] width 82 height 18
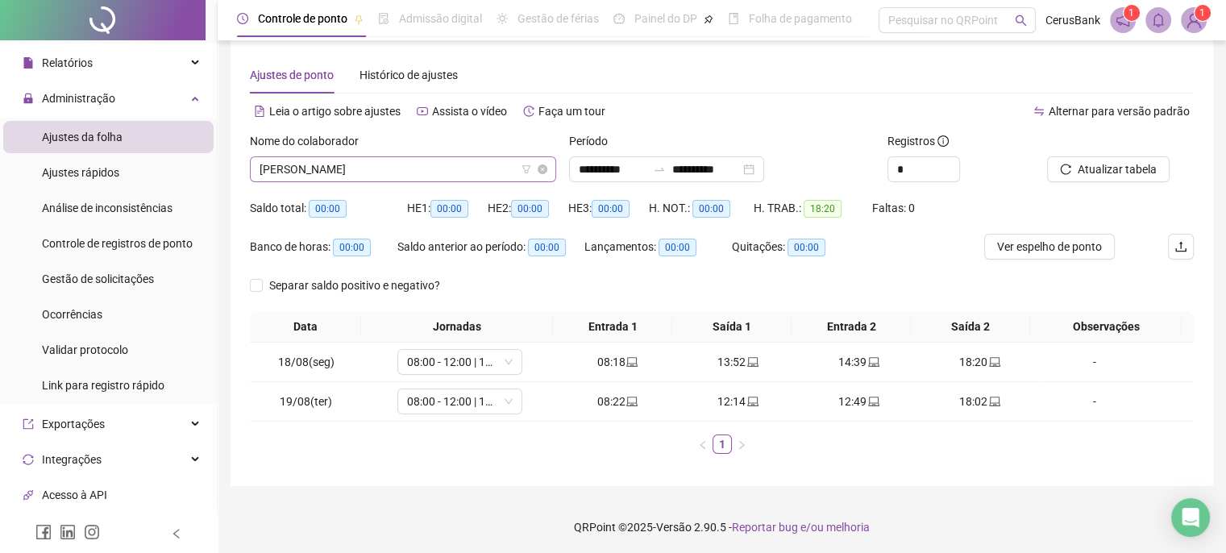
click at [500, 169] on span "SAMARA DE OLIVEIRA NASCIMENTO" at bounding box center [403, 169] width 287 height 24
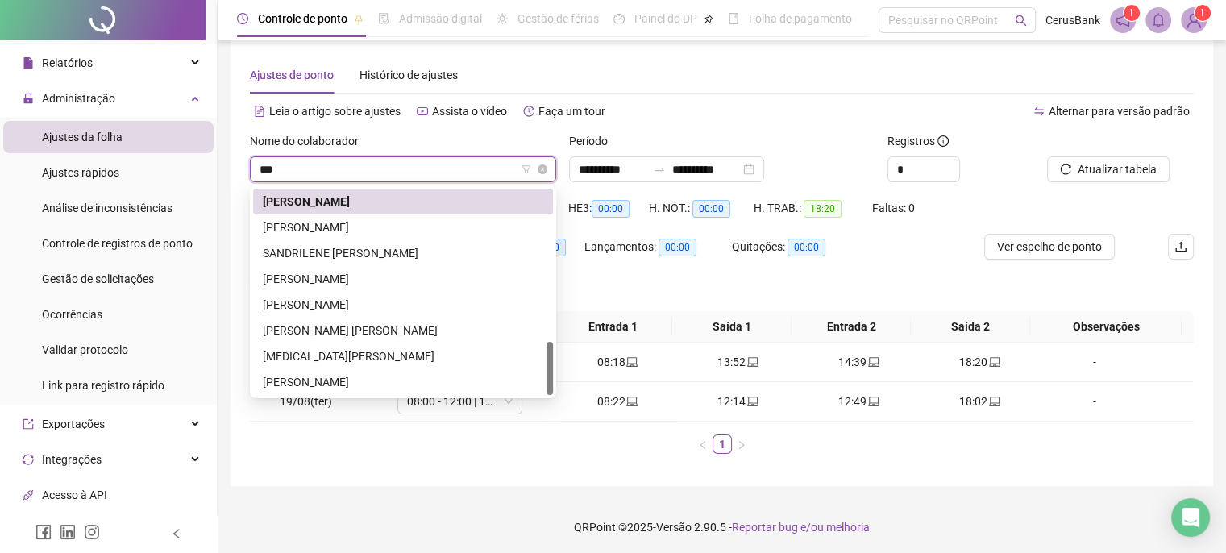
scroll to position [129, 0]
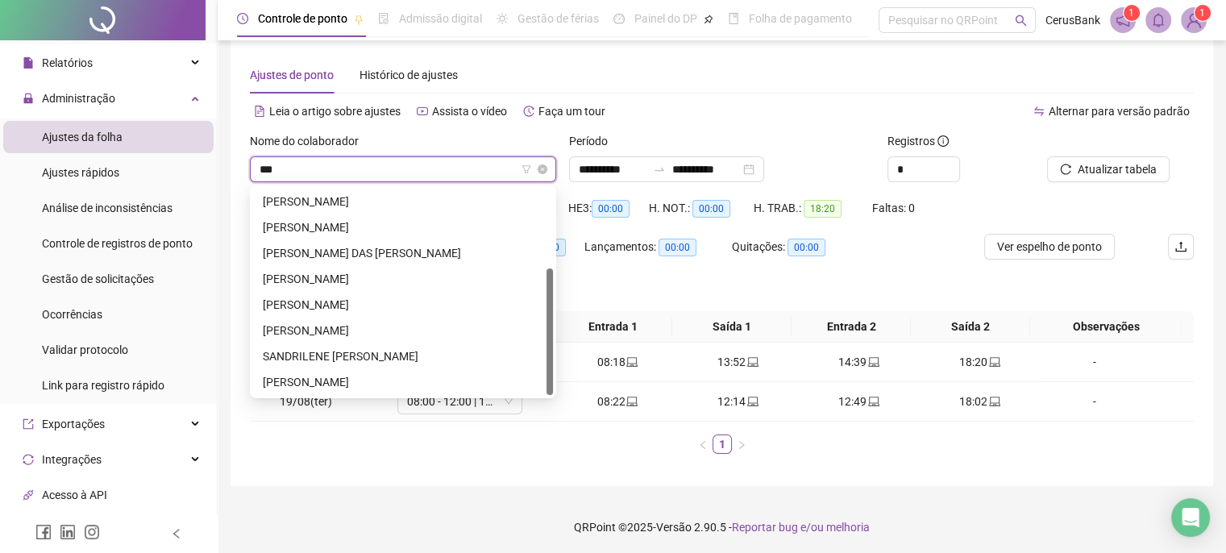
type input "****"
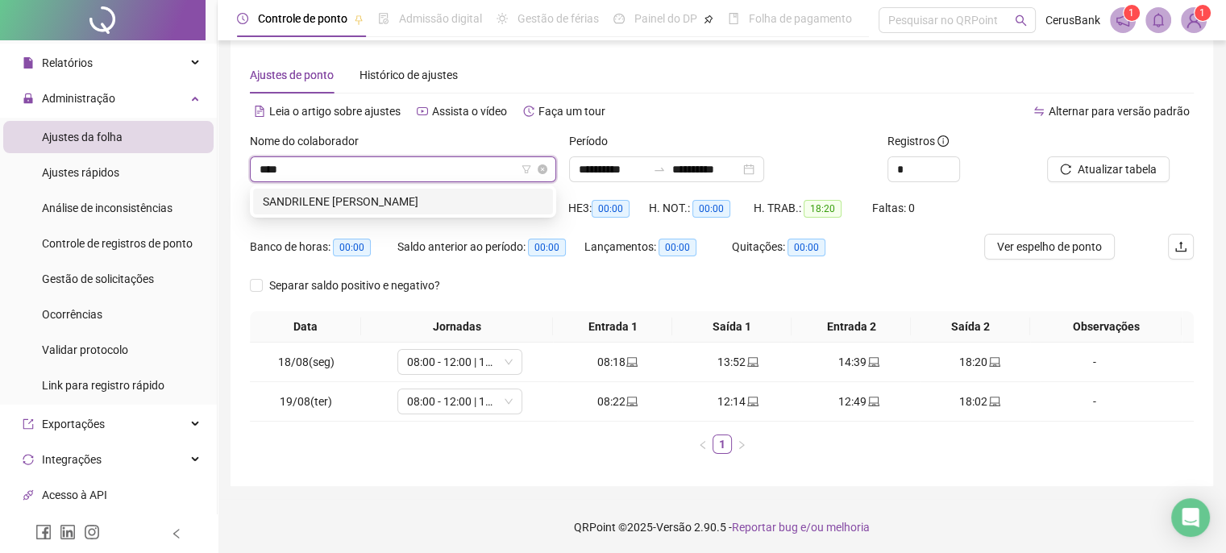
scroll to position [0, 0]
click at [374, 200] on div "SANDRILENE BATISTA DA COSTA" at bounding box center [403, 202] width 281 height 18
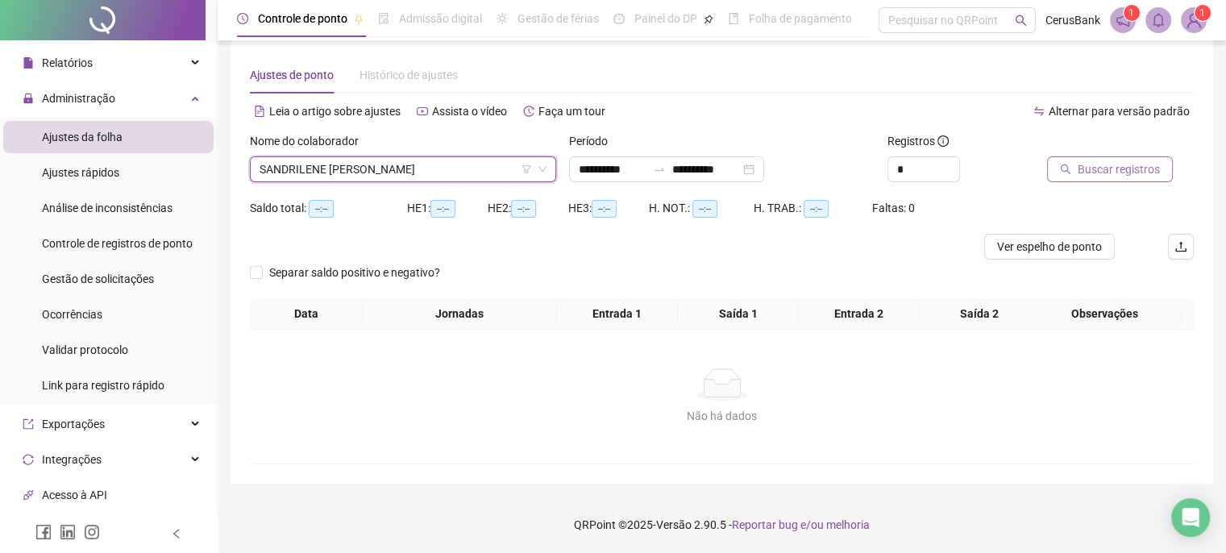
click at [1124, 166] on span "Buscar registros" at bounding box center [1119, 169] width 82 height 18
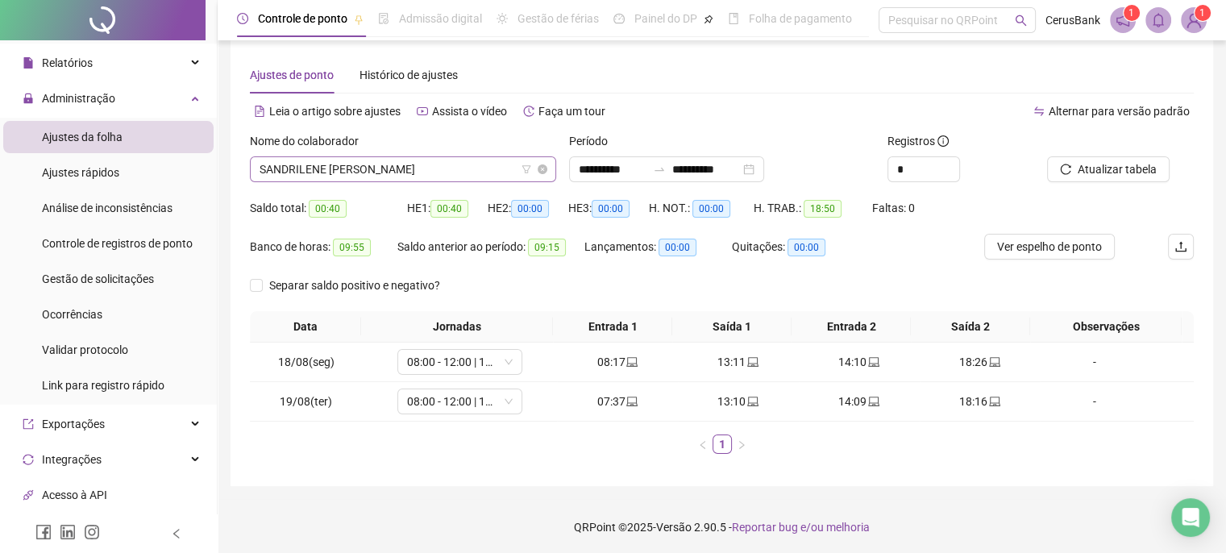
click at [450, 167] on span "SANDRILENE BATISTA DA COSTA" at bounding box center [403, 169] width 287 height 24
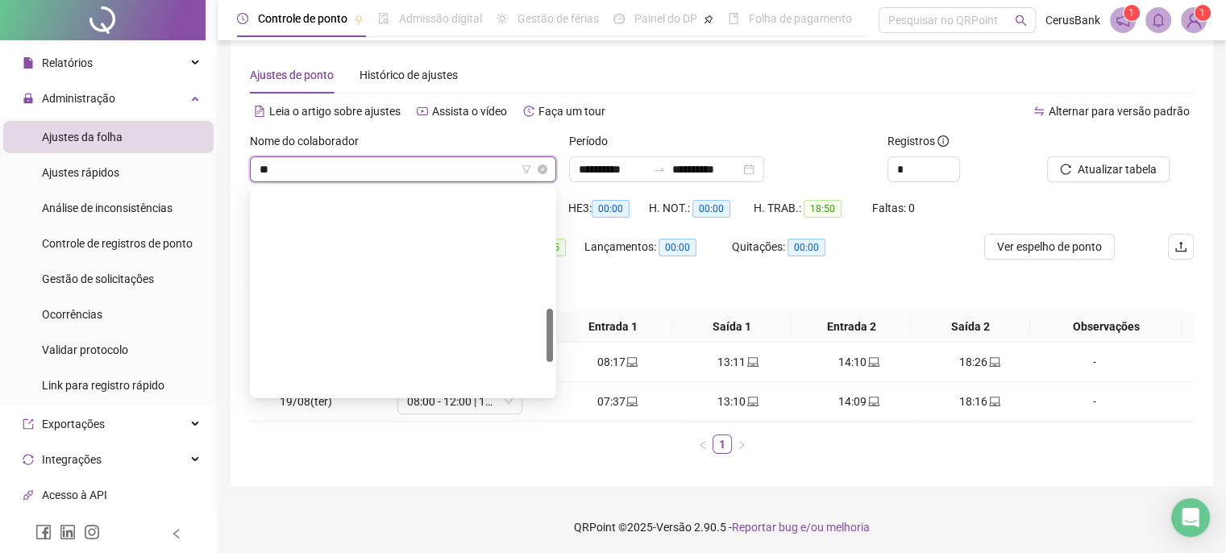
scroll to position [464, 0]
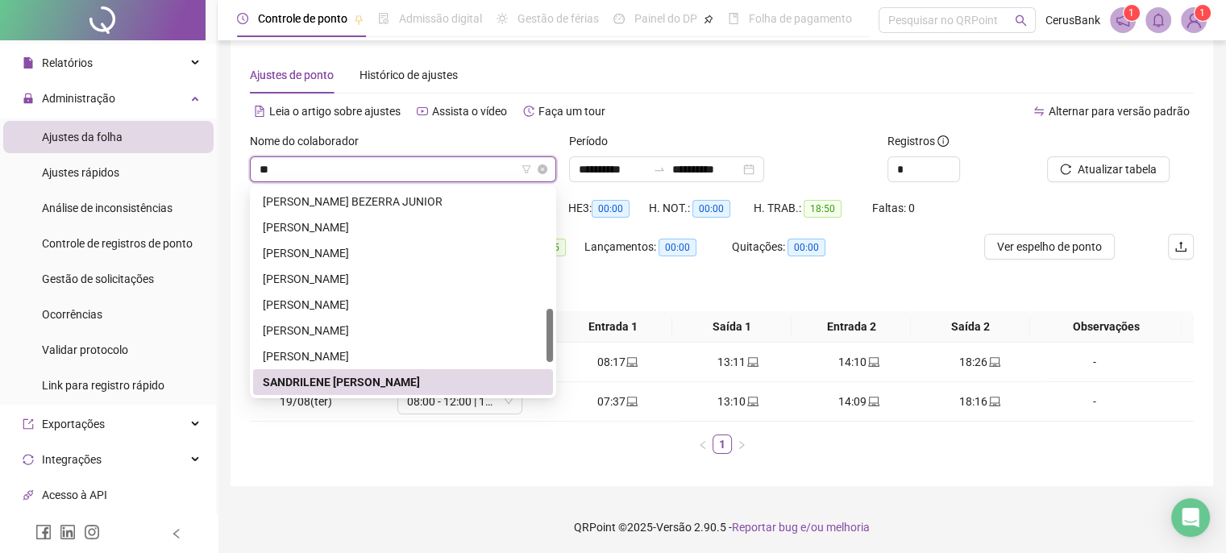
type input "*"
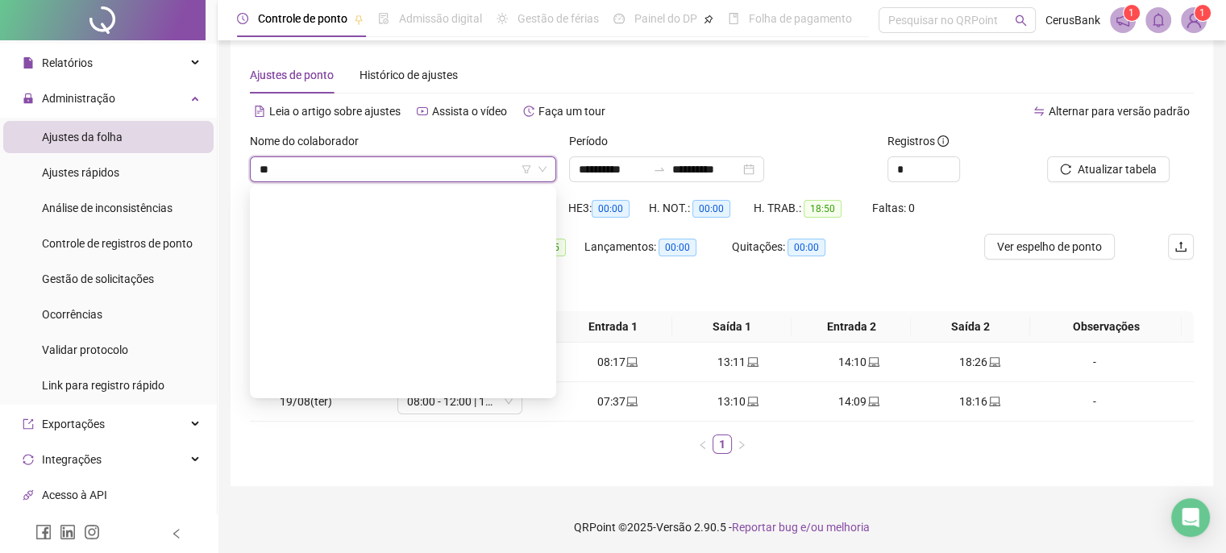
scroll to position [593, 0]
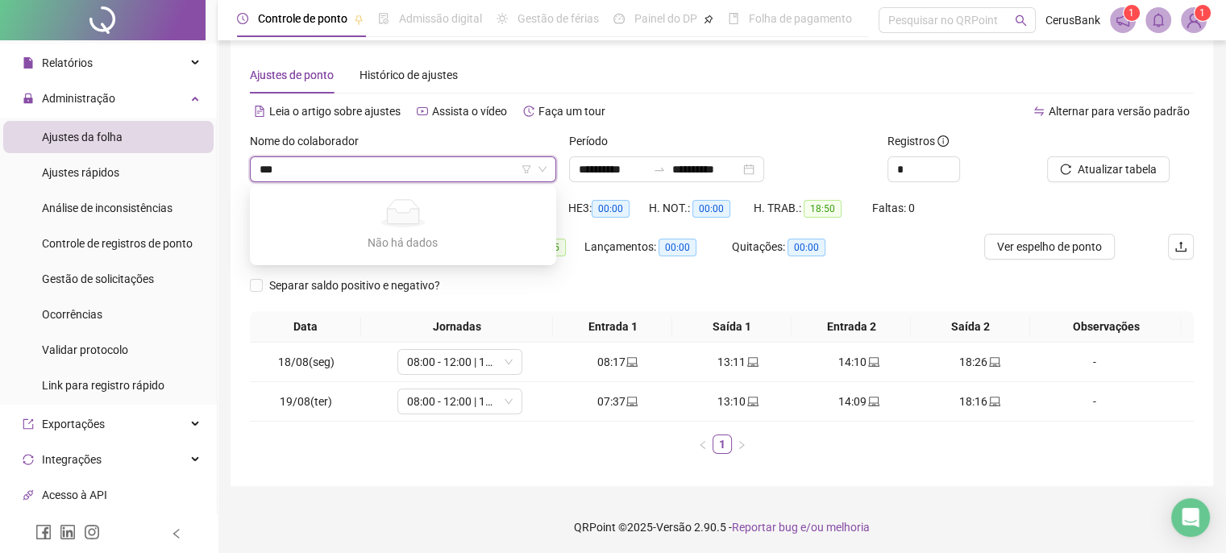
type input "***"
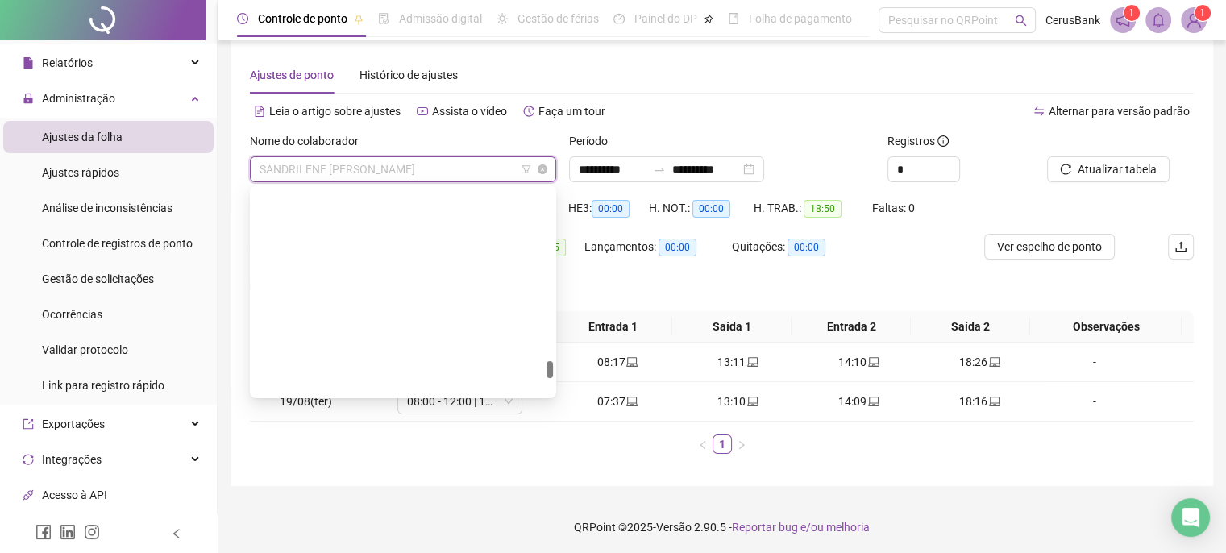
click at [456, 169] on span "SANDRILENE BATISTA DA COSTA" at bounding box center [403, 169] width 287 height 24
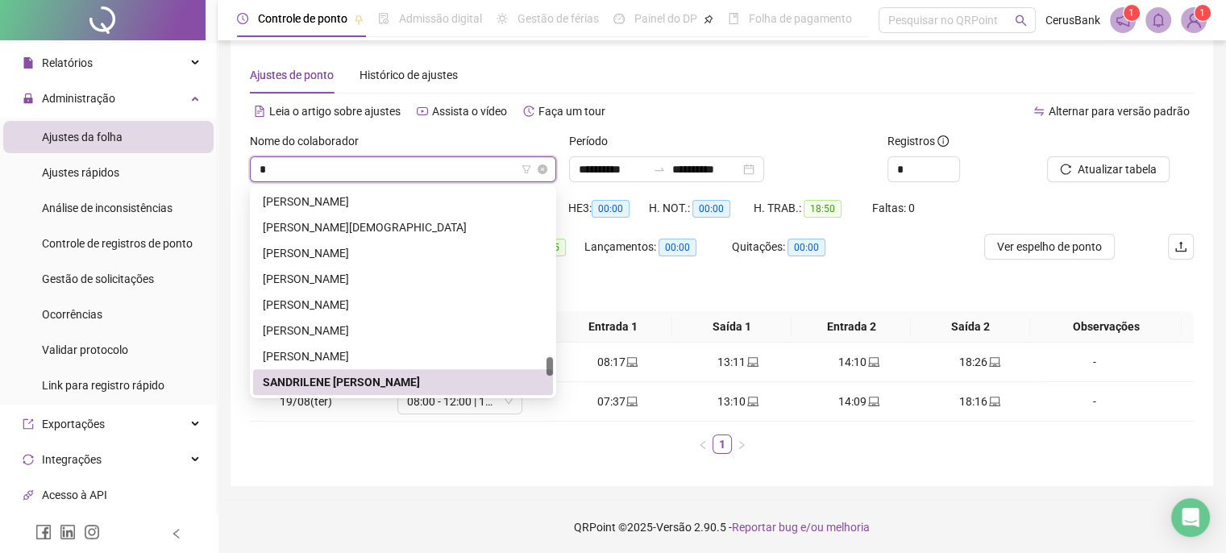
type input "**"
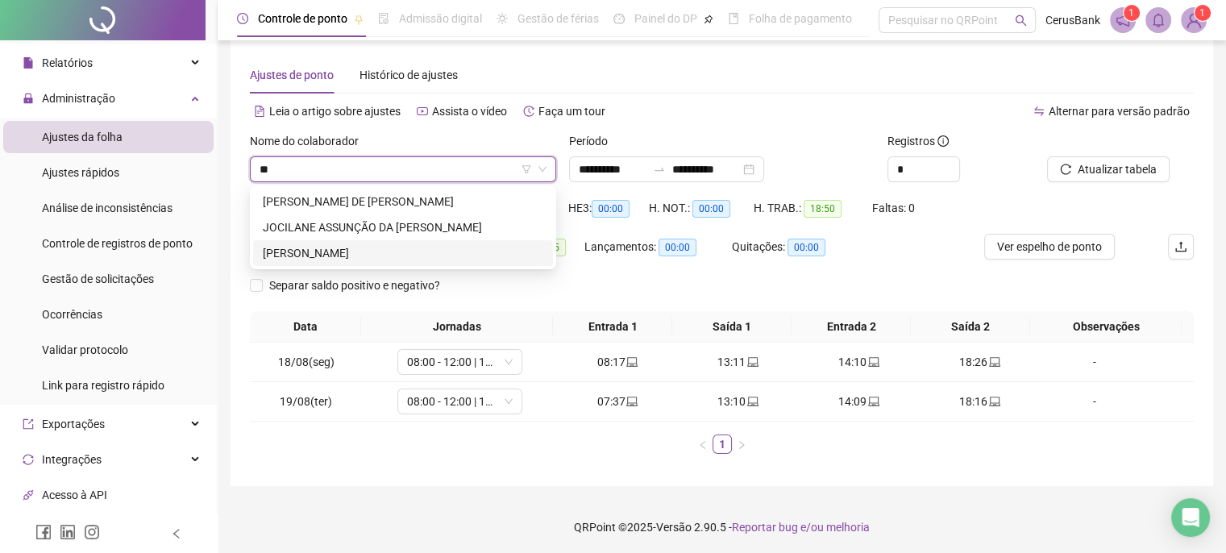
click at [348, 252] on div "SUEIDE PALMA OLIVEIRA DA SILVA" at bounding box center [403, 253] width 281 height 18
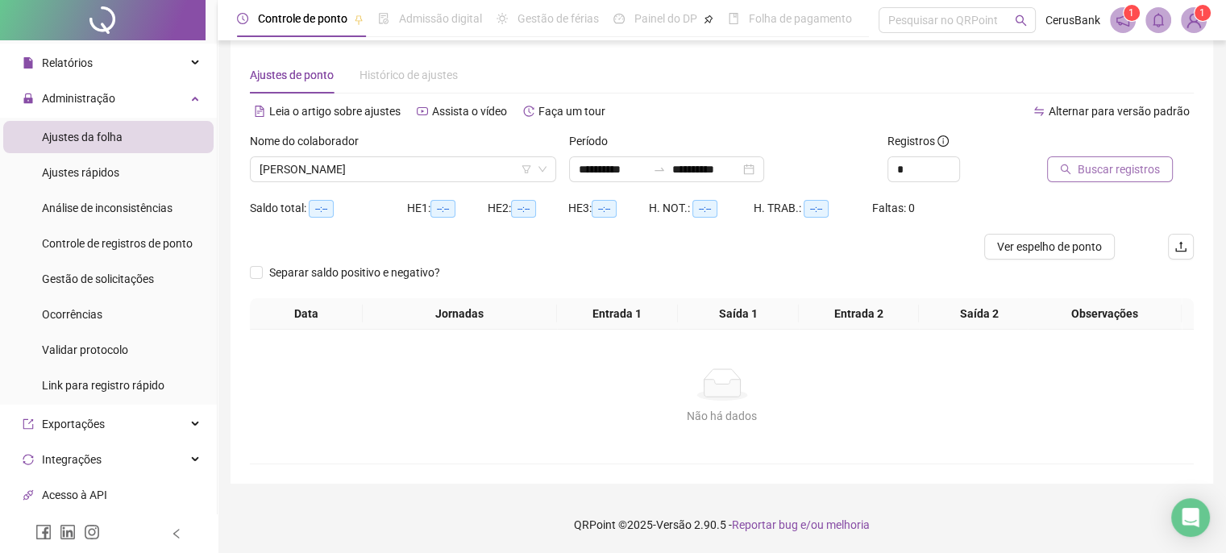
click at [1126, 169] on span "Buscar registros" at bounding box center [1119, 169] width 82 height 18
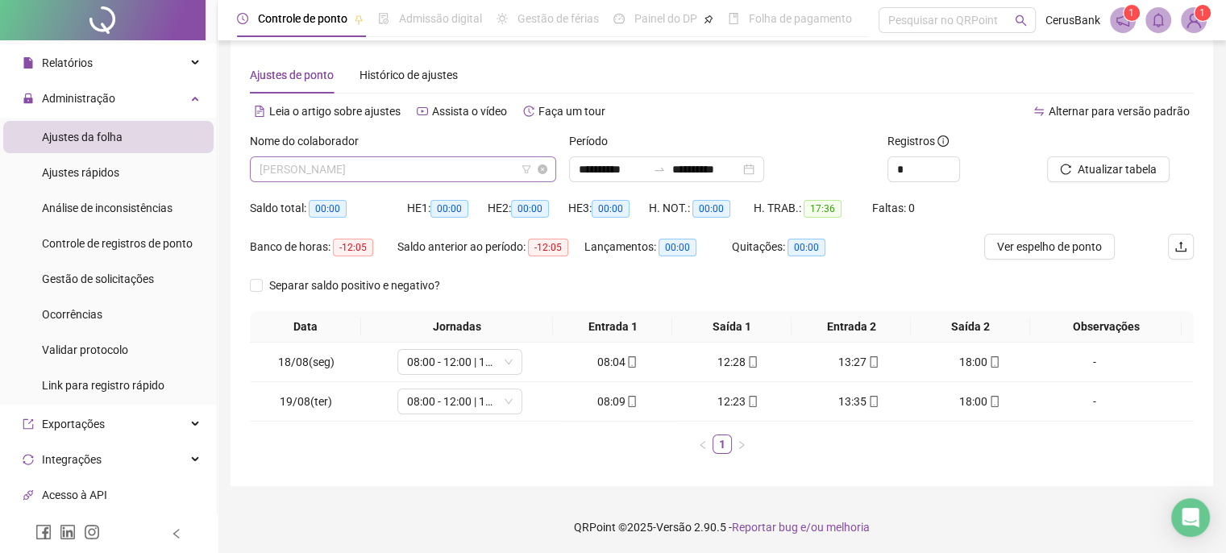
click at [450, 172] on span "SUEIDE PALMA OLIVEIRA DA SILVA" at bounding box center [403, 169] width 287 height 24
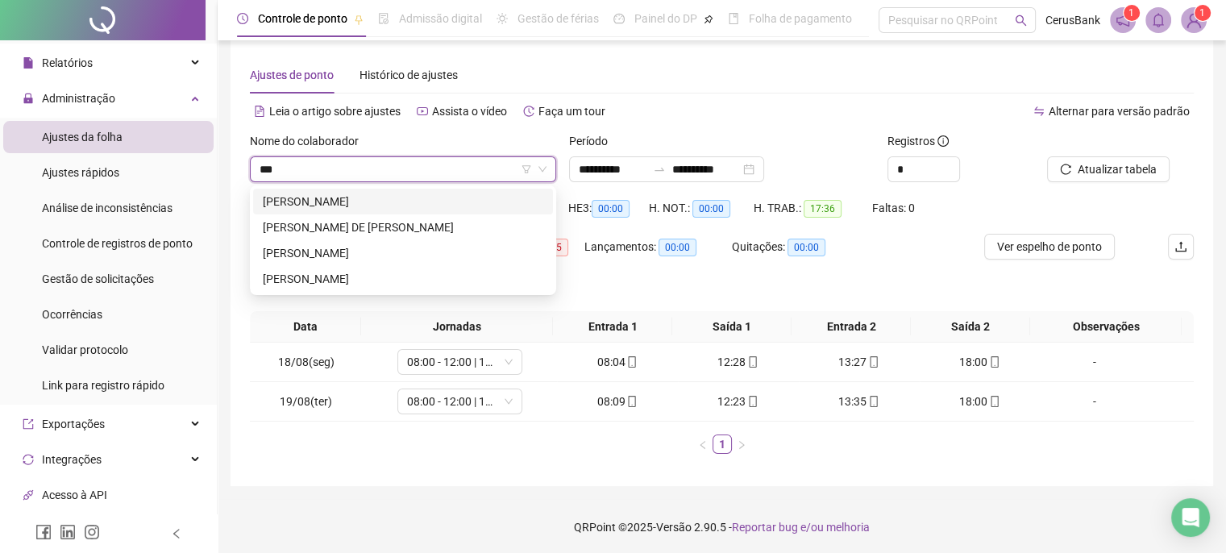
type input "***"
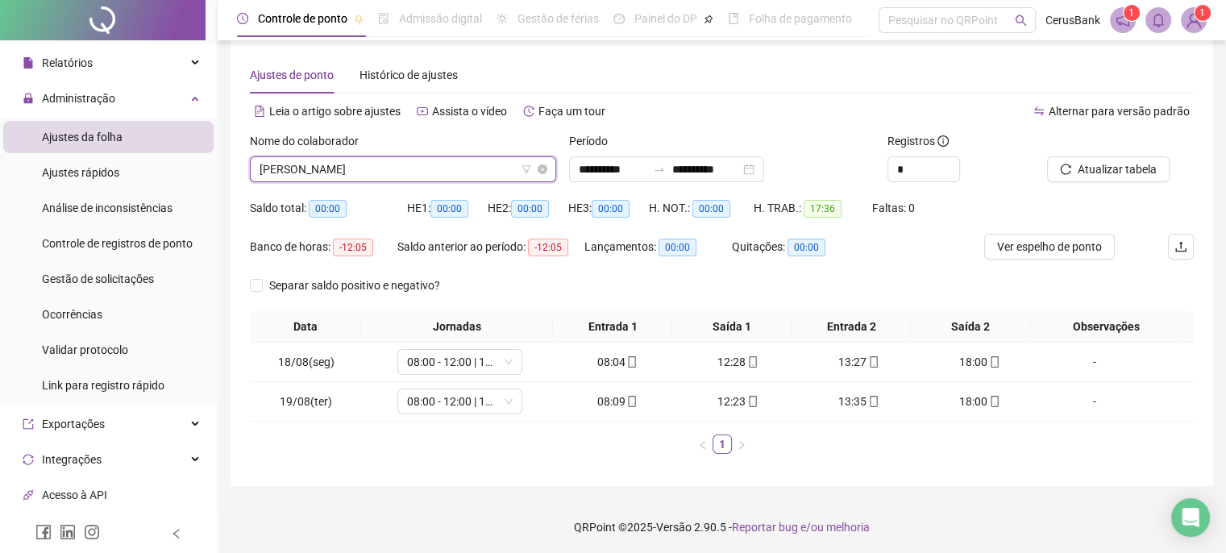
click at [411, 172] on span "SUEIDE PALMA OLIVEIRA DA SILVA" at bounding box center [403, 169] width 287 height 24
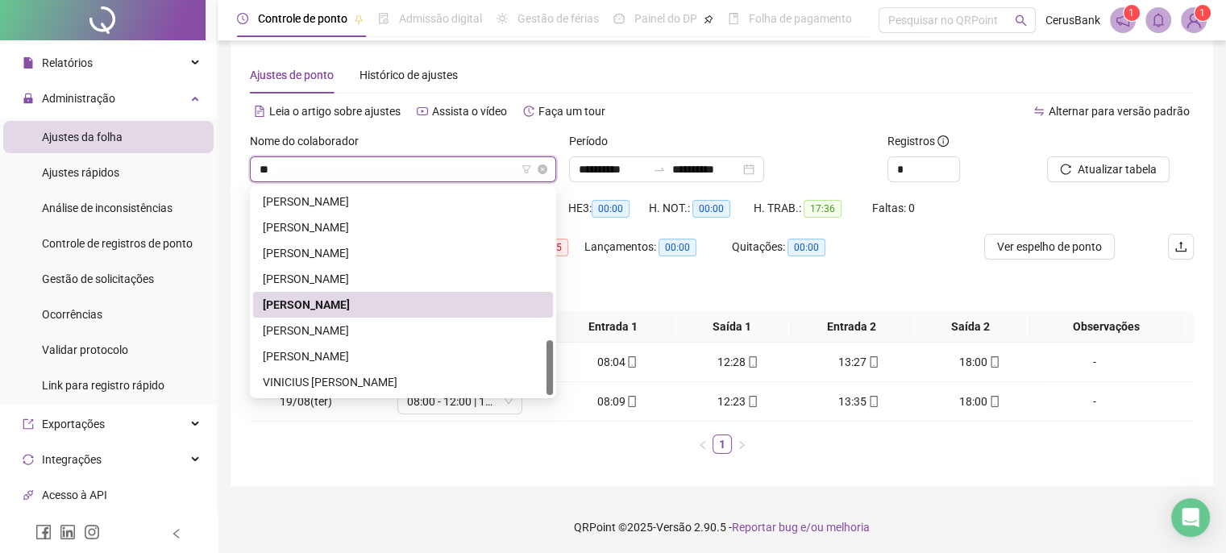
scroll to position [568, 0]
type input "***"
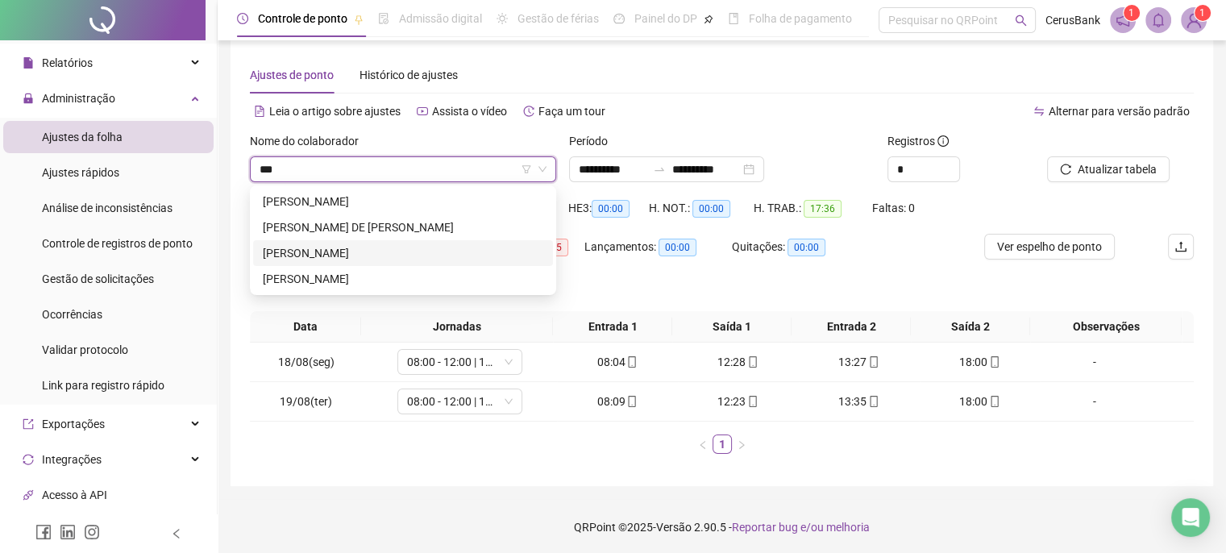
click at [362, 252] on div "VANDERLEI DE FREITAS OLIVEIRA" at bounding box center [403, 253] width 281 height 18
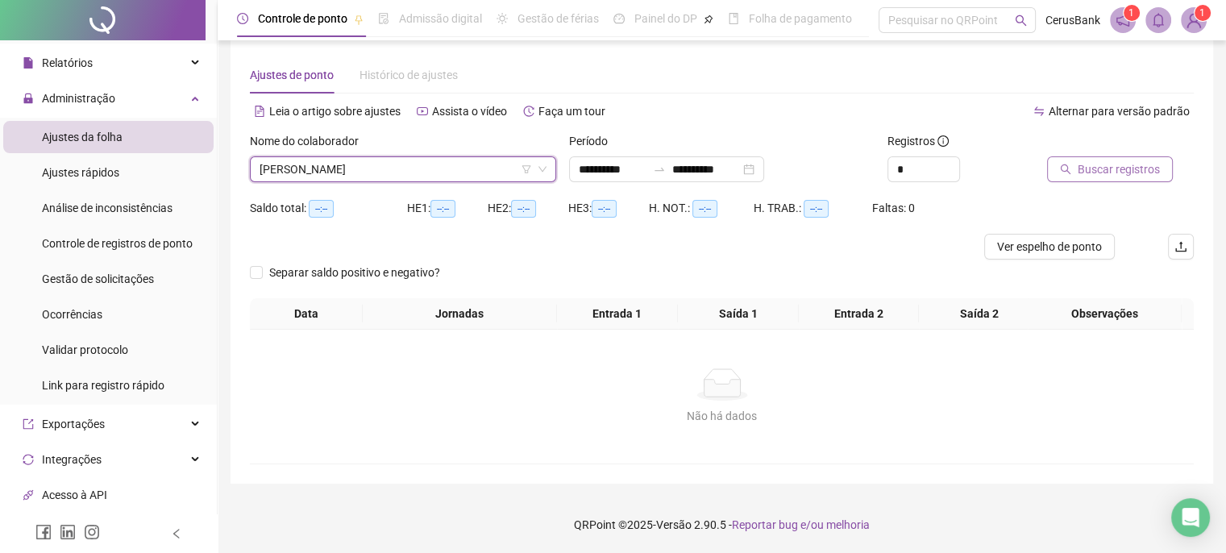
click at [1114, 175] on span "Buscar registros" at bounding box center [1119, 169] width 82 height 18
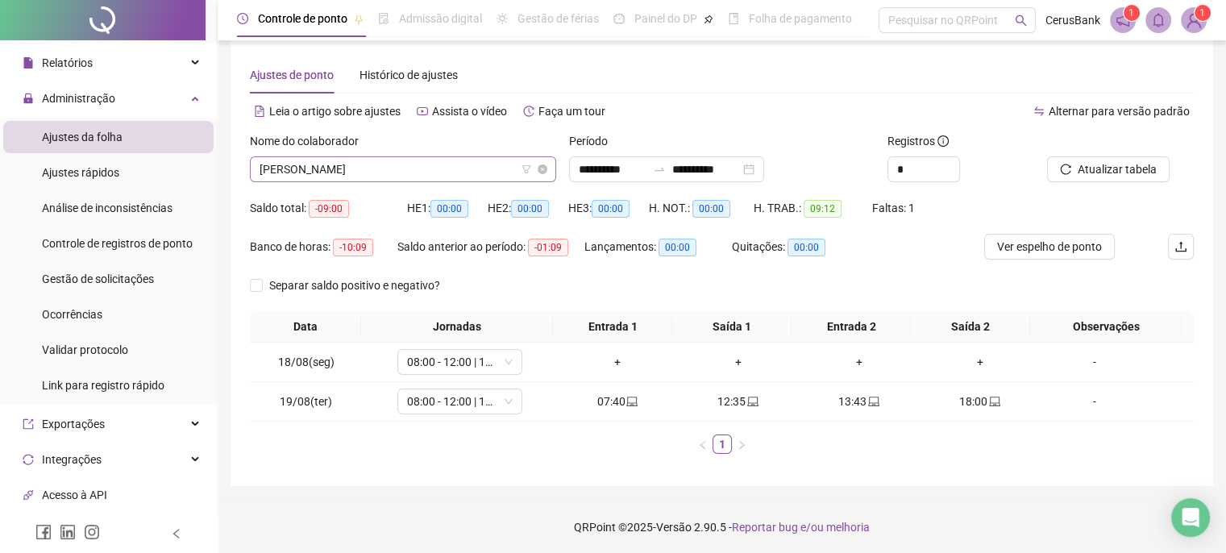
click at [456, 181] on input "search" at bounding box center [396, 169] width 273 height 24
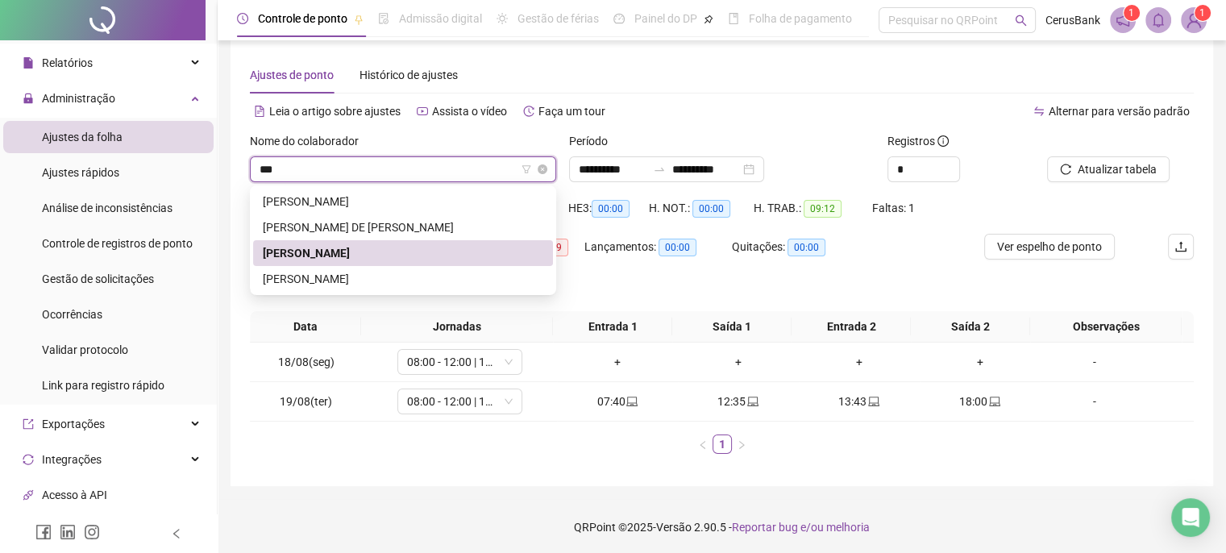
type input "****"
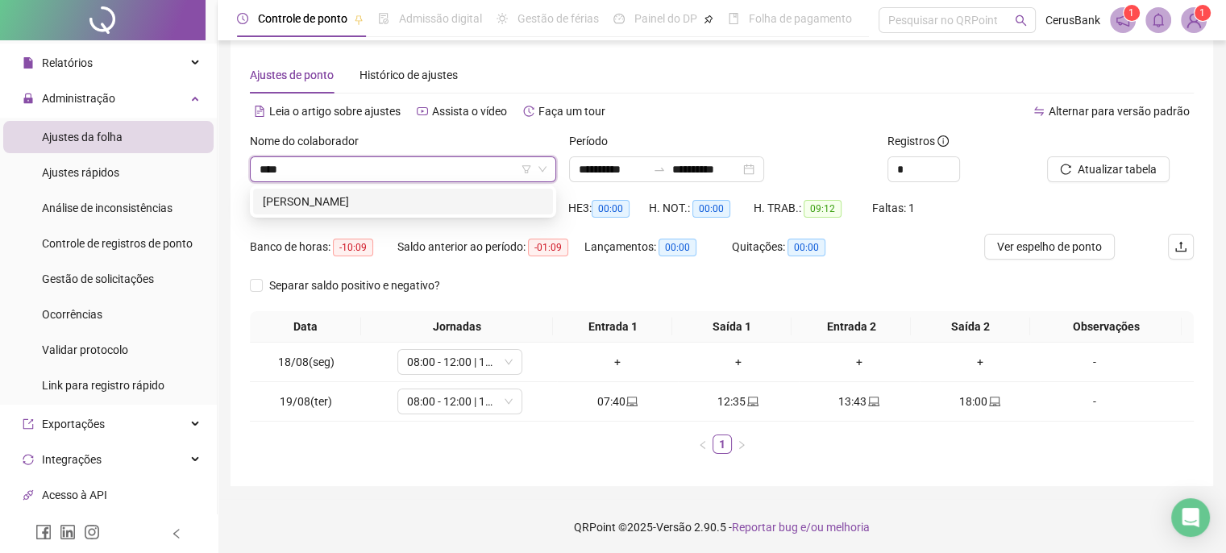
click at [415, 201] on div "VANESSA ROCHA DE VASCONCELOS" at bounding box center [403, 202] width 281 height 18
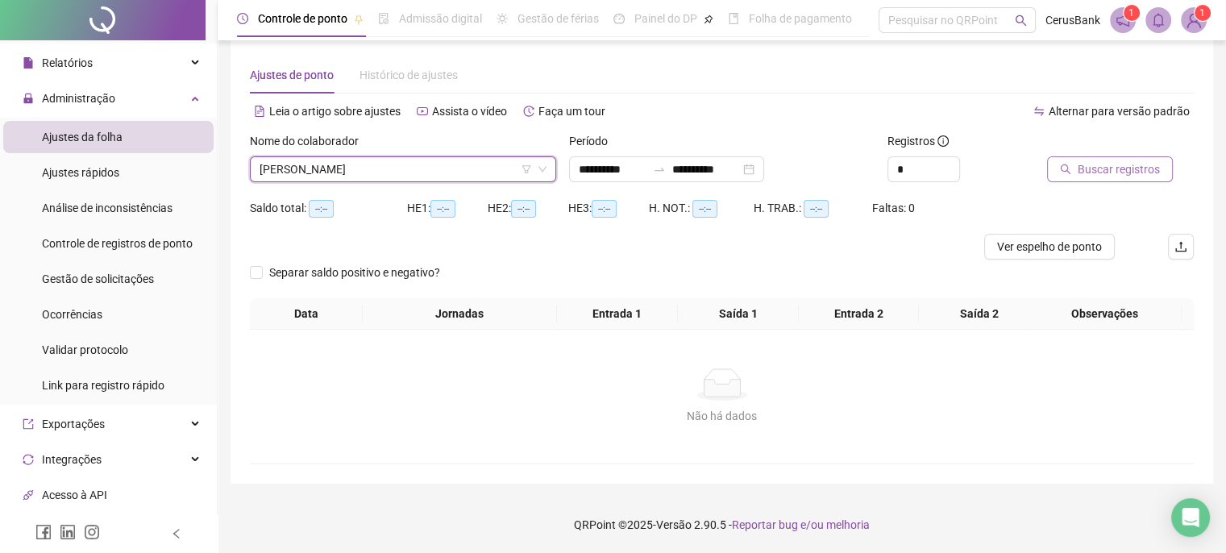
click at [1129, 162] on span "Buscar registros" at bounding box center [1119, 169] width 82 height 18
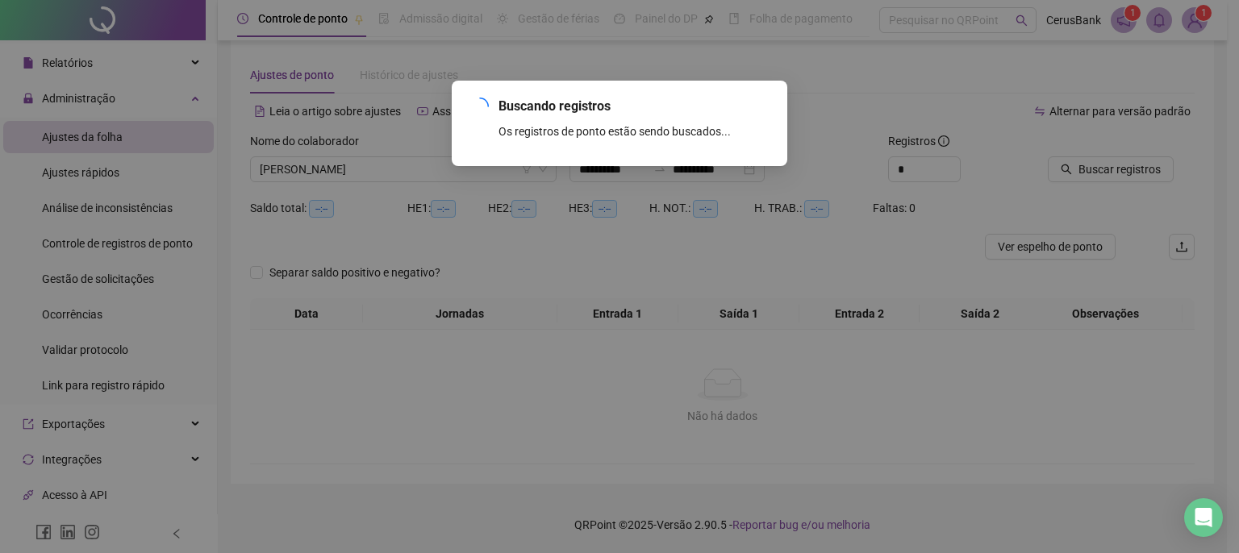
click at [879, 119] on div "Buscando registros Os registros de ponto estão sendo buscados... OK" at bounding box center [619, 276] width 1239 height 553
click at [839, 116] on div "Buscando registros Os registros de ponto estão sendo buscados... OK" at bounding box center [619, 276] width 1239 height 553
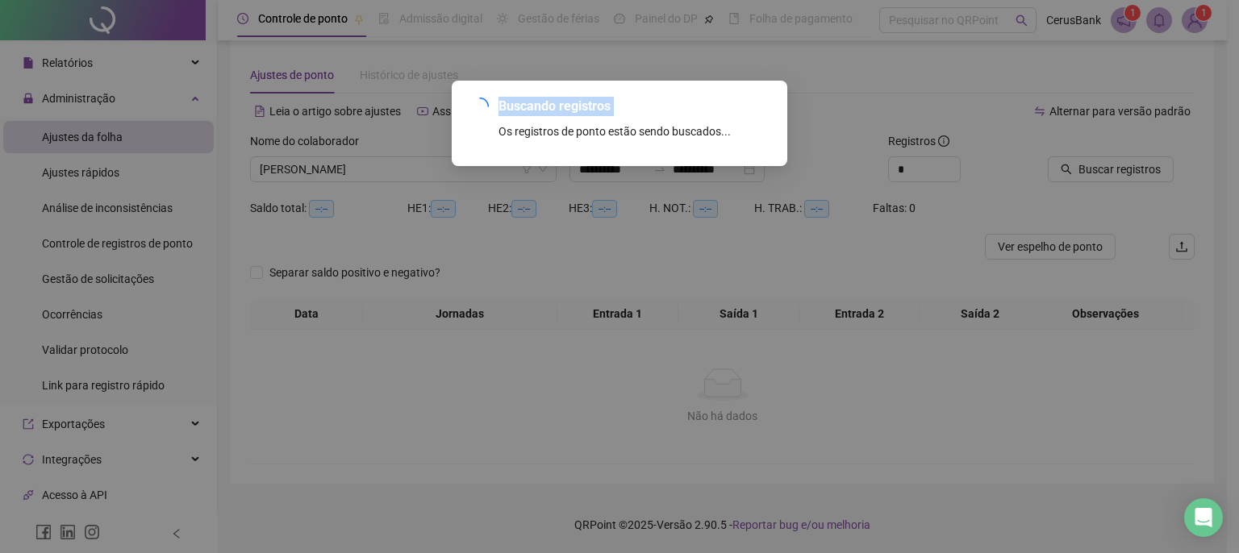
click at [839, 116] on div "Buscando registros Os registros de ponto estão sendo buscados... OK" at bounding box center [619, 276] width 1239 height 553
click at [835, 129] on div "Buscando registros Os registros de ponto estão sendo buscados... OK" at bounding box center [619, 276] width 1239 height 553
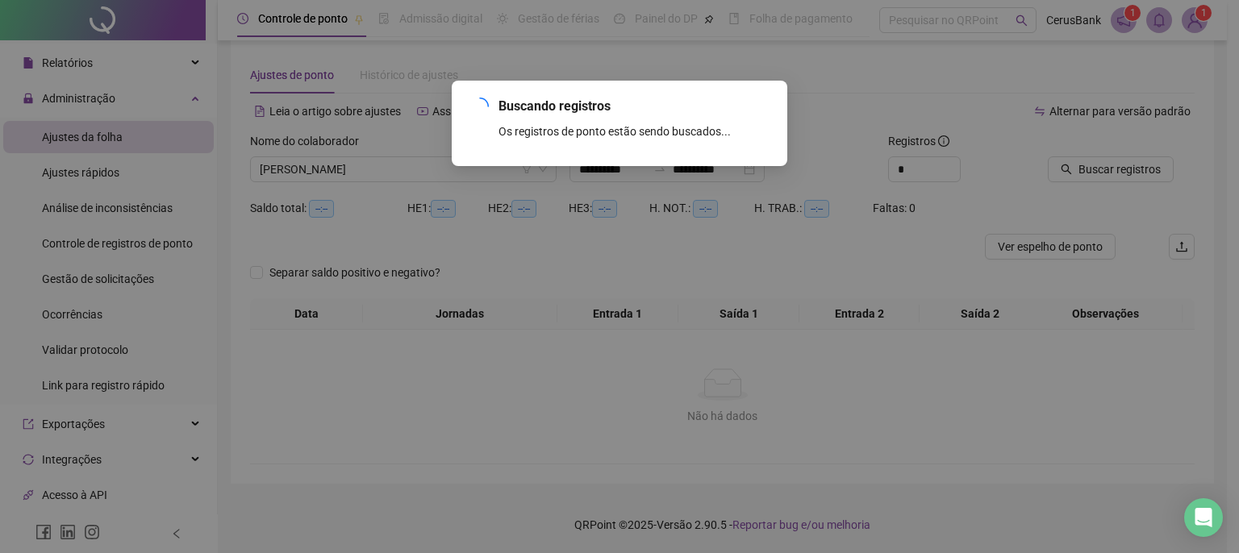
click at [834, 115] on div "Buscando registros Os registros de ponto estão sendo buscados... OK" at bounding box center [619, 276] width 1239 height 553
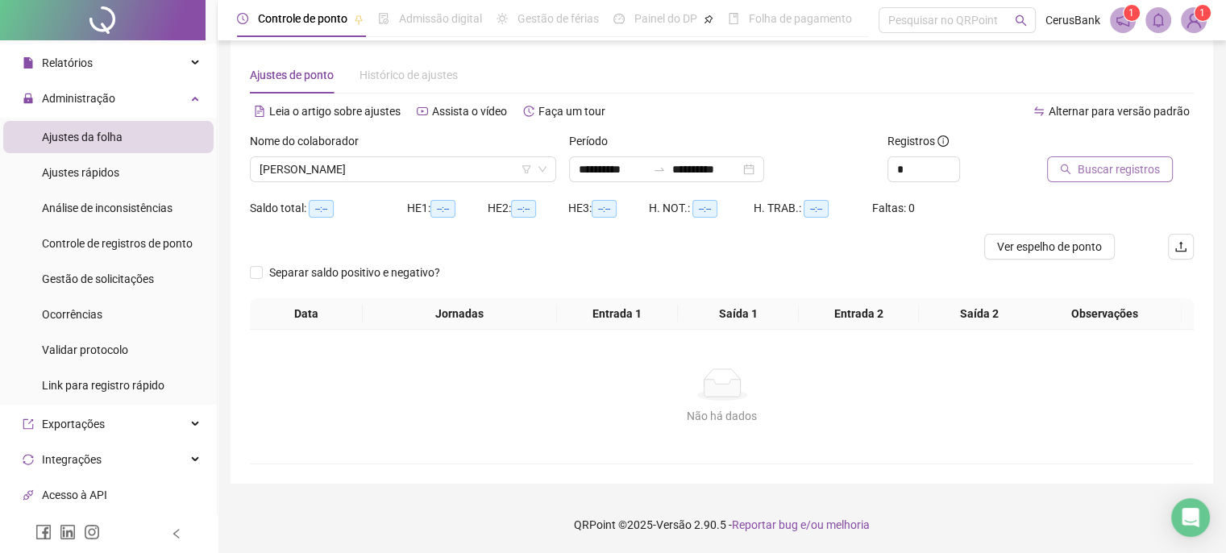
click at [1139, 164] on span "Buscar registros" at bounding box center [1119, 169] width 82 height 18
click at [1133, 169] on span "Buscar registros" at bounding box center [1119, 169] width 82 height 18
click at [465, 164] on span "VANESSA ROCHA DE VASCONCELOS" at bounding box center [403, 169] width 287 height 24
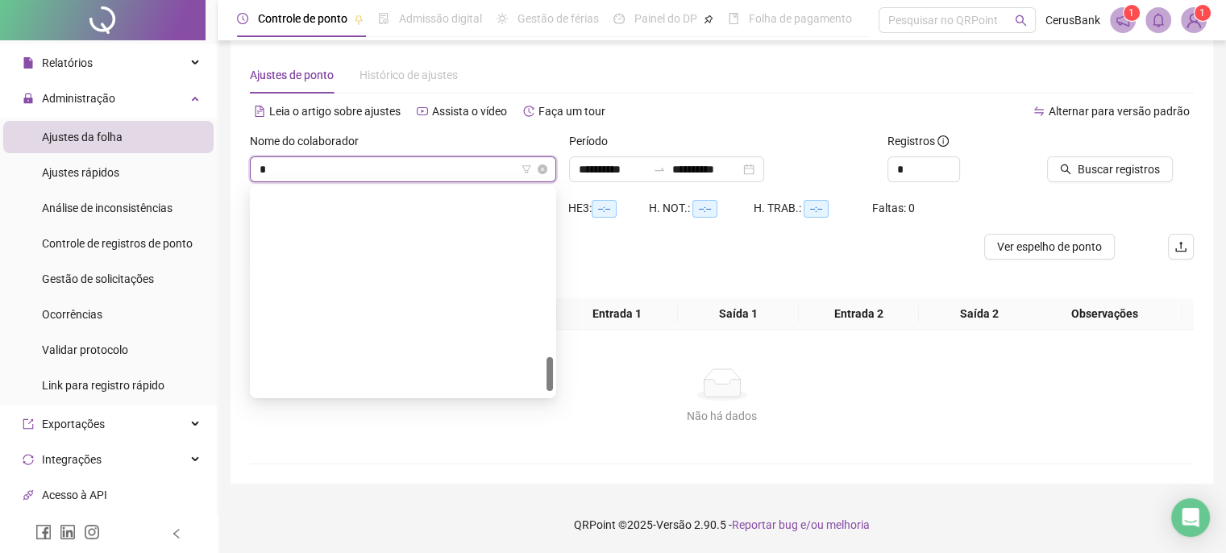
scroll to position [1006, 0]
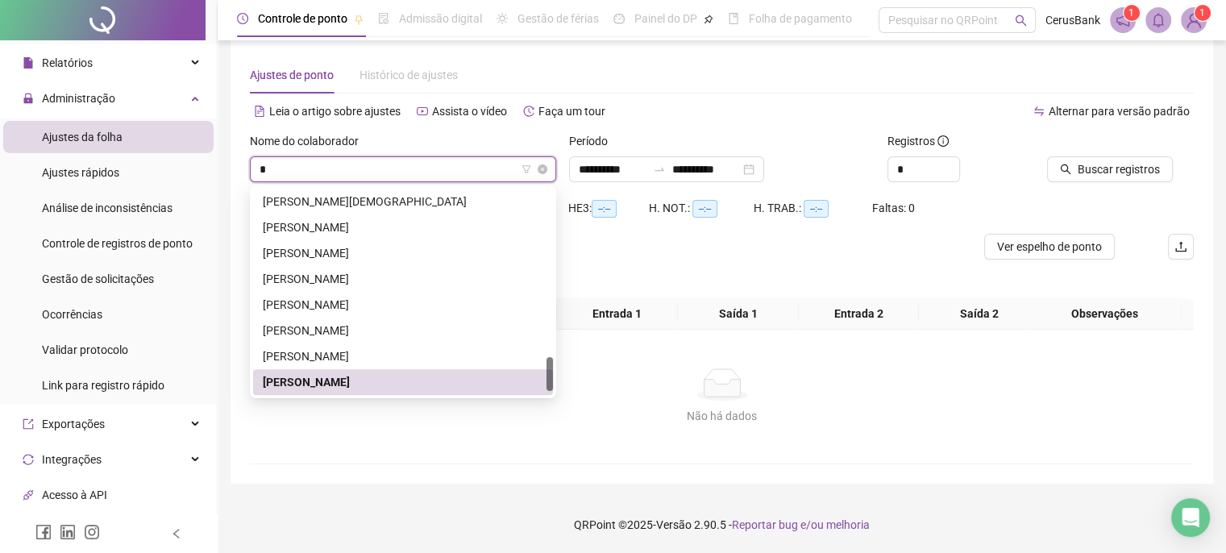
type input "**"
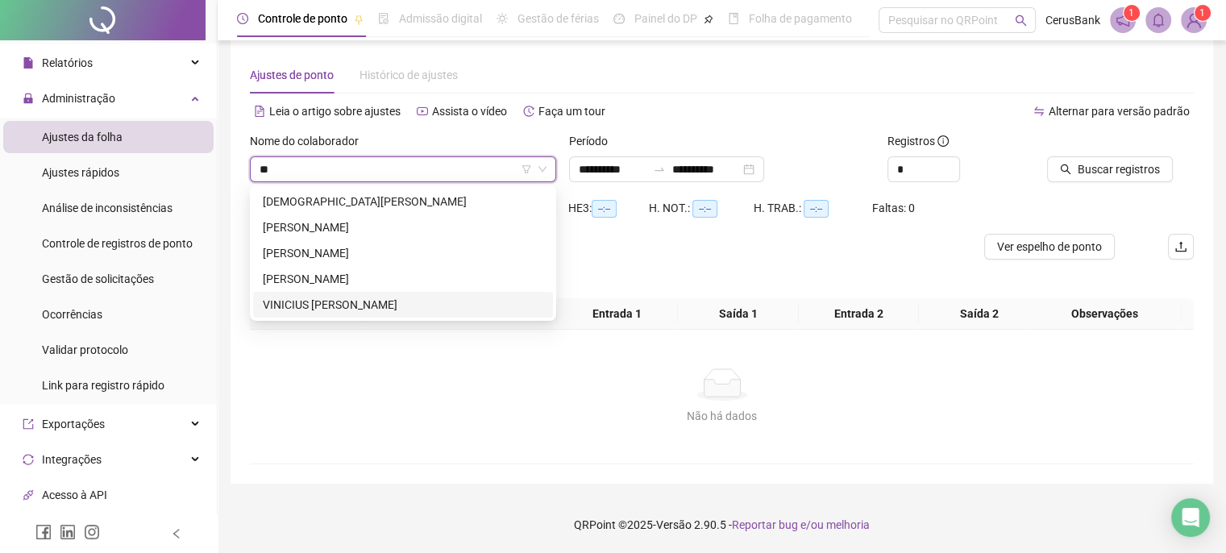
click at [380, 306] on div "VINICIUS HENRIQUE DE CASTRO DA SILVA" at bounding box center [403, 305] width 281 height 18
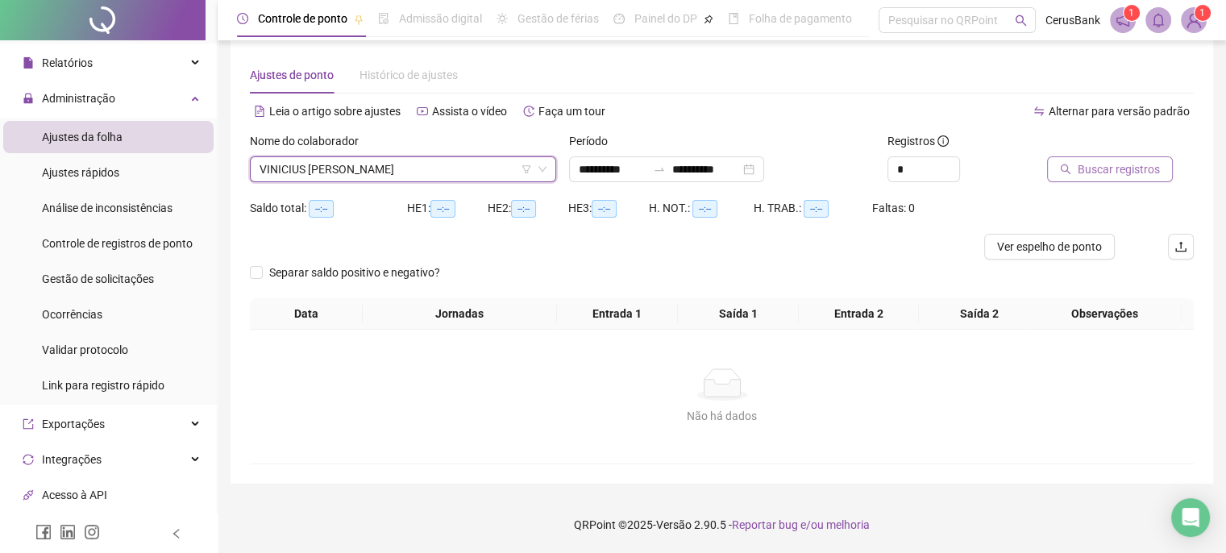
click at [1158, 172] on button "Buscar registros" at bounding box center [1110, 169] width 126 height 26
click at [1154, 169] on span "Buscar registros" at bounding box center [1119, 169] width 82 height 18
click at [492, 169] on span "VINICIUS HENRIQUE DE CASTRO DA SILVA" at bounding box center [403, 169] width 287 height 24
click at [341, 164] on span "VINICIUS HENRIQUE DE CASTRO DA SILVA" at bounding box center [403, 169] width 287 height 24
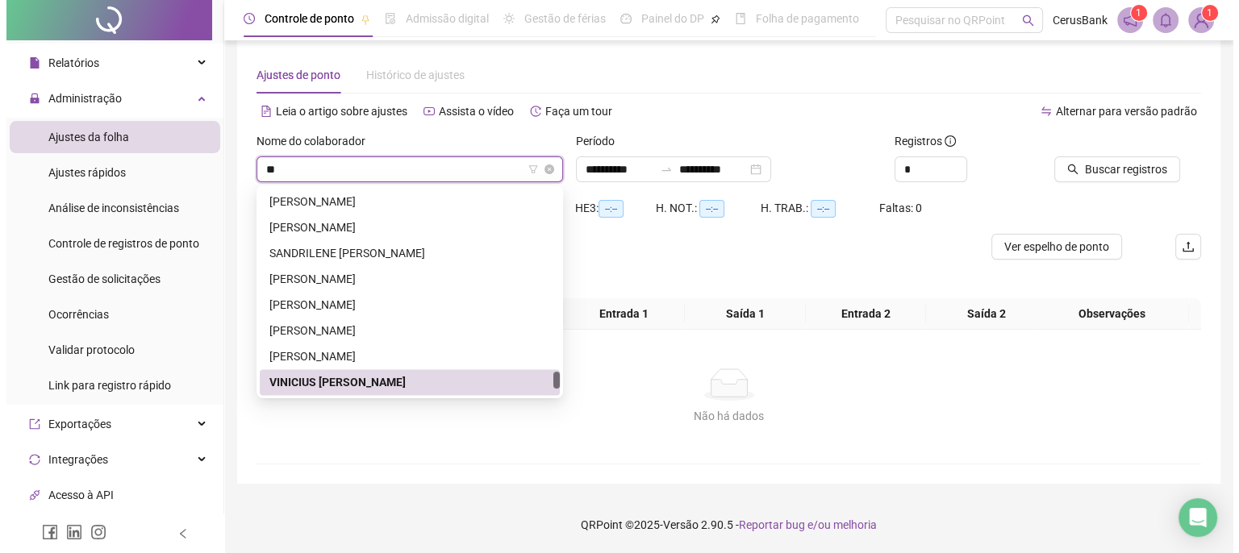
scroll to position [0, 0]
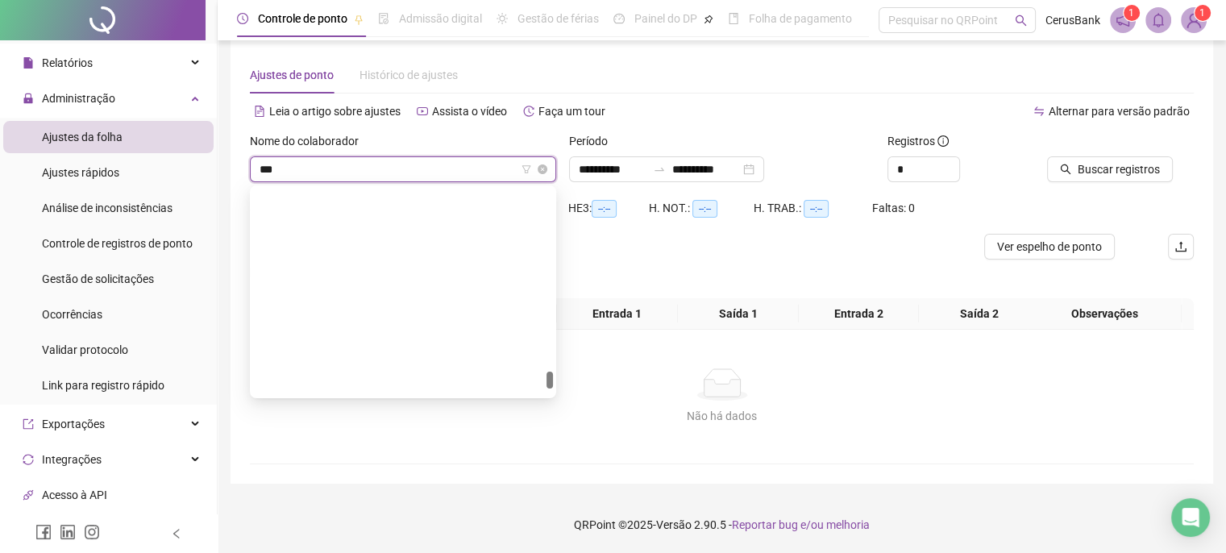
type input "***"
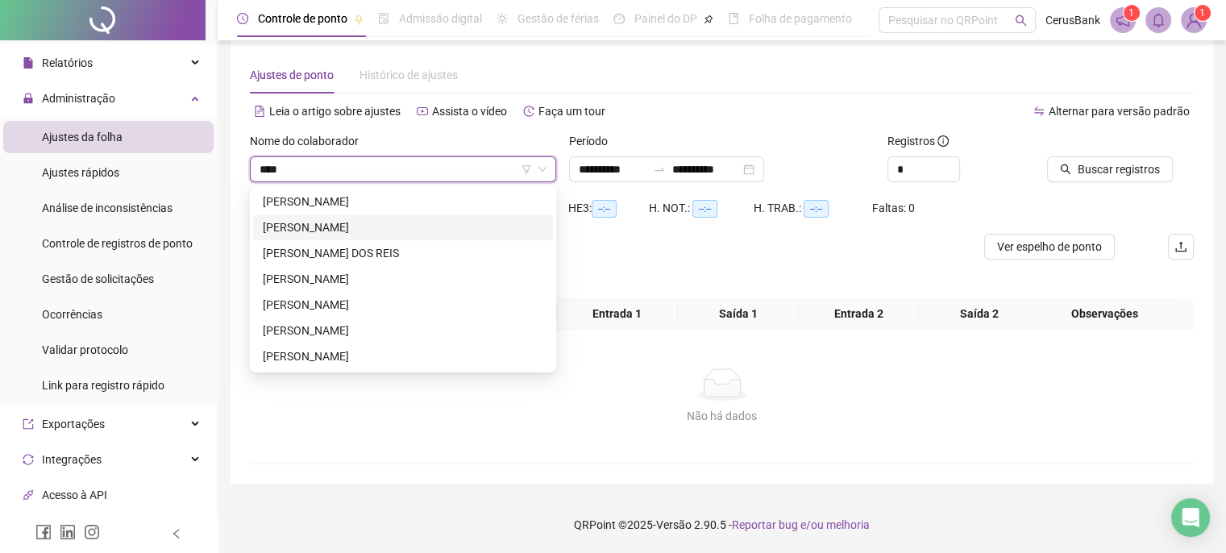
click at [361, 235] on div "ANA CLARA MAIA TAVARES COLARES" at bounding box center [403, 228] width 281 height 18
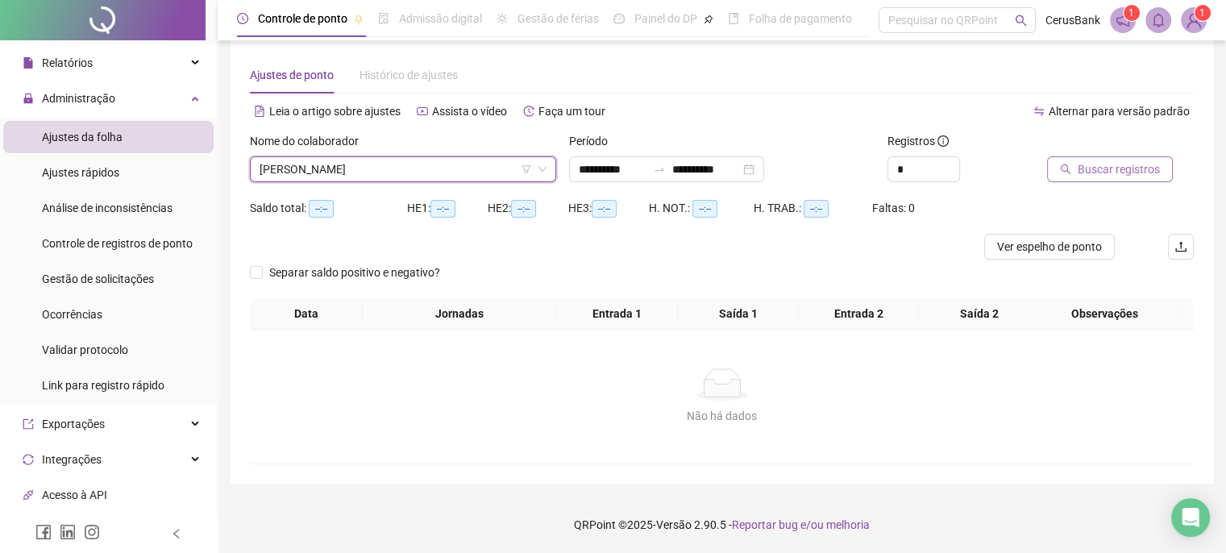
click at [1116, 164] on span "Buscar registros" at bounding box center [1119, 169] width 82 height 18
click at [1104, 164] on span "Buscar registros" at bounding box center [1119, 169] width 82 height 18
click at [1103, 166] on span "Buscar registros" at bounding box center [1119, 169] width 82 height 18
click at [1122, 178] on button "Buscar registros" at bounding box center [1110, 169] width 126 height 26
click at [1078, 164] on span "Buscar registros" at bounding box center [1119, 169] width 82 height 18
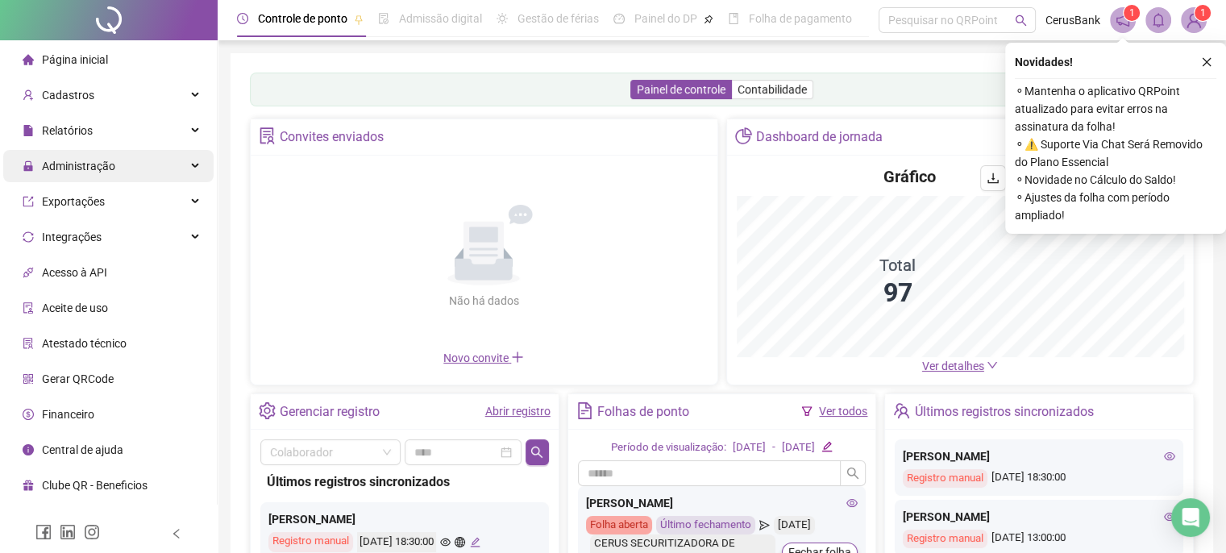
click at [124, 174] on div "Administração" at bounding box center [108, 166] width 210 height 32
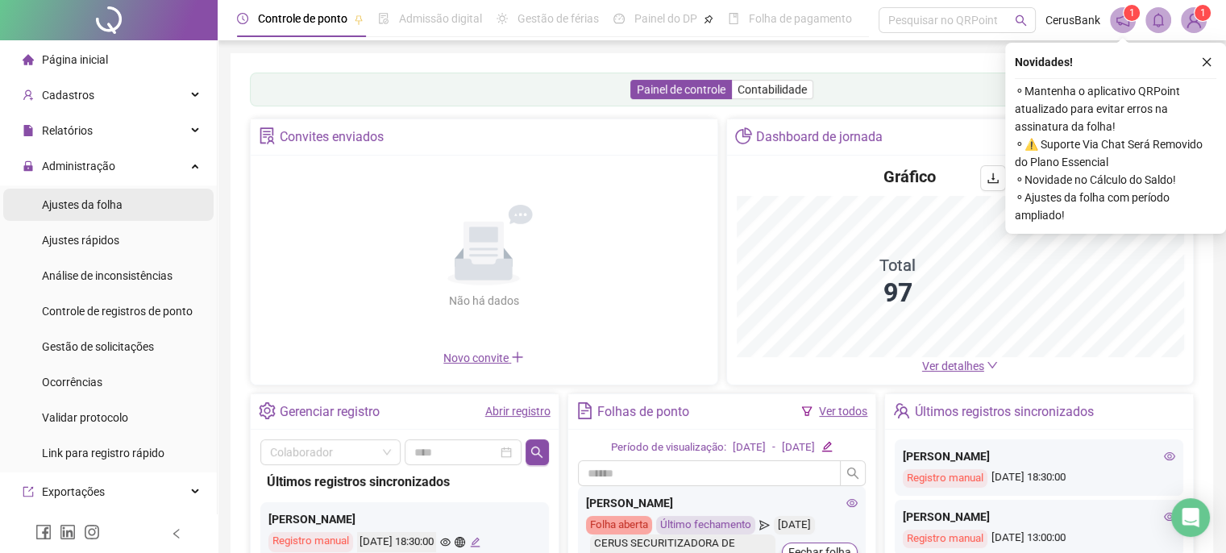
click at [103, 212] on div "Ajustes da folha" at bounding box center [82, 205] width 81 height 32
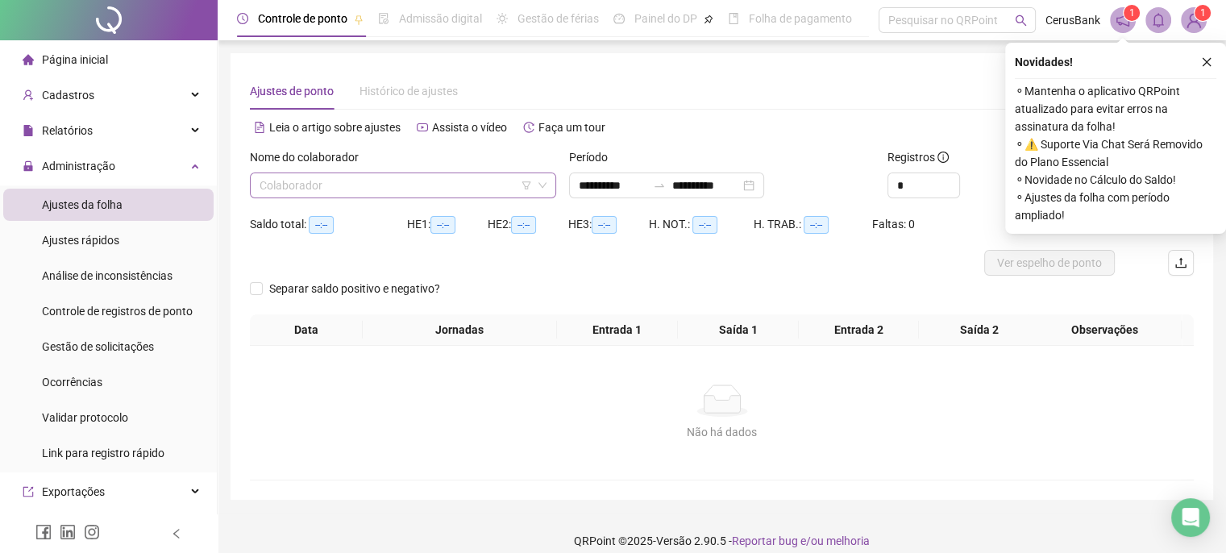
click at [423, 190] on input "search" at bounding box center [396, 185] width 273 height 24
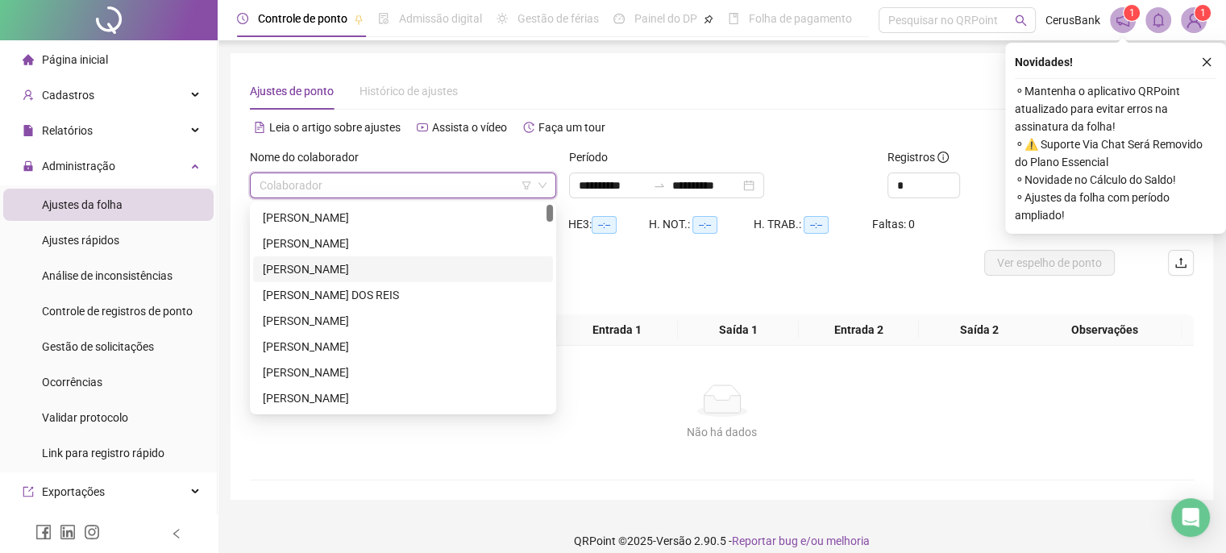
click at [346, 267] on div "ANA CLARA MAIA TAVARES COLARES" at bounding box center [403, 269] width 281 height 18
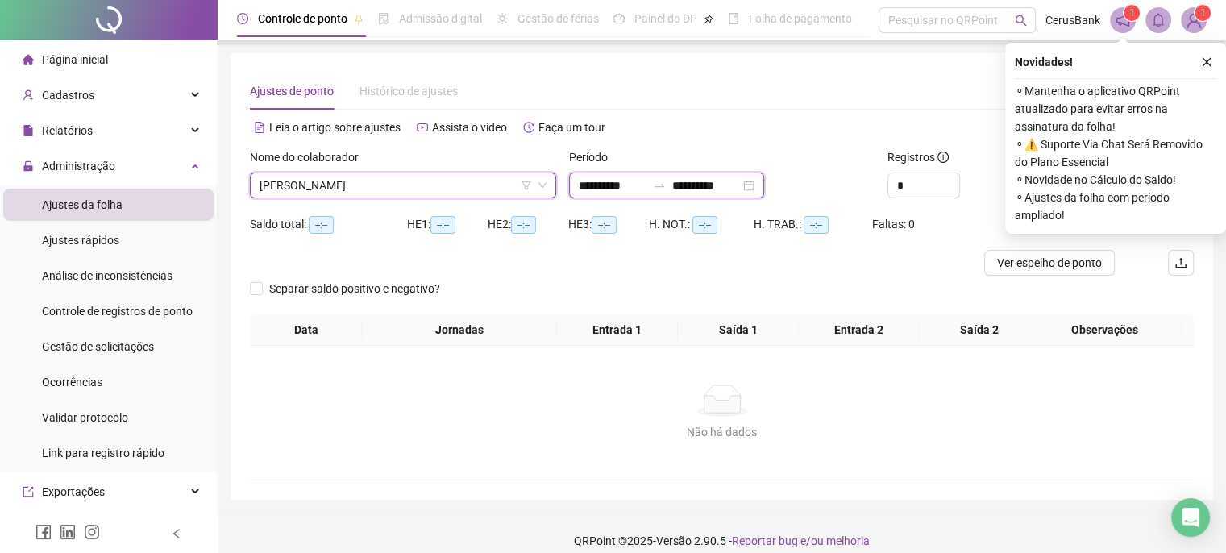
click at [642, 188] on input "**********" at bounding box center [613, 186] width 68 height 18
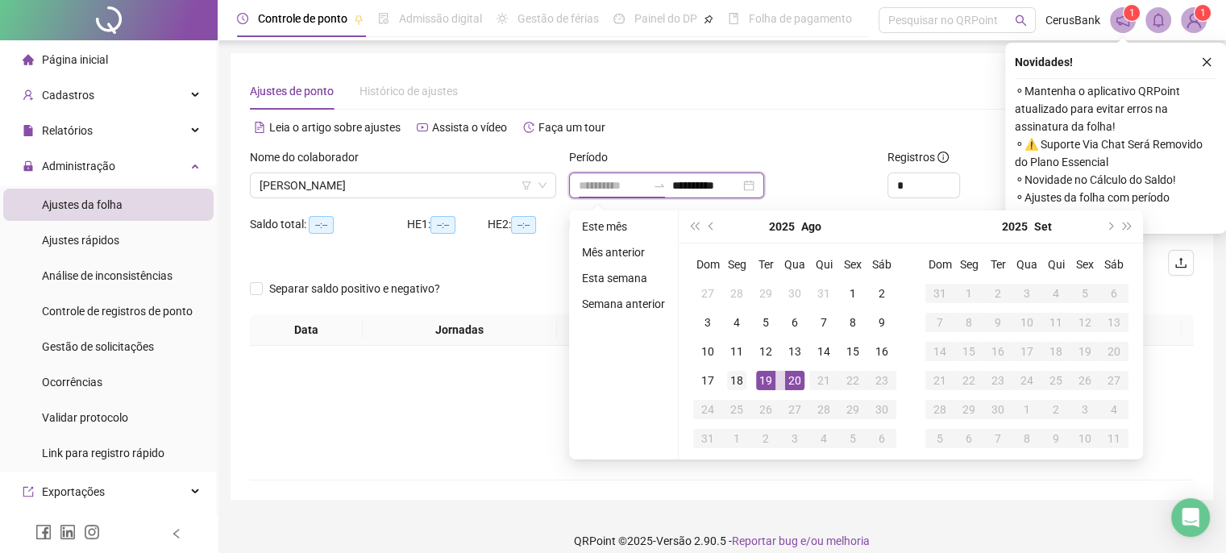
type input "**********"
click at [740, 381] on div "18" at bounding box center [736, 380] width 19 height 19
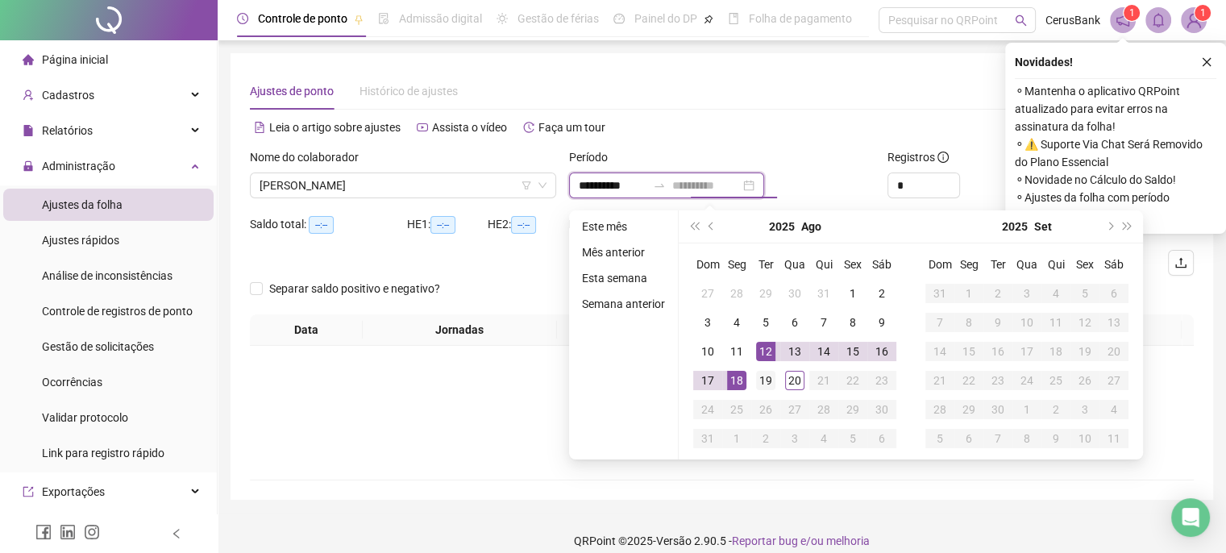
type input "**********"
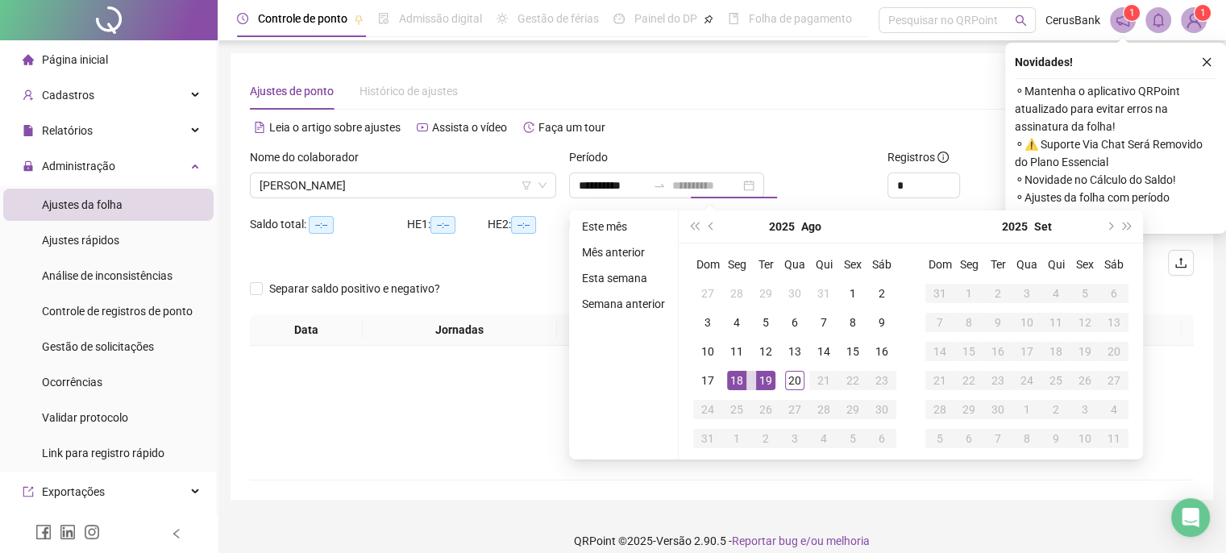
click at [763, 382] on div "19" at bounding box center [765, 380] width 19 height 19
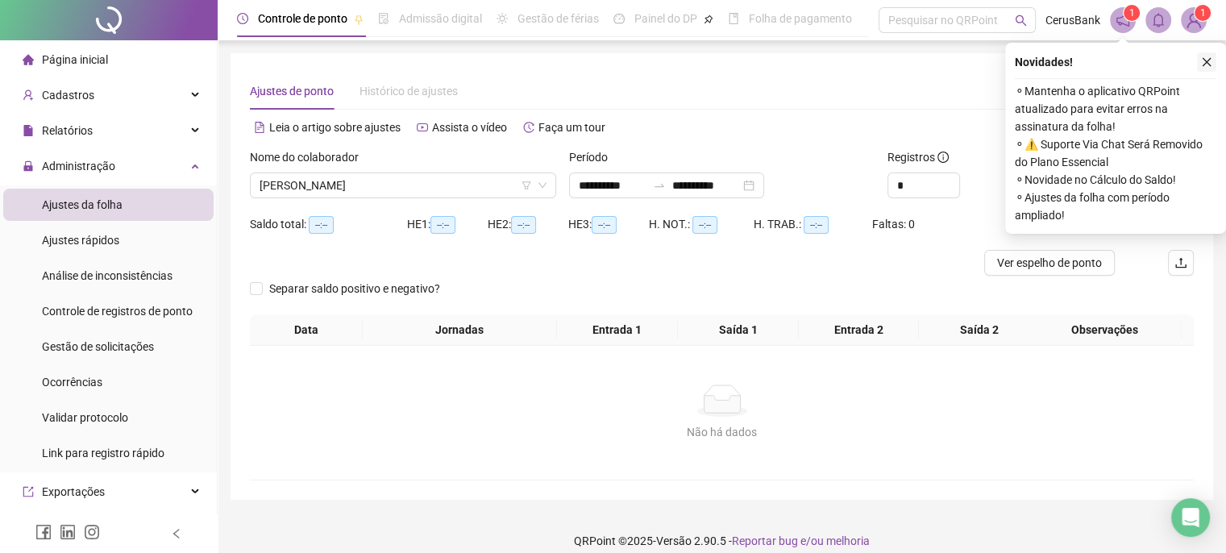
click at [1204, 62] on icon "close" at bounding box center [1206, 61] width 11 height 11
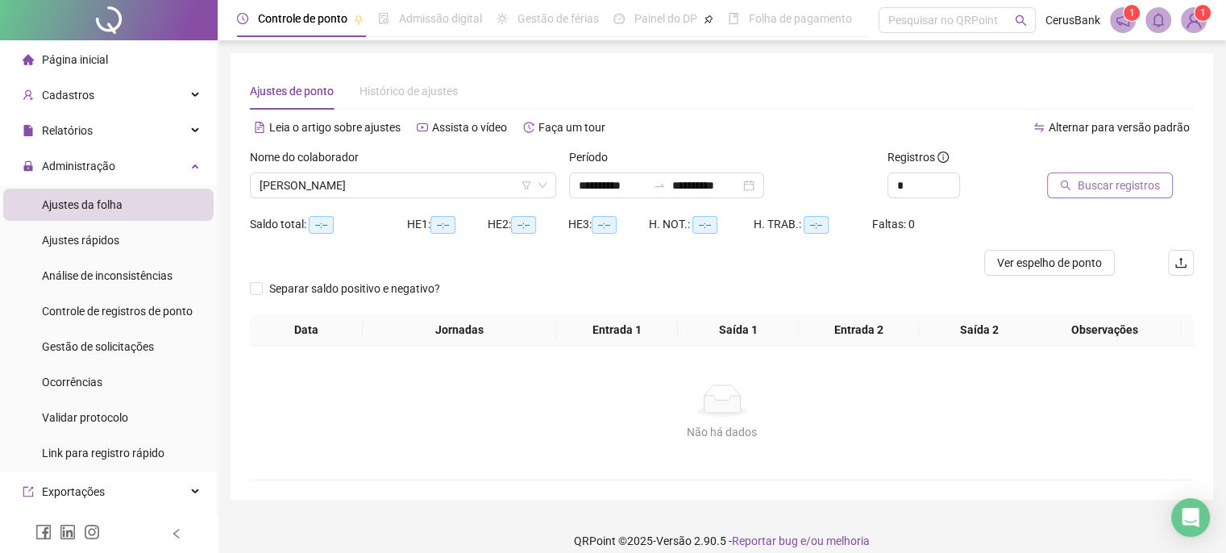
click at [1095, 185] on span "Buscar registros" at bounding box center [1119, 186] width 82 height 18
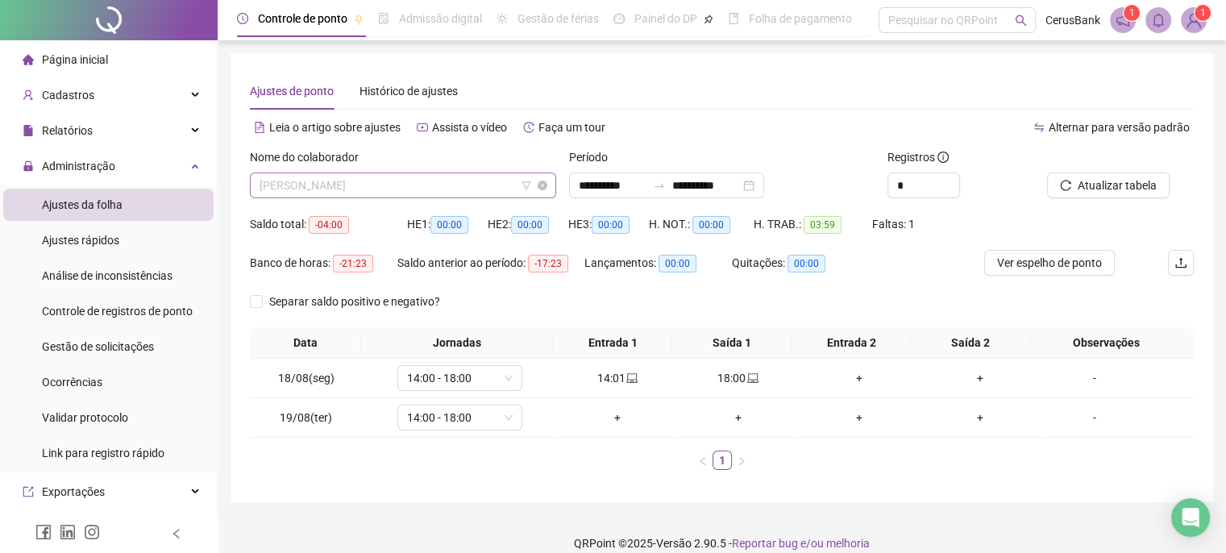
click at [455, 194] on span "ANA CLARA MAIA TAVARES COLARES" at bounding box center [403, 185] width 287 height 24
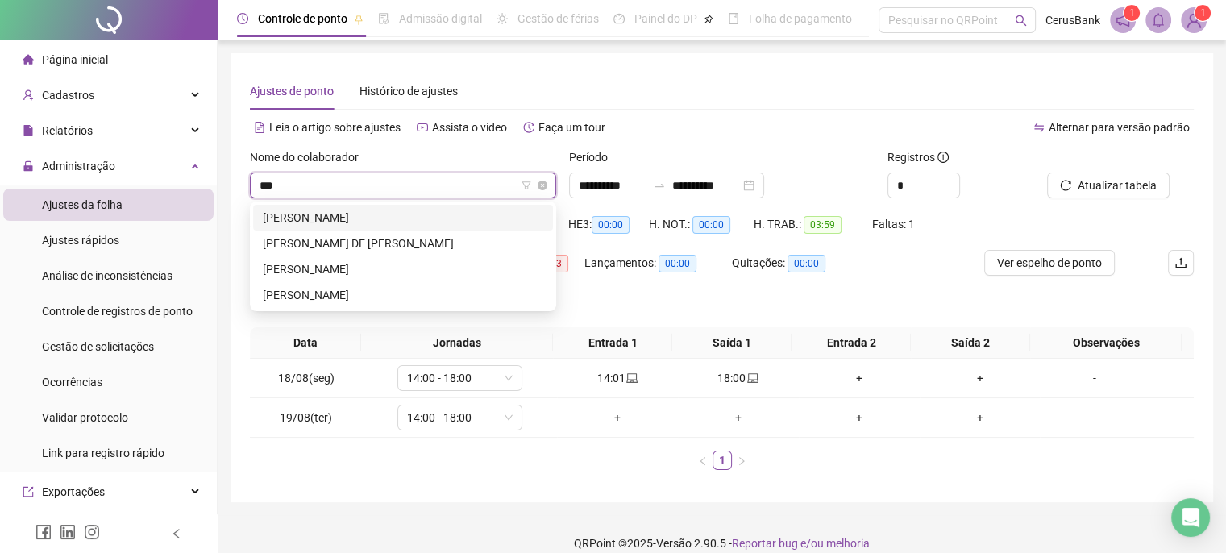
type input "****"
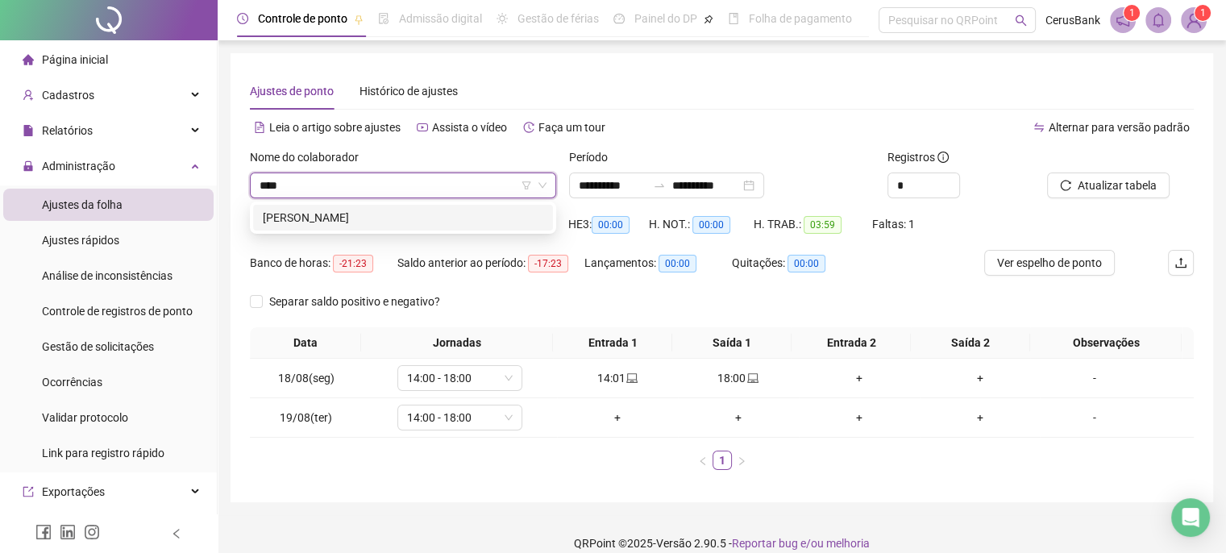
click at [381, 207] on div "VANESSA ROCHA DE VASCONCELOS" at bounding box center [403, 218] width 300 height 26
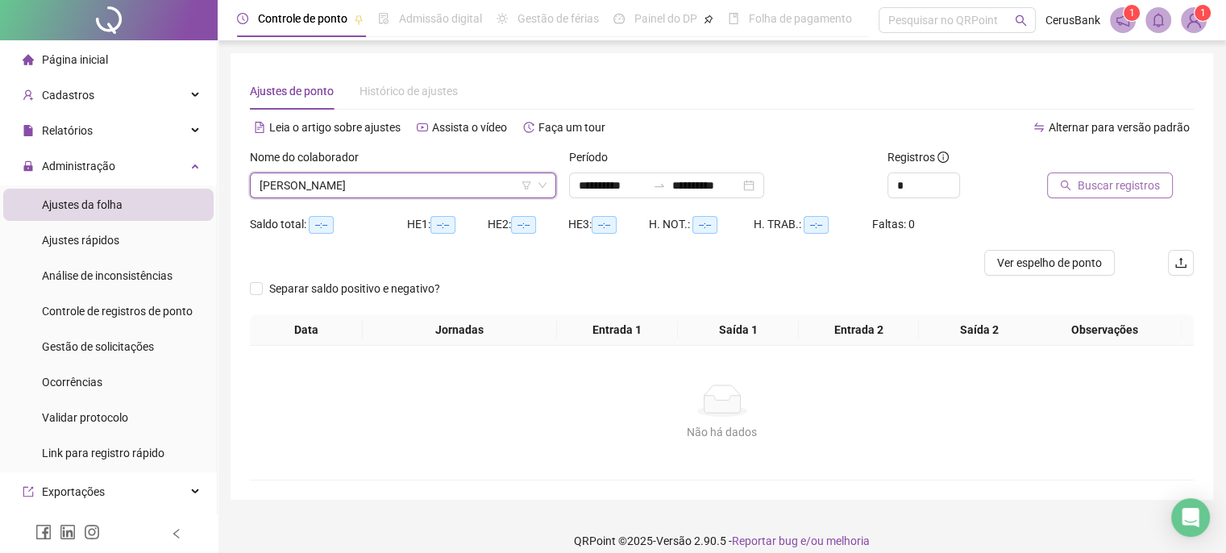
click at [1126, 185] on span "Buscar registros" at bounding box center [1119, 186] width 82 height 18
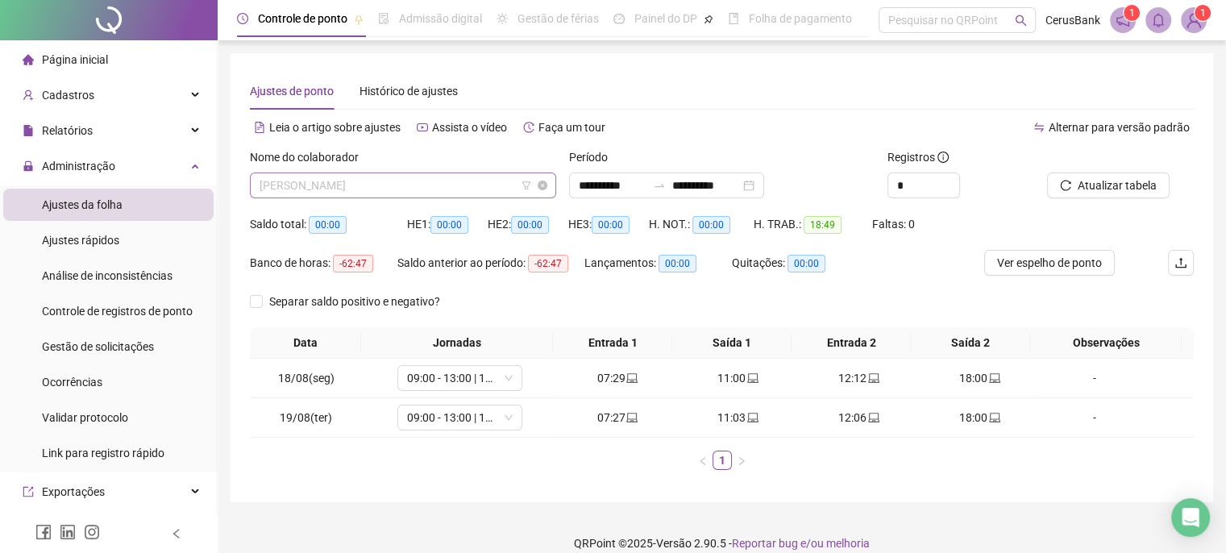
click at [467, 189] on span "VANESSA ROCHA DE VASCONCELOS" at bounding box center [403, 185] width 287 height 24
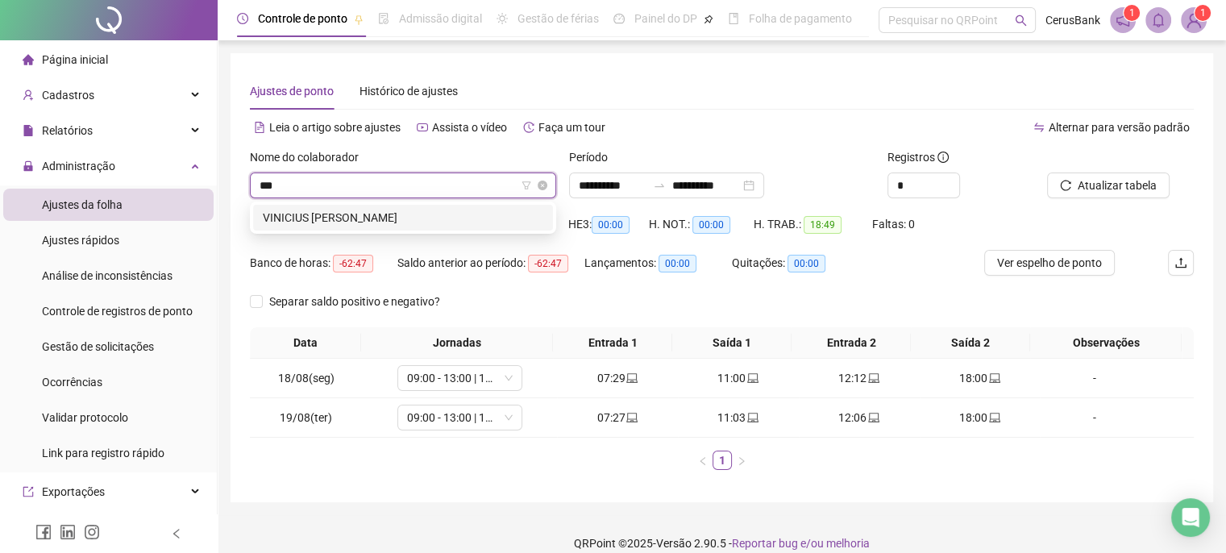
type input "****"
click at [404, 219] on div "VINICIUS HENRIQUE DE CASTRO DA SILVA" at bounding box center [403, 218] width 281 height 18
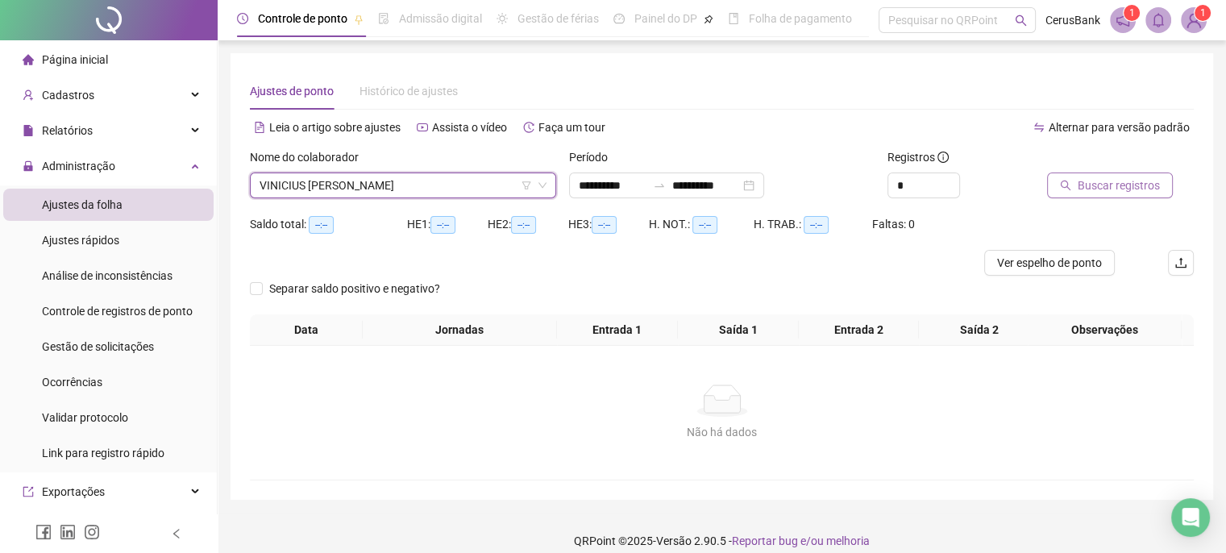
click at [1103, 187] on span "Buscar registros" at bounding box center [1119, 186] width 82 height 18
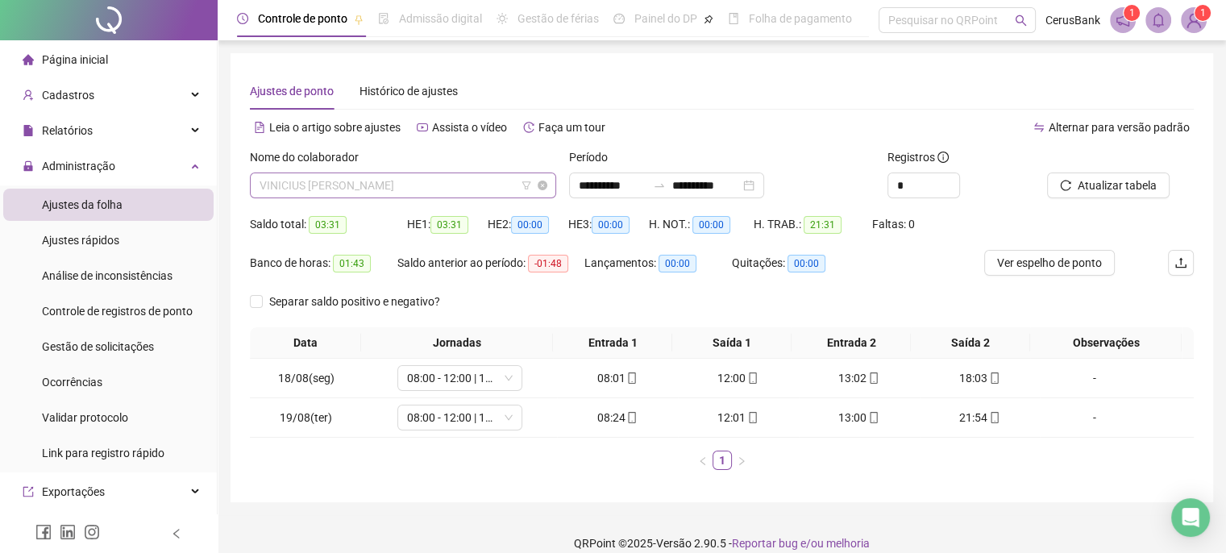
click at [484, 191] on span "VINICIUS HENRIQUE DE CASTRO DA SILVA" at bounding box center [403, 185] width 287 height 24
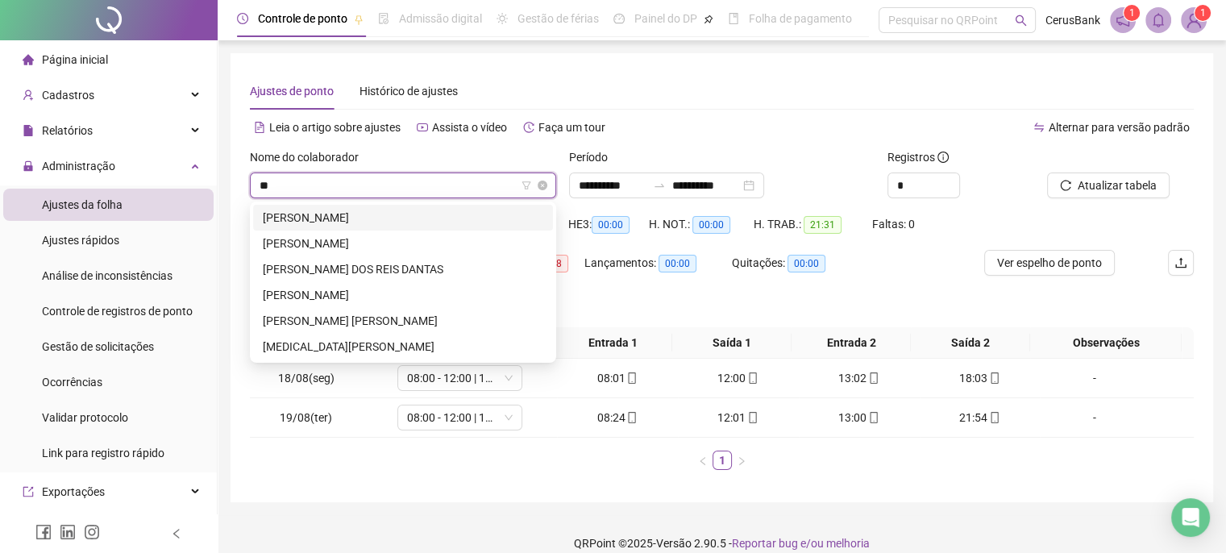
type input "***"
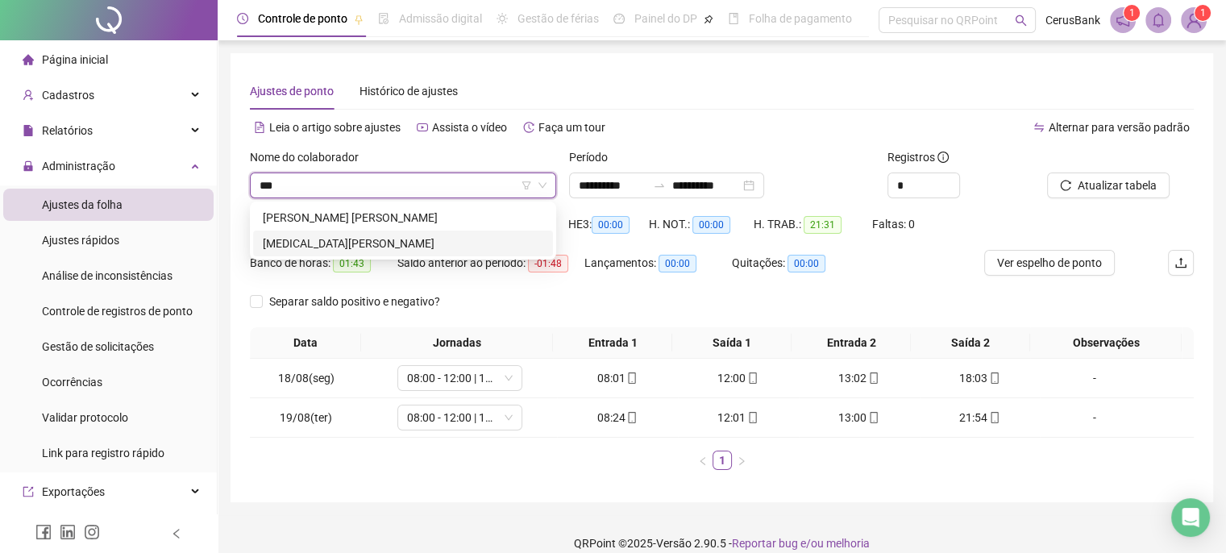
click at [364, 243] on div "YASMIN DE SOUSA FERREIRA" at bounding box center [403, 244] width 281 height 18
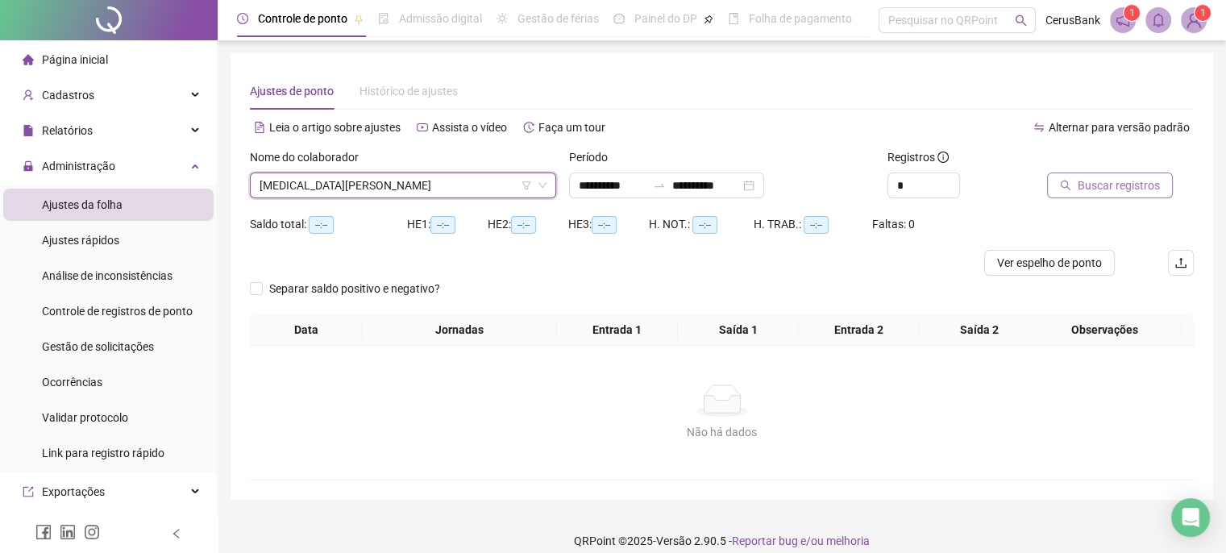
click at [1100, 185] on span "Buscar registros" at bounding box center [1119, 186] width 82 height 18
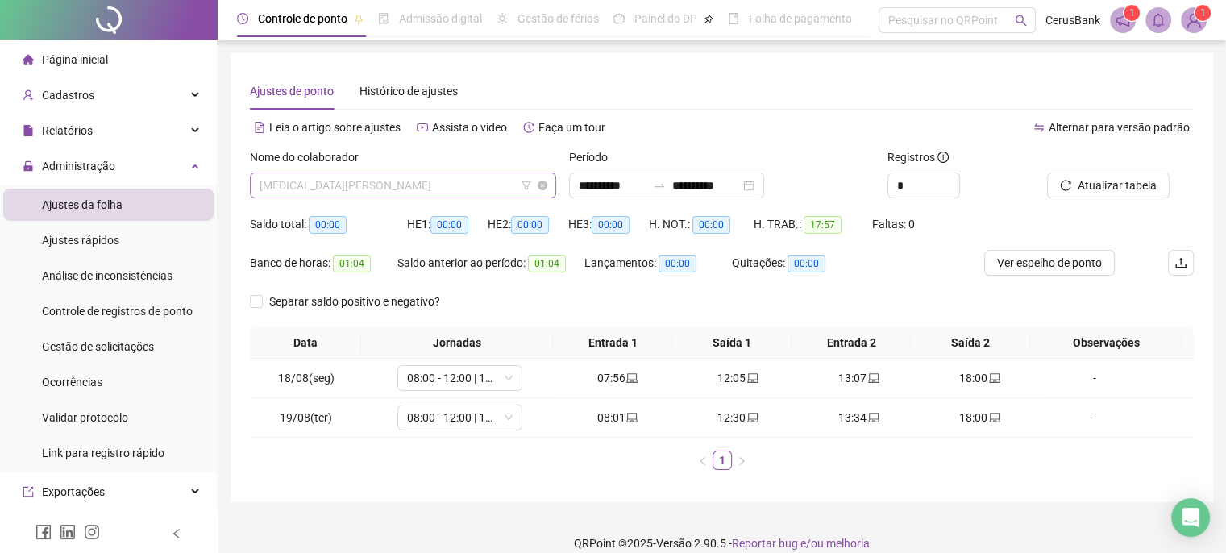
click at [452, 178] on span "YASMIN DE SOUSA FERREIRA" at bounding box center [403, 185] width 287 height 24
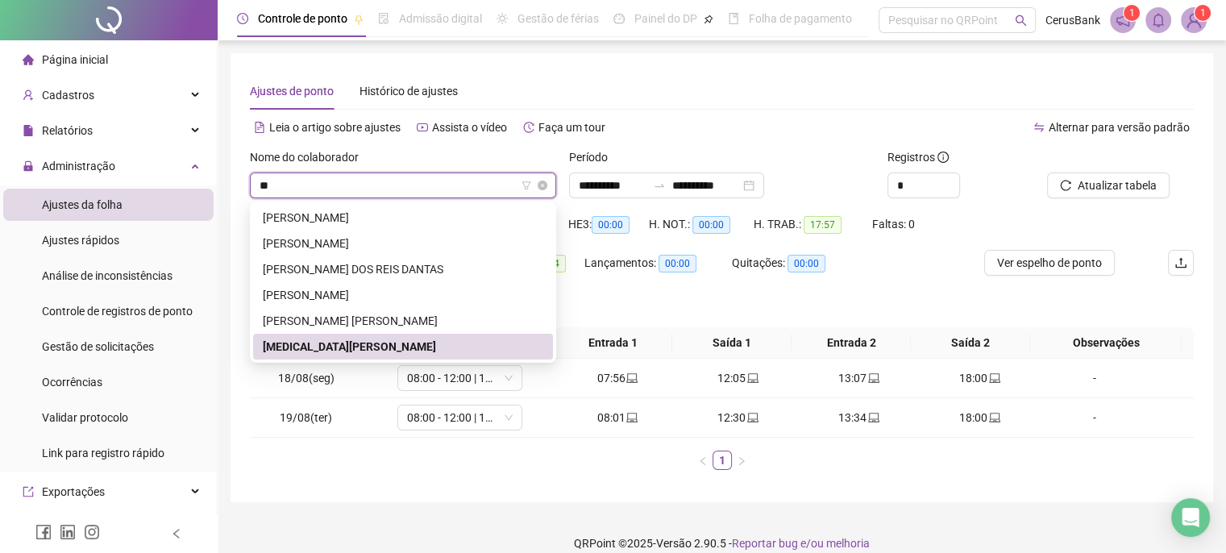
type input "***"
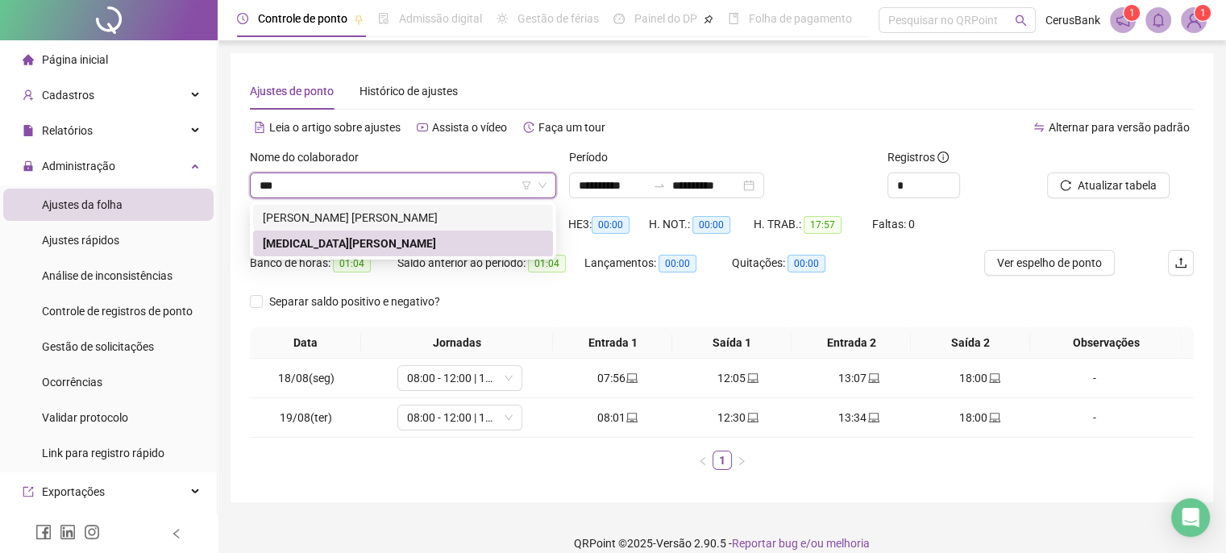
click at [349, 216] on div "YASMIM LAHARA DIONÍSIO BESSA" at bounding box center [403, 218] width 281 height 18
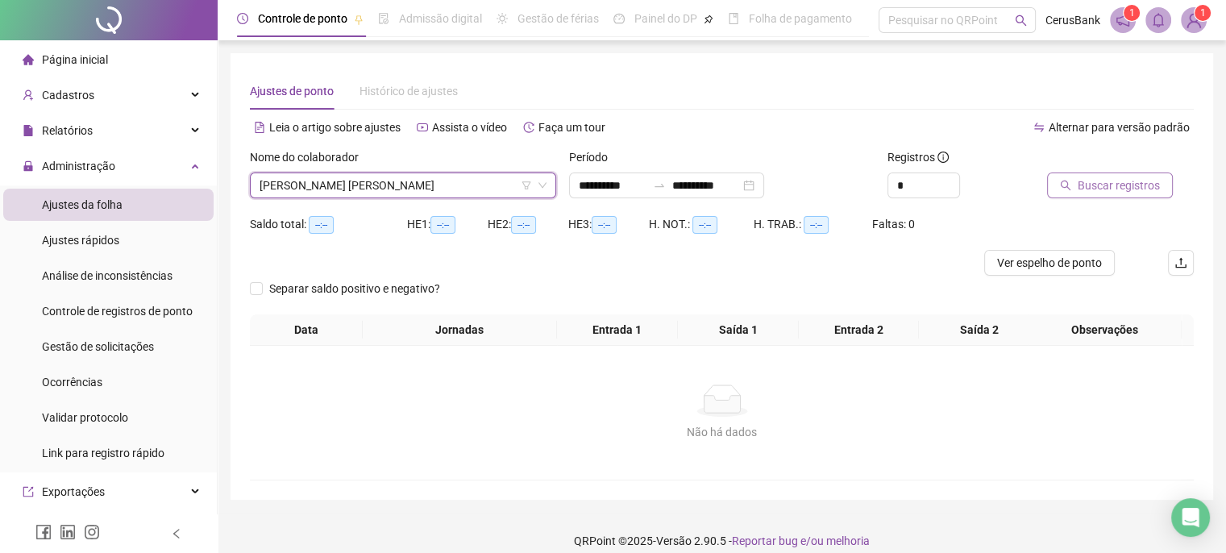
click at [1090, 178] on span "Buscar registros" at bounding box center [1119, 186] width 82 height 18
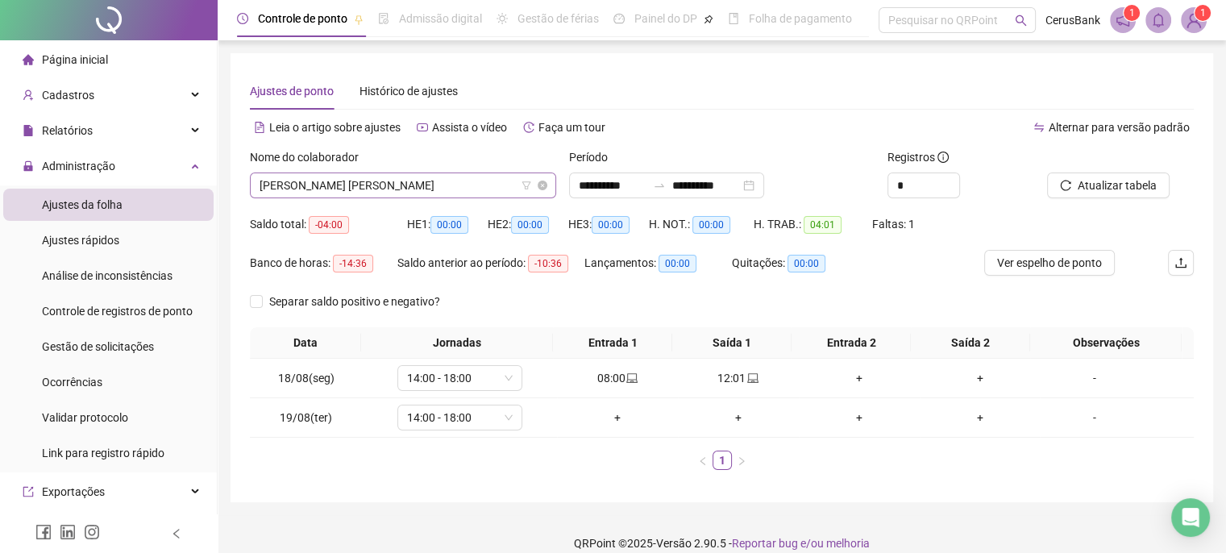
click at [468, 190] on span "YASMIM LAHARA DIONÍSIO BESSA" at bounding box center [403, 185] width 287 height 24
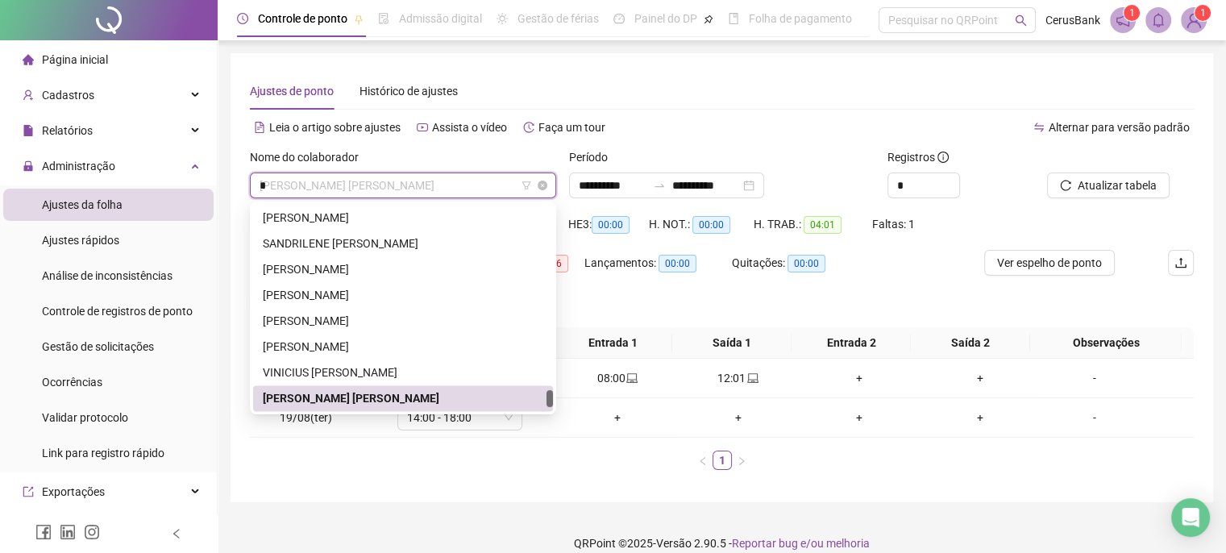
scroll to position [258, 0]
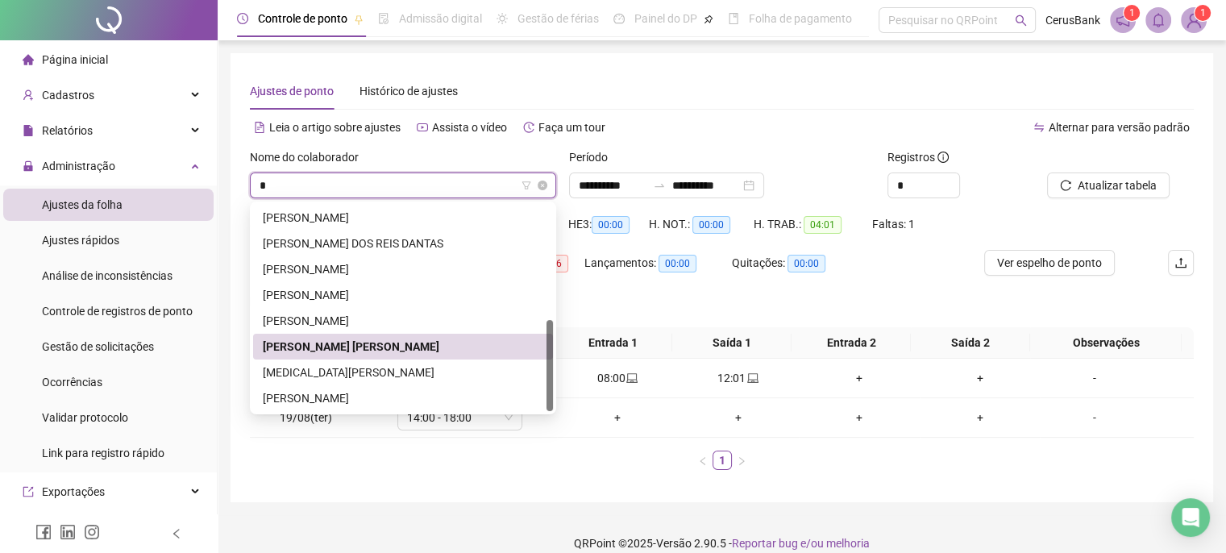
type input "**"
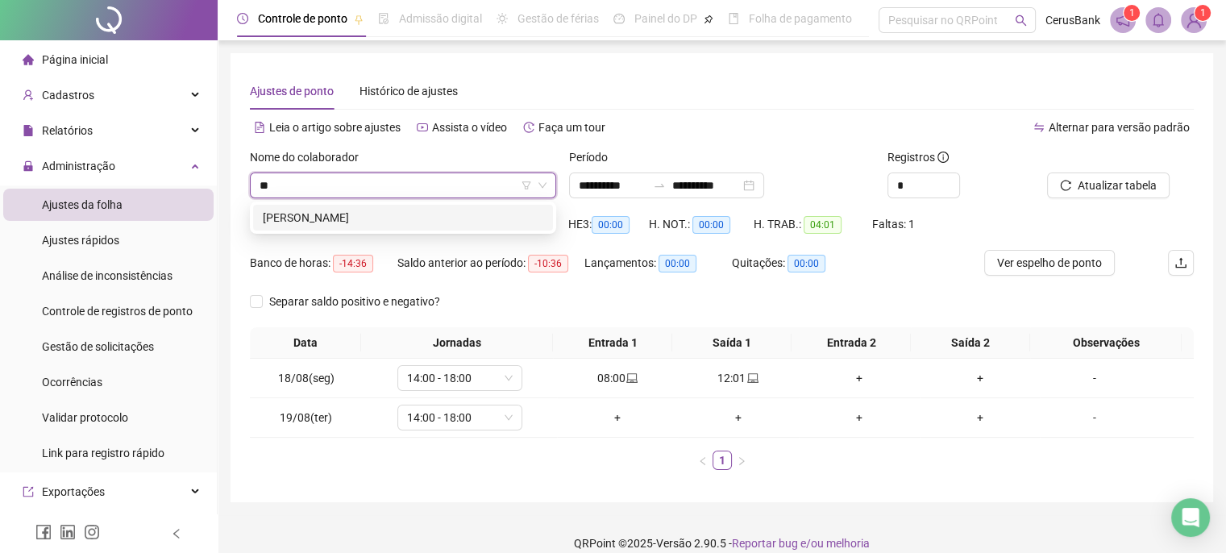
click at [360, 219] on div "YONARA MENEZES DOS SANTOS COSTA" at bounding box center [403, 218] width 281 height 18
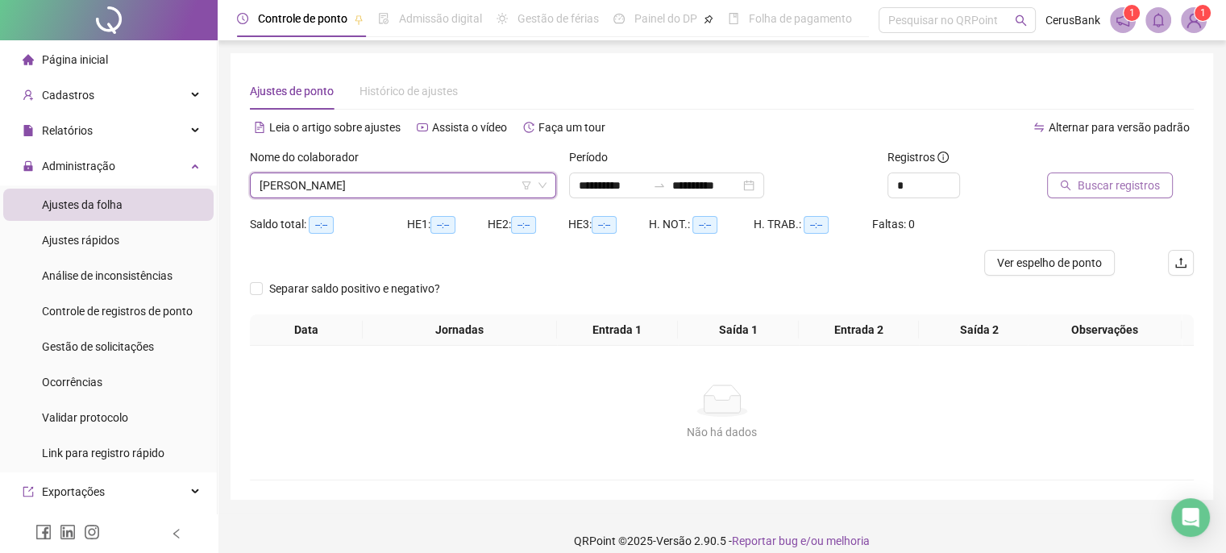
click at [1110, 179] on span "Buscar registros" at bounding box center [1119, 186] width 82 height 18
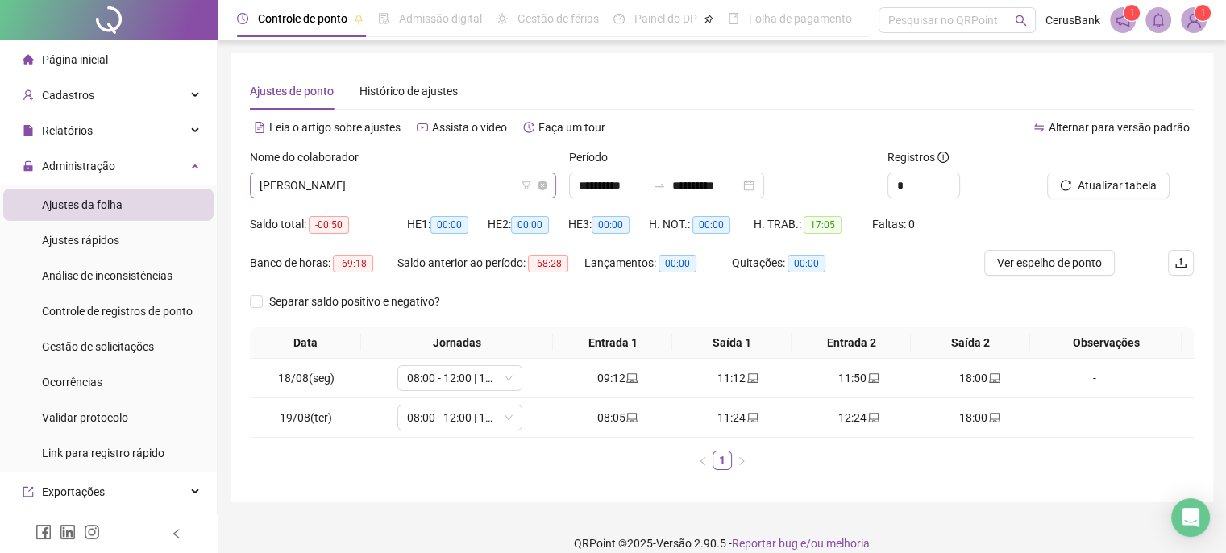
click at [464, 189] on span "YONARA MENEZES DOS SANTOS COSTA" at bounding box center [403, 185] width 287 height 24
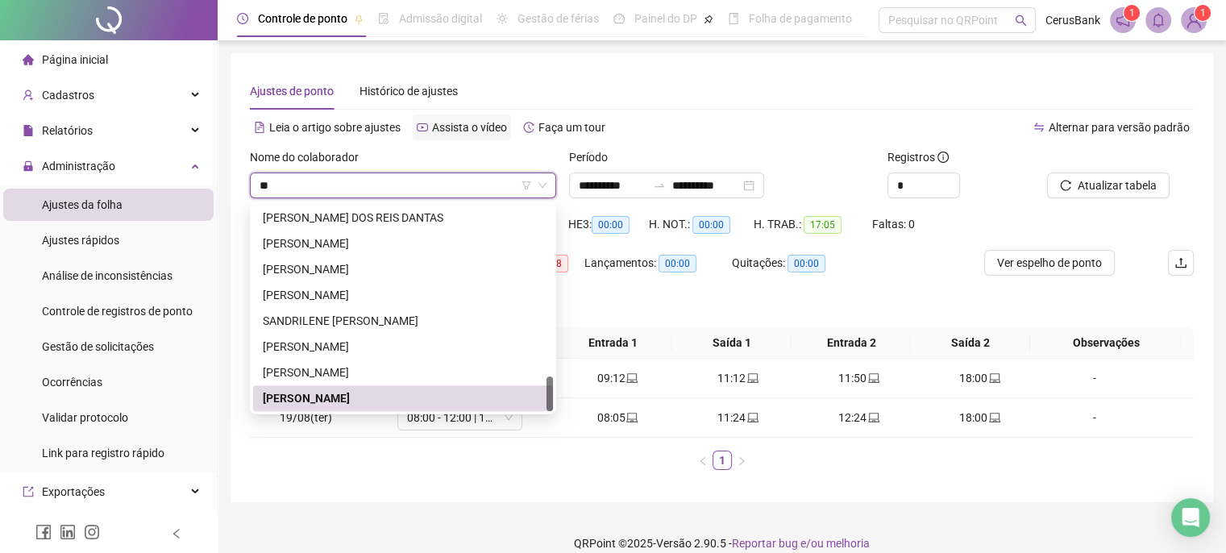
scroll to position [1006, 0]
type input "***"
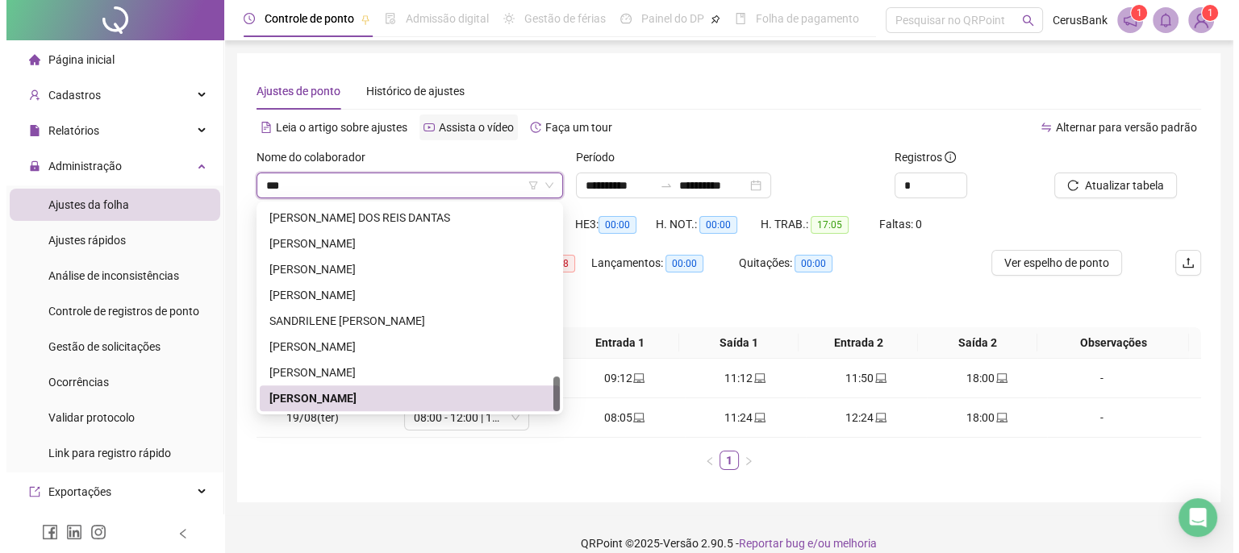
scroll to position [0, 0]
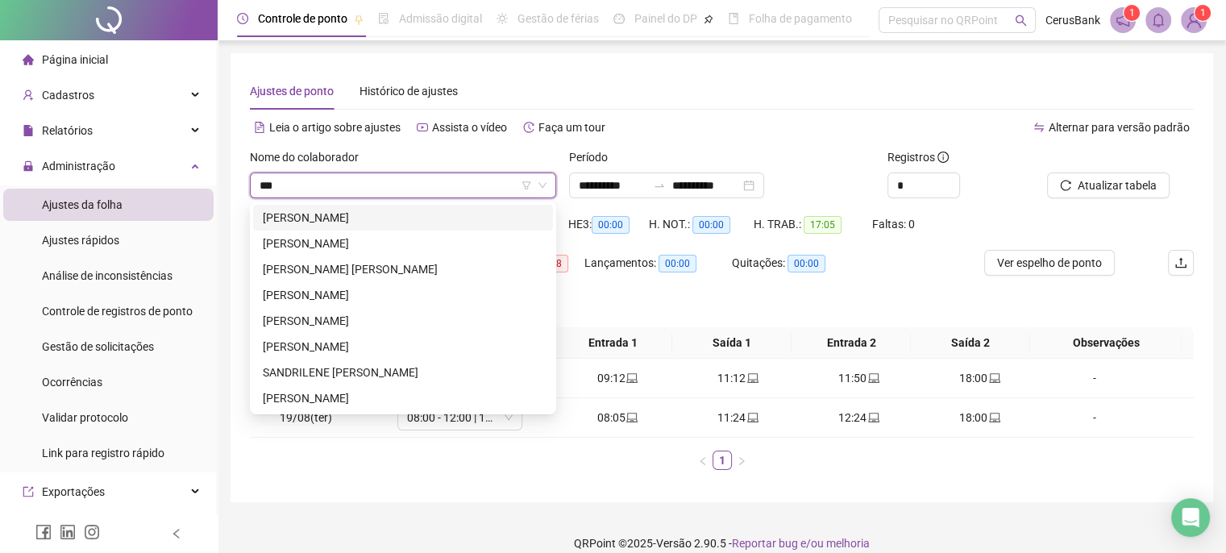
click at [339, 213] on div "ANDERSON CAIO PEREIRA DE SOUZA" at bounding box center [403, 218] width 281 height 18
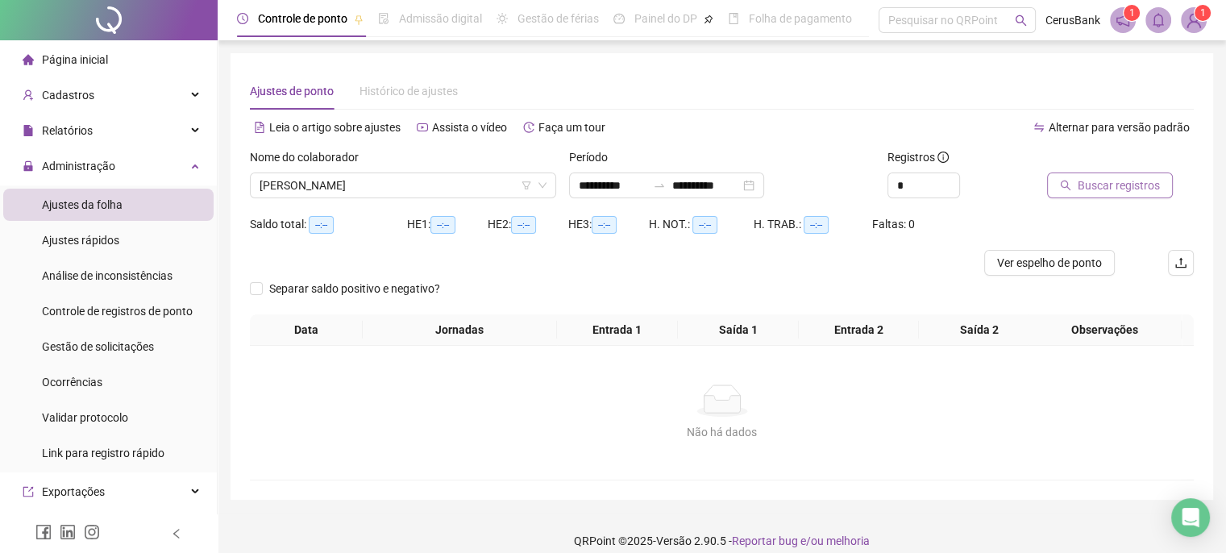
click at [1110, 185] on span "Buscar registros" at bounding box center [1119, 186] width 82 height 18
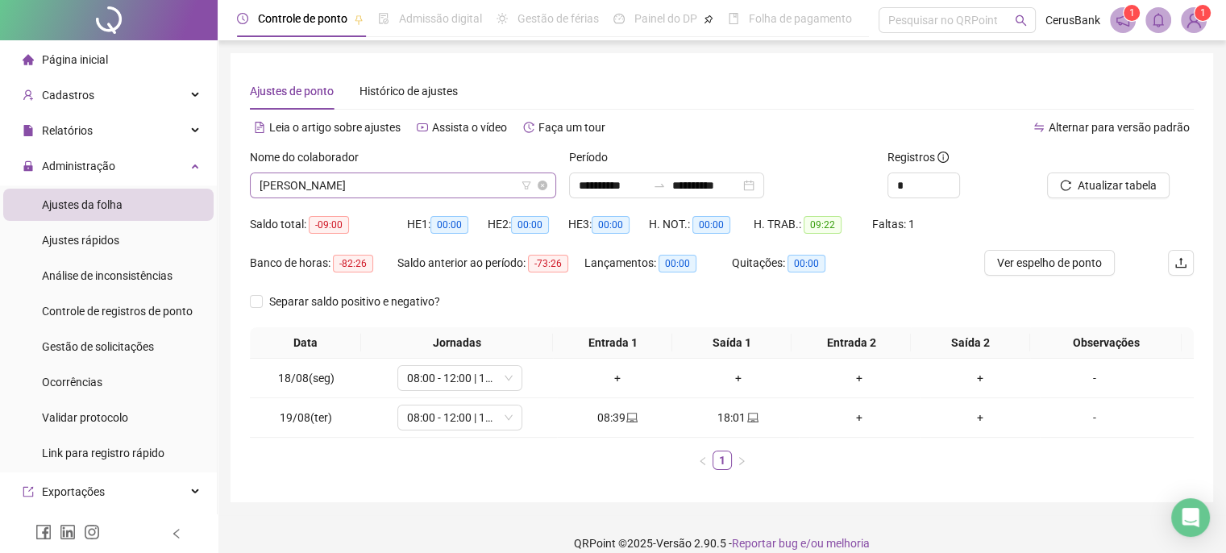
click at [464, 177] on span "ANDERSON CAIO PEREIRA DE SOUZA" at bounding box center [403, 185] width 287 height 24
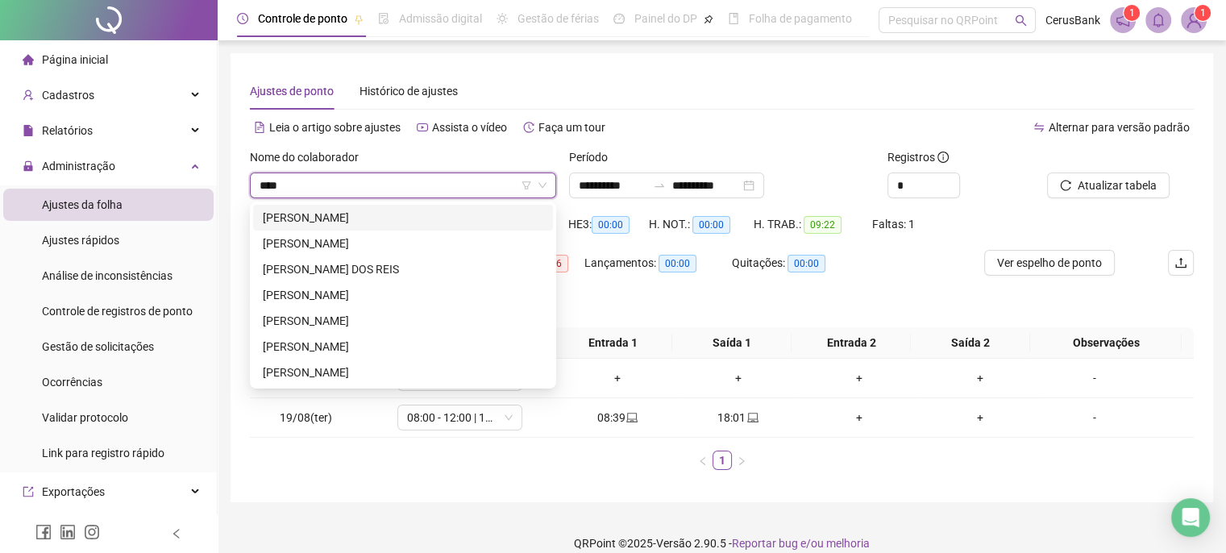
type input "*****"
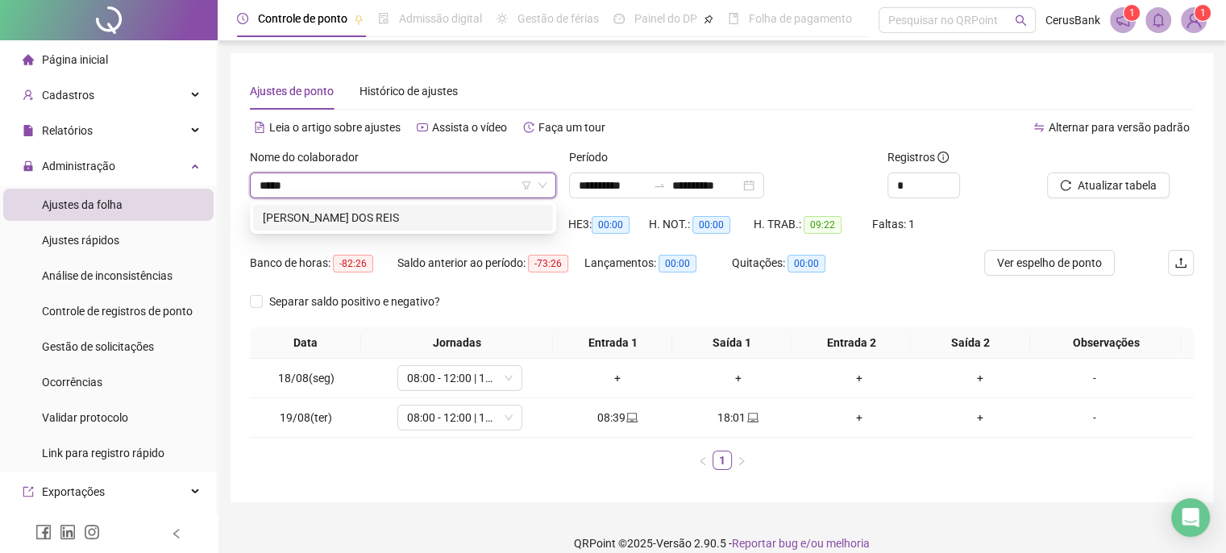
click at [339, 214] on div "ANA PAULA SEABRA DOS REIS" at bounding box center [403, 218] width 281 height 18
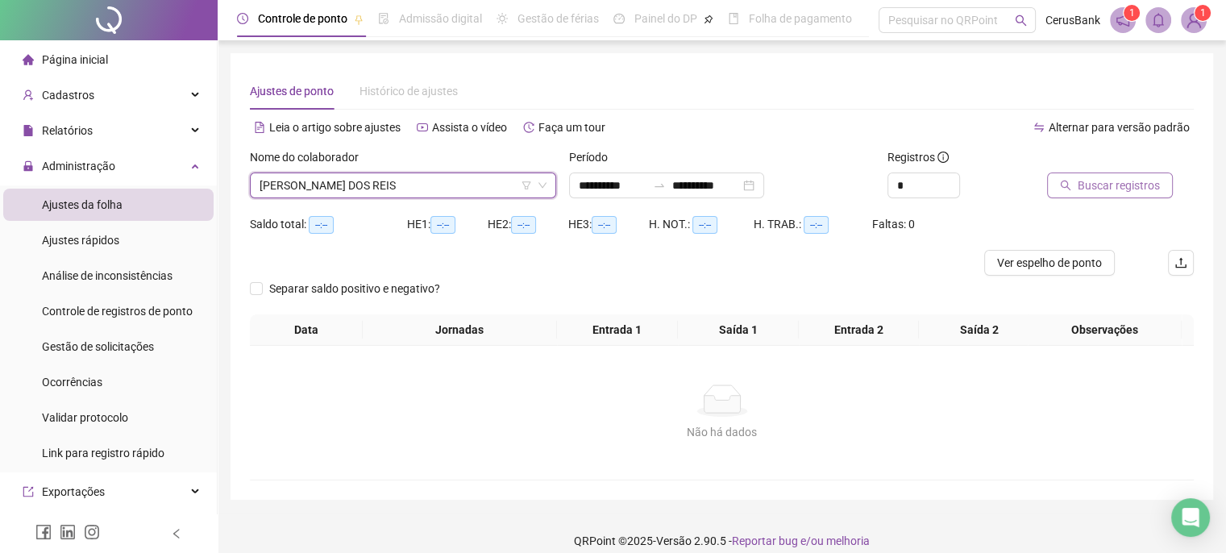
click at [1113, 177] on span "Buscar registros" at bounding box center [1119, 186] width 82 height 18
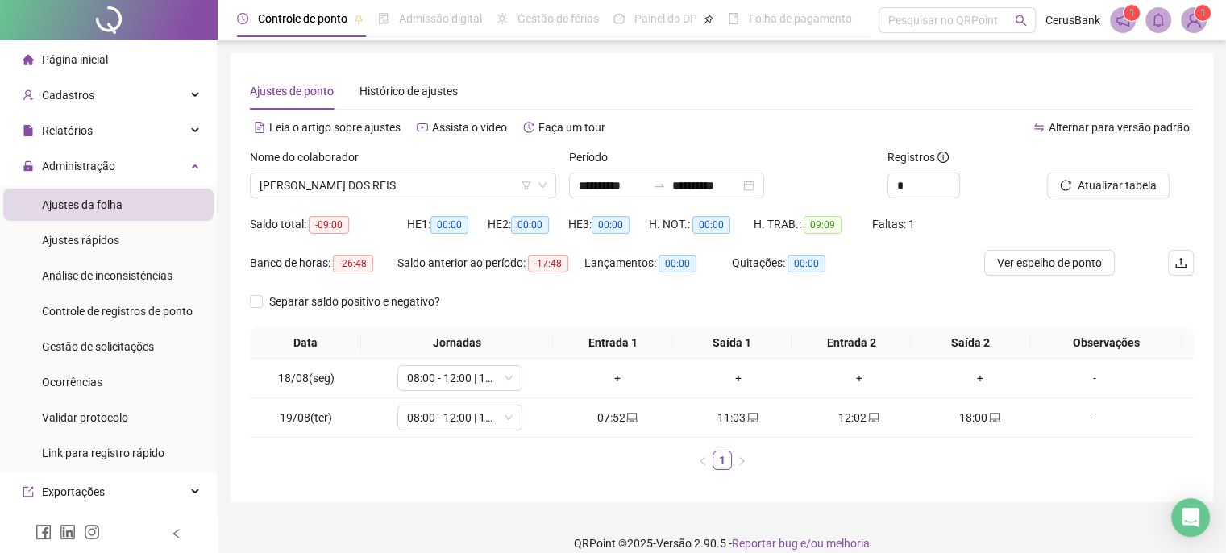
click at [150, 64] on li "Página inicial" at bounding box center [108, 60] width 210 height 32
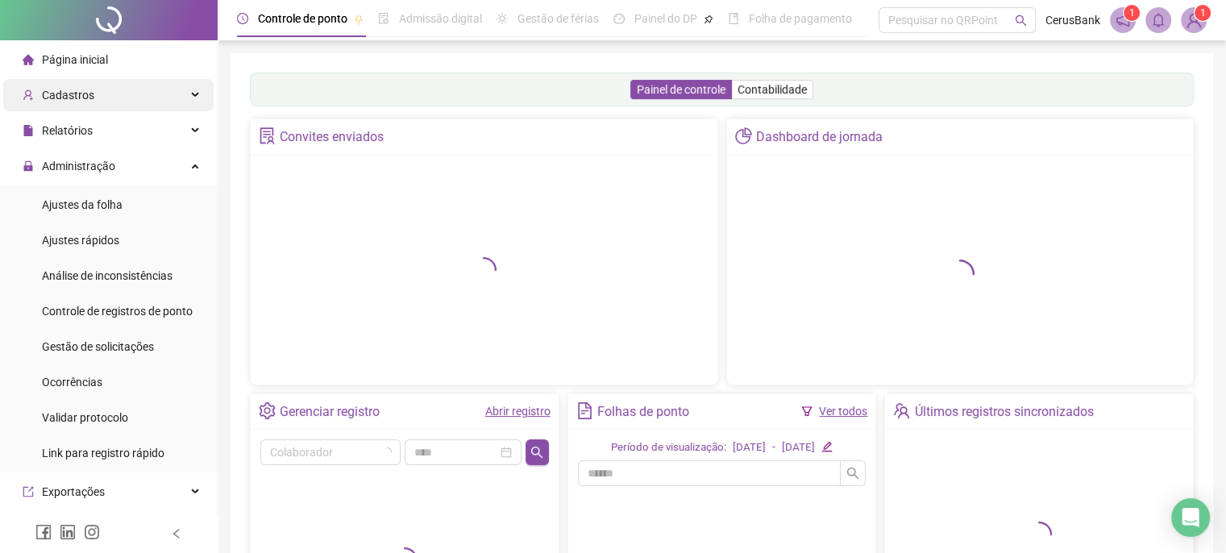
click at [167, 95] on div "Cadastros" at bounding box center [108, 95] width 210 height 32
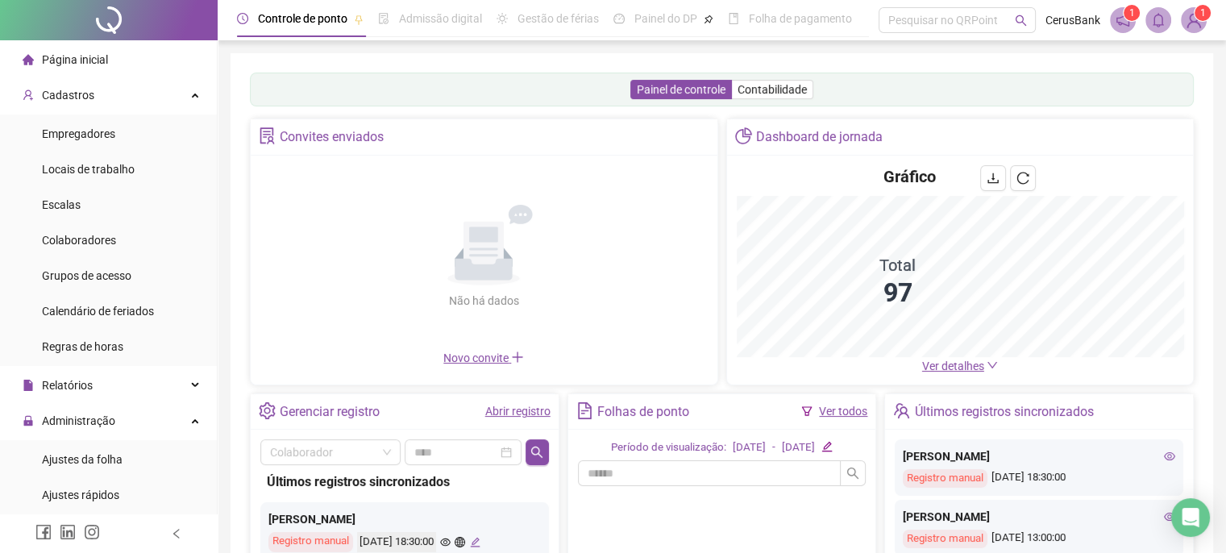
click at [145, 62] on li "Página inicial" at bounding box center [108, 60] width 210 height 32
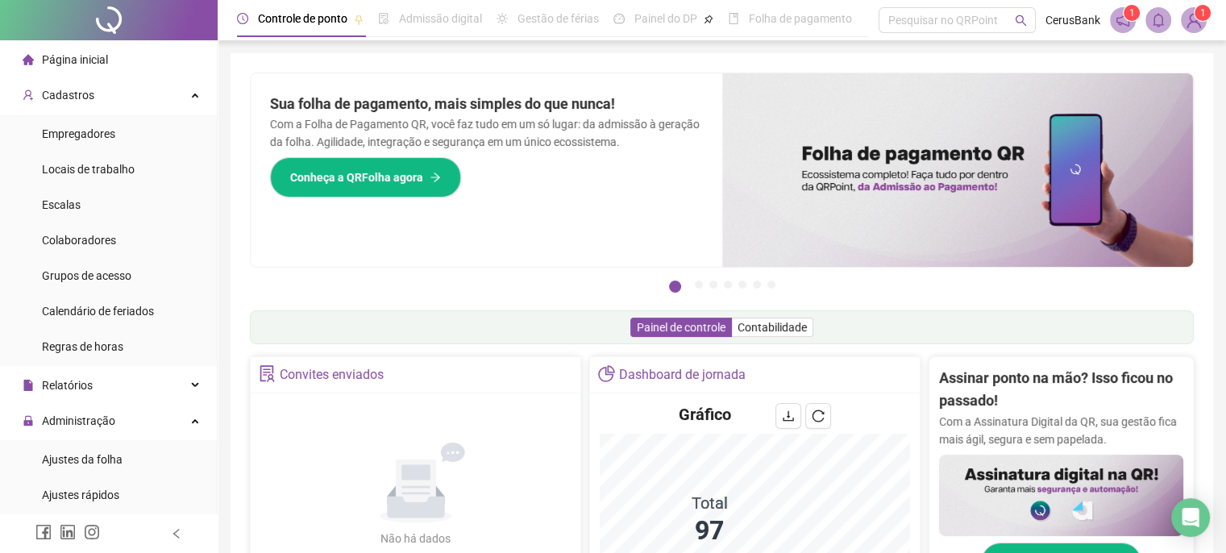
click at [1205, 19] on span "1" at bounding box center [1204, 12] width 6 height 11
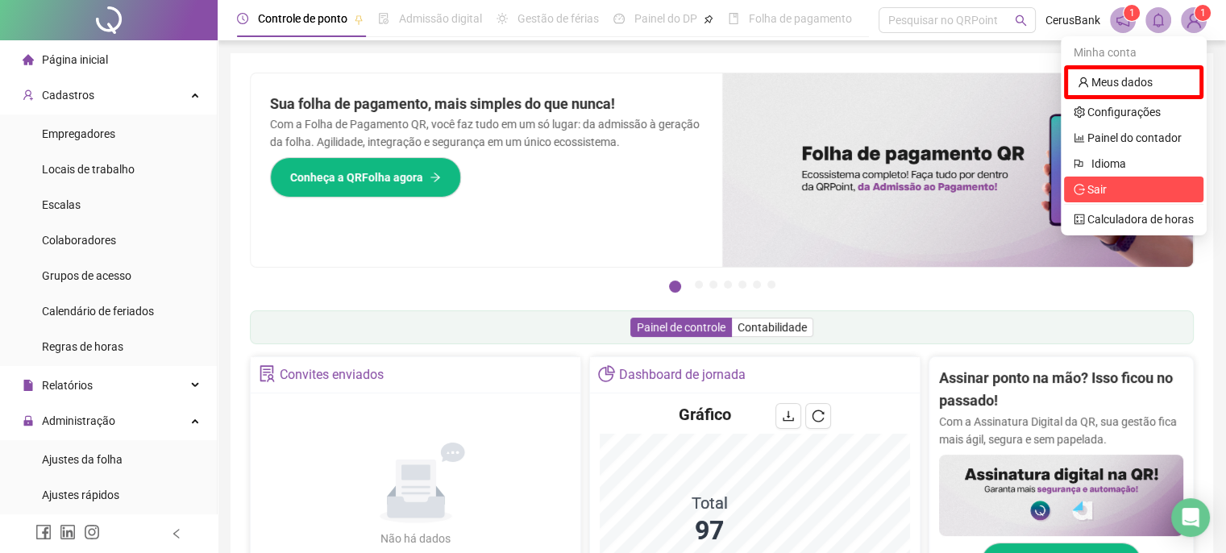
click at [1088, 177] on li "Sair" at bounding box center [1134, 190] width 140 height 26
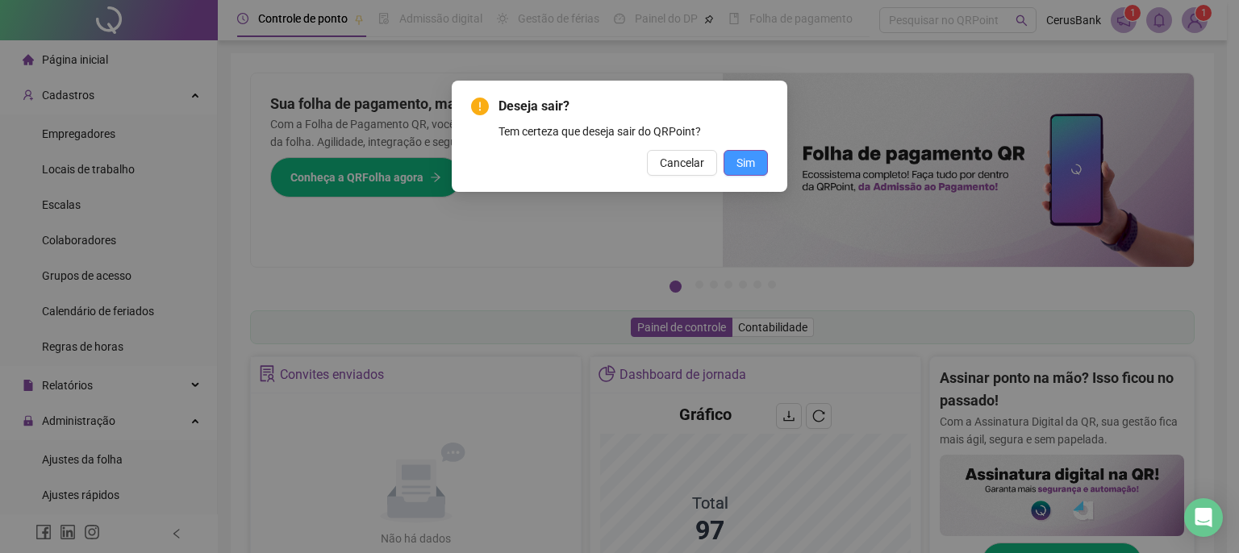
click at [752, 160] on span "Sim" at bounding box center [745, 163] width 19 height 18
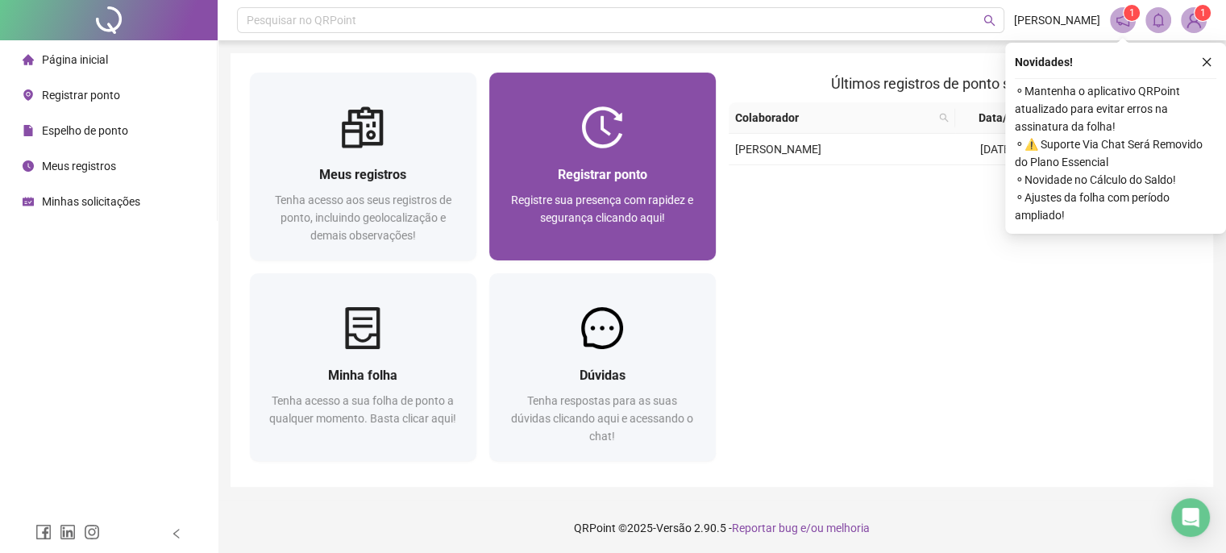
click at [582, 189] on div "Registrar ponto Registre sua presença com rapidez e segurança clicando aqui!" at bounding box center [603, 204] width 188 height 80
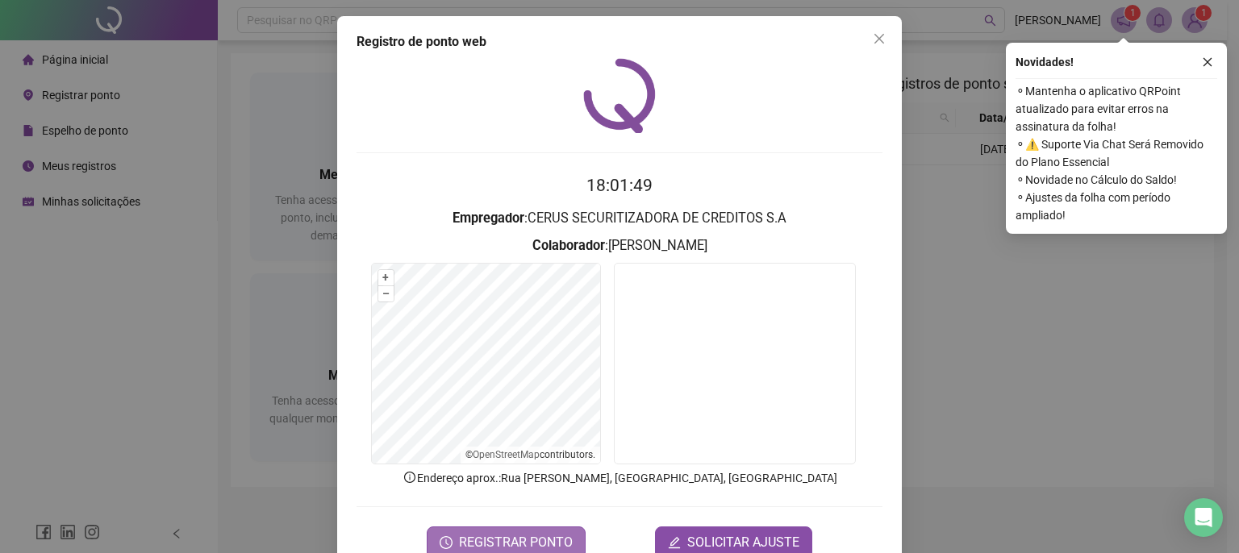
click at [535, 534] on span "REGISTRAR PONTO" at bounding box center [516, 542] width 114 height 19
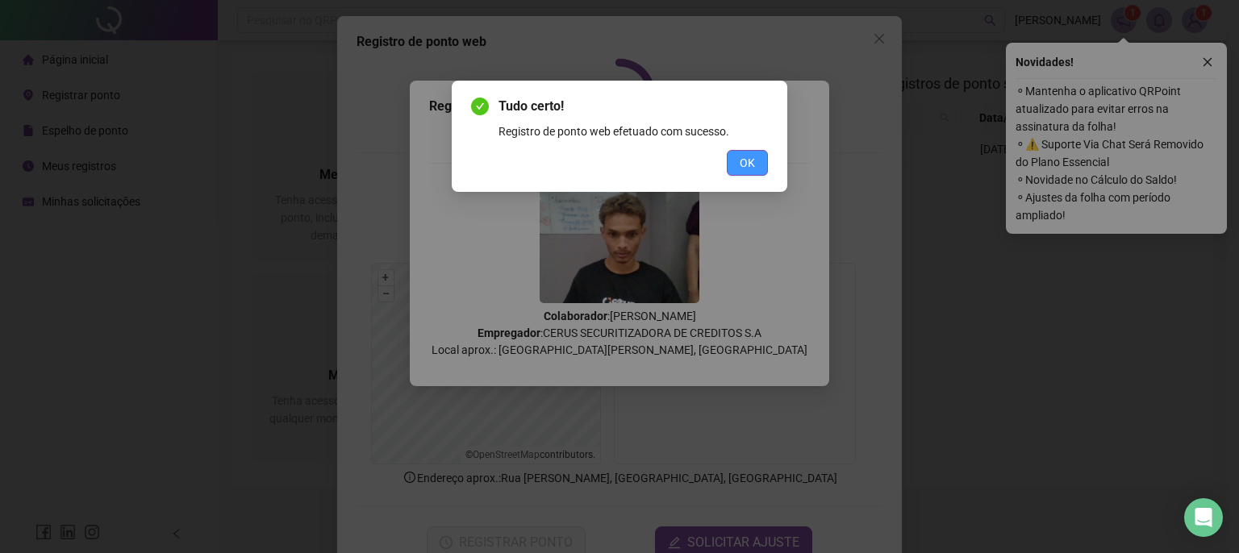
click at [743, 169] on span "OK" at bounding box center [746, 163] width 15 height 18
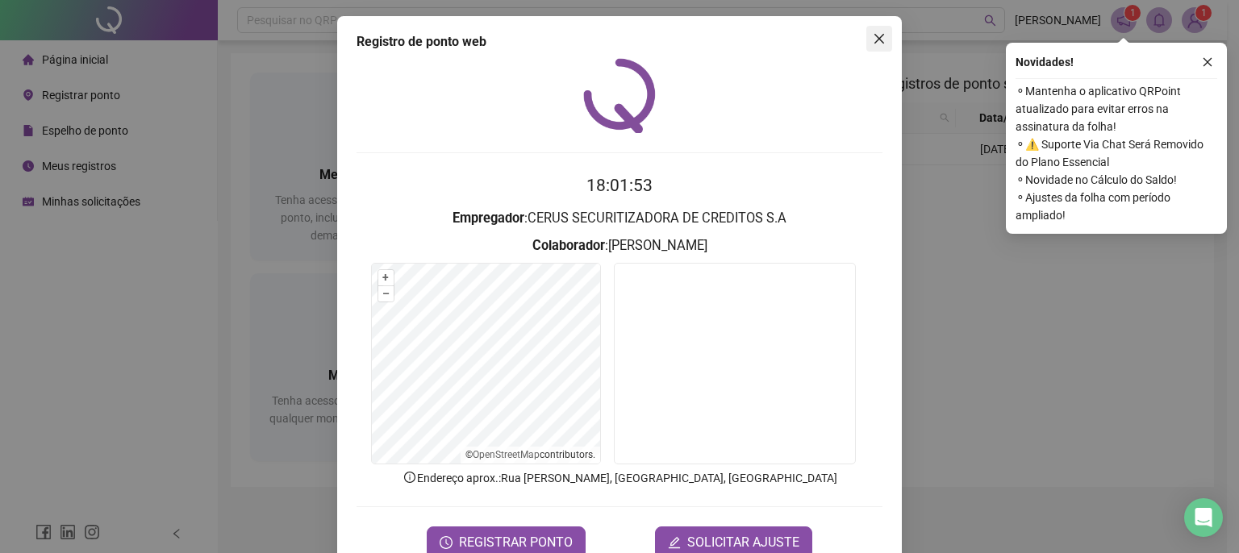
click at [874, 37] on icon "close" at bounding box center [879, 39] width 10 height 10
